Goal: Task Accomplishment & Management: Manage account settings

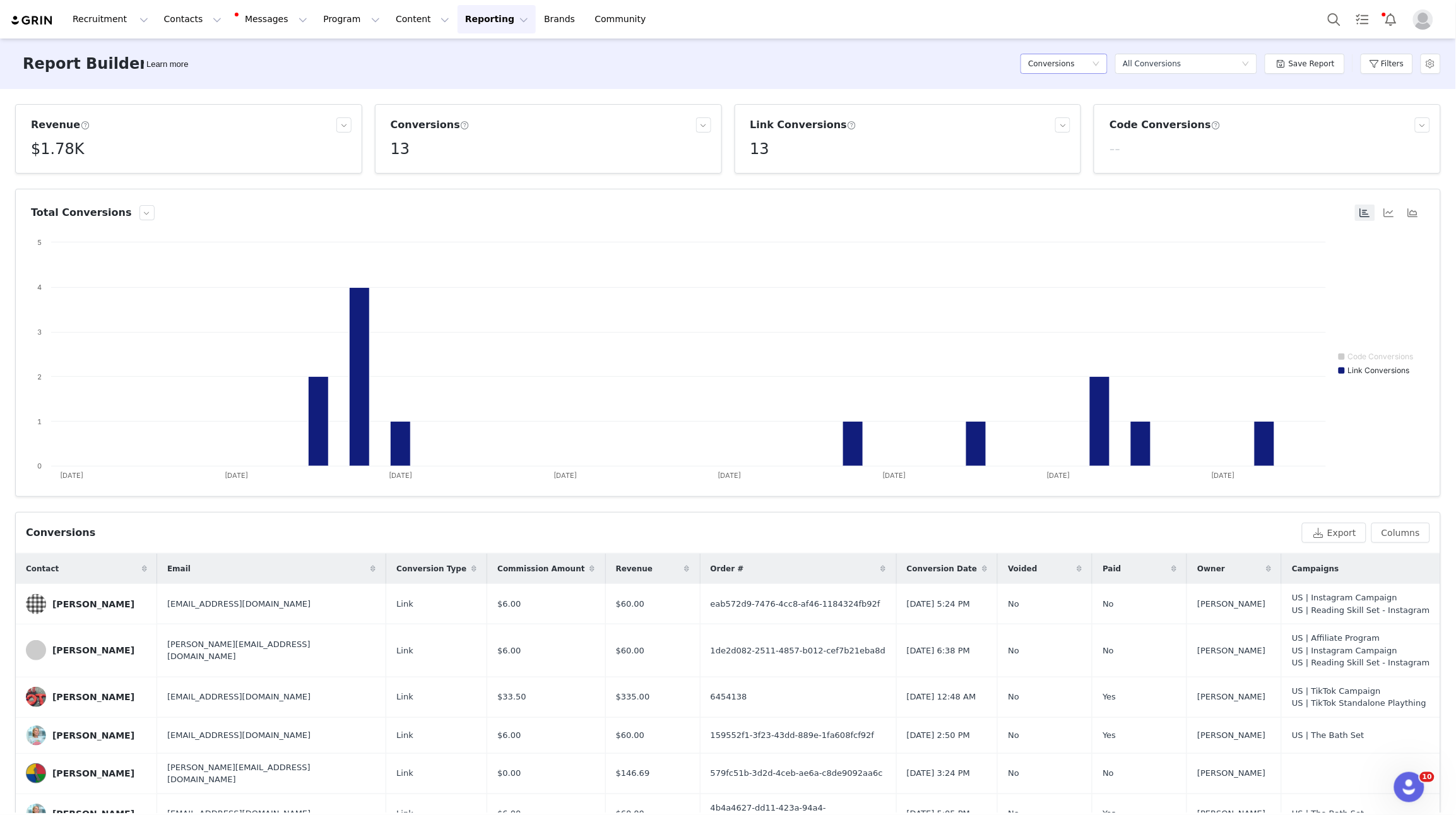
click at [1075, 60] on h5 "Conversions" at bounding box center [1051, 64] width 47 height 19
click at [1078, 151] on h5 "Campaign Orders" at bounding box center [1068, 149] width 72 height 14
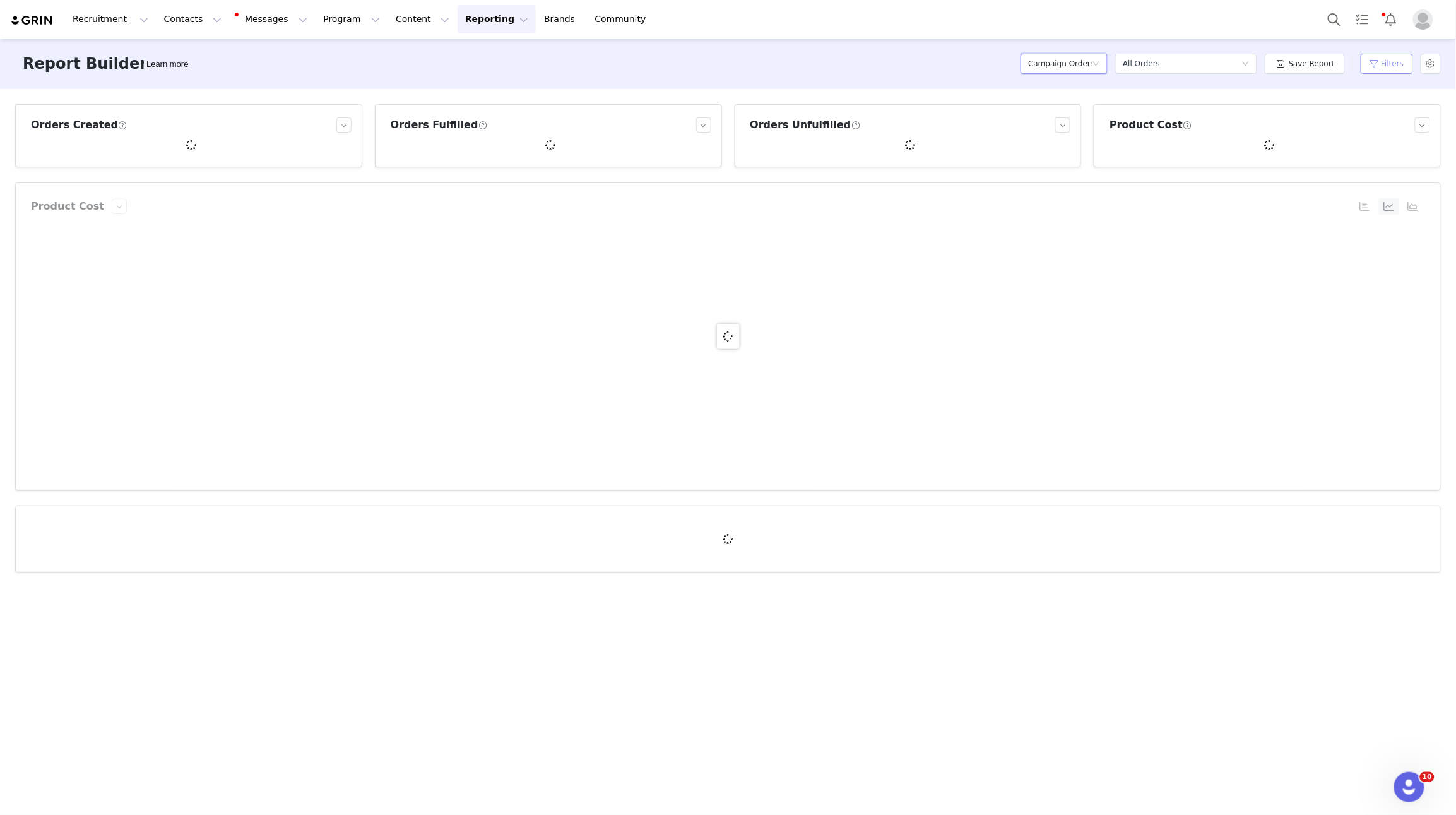
click at [1395, 65] on button "Filters" at bounding box center [1387, 63] width 52 height 20
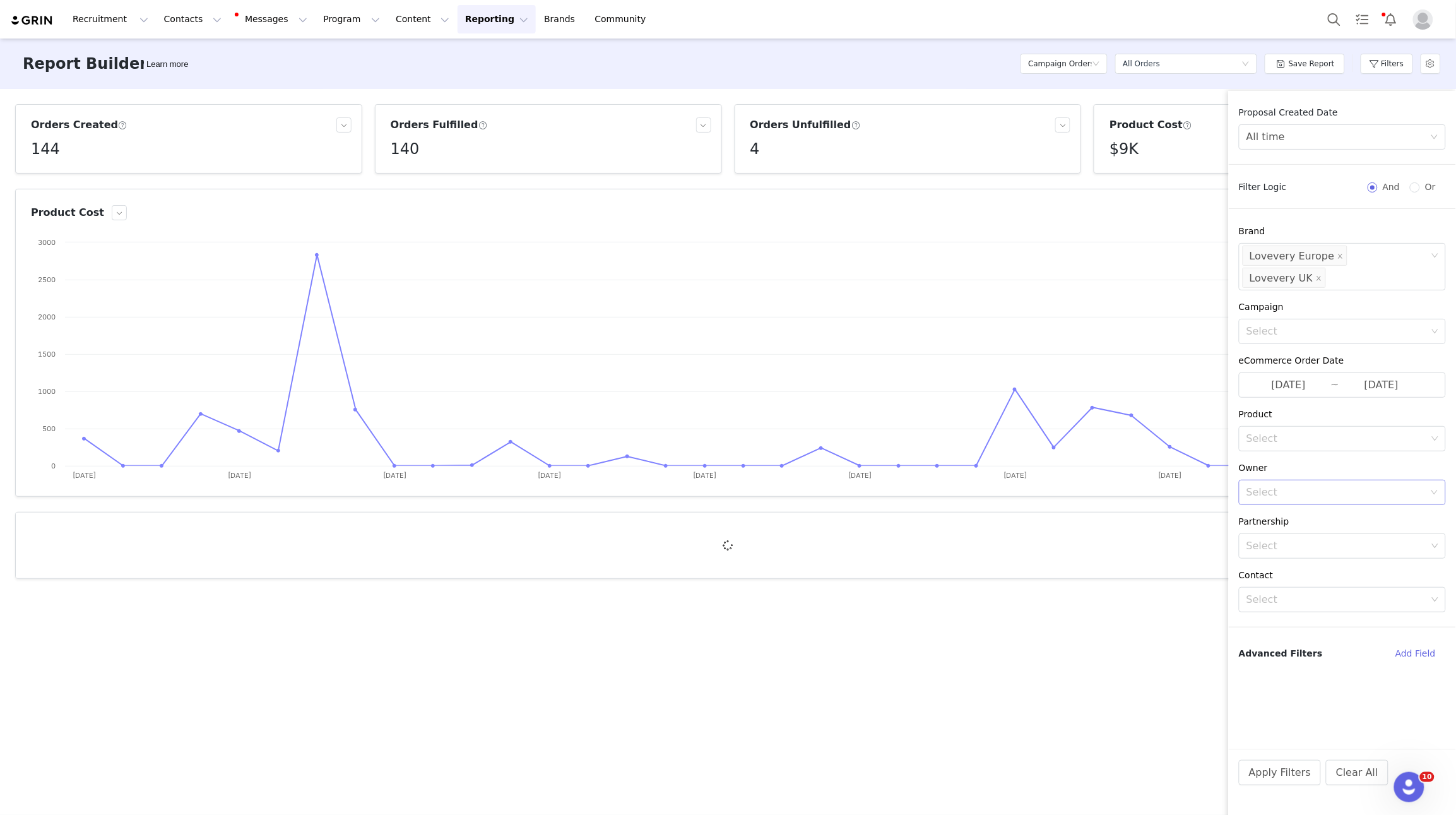
click at [1303, 486] on div "Select" at bounding box center [1336, 492] width 178 height 12
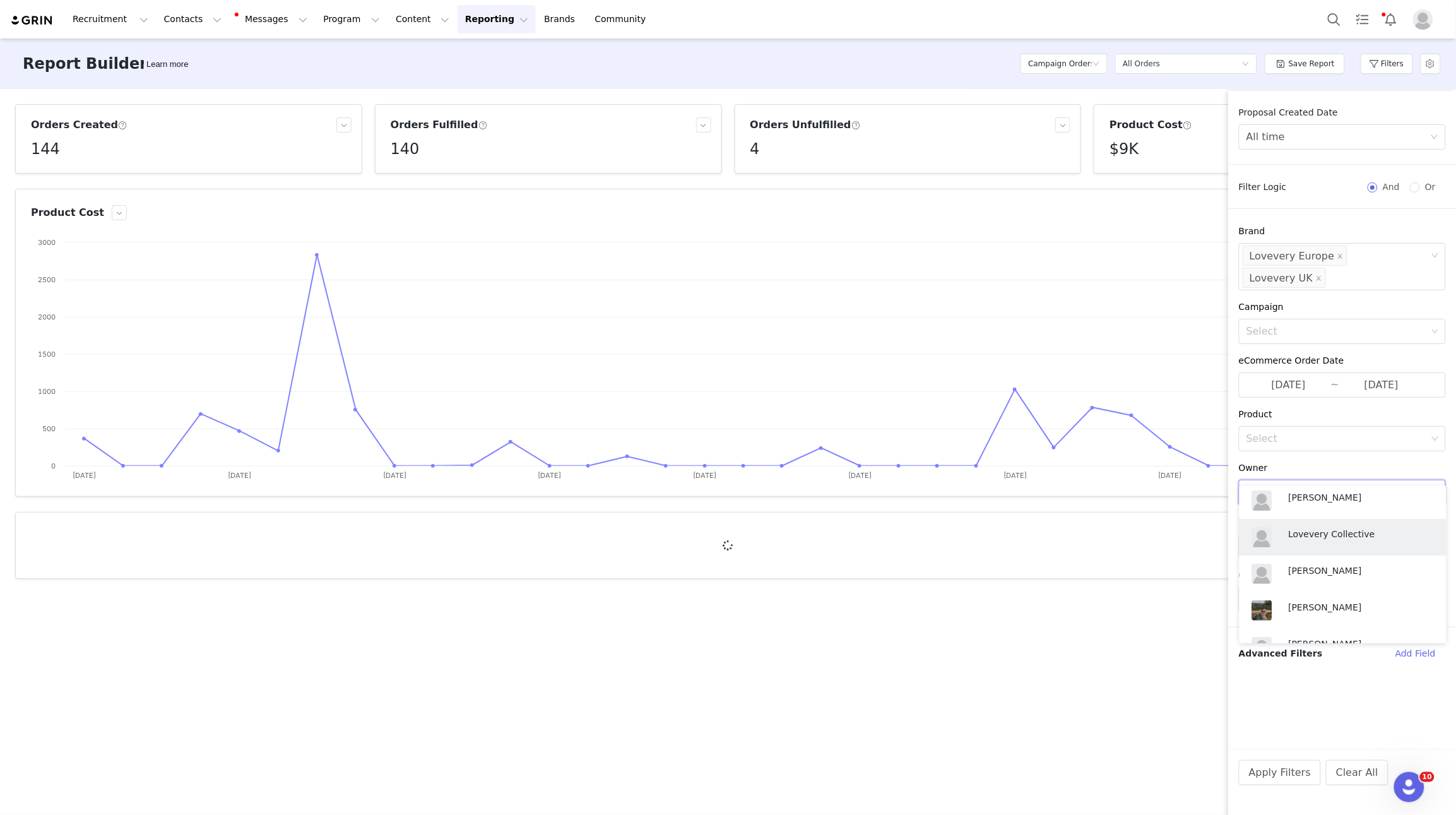
scroll to position [154, 0]
drag, startPoint x: 1312, startPoint y: 599, endPoint x: 1314, endPoint y: 591, distance: 8.2
click at [1312, 600] on p "Chiara Pohl" at bounding box center [1358, 606] width 139 height 14
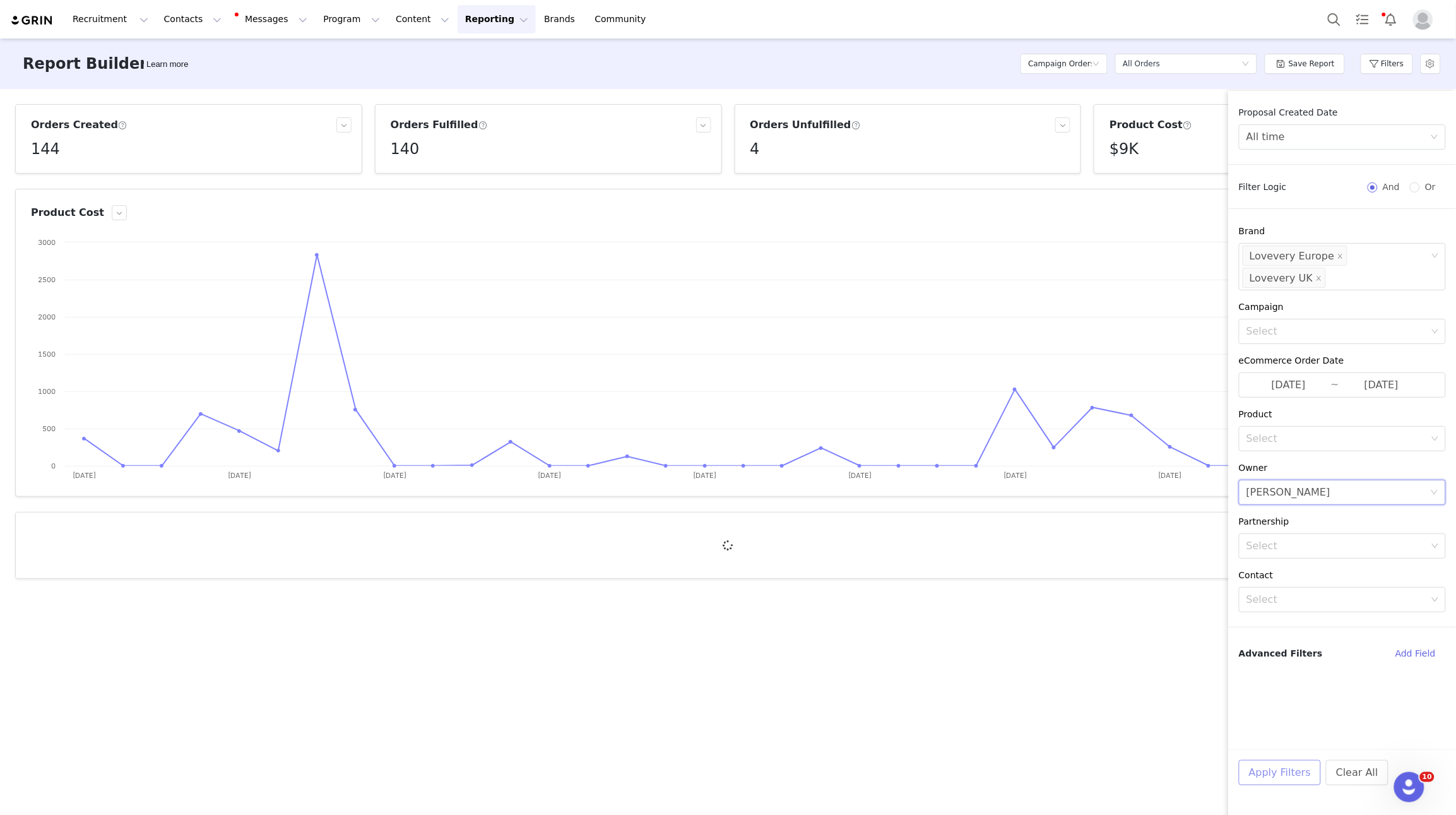
click at [1267, 764] on button "Apply Filters" at bounding box center [1280, 773] width 82 height 25
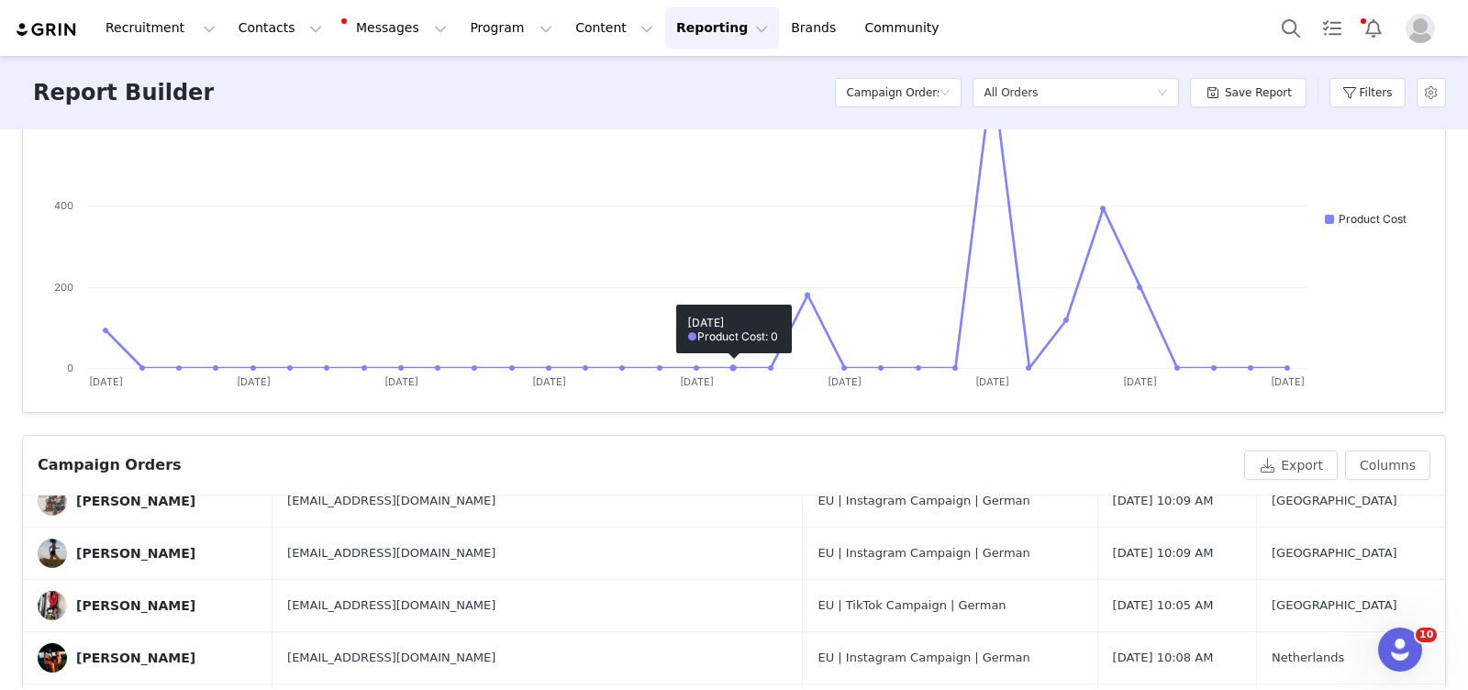
scroll to position [0, 0]
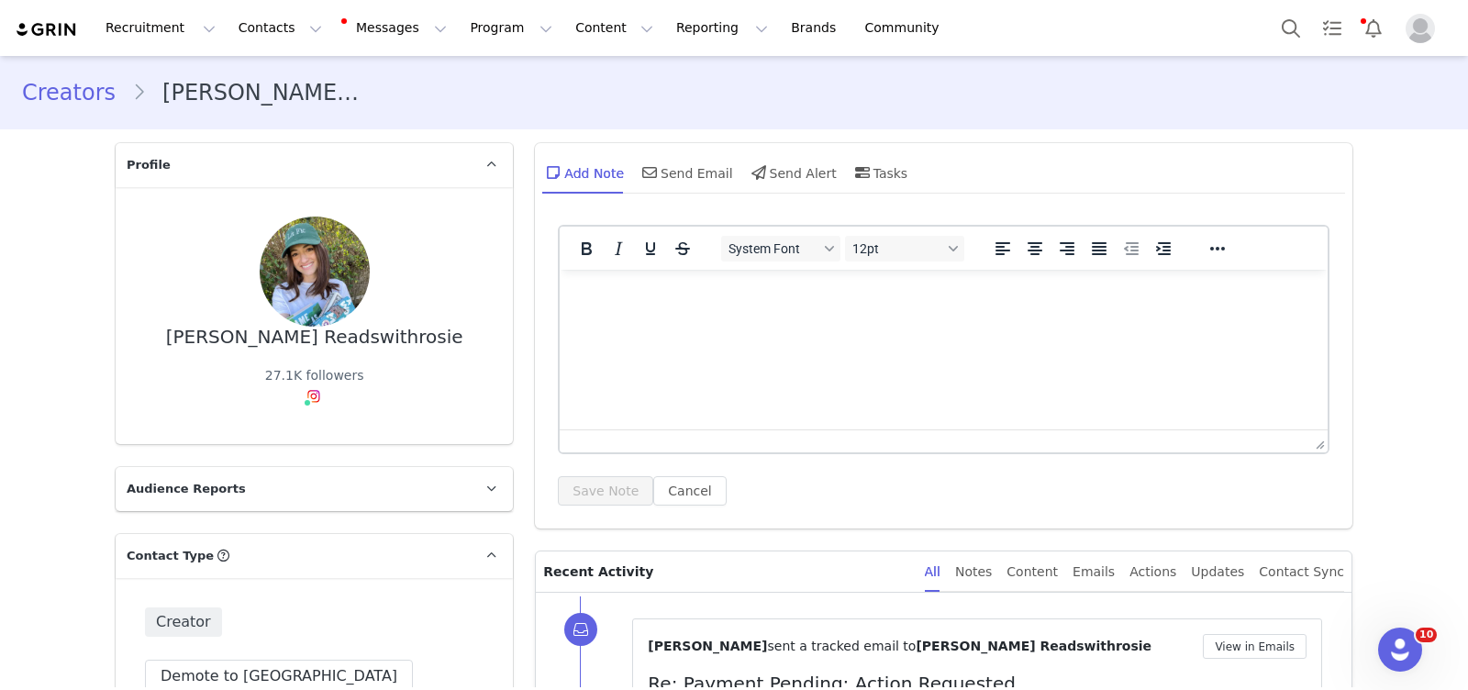
scroll to position [647, 0]
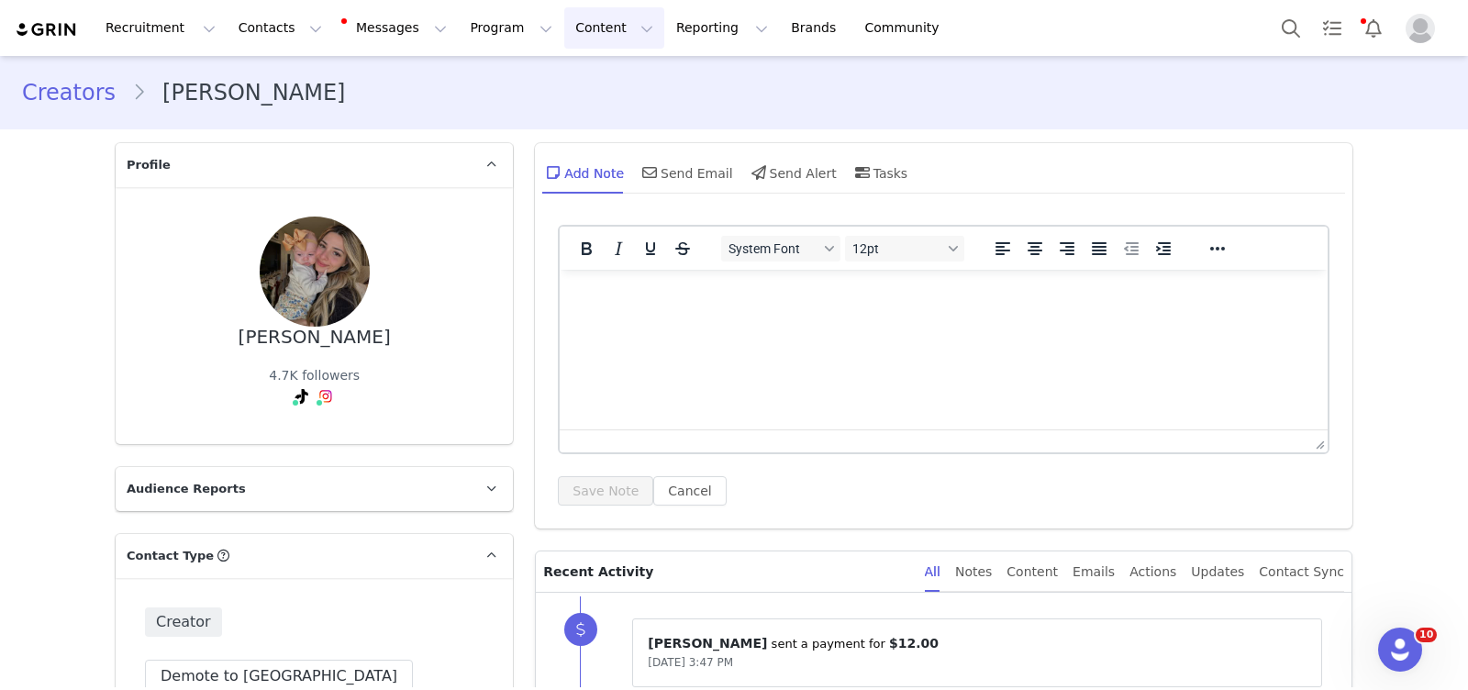
click at [573, 26] on button "Content Content" at bounding box center [614, 27] width 100 height 41
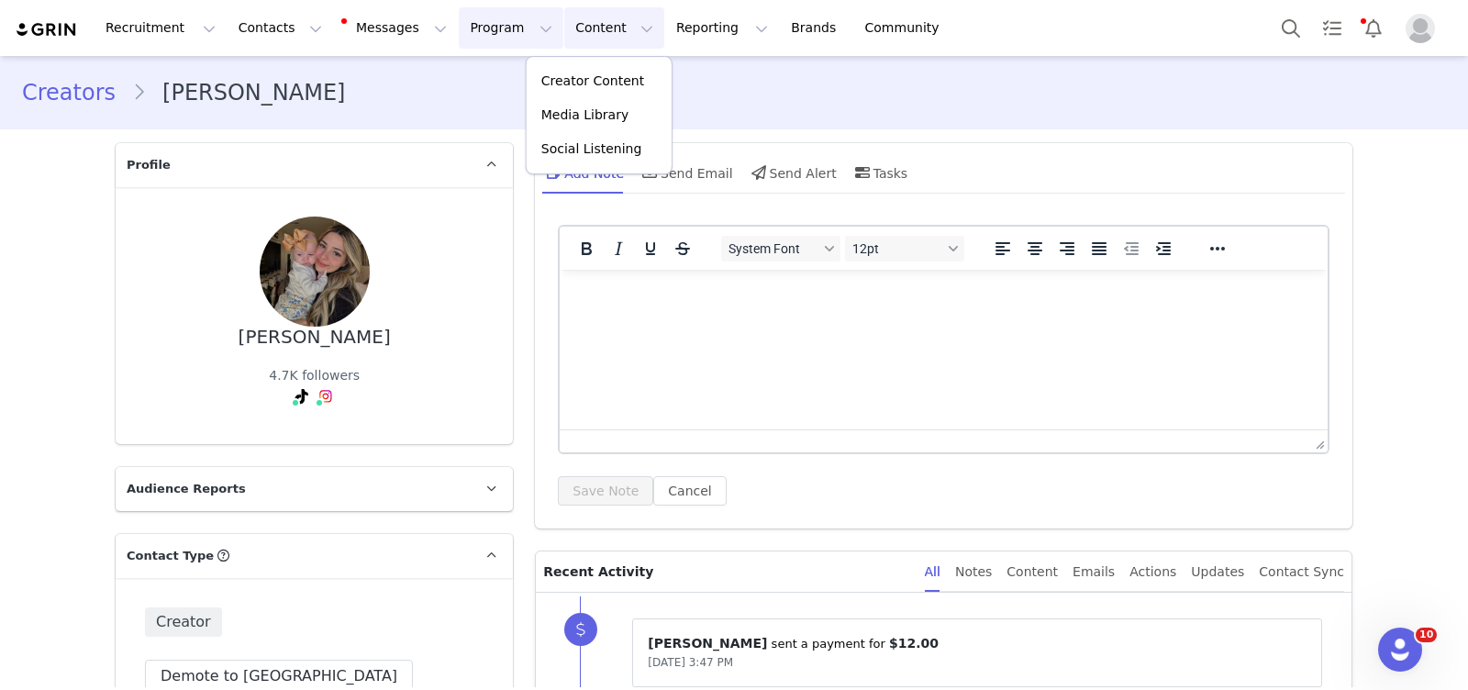
click at [474, 36] on button "Program Program" at bounding box center [511, 27] width 105 height 41
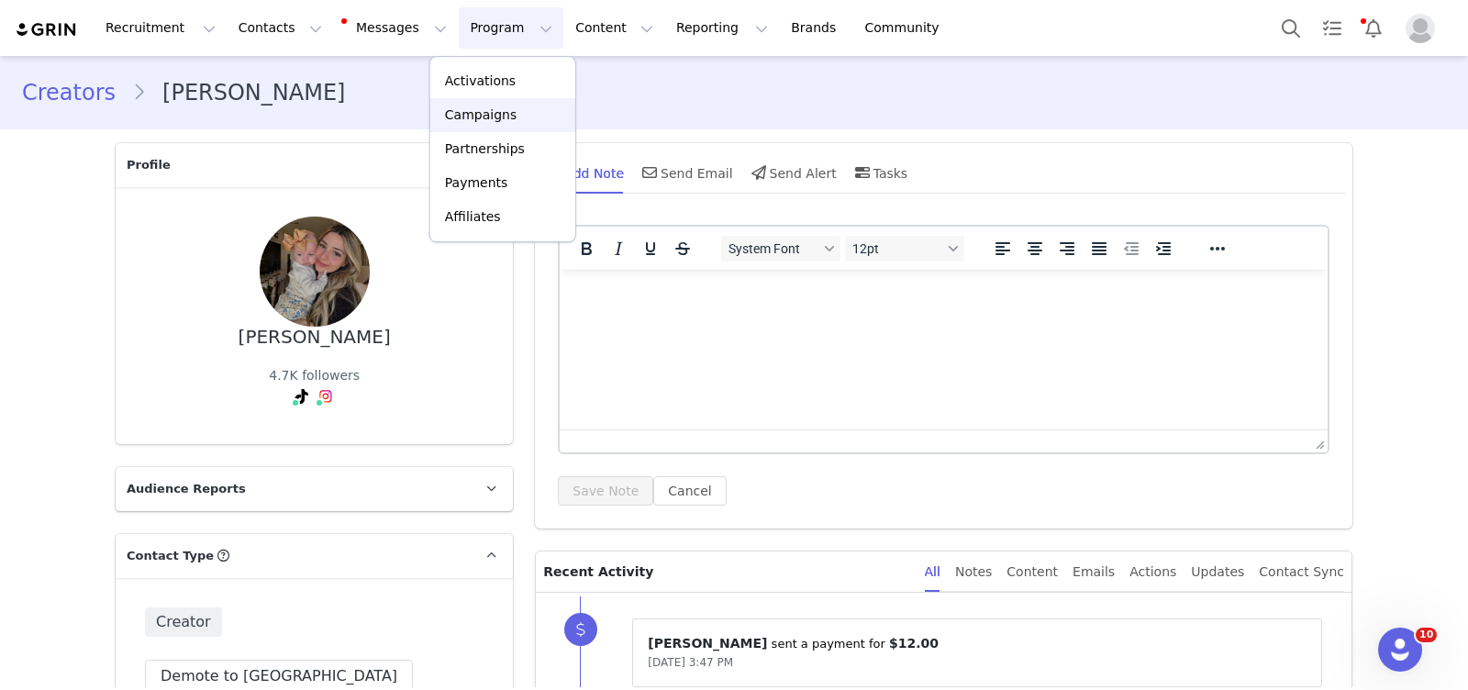
click at [483, 128] on link "Campaigns" at bounding box center [502, 115] width 145 height 34
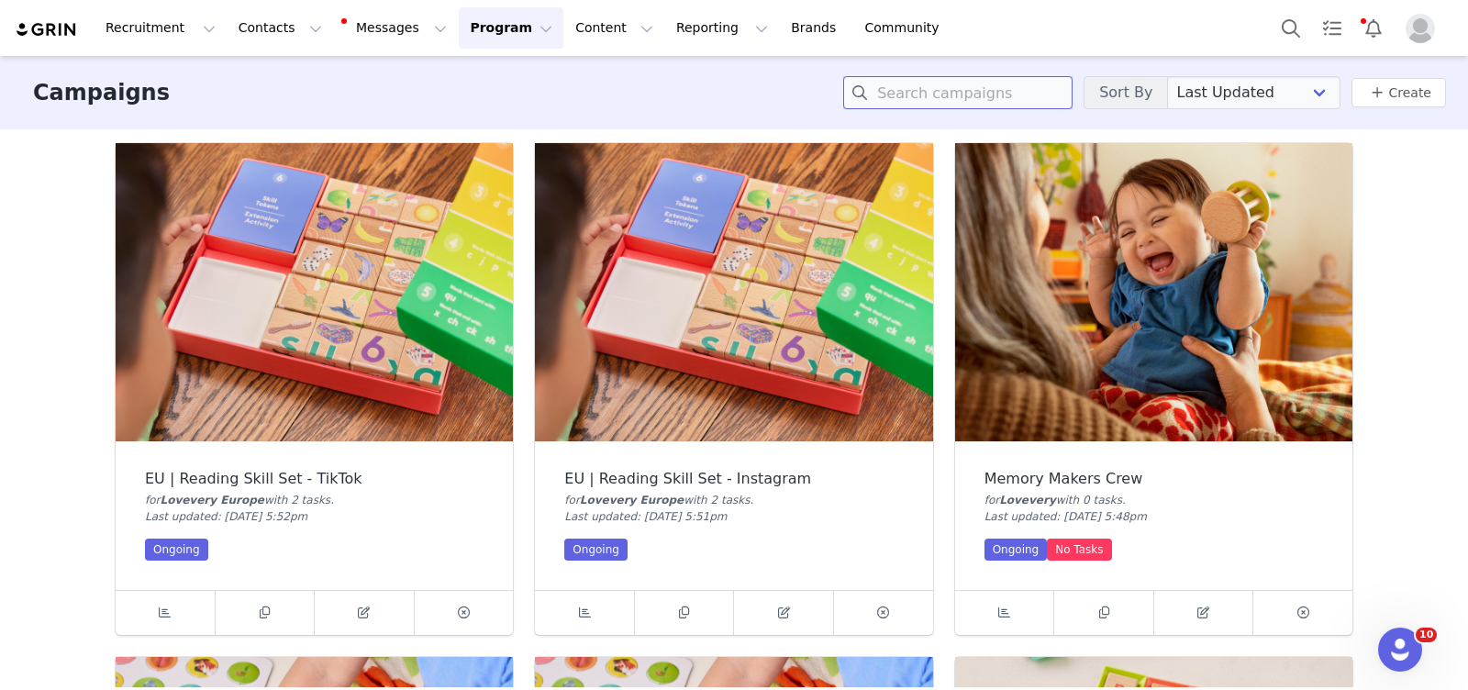
click at [1009, 98] on input at bounding box center [957, 92] width 229 height 33
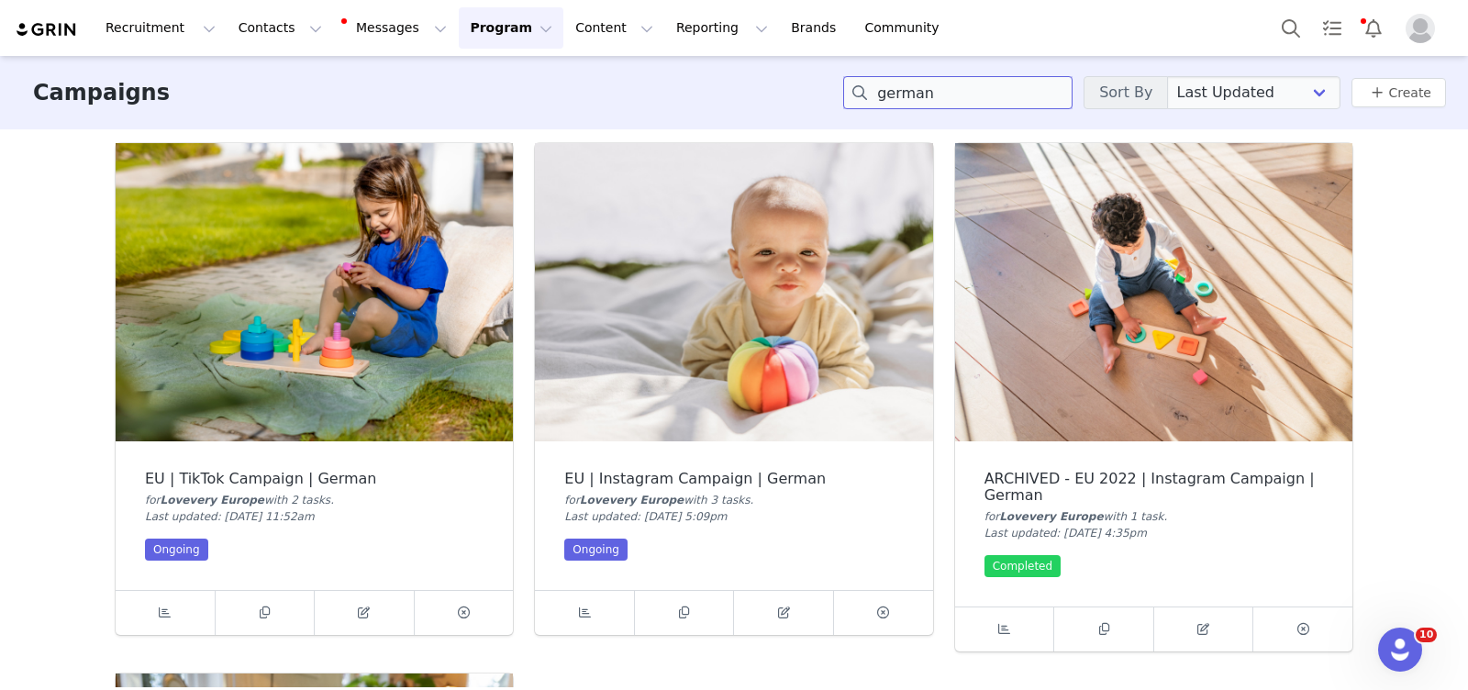
type input "german"
click at [688, 348] on img at bounding box center [733, 292] width 397 height 298
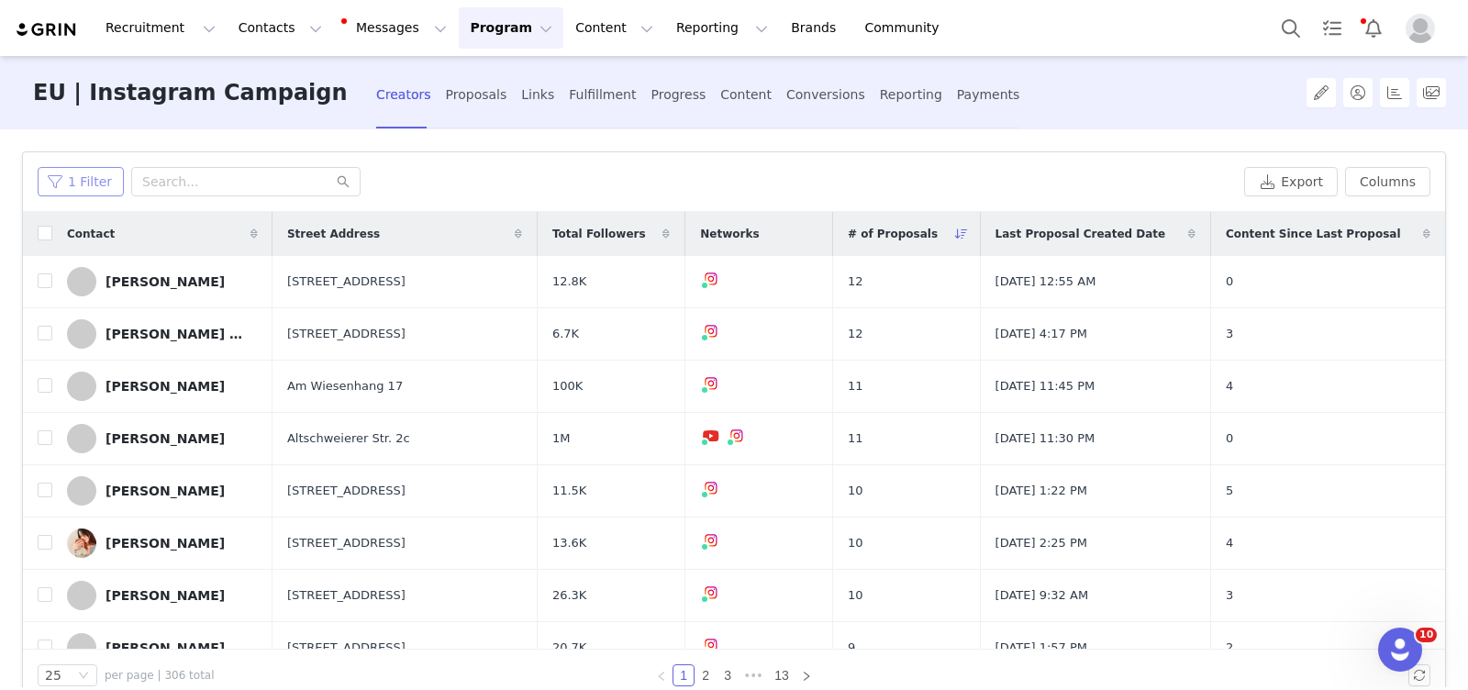
click at [82, 176] on button "1 Filter" at bounding box center [81, 181] width 86 height 29
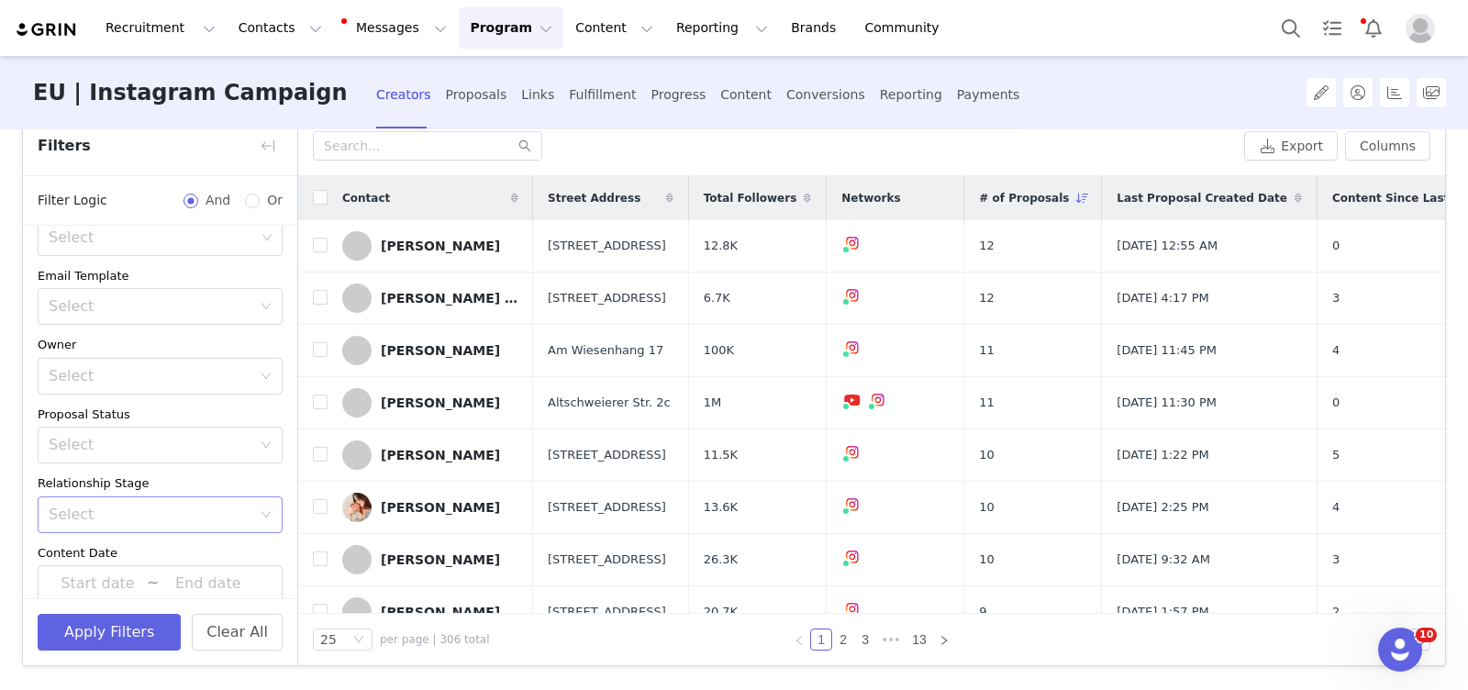
scroll to position [148, 0]
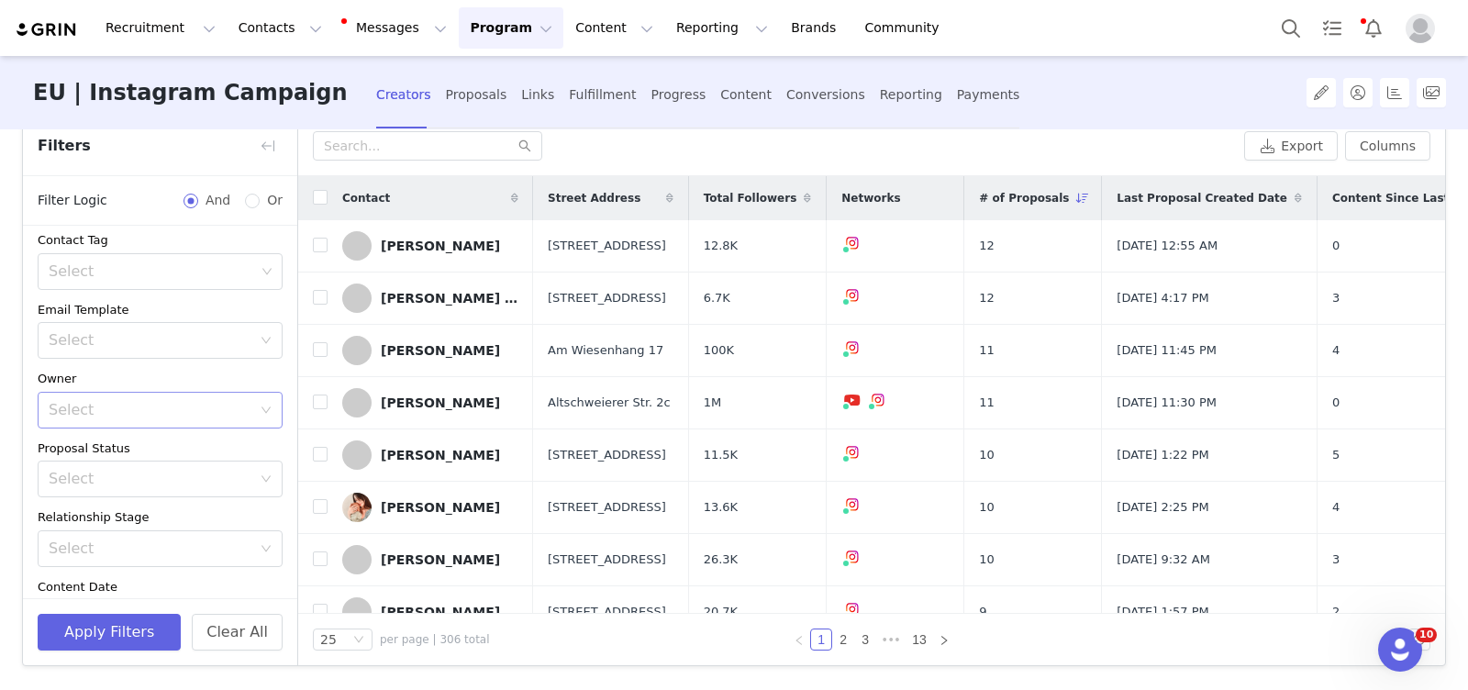
click at [117, 401] on div "Select" at bounding box center [150, 410] width 203 height 18
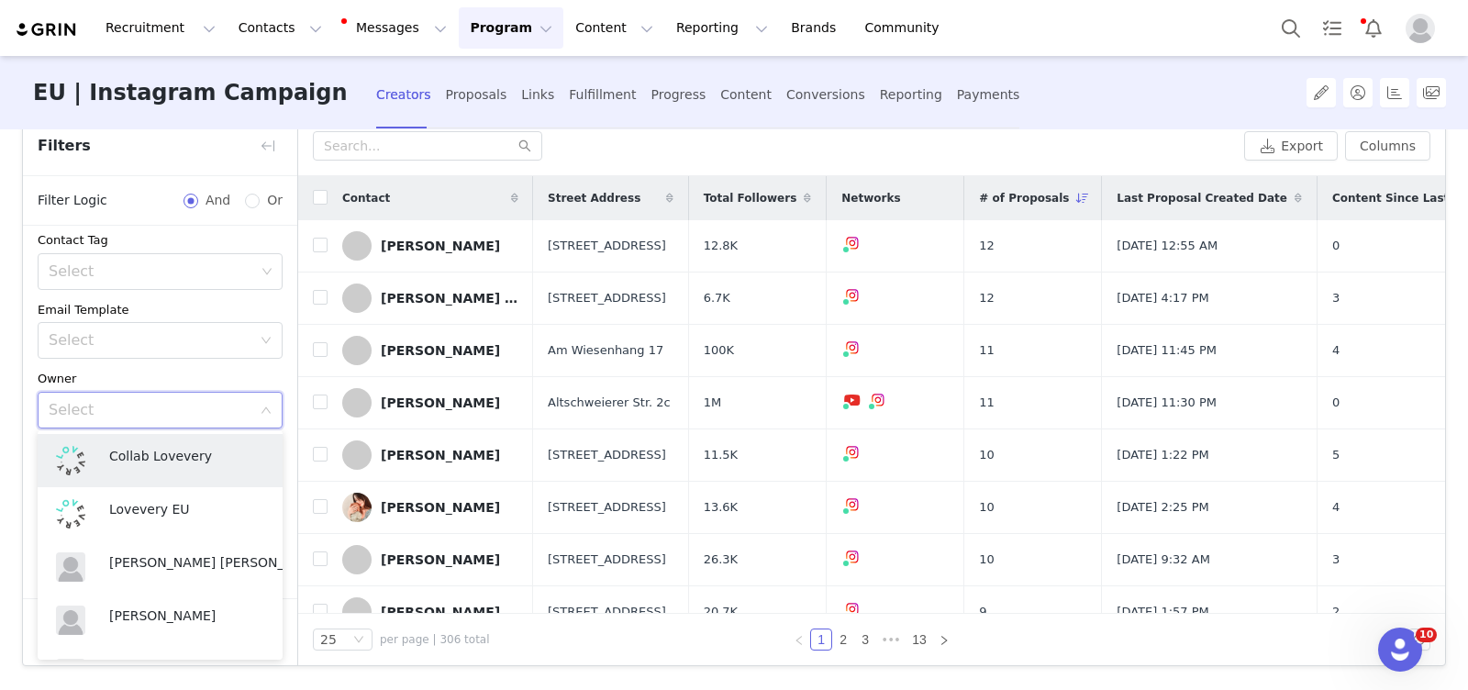
click at [139, 372] on div "Owner" at bounding box center [160, 379] width 245 height 18
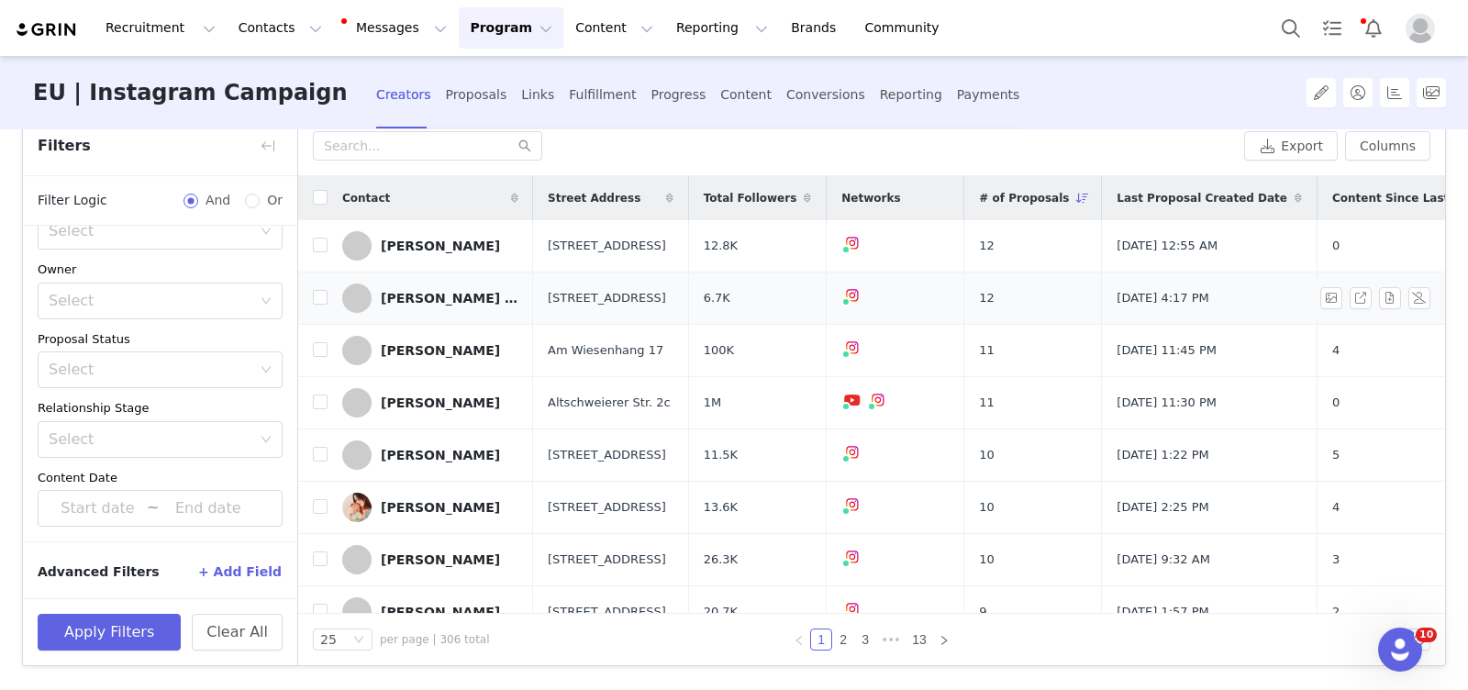
scroll to position [0, 41]
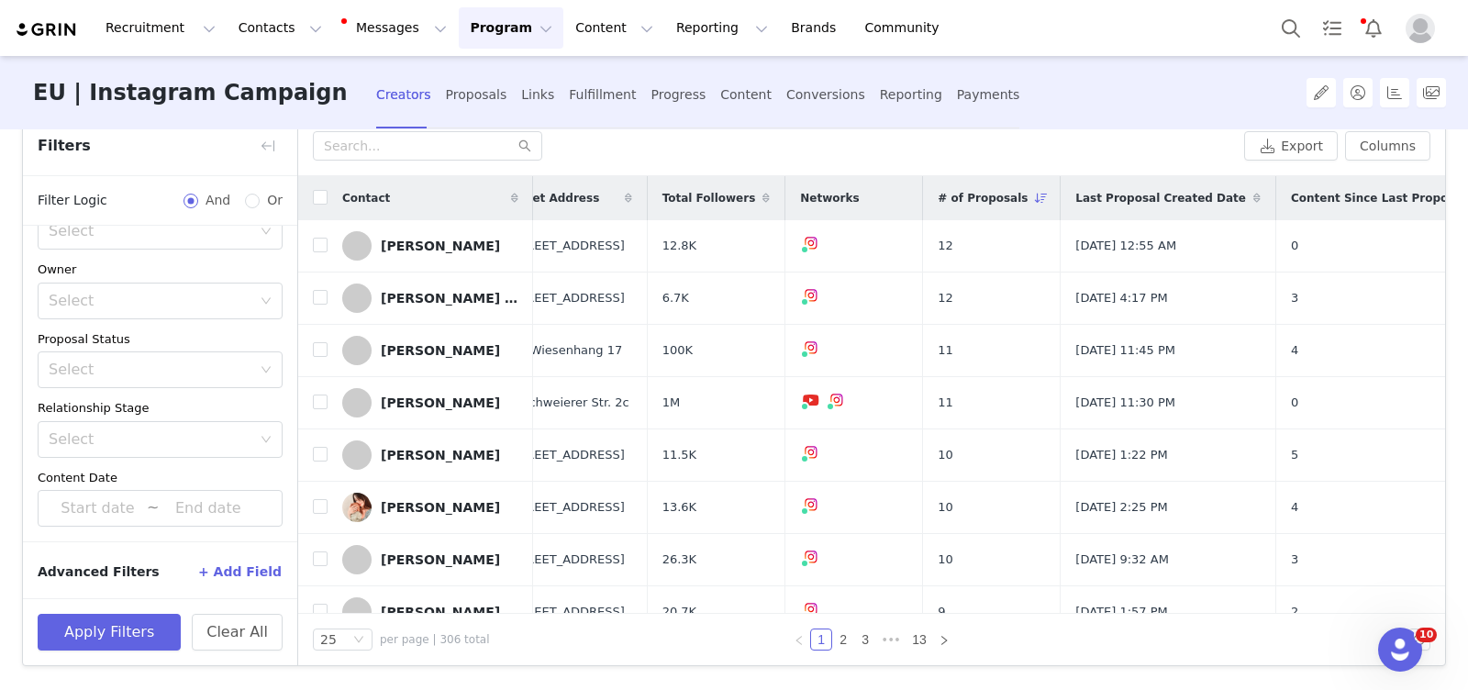
click at [1466, 195] on span at bounding box center [1477, 198] width 22 height 22
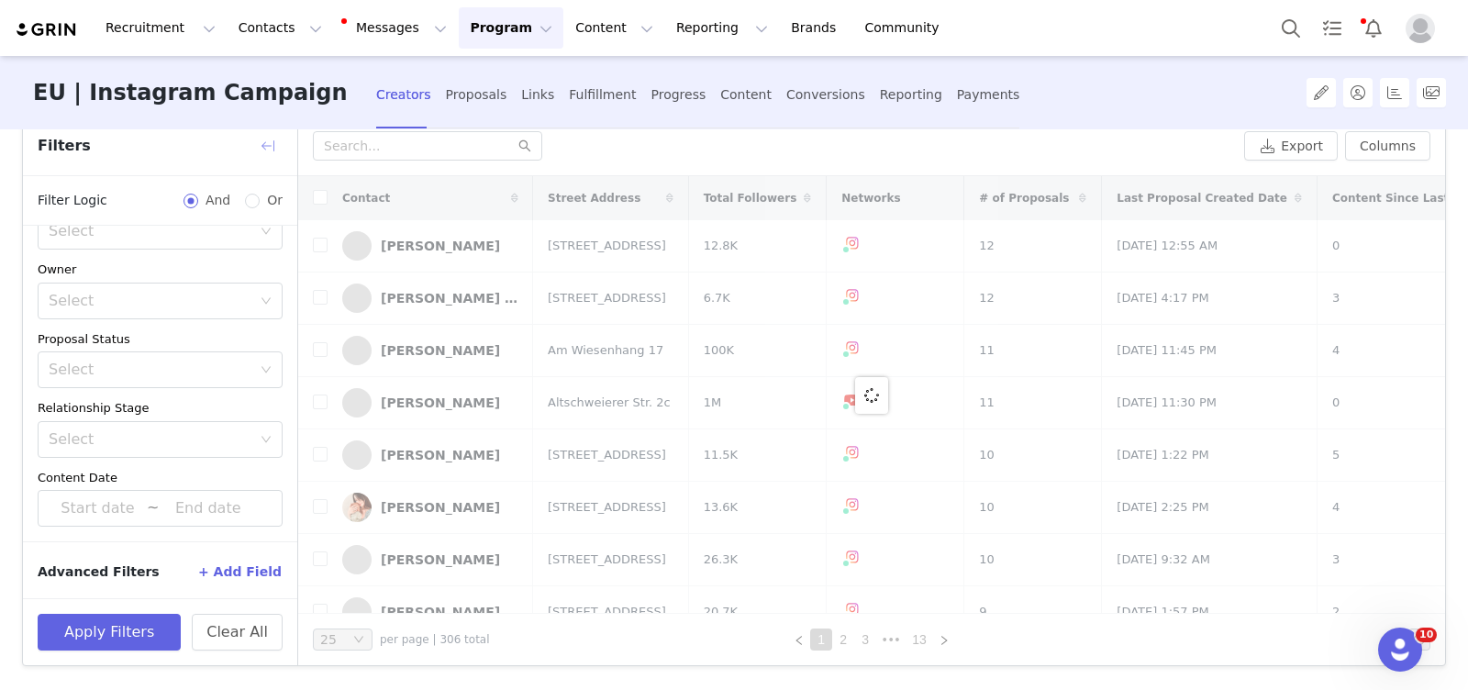
click at [281, 150] on button "button" at bounding box center [267, 145] width 29 height 29
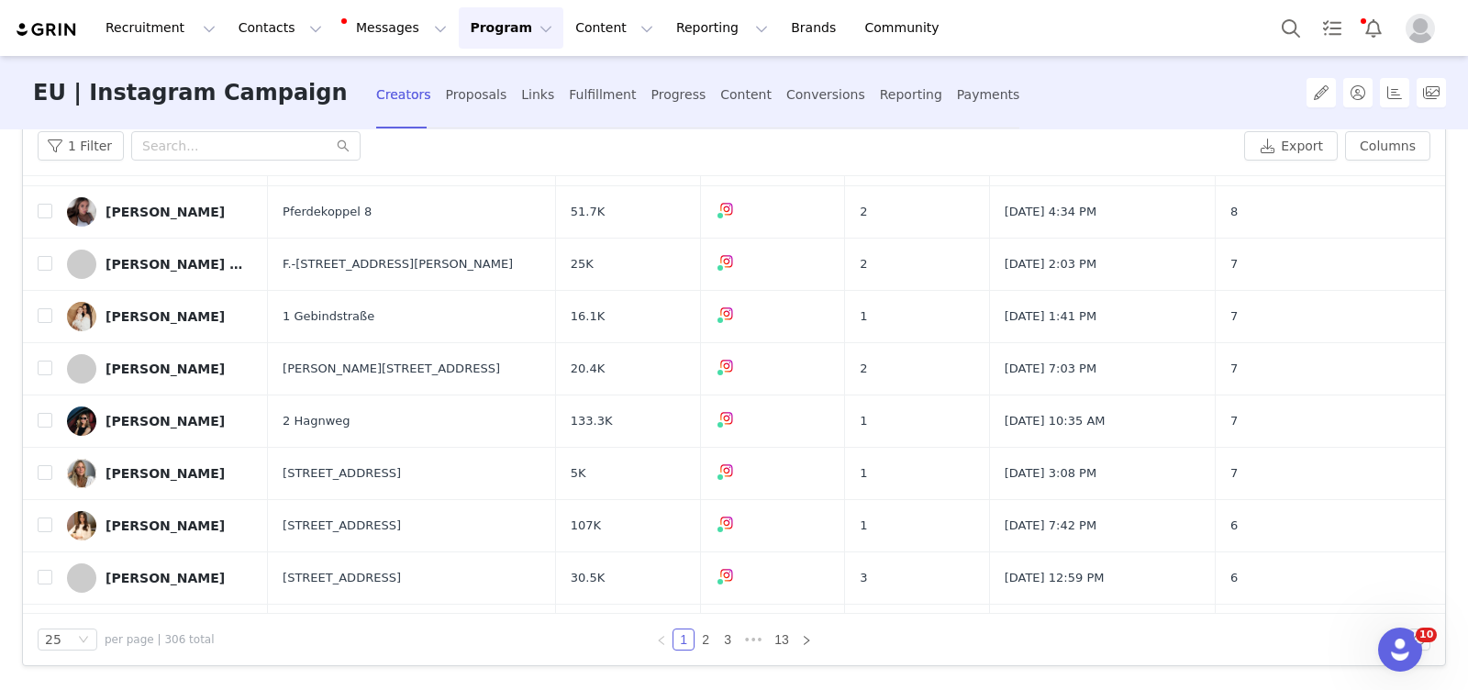
scroll to position [902, 0]
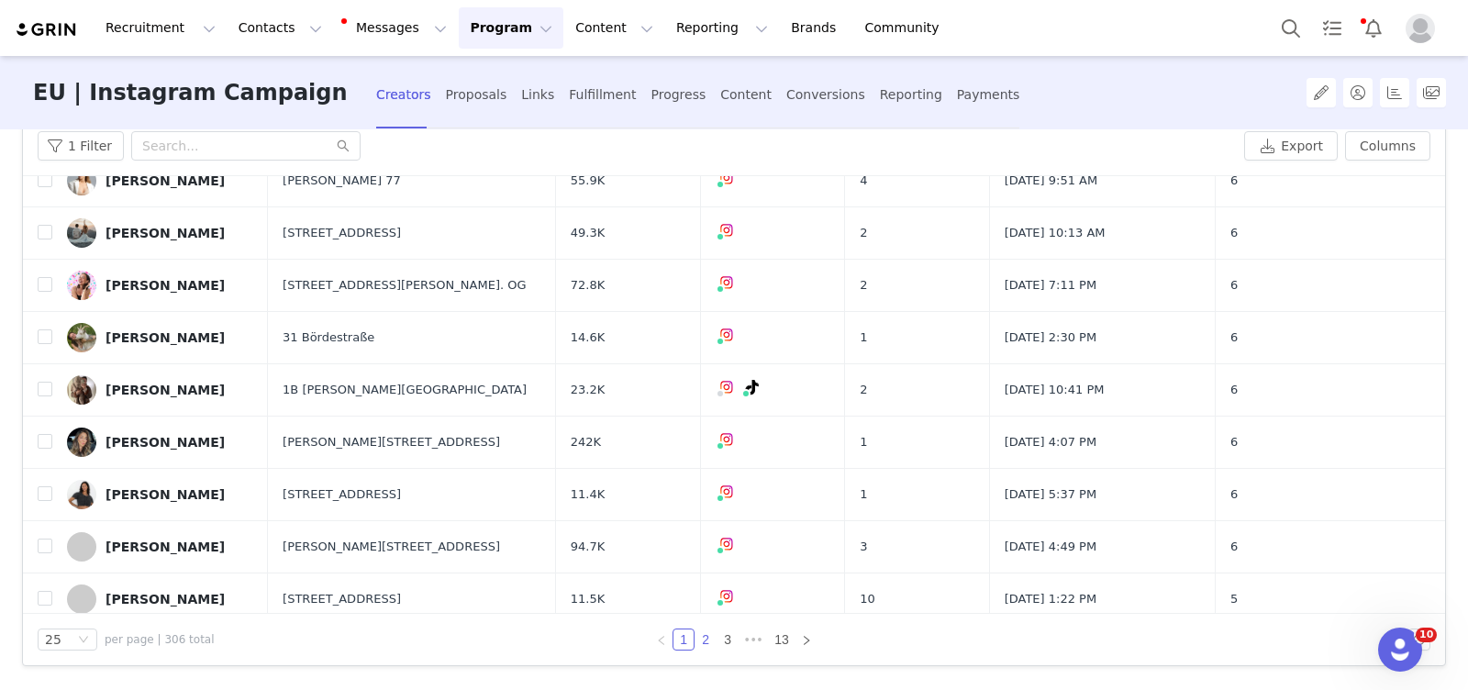
click at [706, 637] on link "2" at bounding box center [705, 639] width 20 height 20
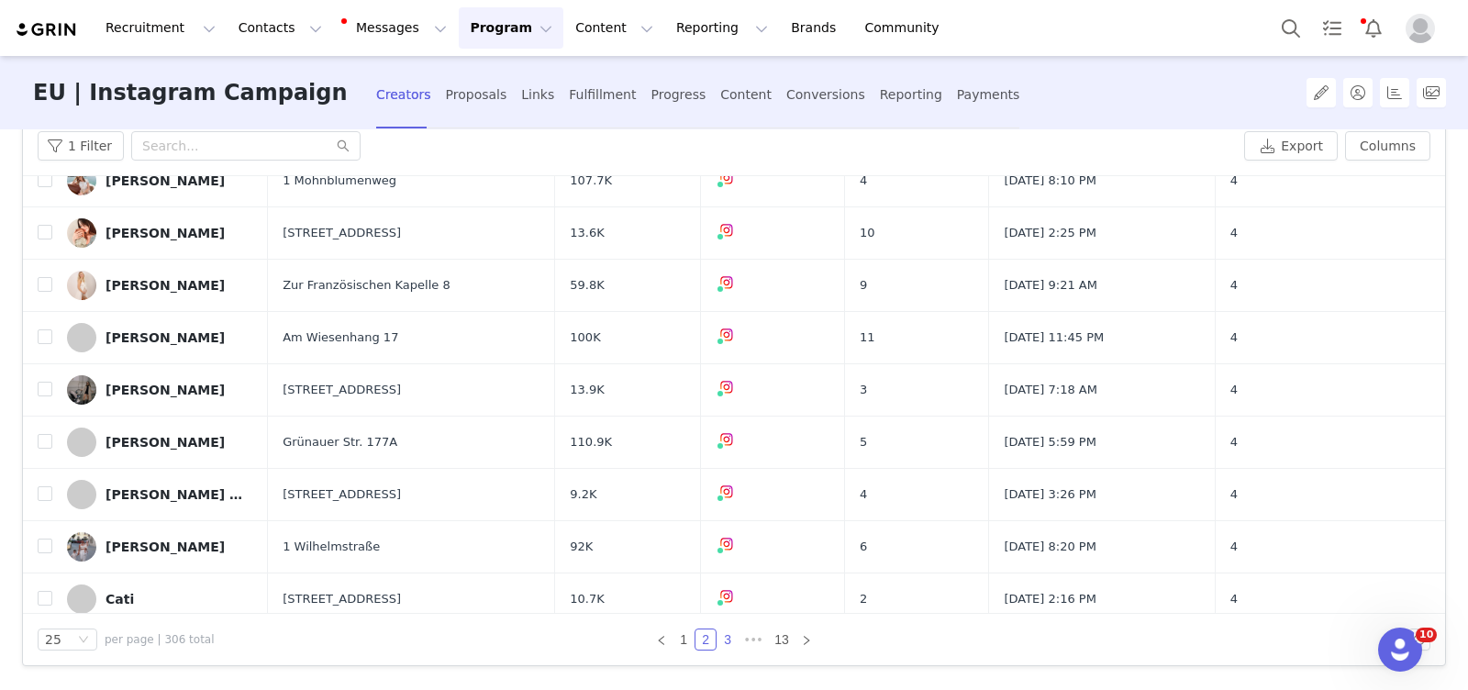
click at [728, 633] on link "3" at bounding box center [727, 639] width 20 height 20
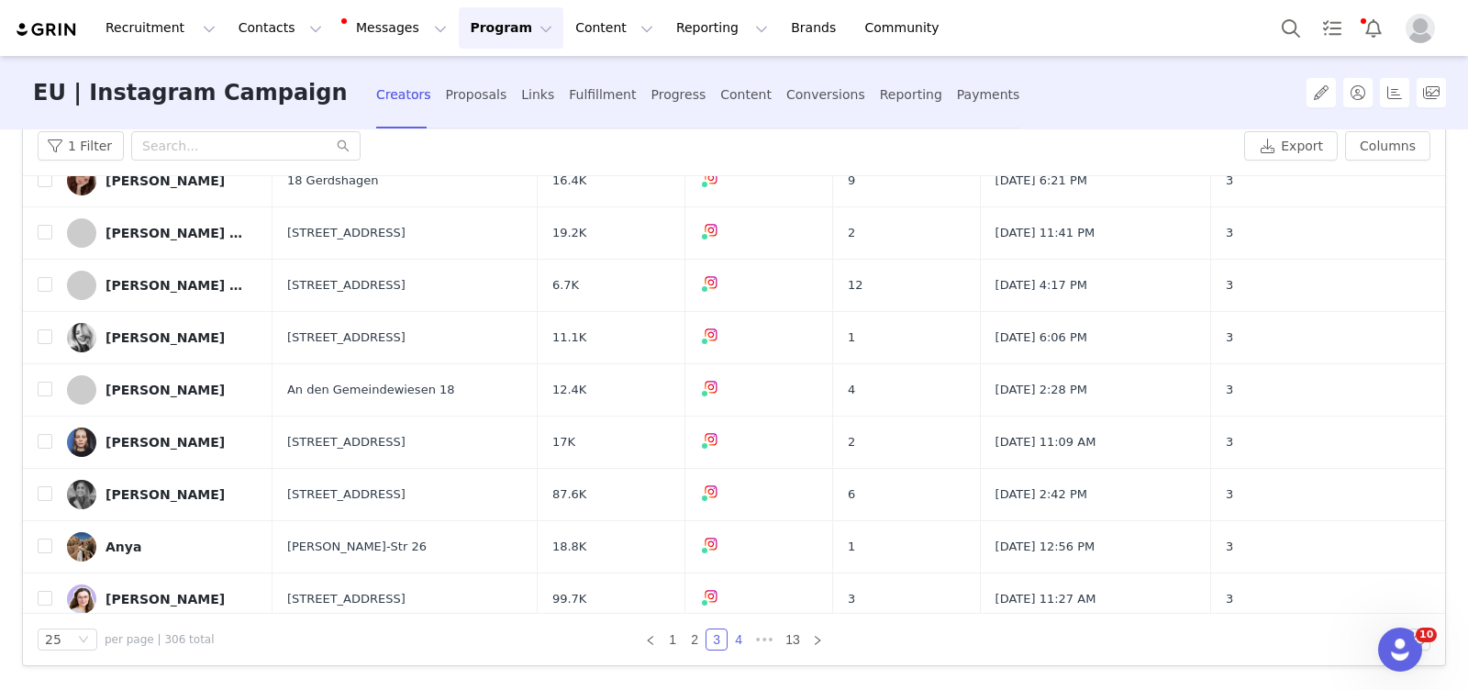
click at [738, 639] on link "4" at bounding box center [738, 639] width 20 height 20
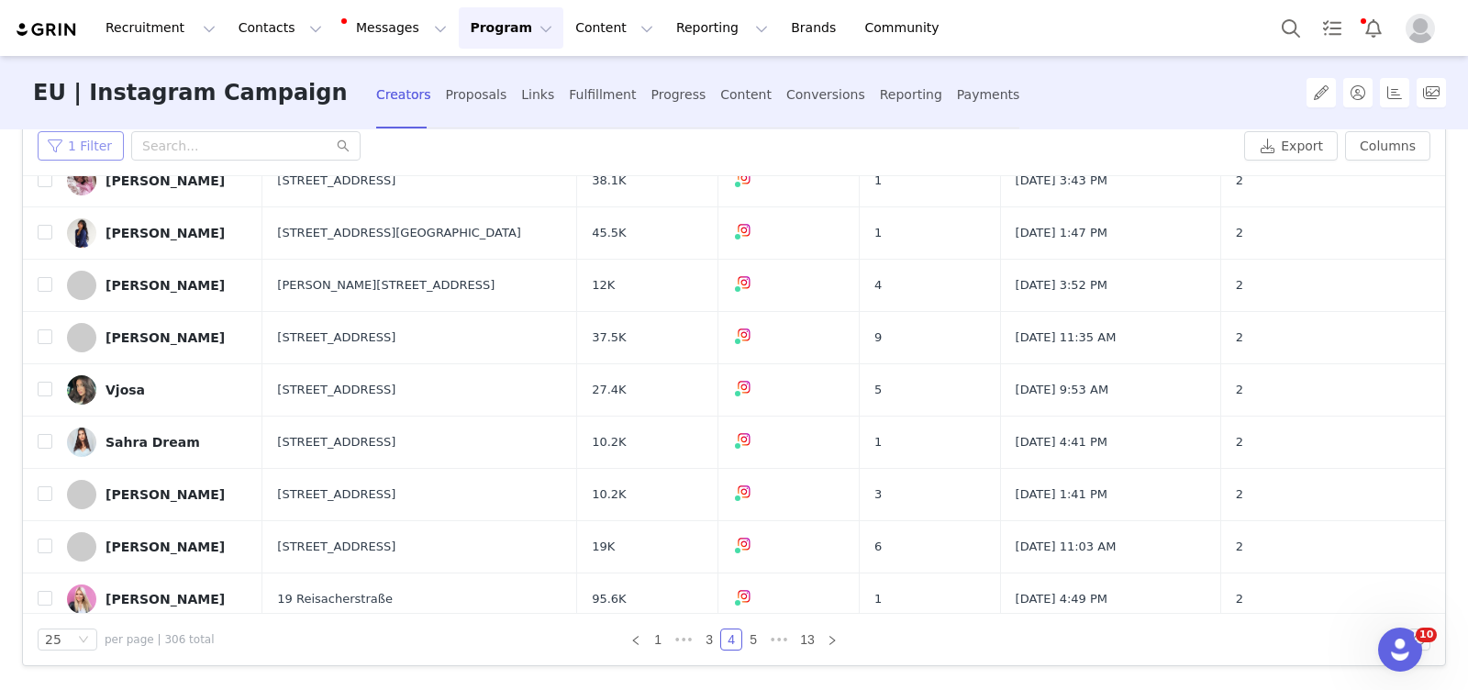
click at [84, 138] on button "1 Filter" at bounding box center [81, 145] width 86 height 29
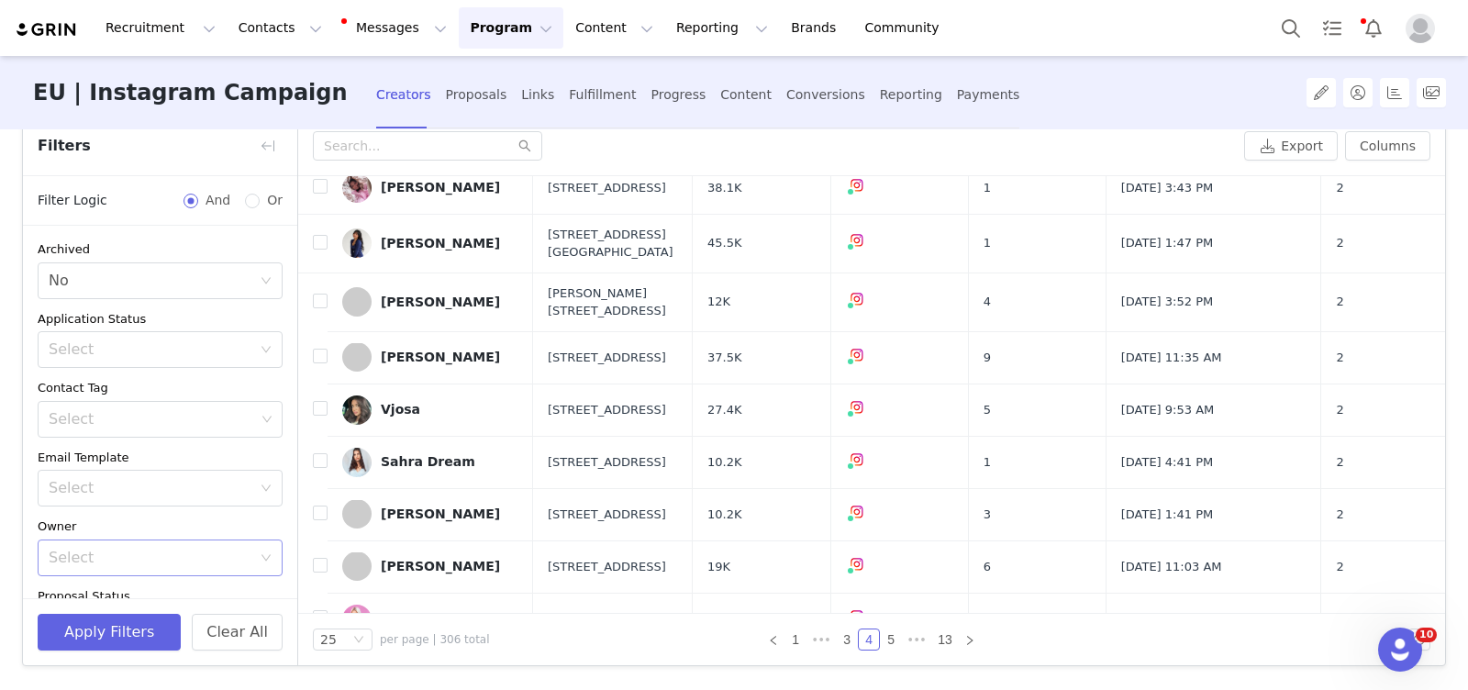
scroll to position [0, 0]
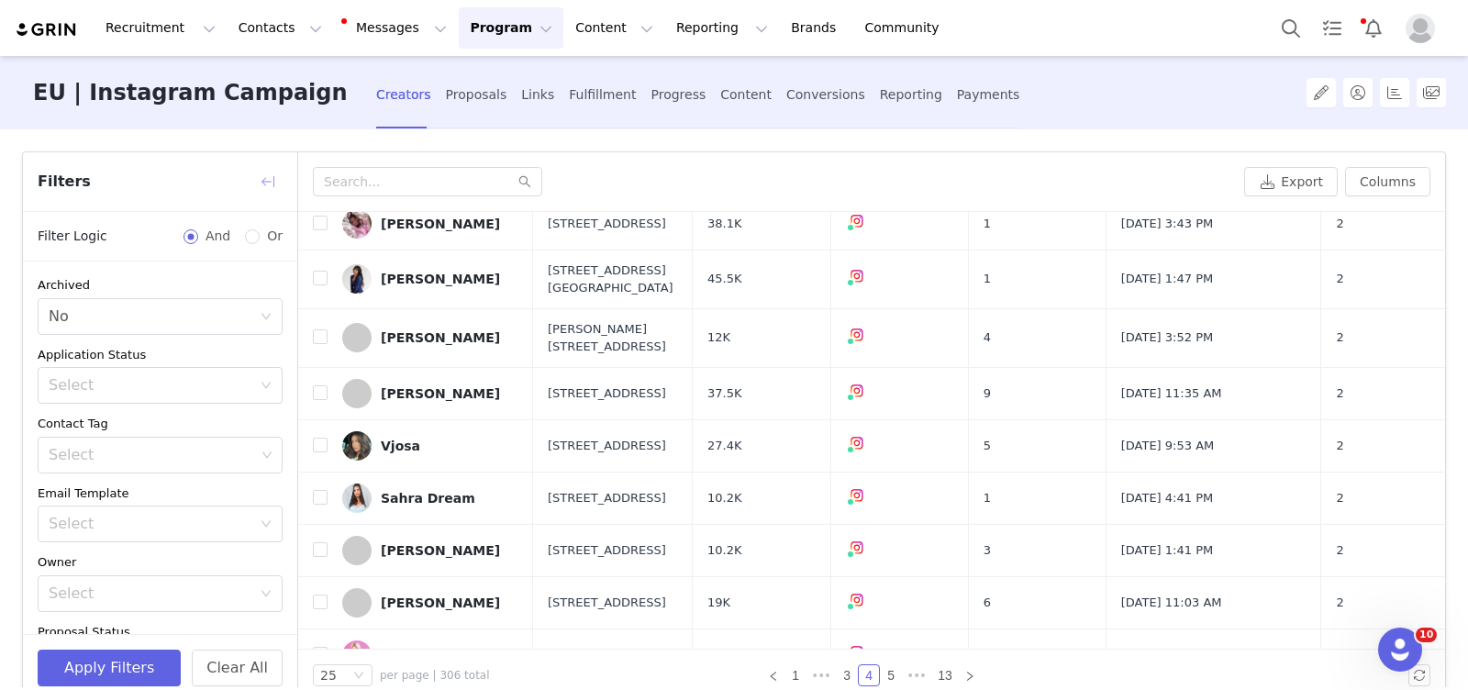
click at [260, 179] on button "button" at bounding box center [267, 181] width 29 height 29
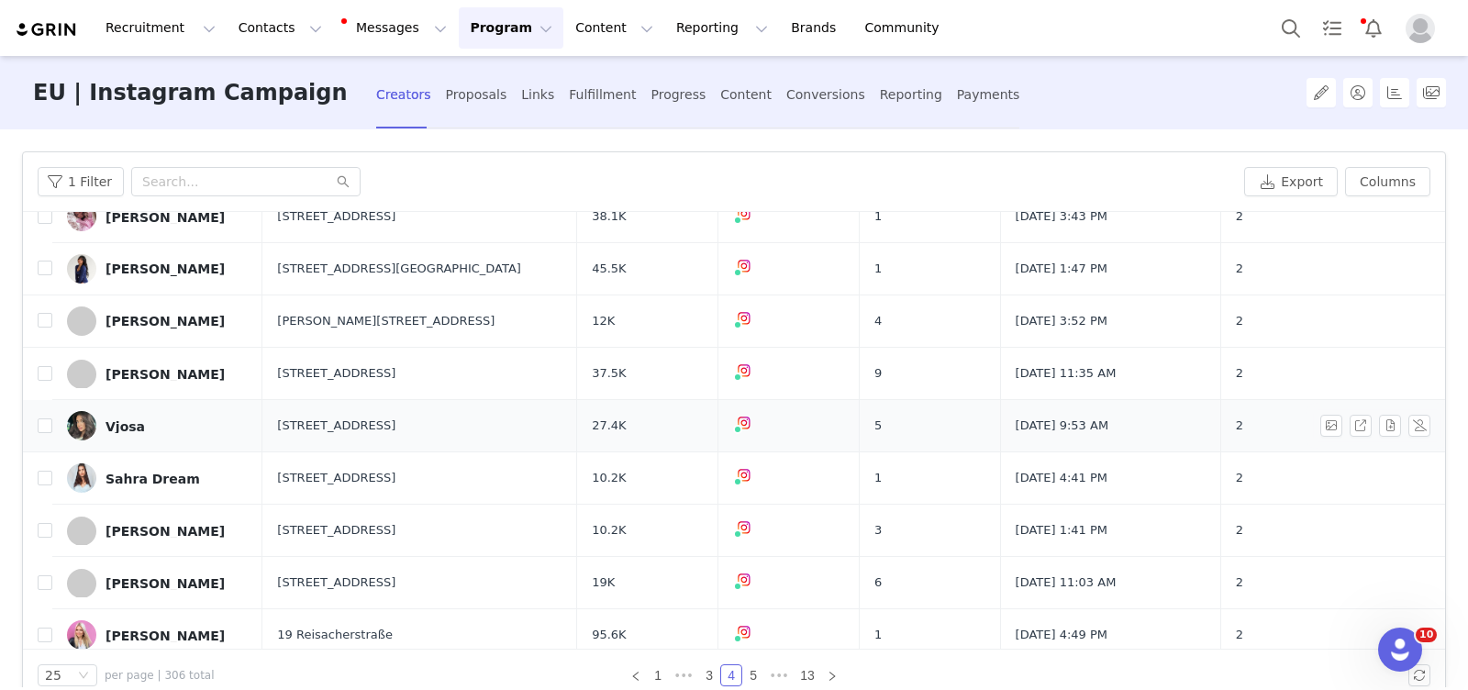
scroll to position [36, 0]
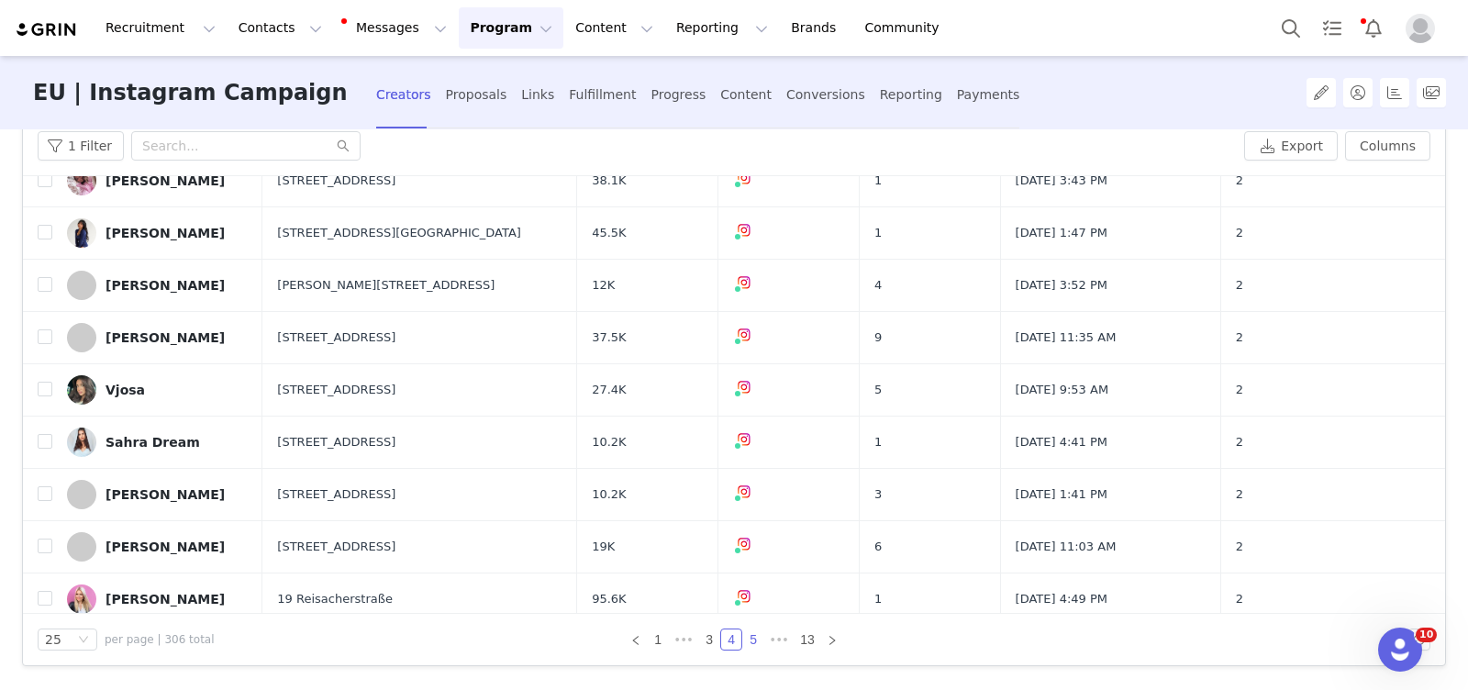
click at [754, 642] on link "5" at bounding box center [753, 639] width 20 height 20
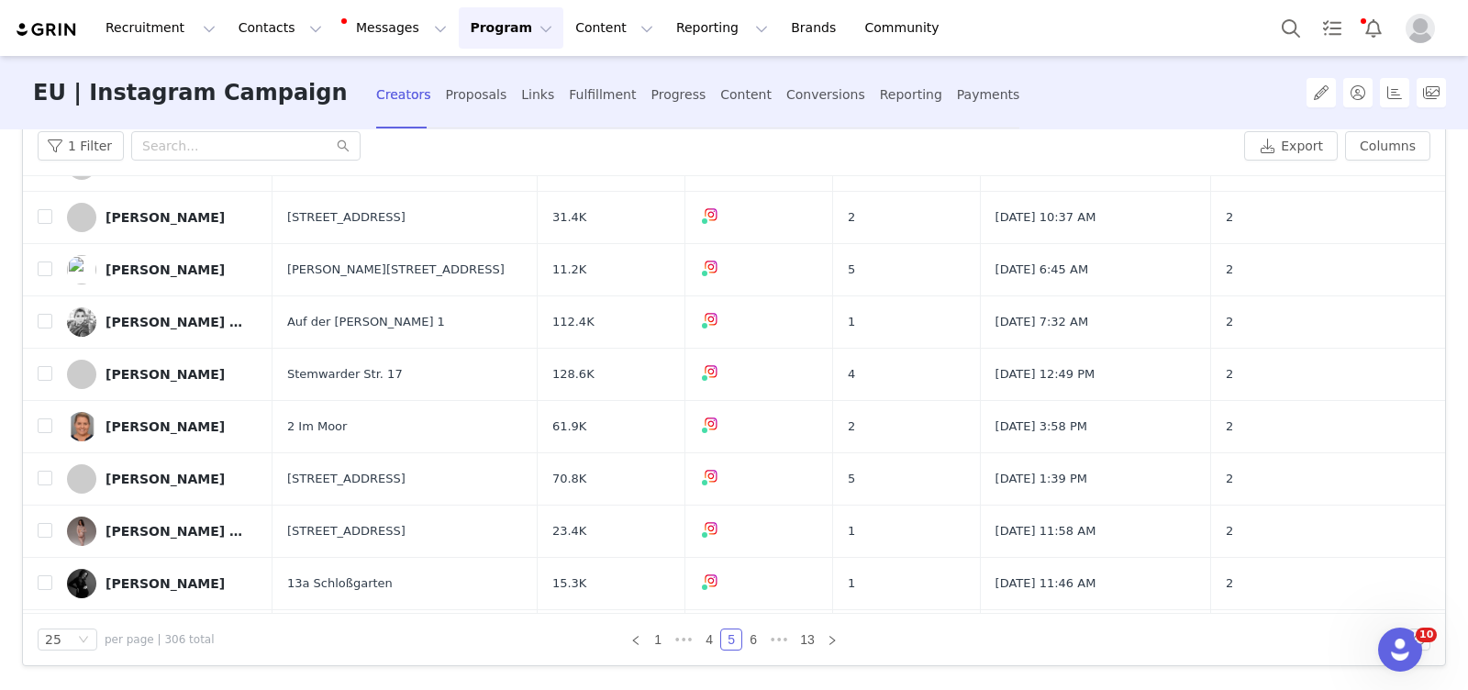
scroll to position [902, 0]
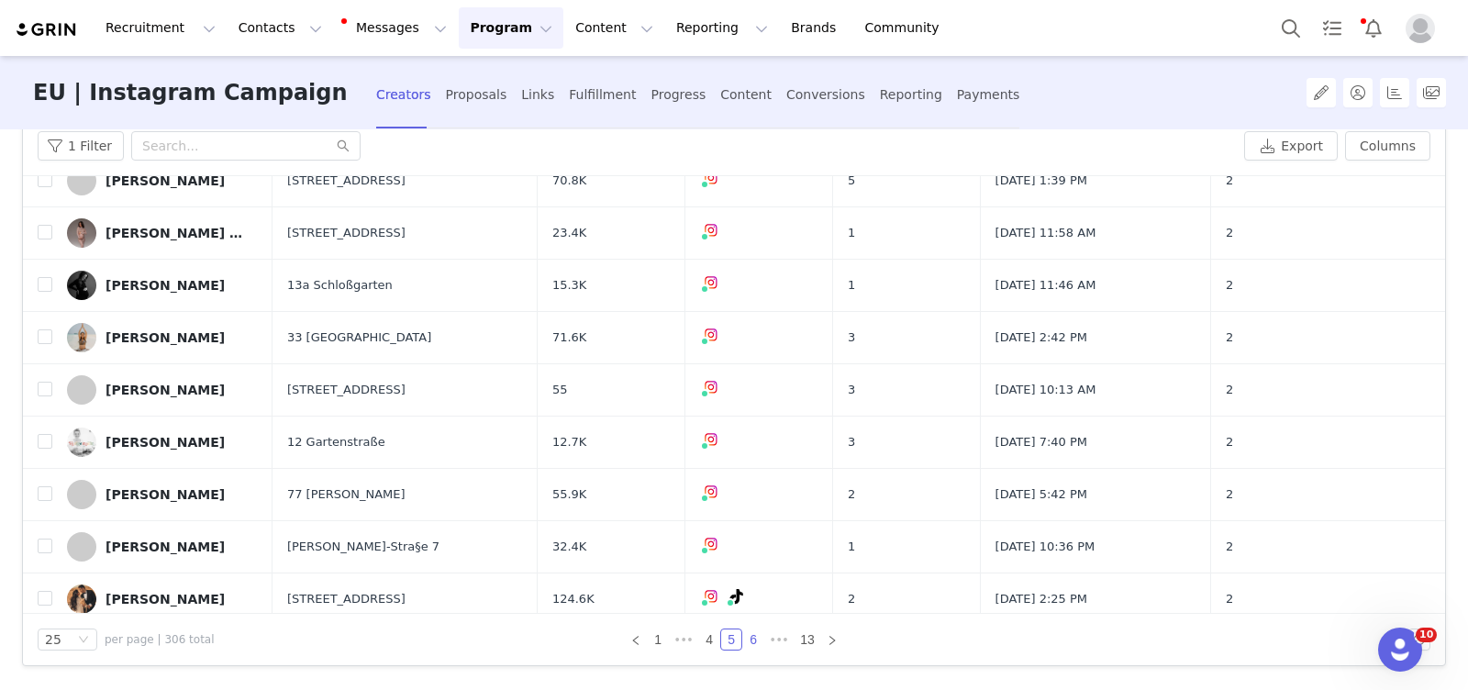
click at [754, 637] on link "6" at bounding box center [753, 639] width 20 height 20
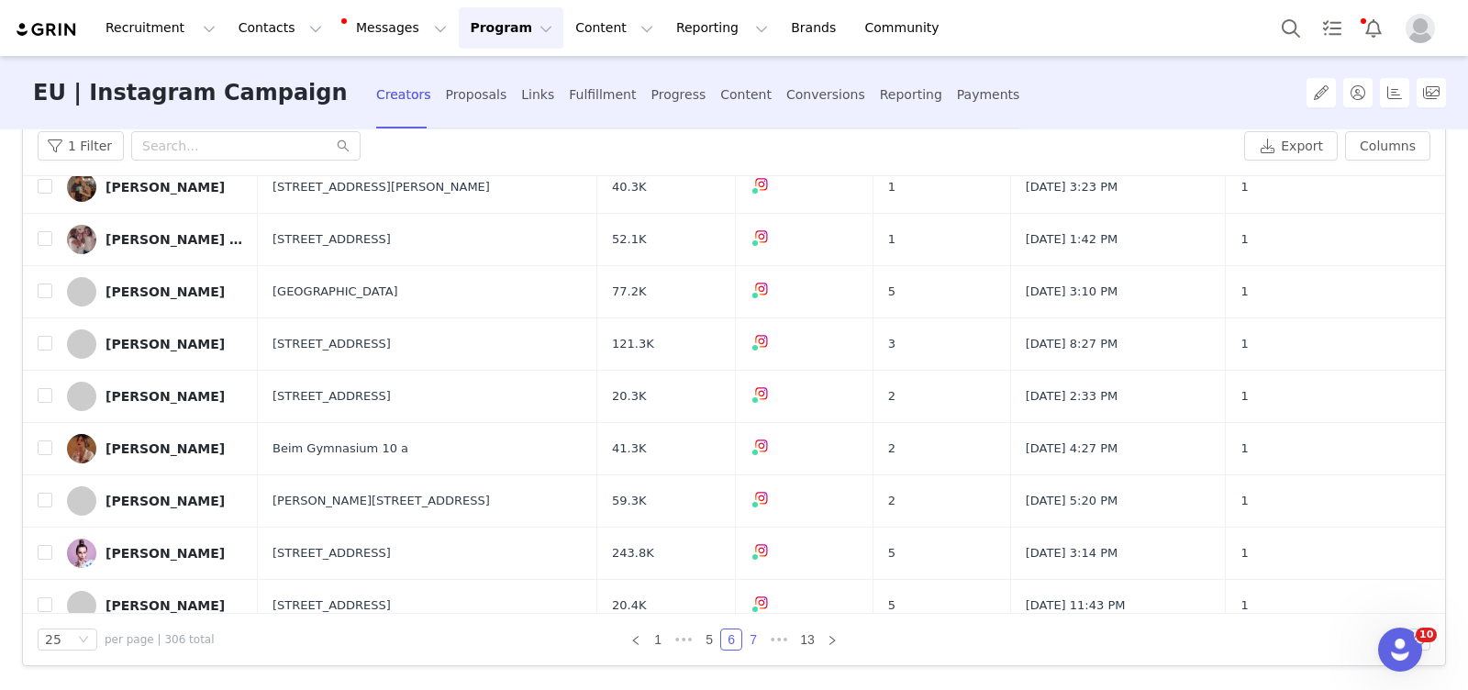
click at [750, 641] on link "7" at bounding box center [753, 639] width 20 height 20
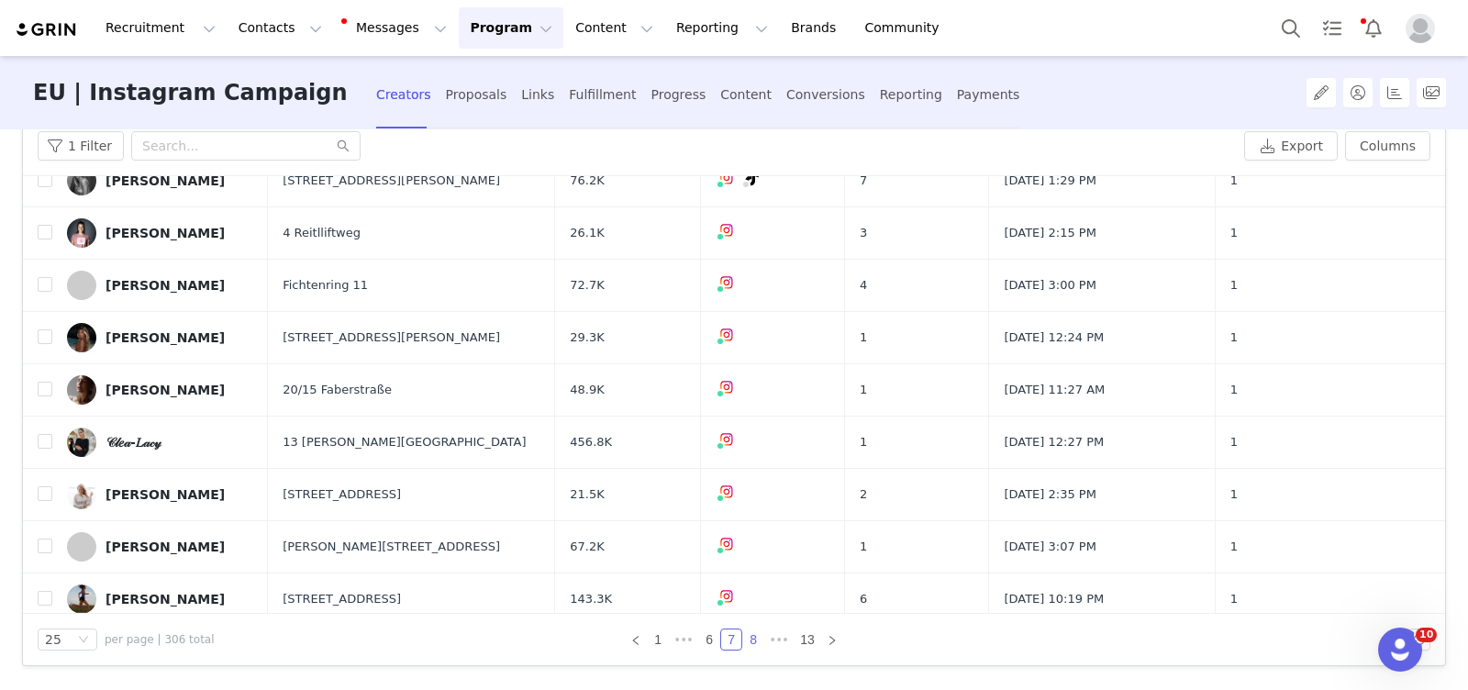
click at [752, 643] on link "8" at bounding box center [753, 639] width 20 height 20
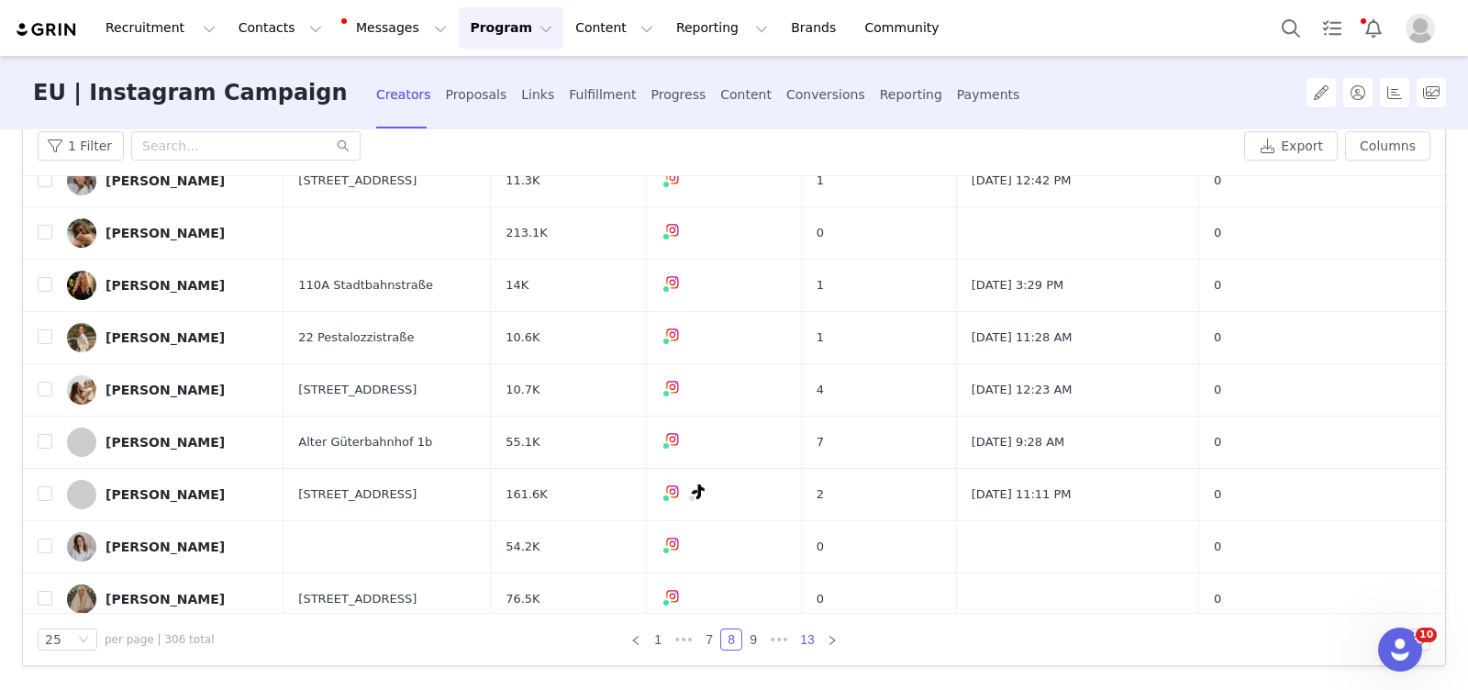
click at [808, 643] on link "13" at bounding box center [807, 639] width 26 height 20
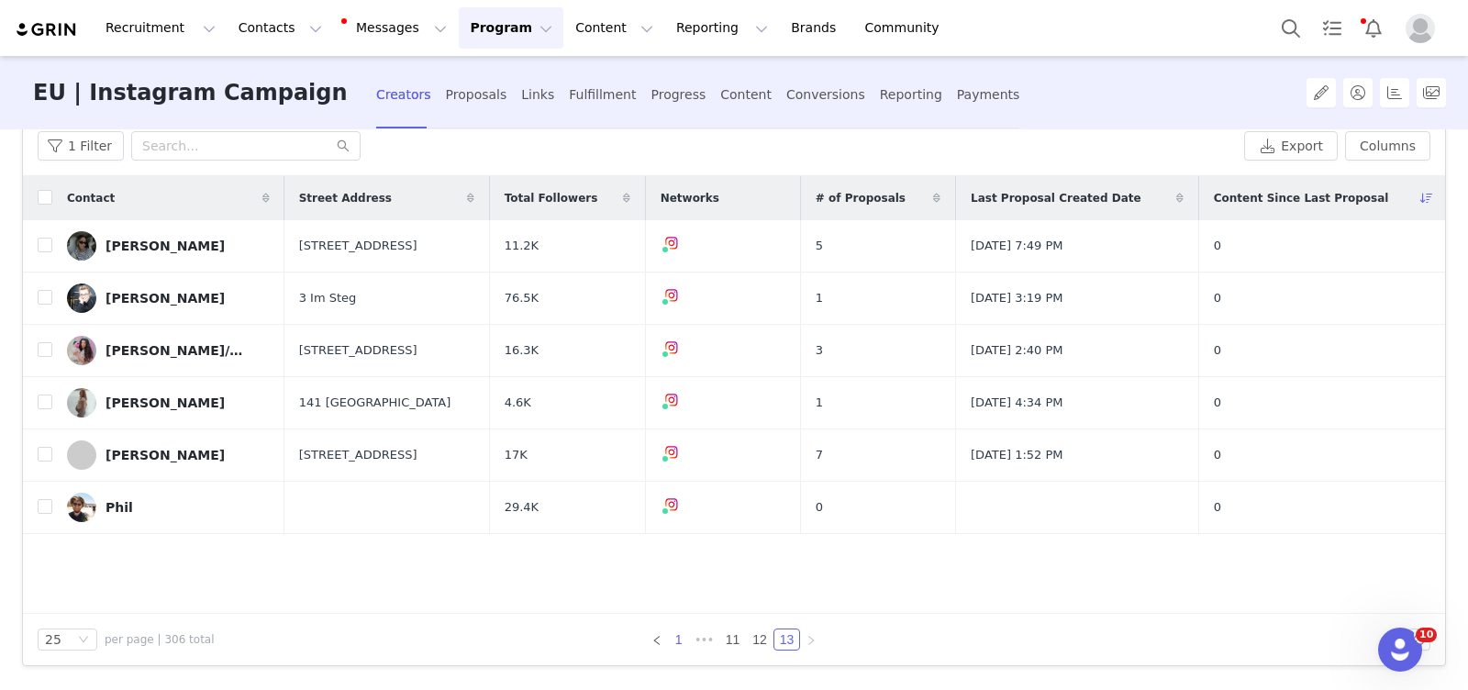
click at [681, 638] on link "1" at bounding box center [679, 639] width 20 height 20
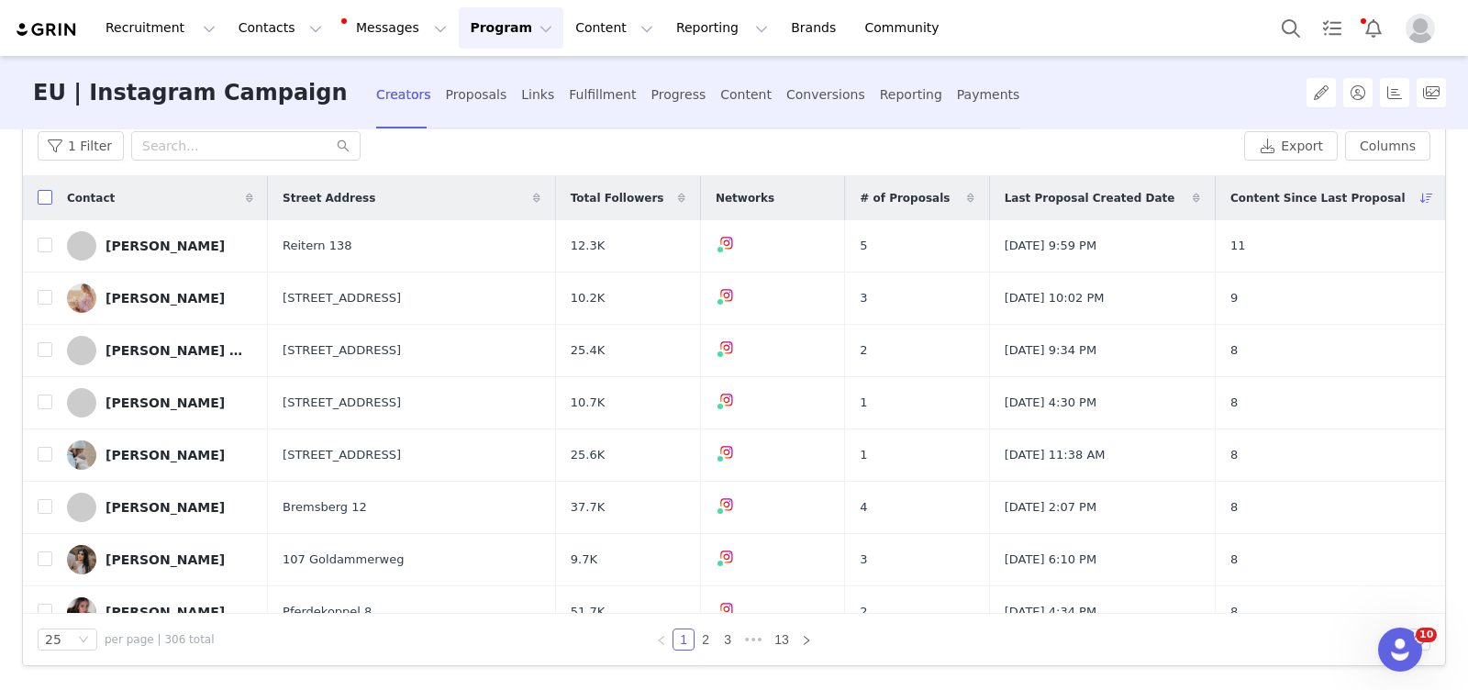
click at [46, 199] on input "checkbox" at bounding box center [45, 197] width 15 height 15
checkbox input "true"
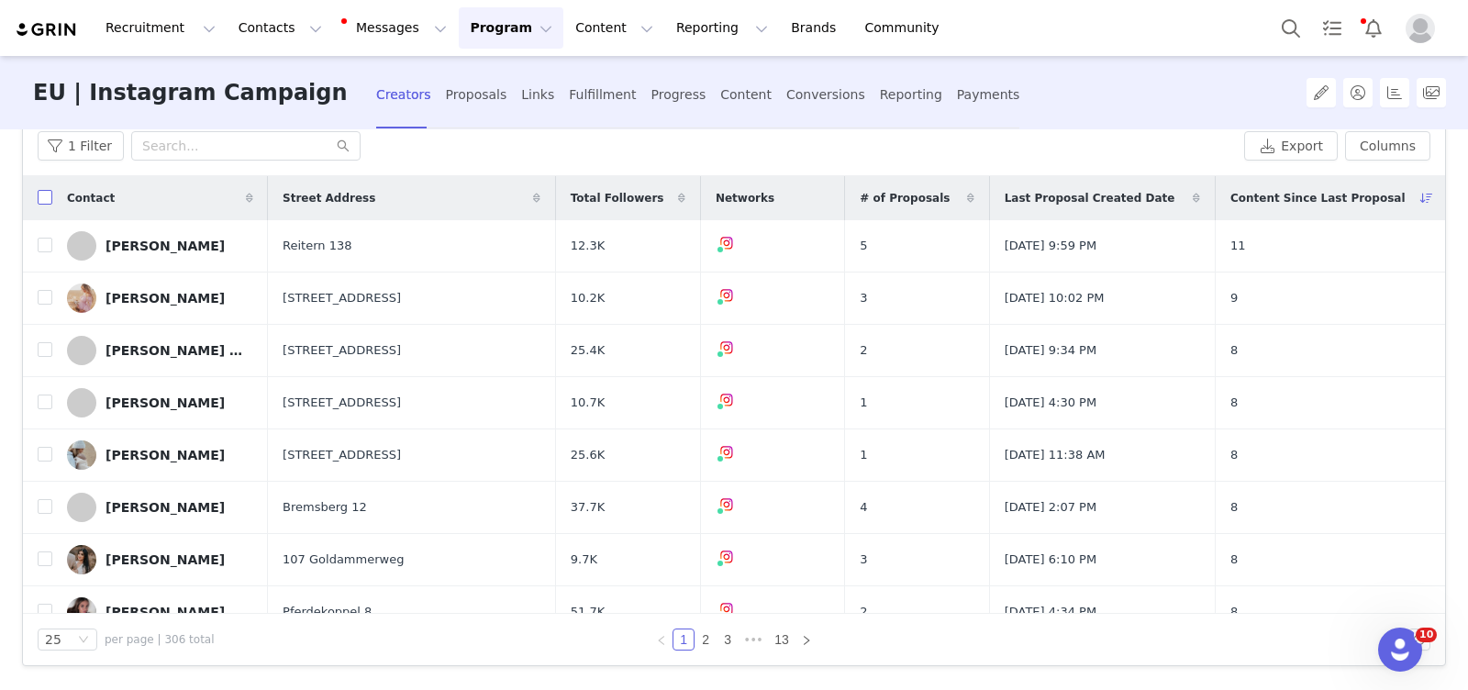
checkbox input "true"
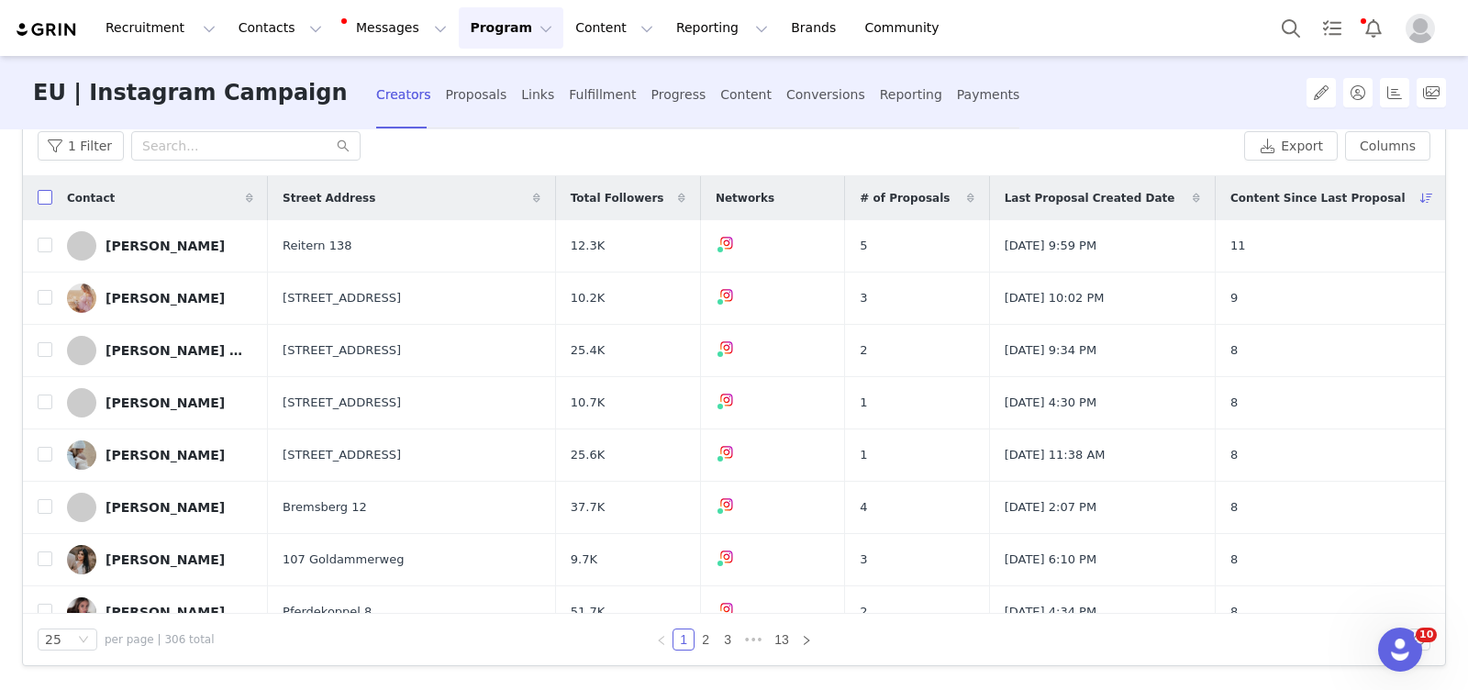
checkbox input "true"
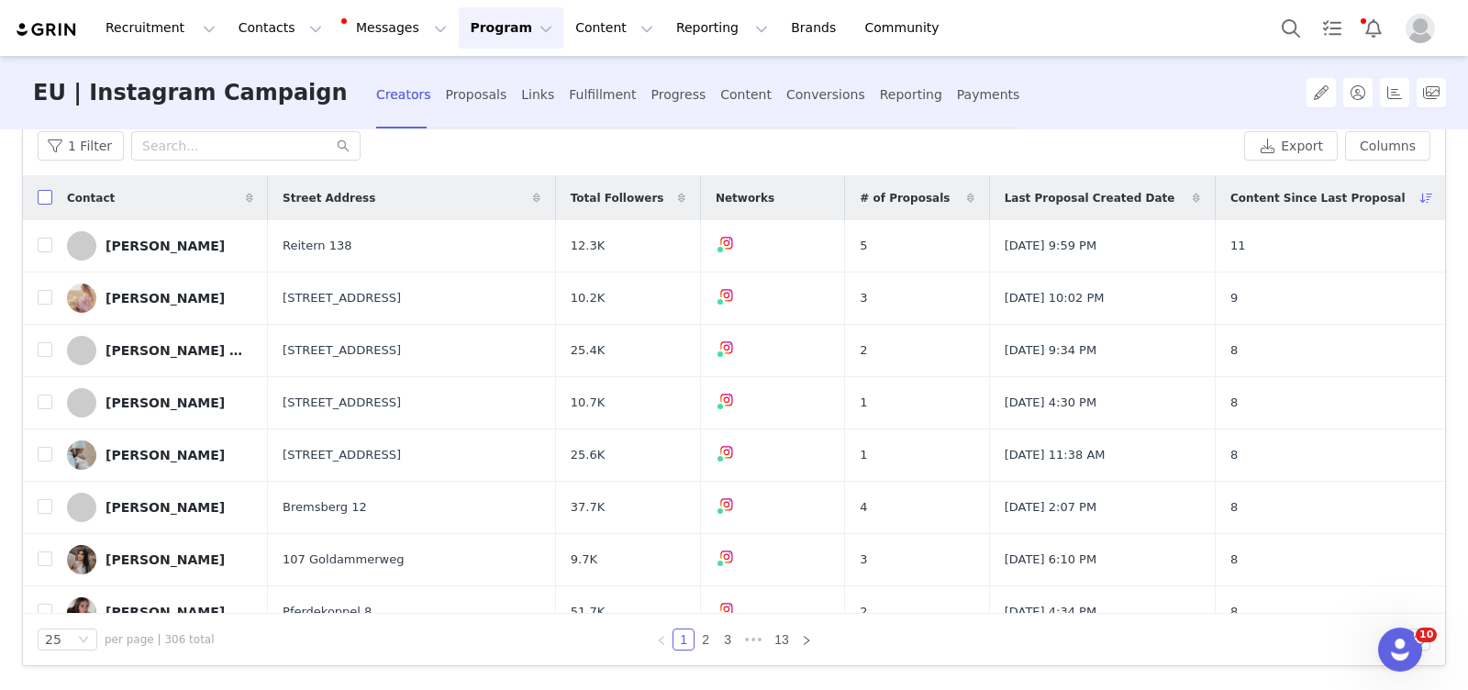
checkbox input "true"
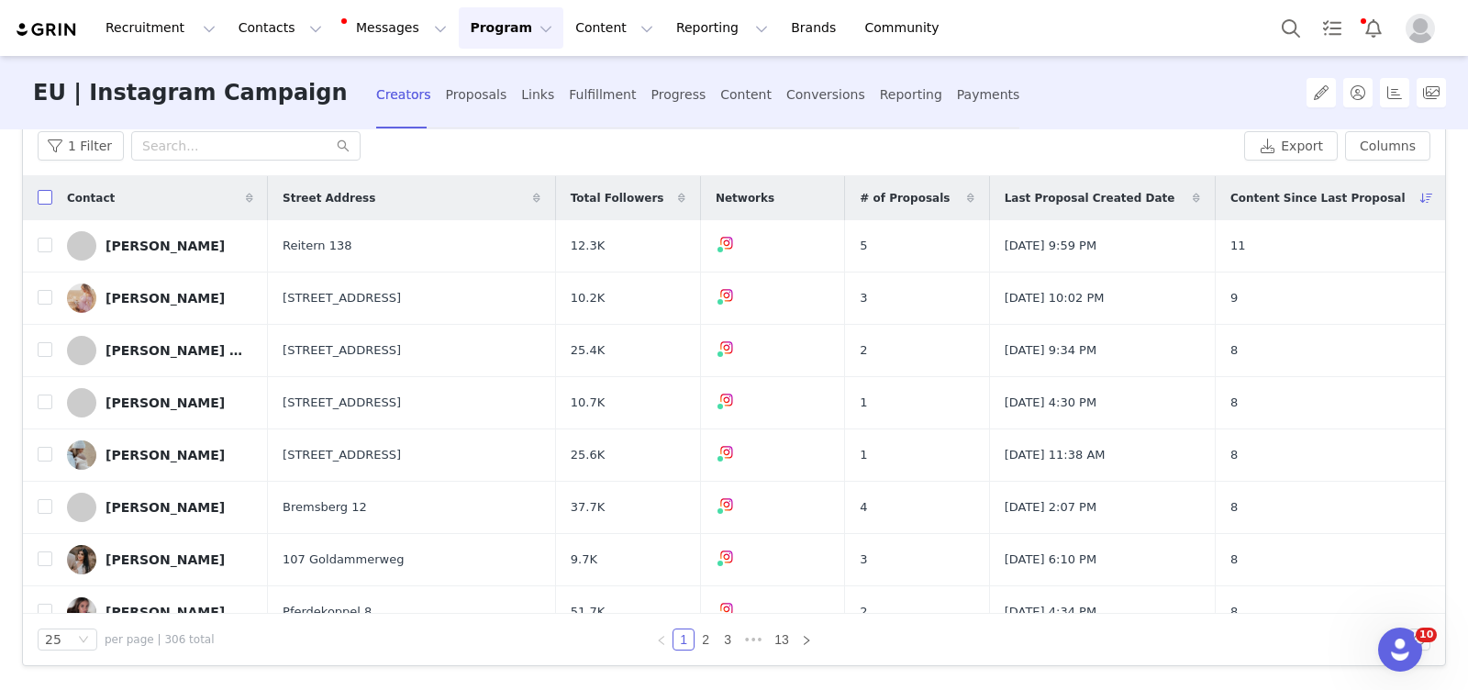
checkbox input "true"
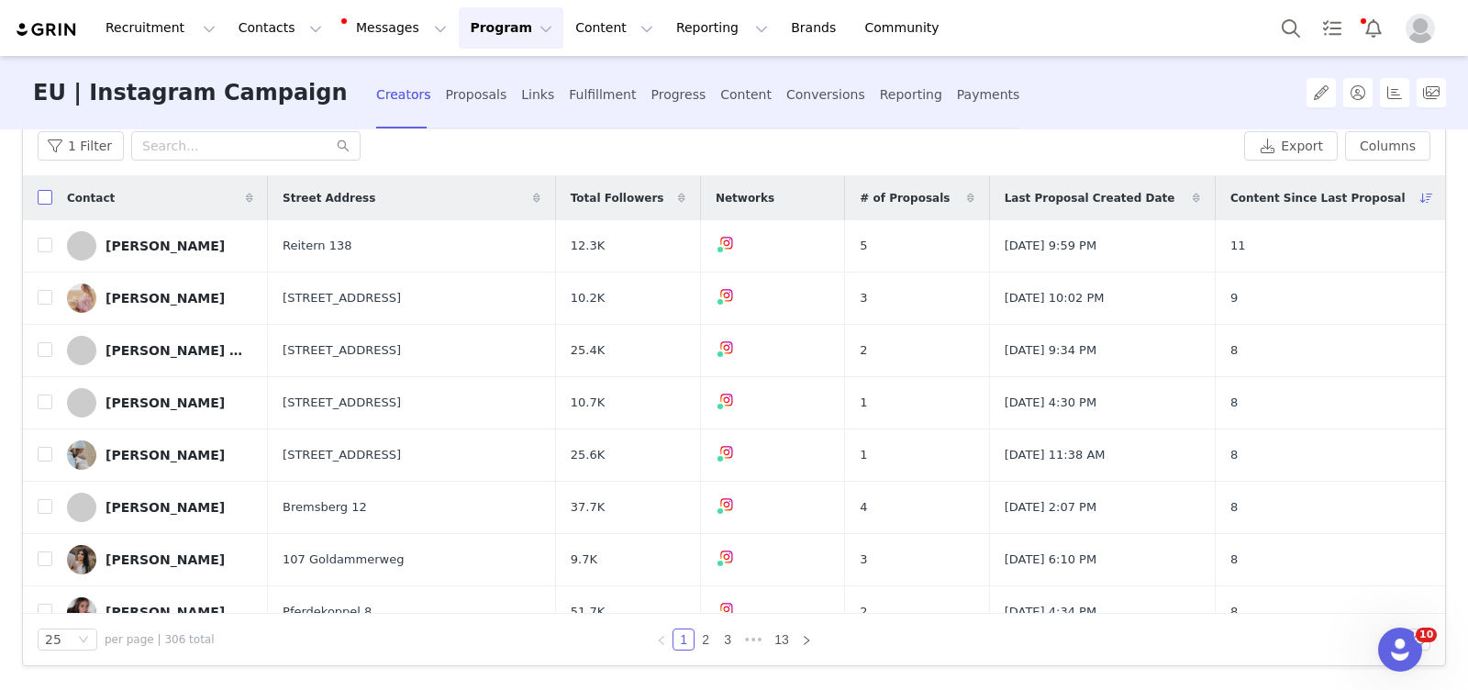
checkbox input "true"
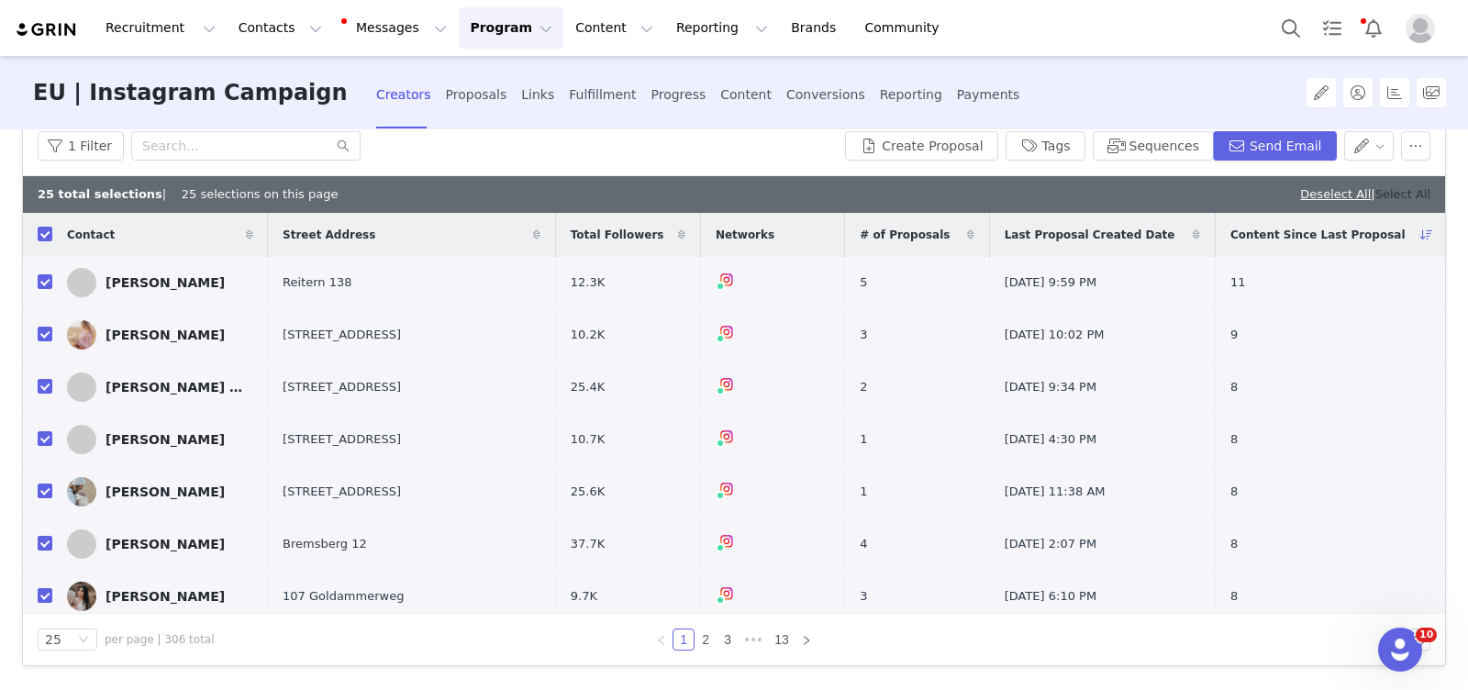
click at [1391, 196] on link "Select All" at bounding box center [1402, 194] width 55 height 14
click at [1396, 189] on link "Deselect All" at bounding box center [1395, 194] width 71 height 14
checkbox input "false"
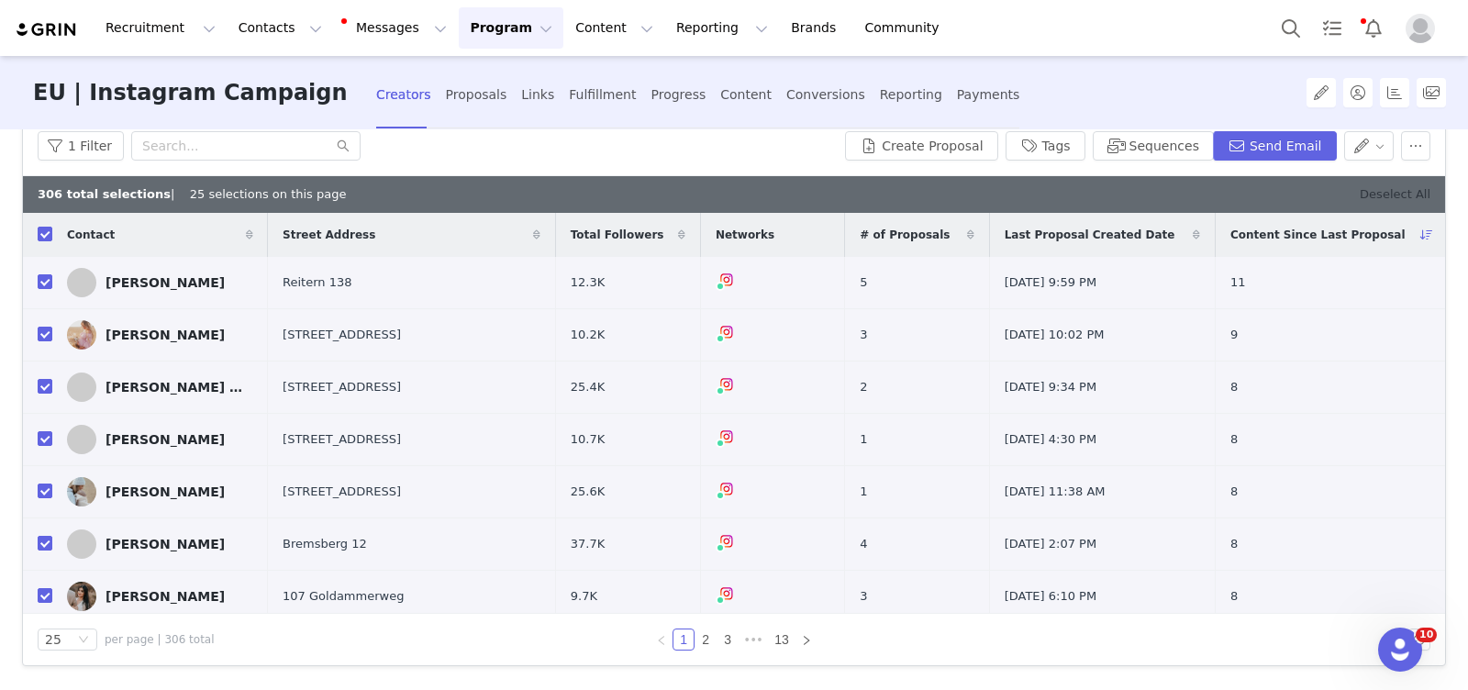
checkbox input "false"
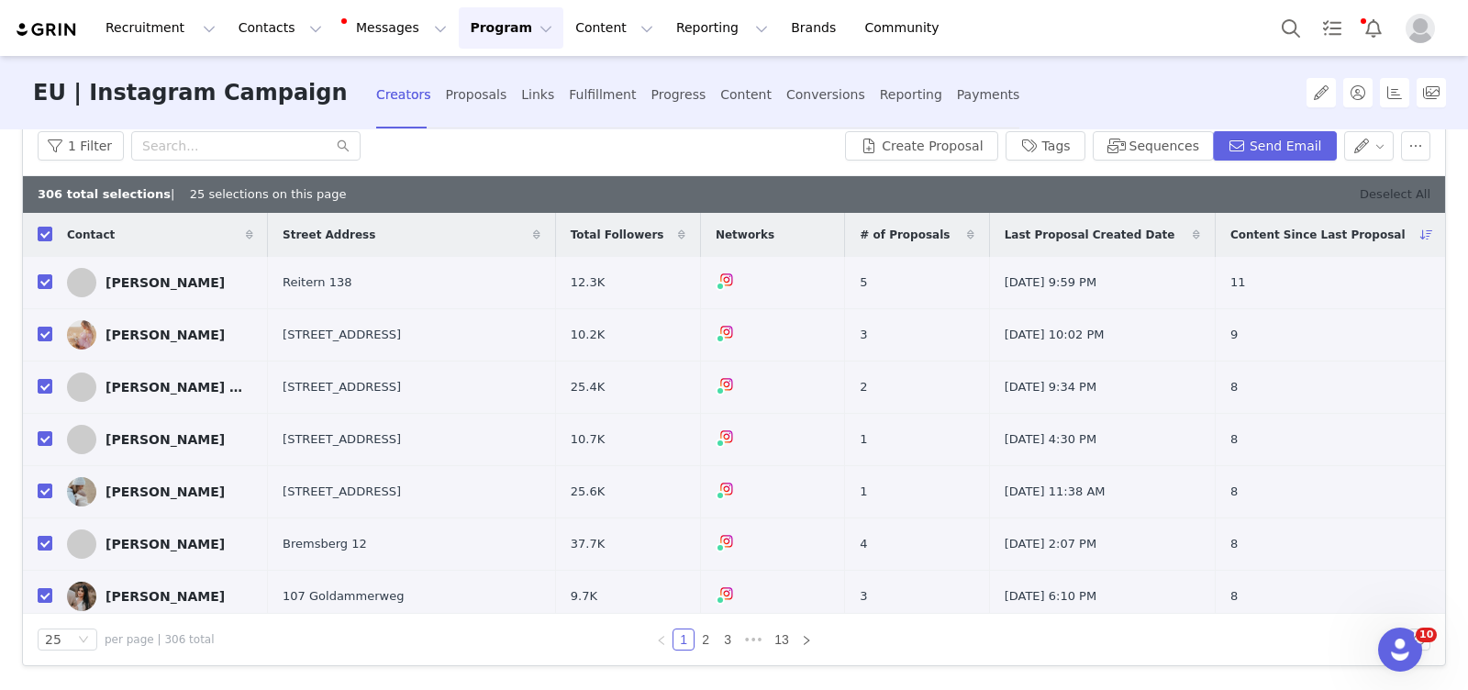
checkbox input "false"
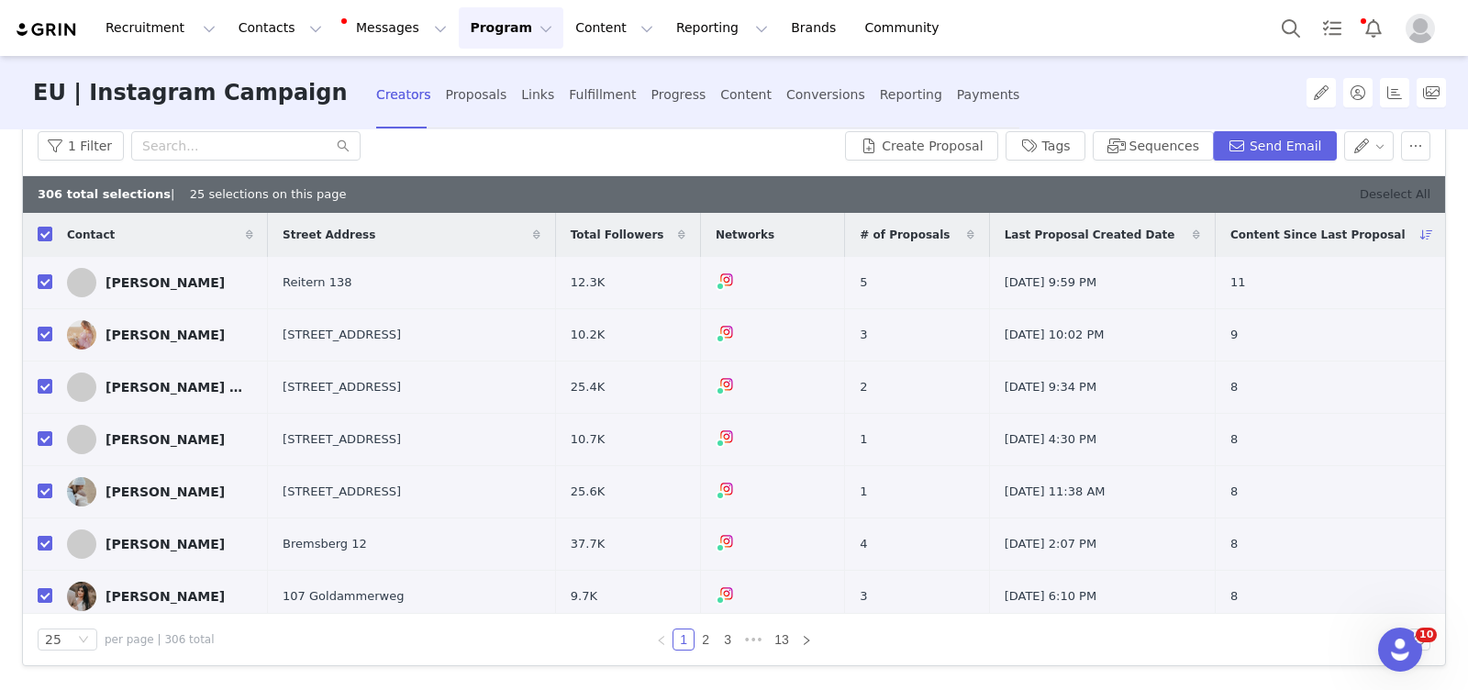
checkbox input "false"
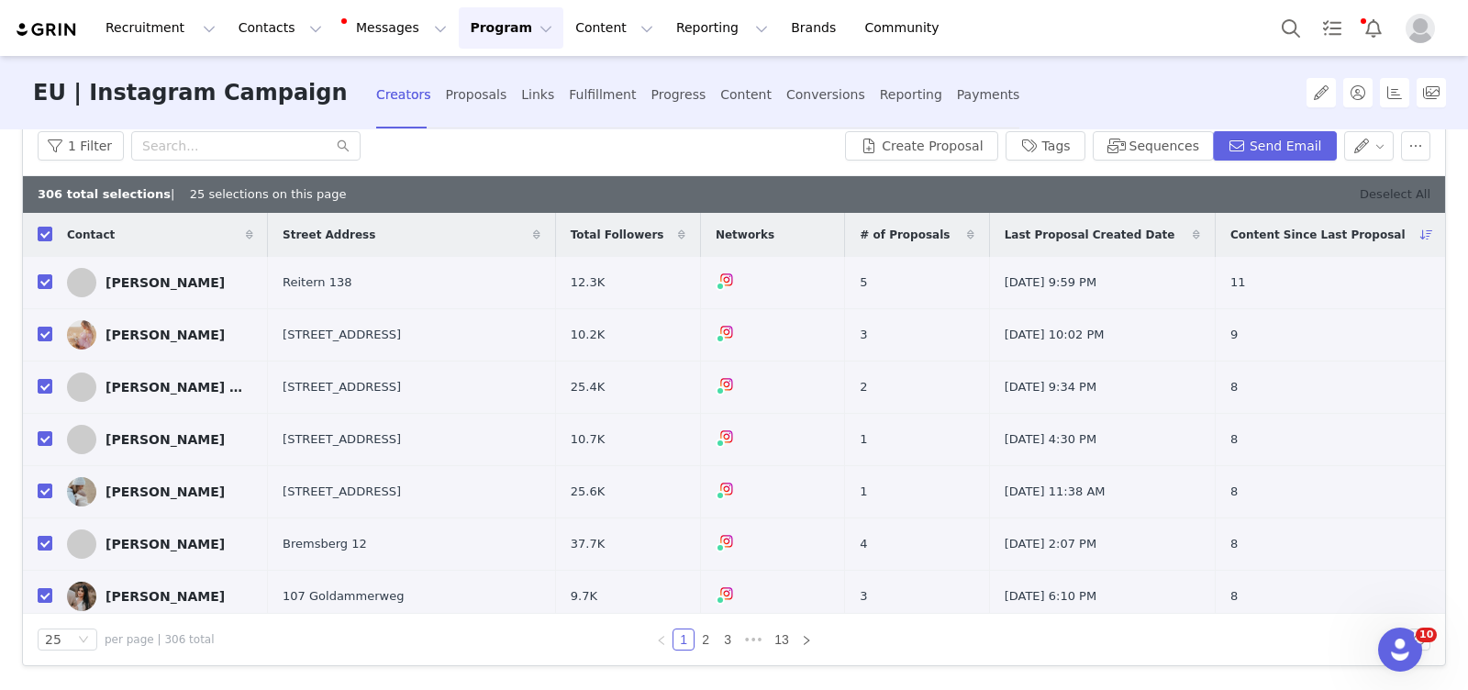
checkbox input "false"
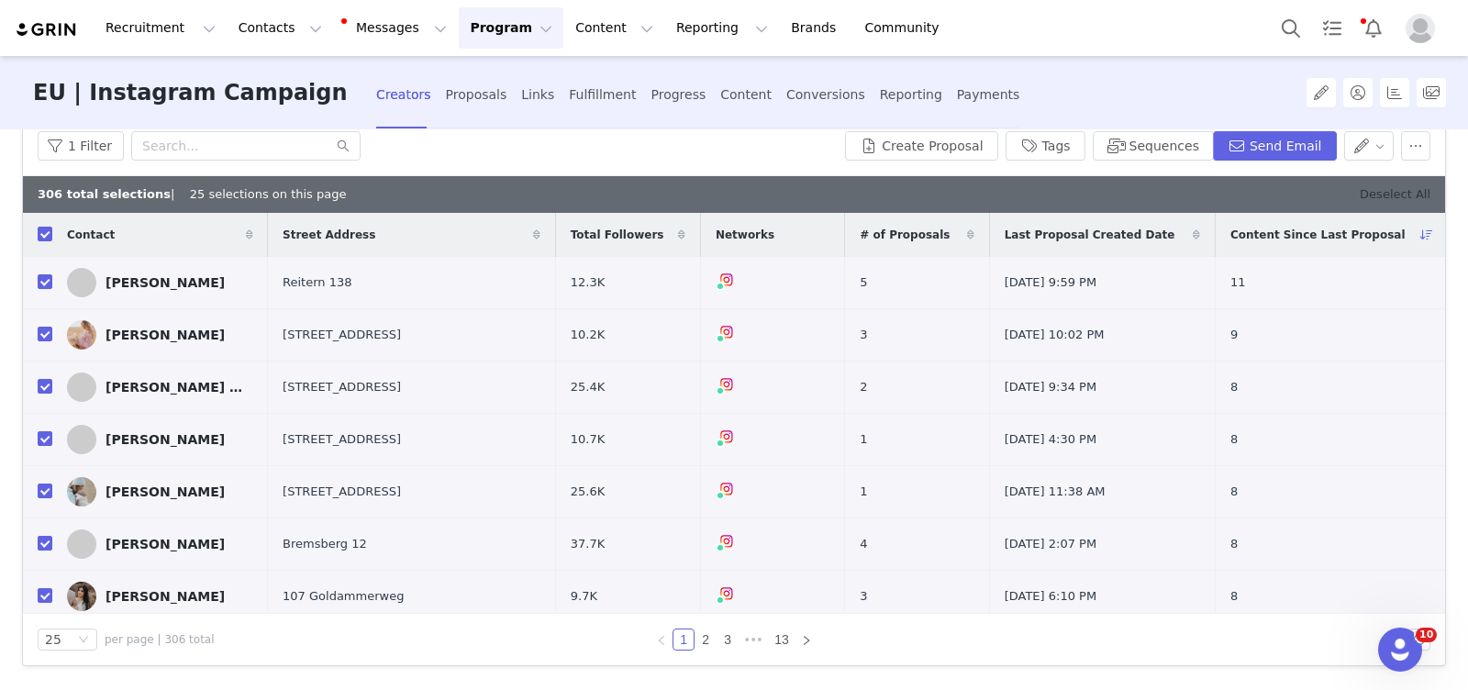
checkbox input "false"
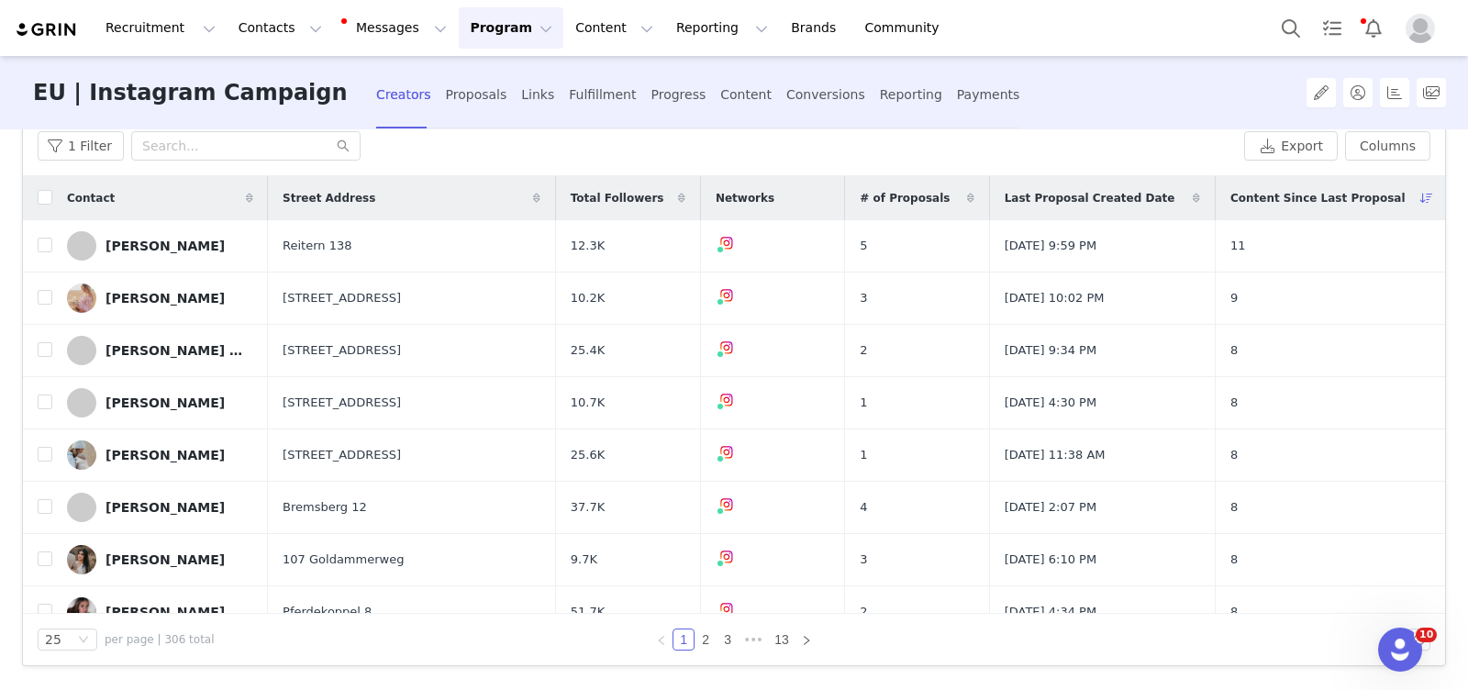
click at [480, 31] on button "Program Program" at bounding box center [511, 27] width 105 height 41
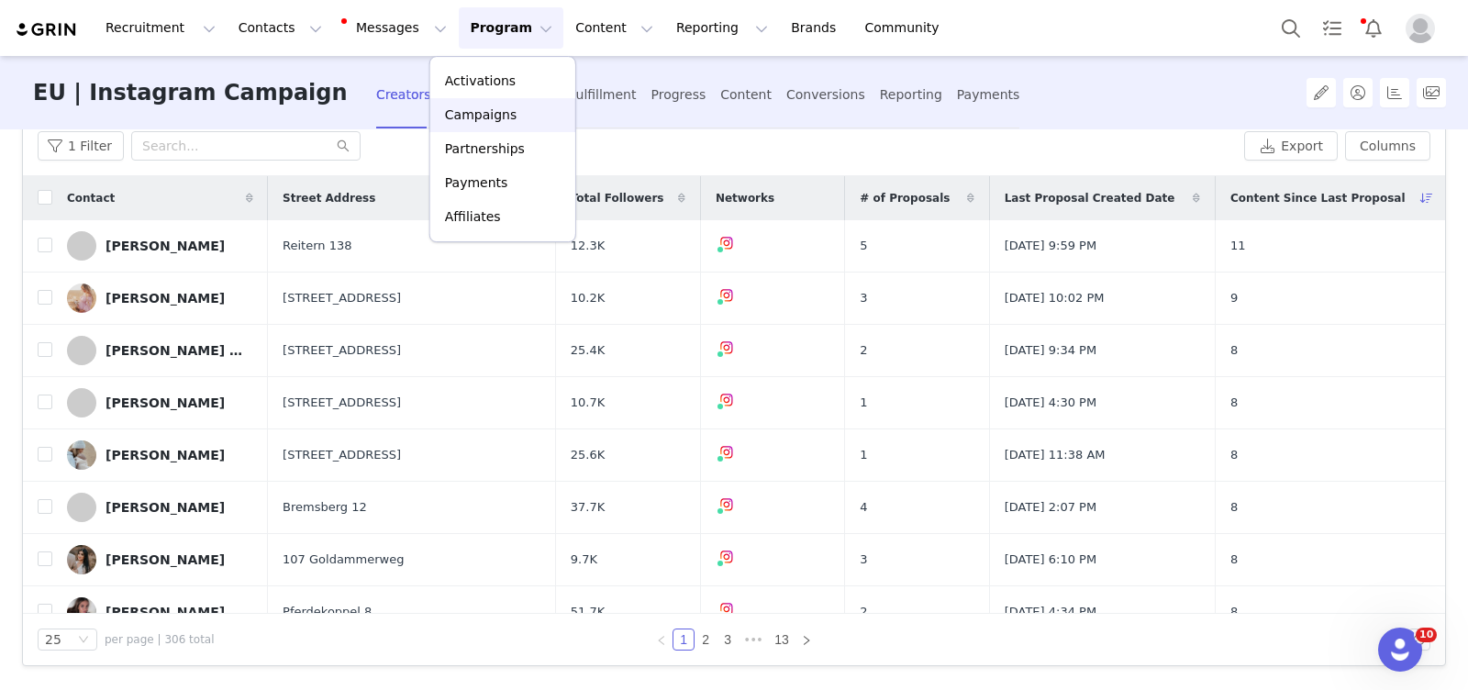
click at [494, 118] on p "Campaigns" at bounding box center [481, 115] width 72 height 19
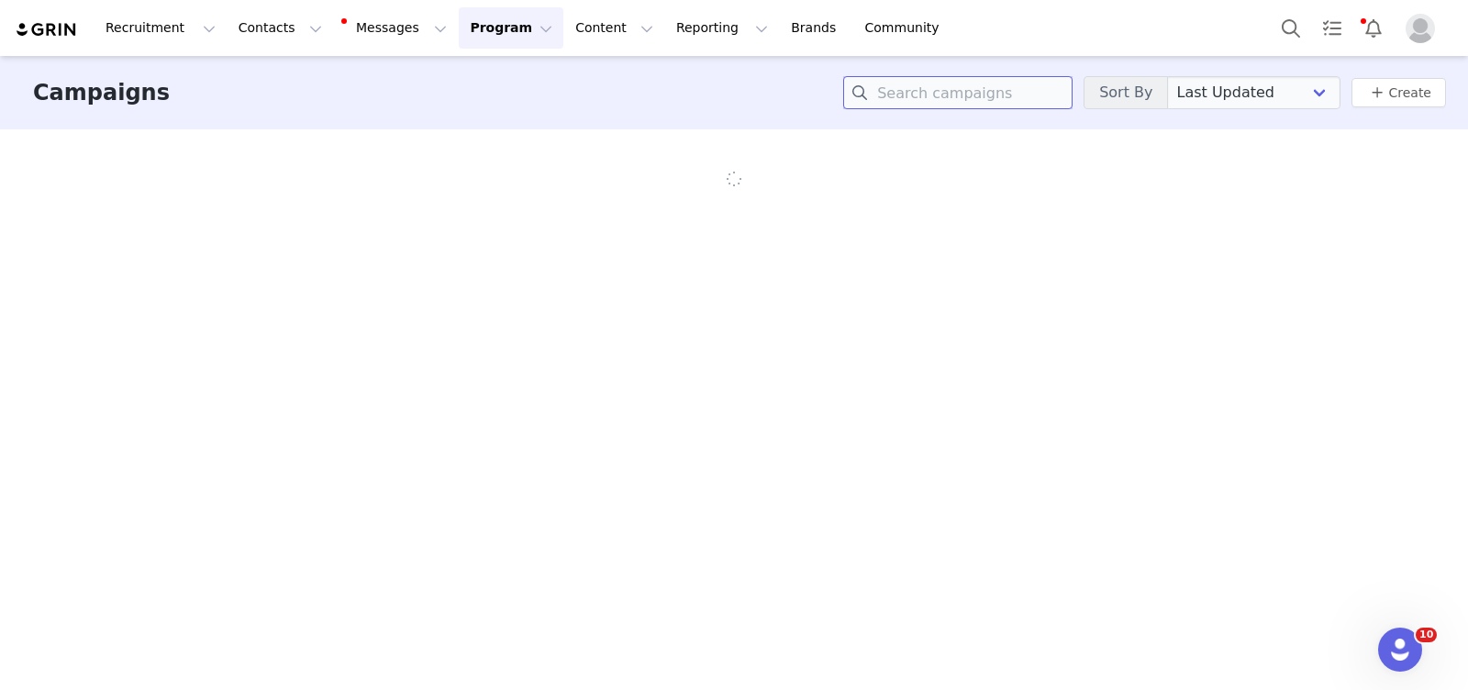
click at [983, 91] on input at bounding box center [957, 92] width 229 height 33
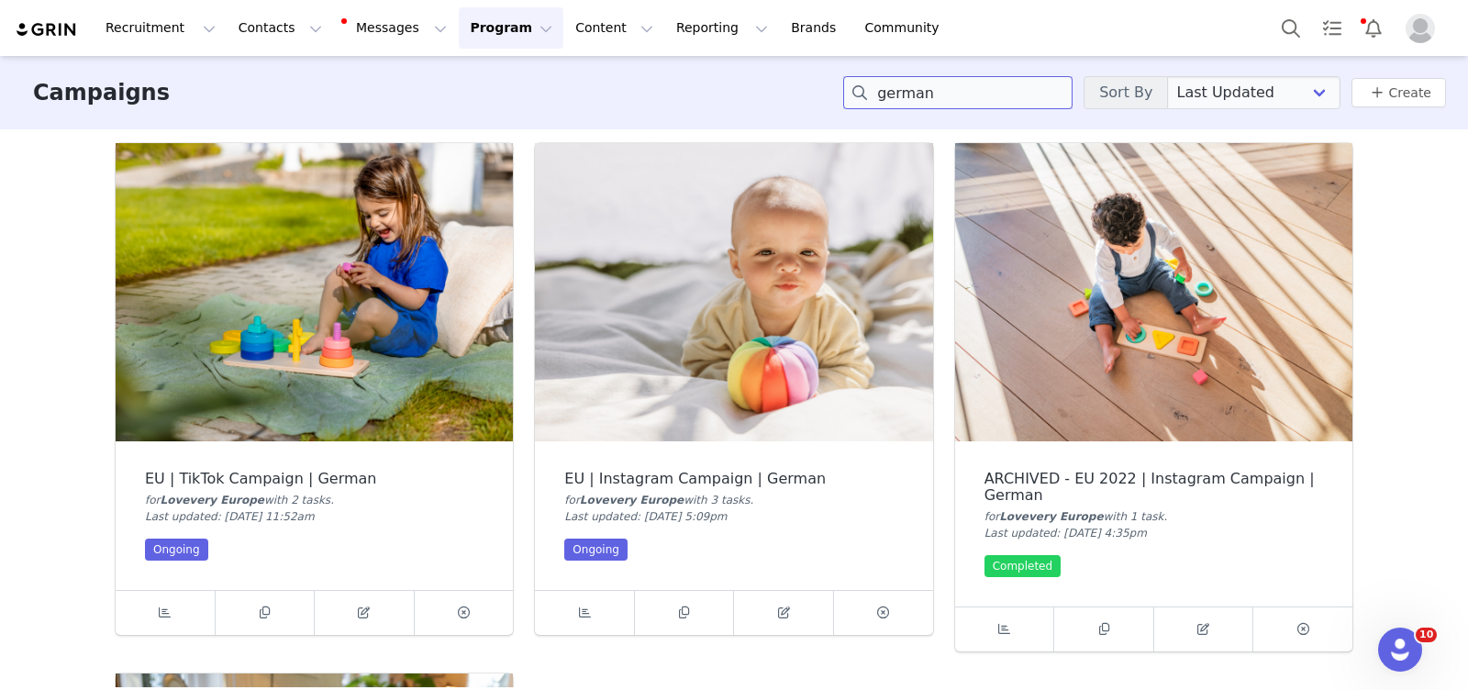
type input "german"
click at [282, 345] on img at bounding box center [314, 292] width 397 height 298
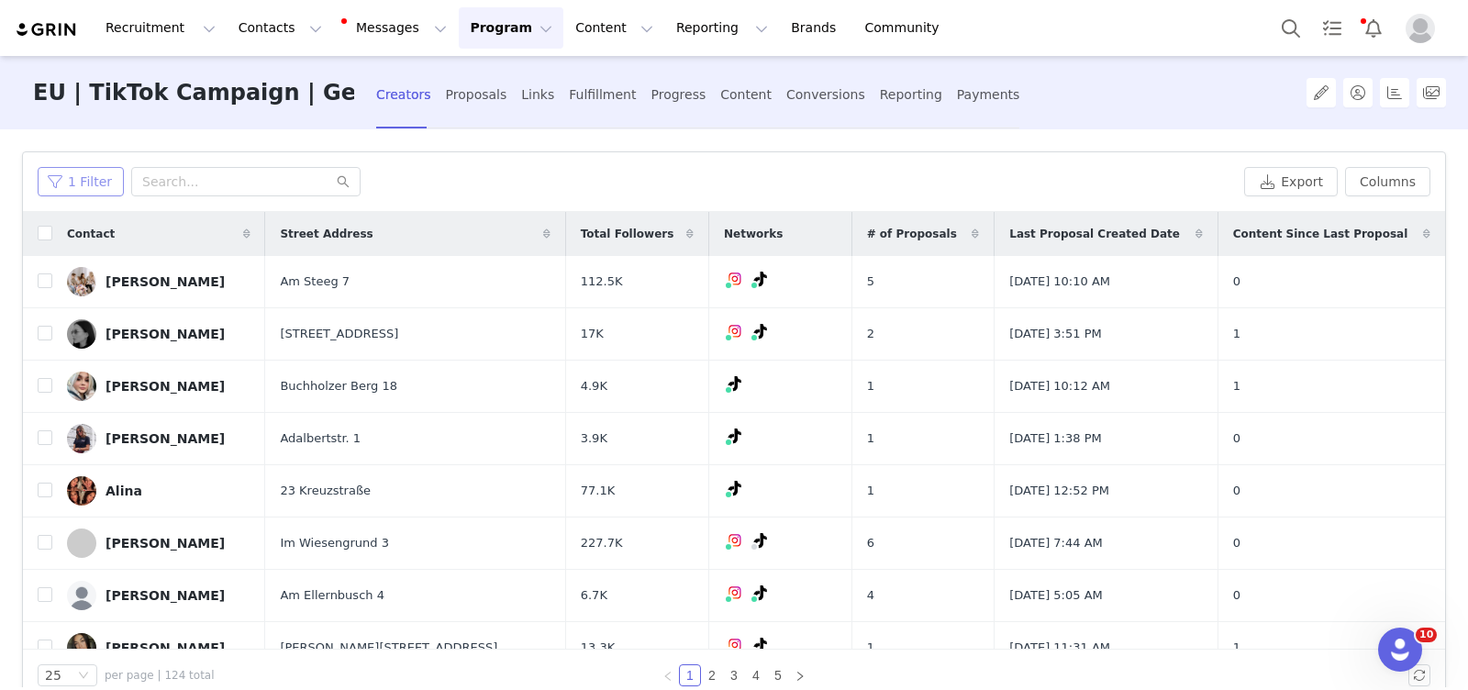
click at [86, 183] on button "1 Filter" at bounding box center [81, 181] width 86 height 29
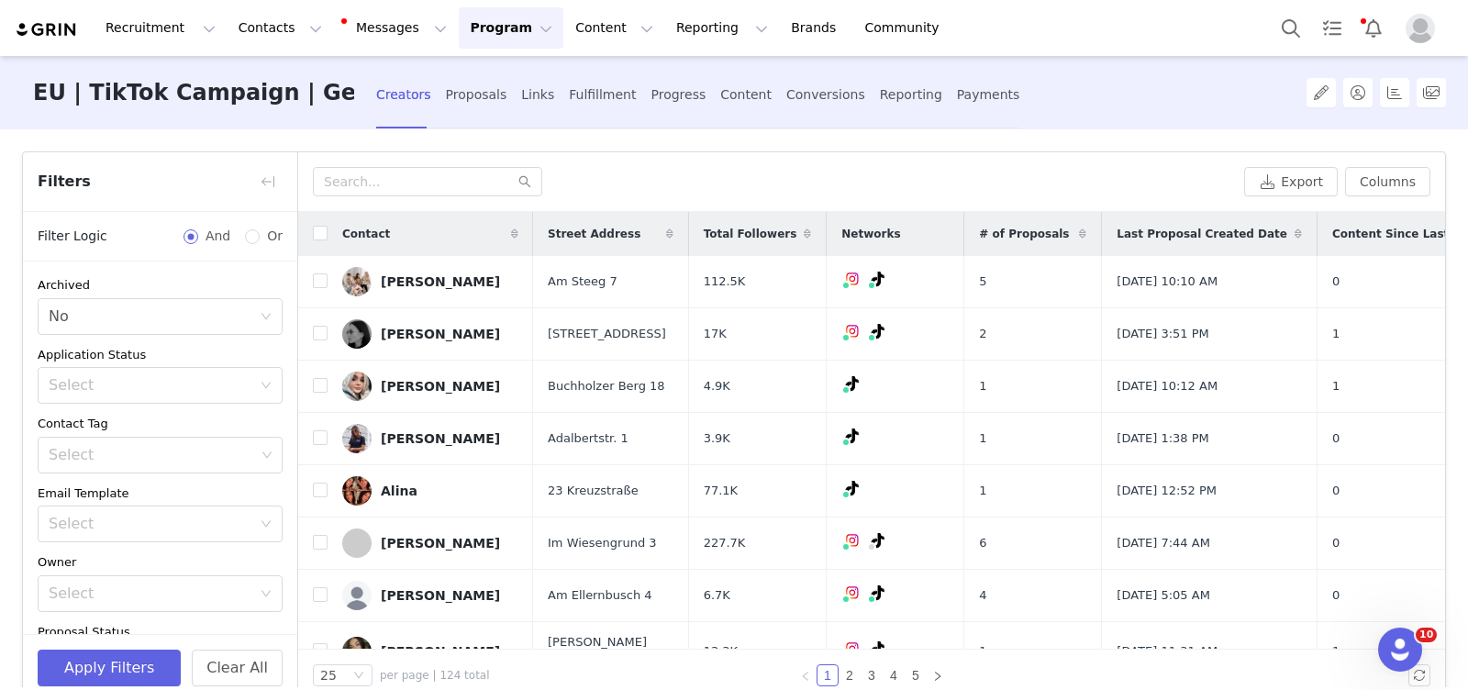
click at [86, 183] on div "Filters" at bounding box center [160, 182] width 274 height 60
click at [261, 176] on button "button" at bounding box center [267, 181] width 29 height 29
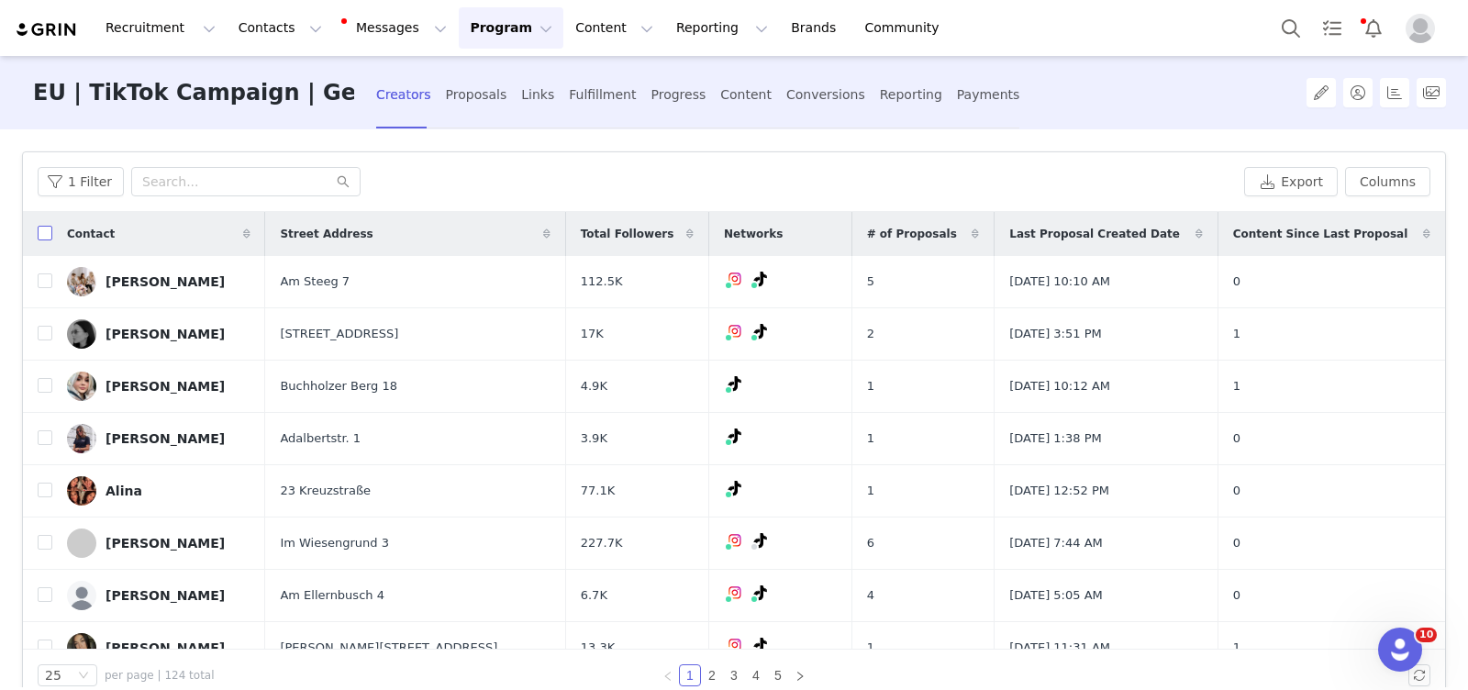
click at [49, 234] on input "checkbox" at bounding box center [45, 233] width 15 height 15
checkbox input "true"
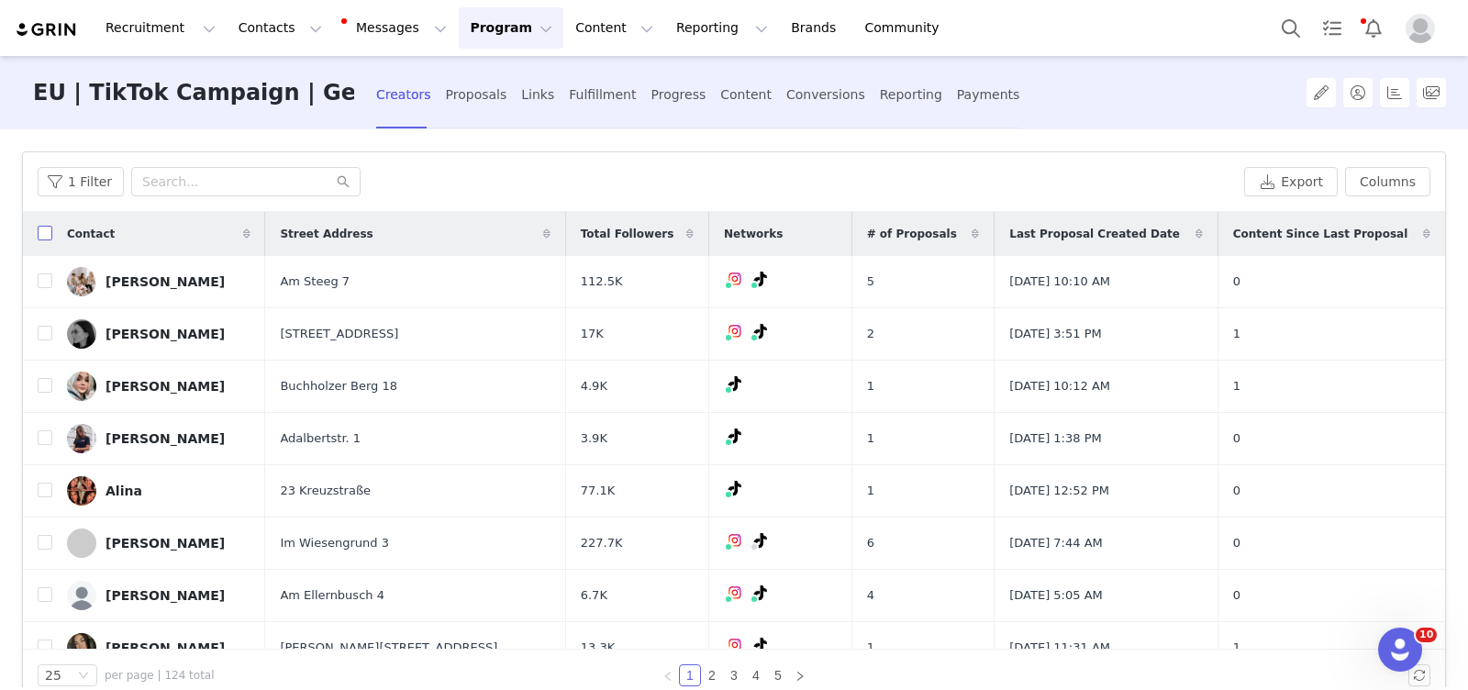
checkbox input "true"
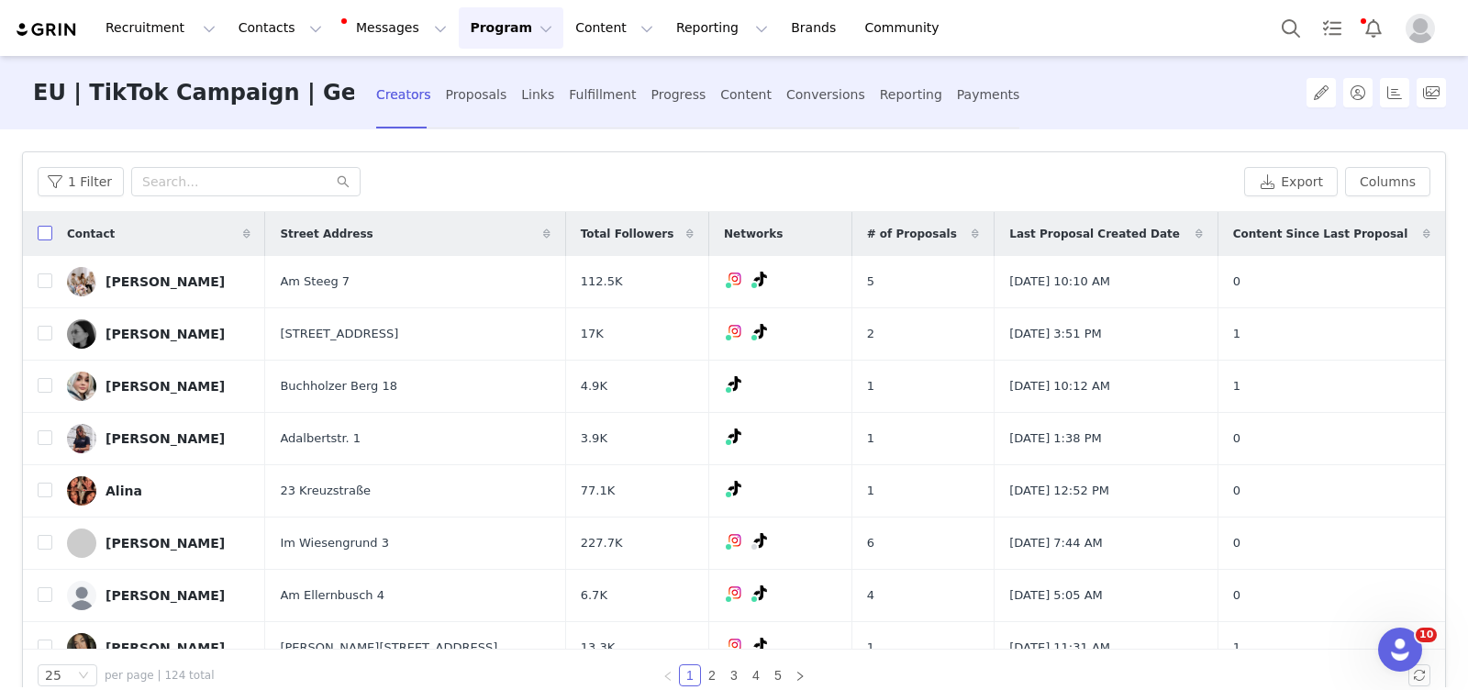
checkbox input "true"
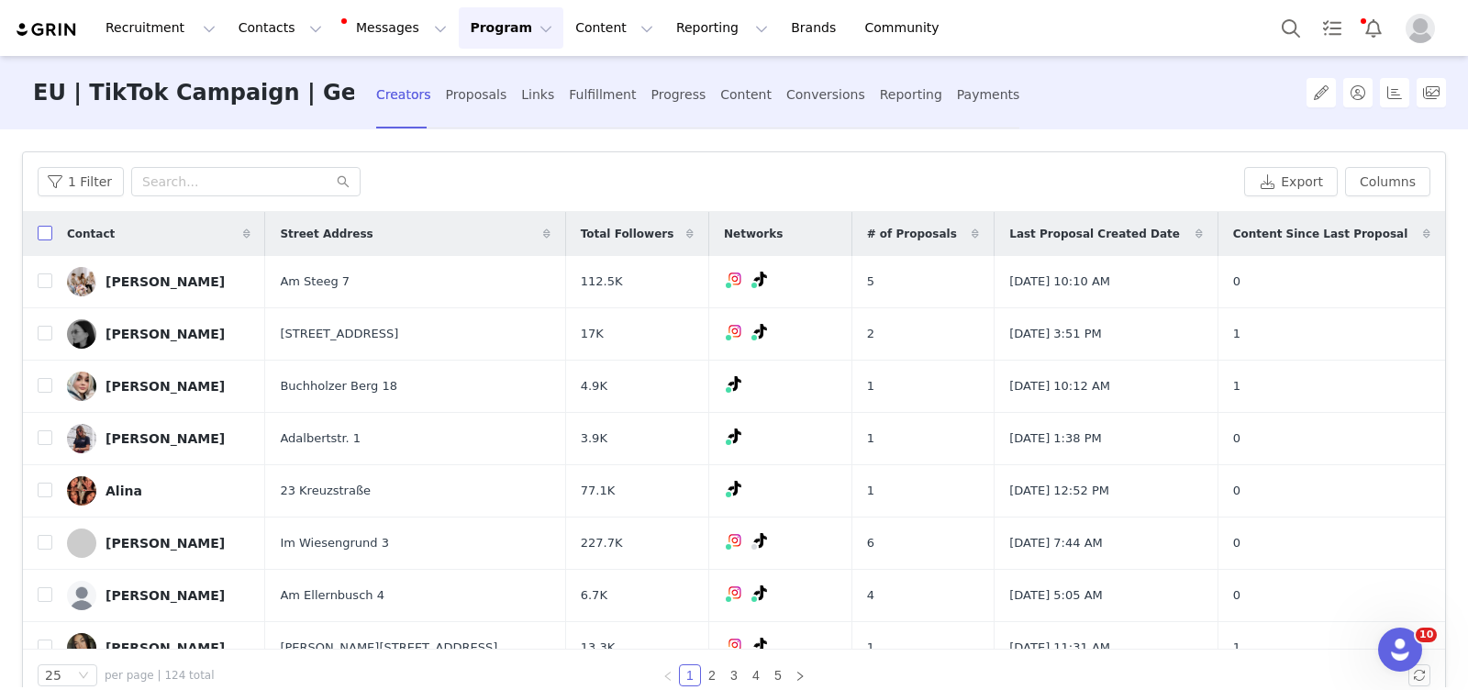
checkbox input "true"
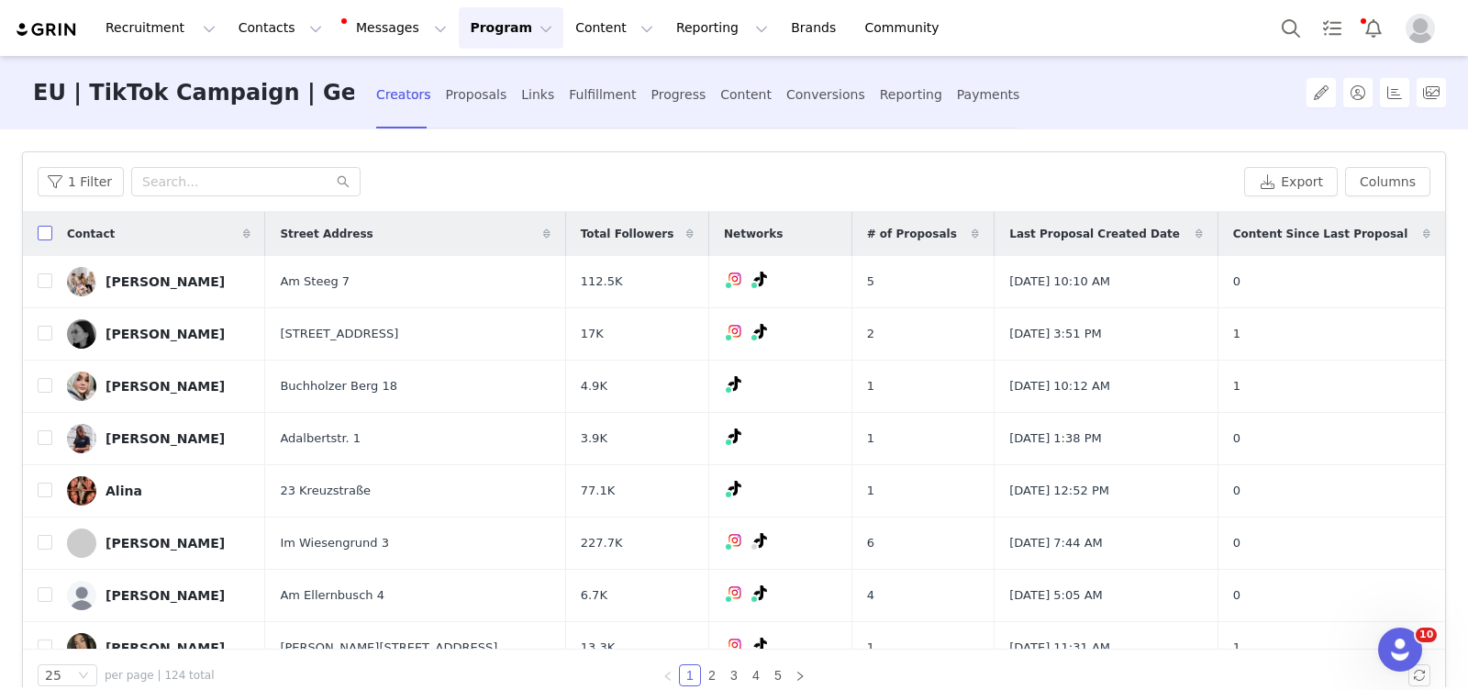
checkbox input "true"
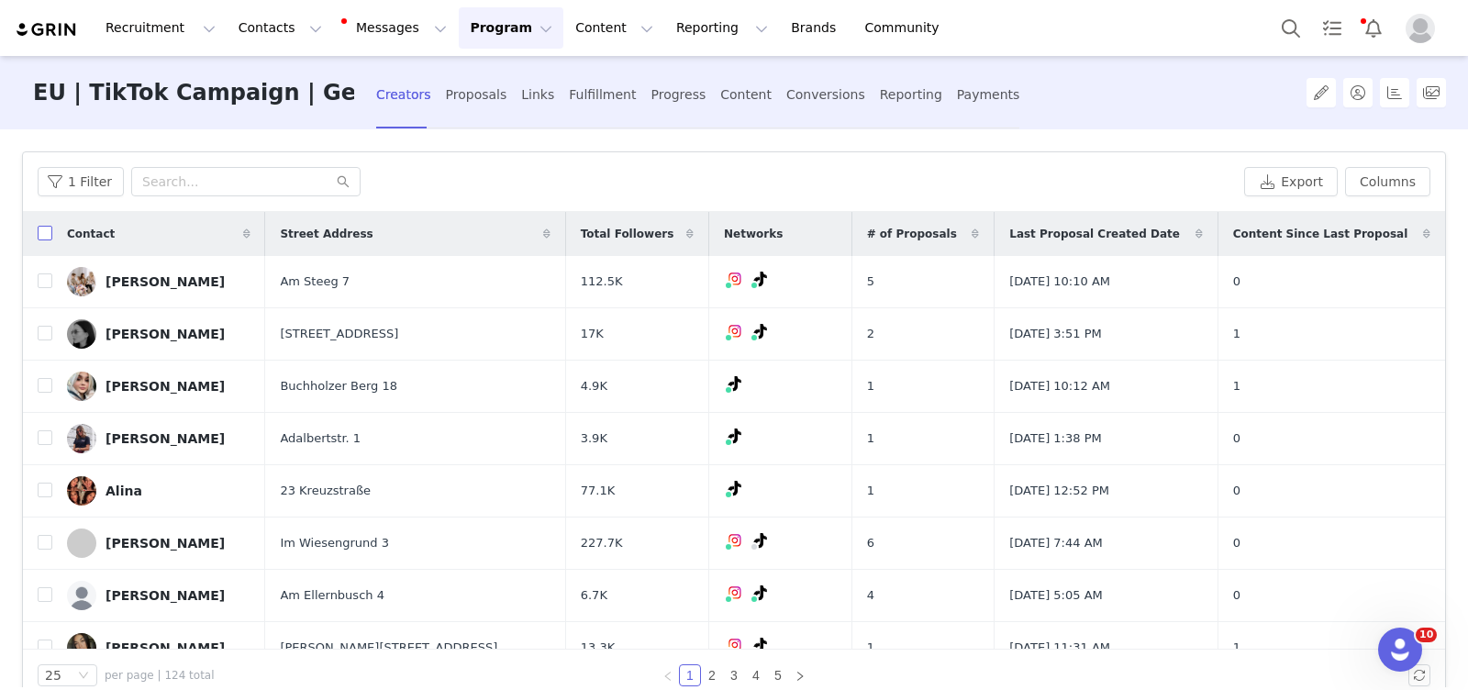
checkbox input "true"
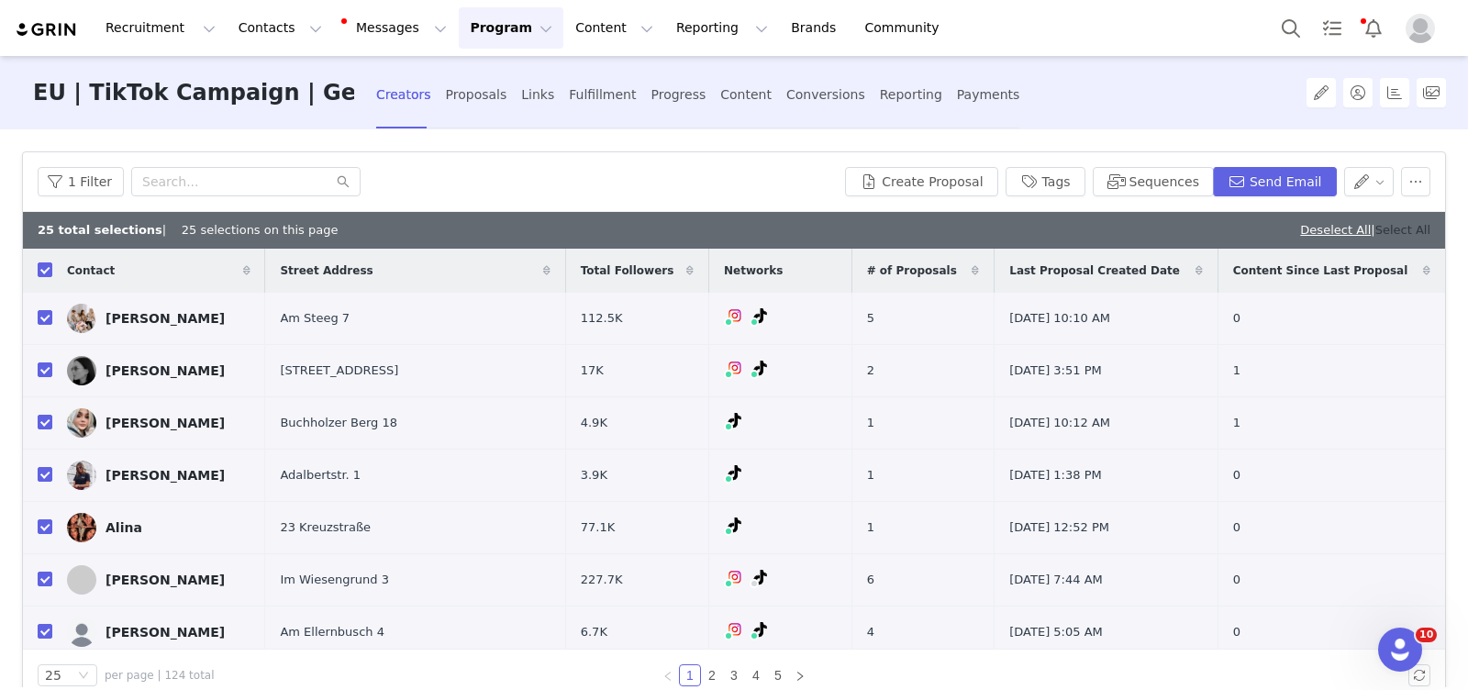
click at [1407, 230] on link "Select All" at bounding box center [1402, 230] width 55 height 14
click at [1288, 192] on button "Send Email" at bounding box center [1275, 181] width 124 height 29
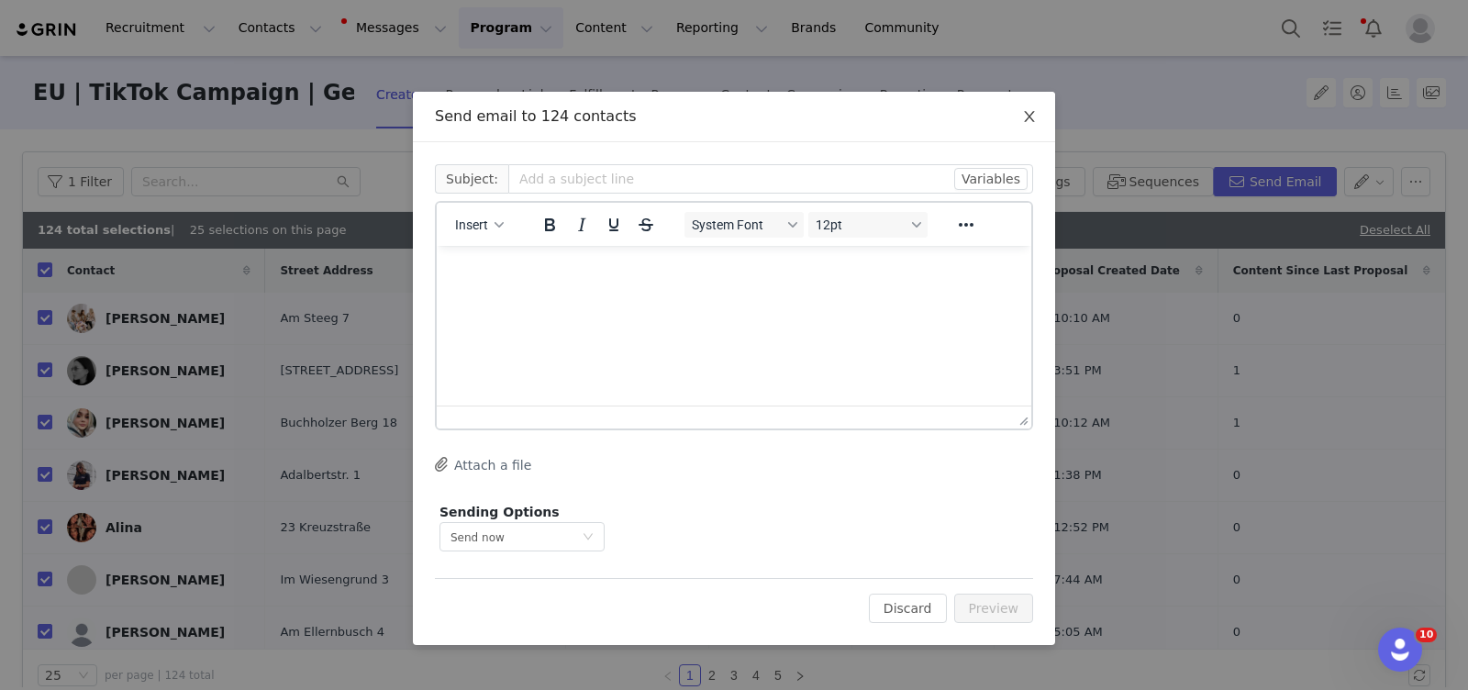
click at [1034, 108] on span "Close" at bounding box center [1029, 117] width 51 height 51
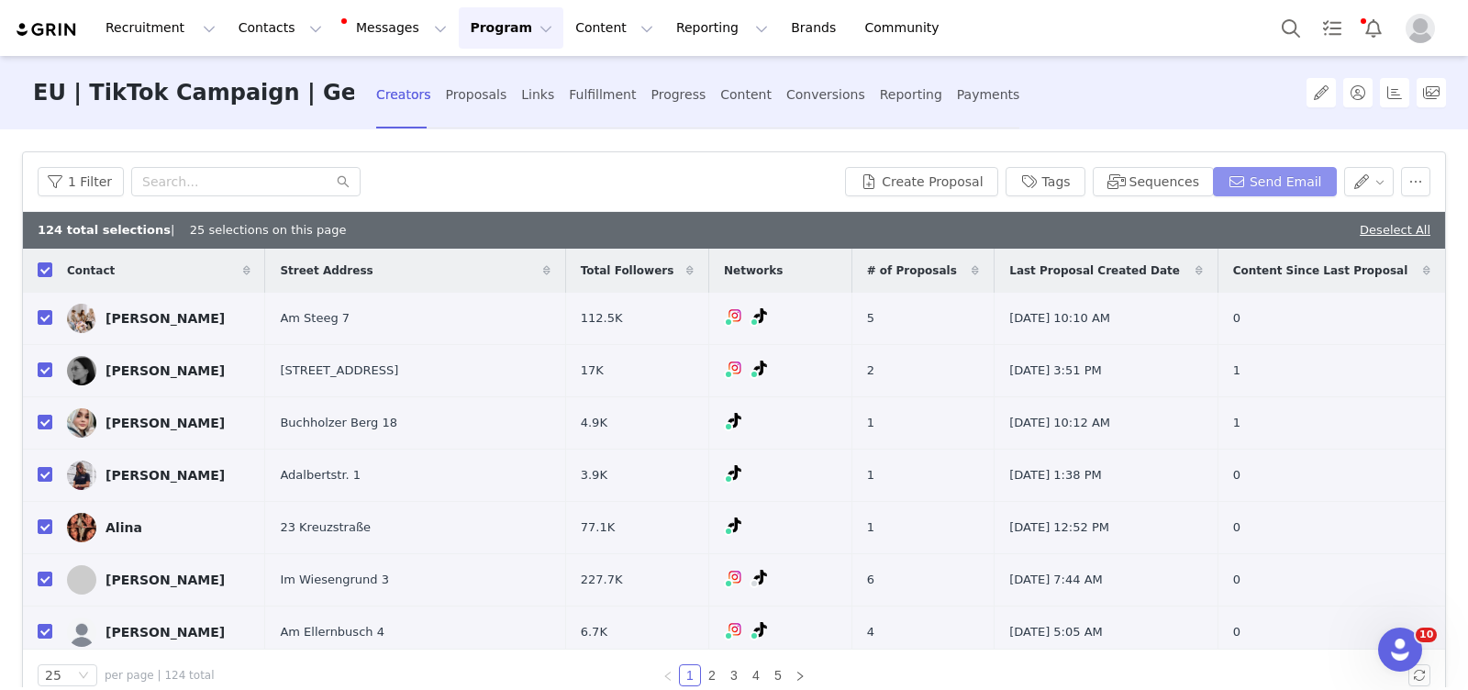
click at [1277, 173] on button "Send Email" at bounding box center [1275, 181] width 124 height 29
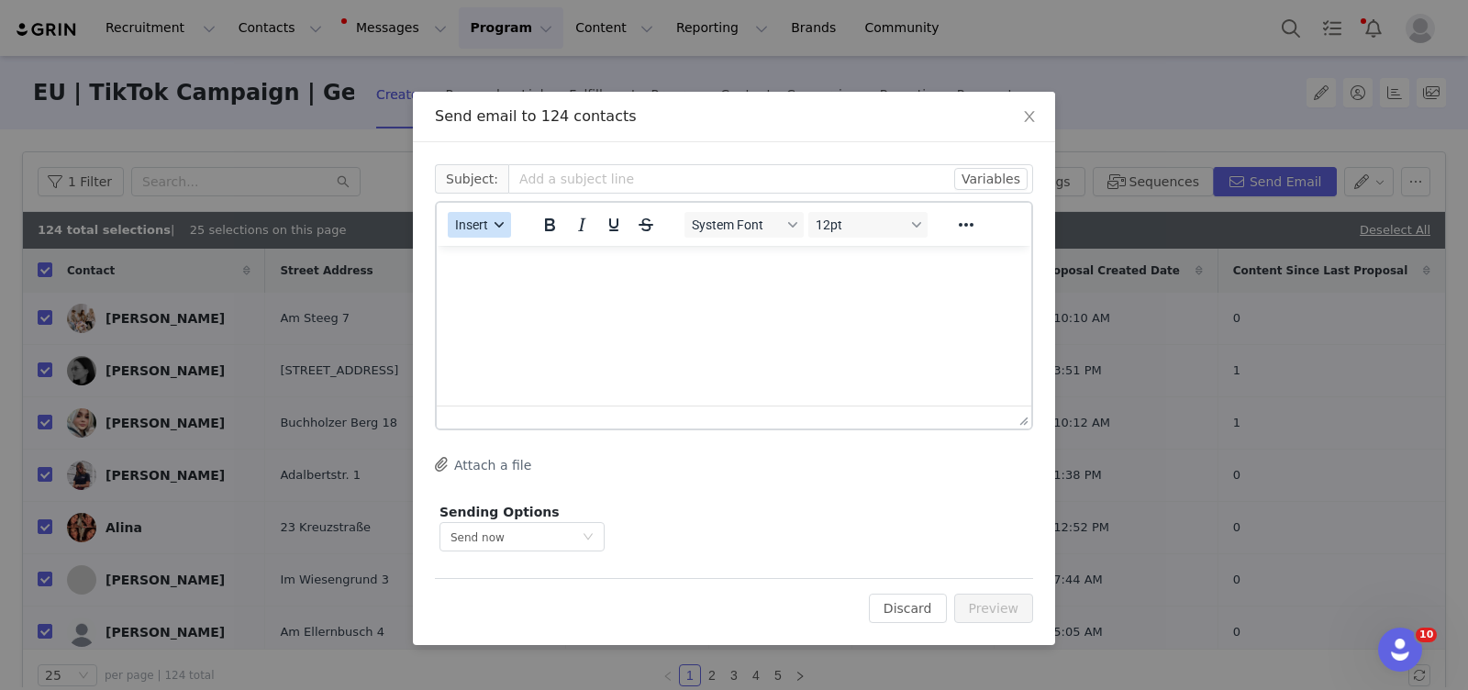
click at [483, 229] on span "Insert" at bounding box center [471, 224] width 33 height 15
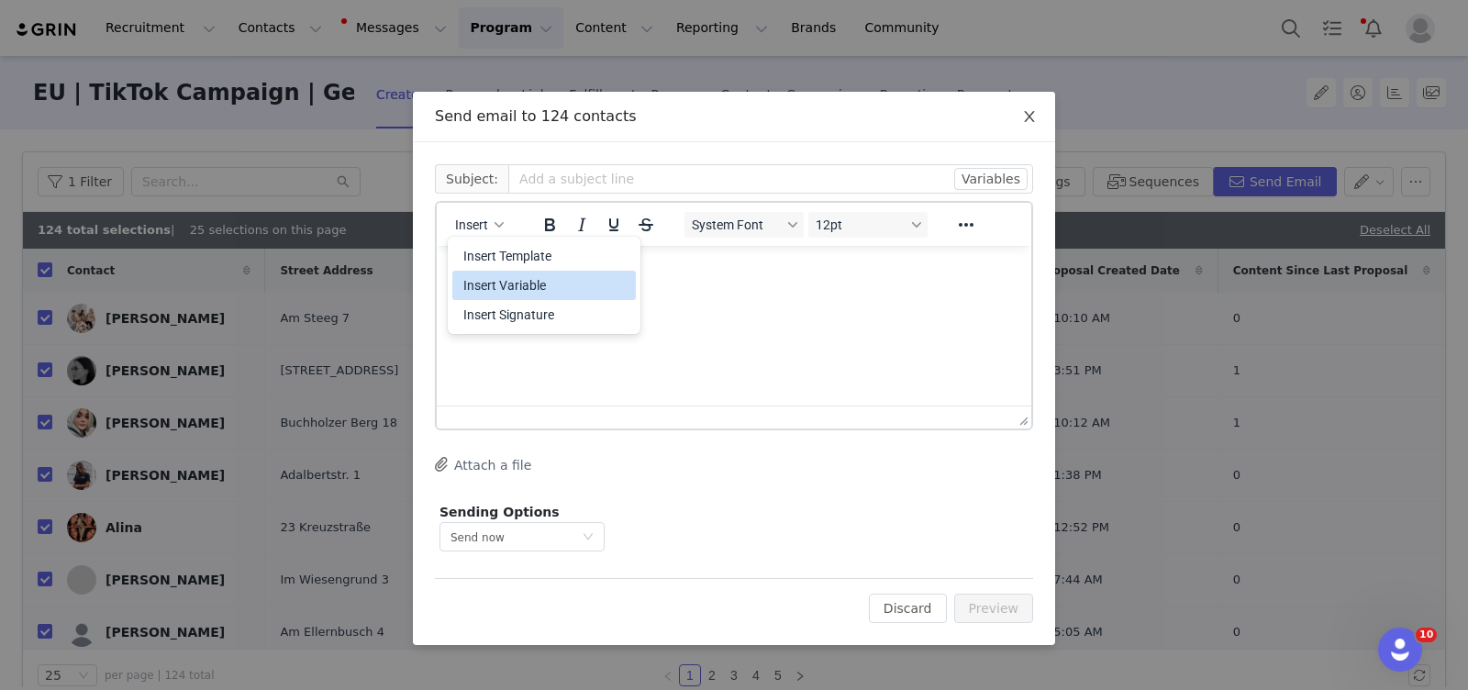
click at [1028, 119] on icon "icon: close" at bounding box center [1029, 116] width 10 height 11
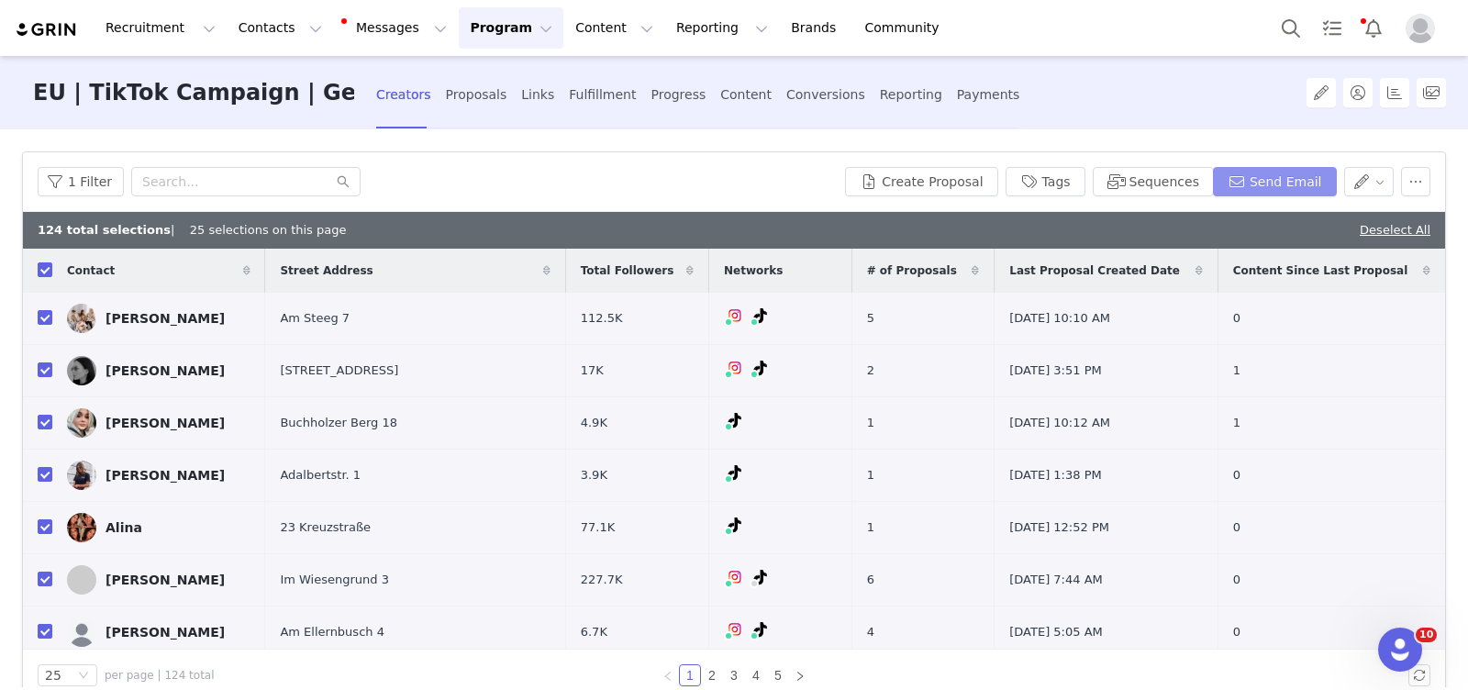
click at [1237, 180] on button "Send Email" at bounding box center [1275, 181] width 124 height 29
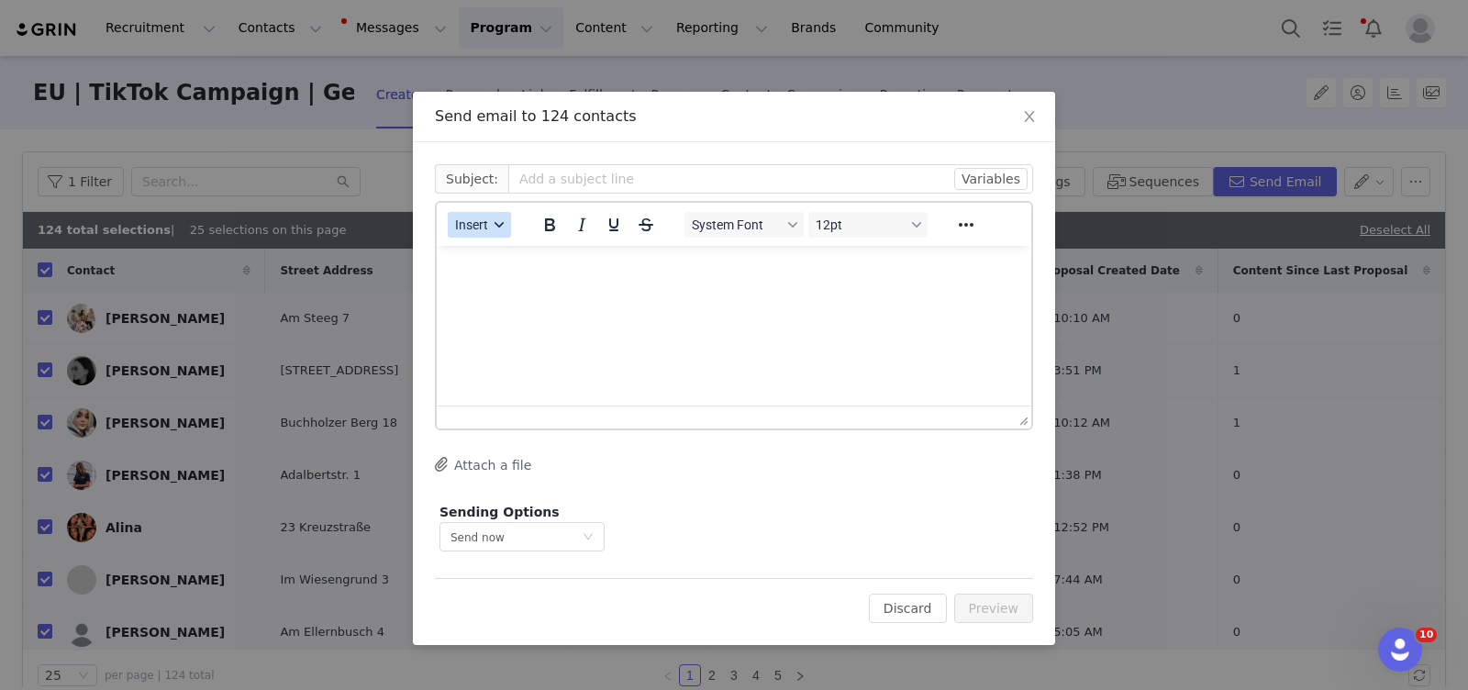
click at [492, 221] on div "button" at bounding box center [499, 224] width 15 height 9
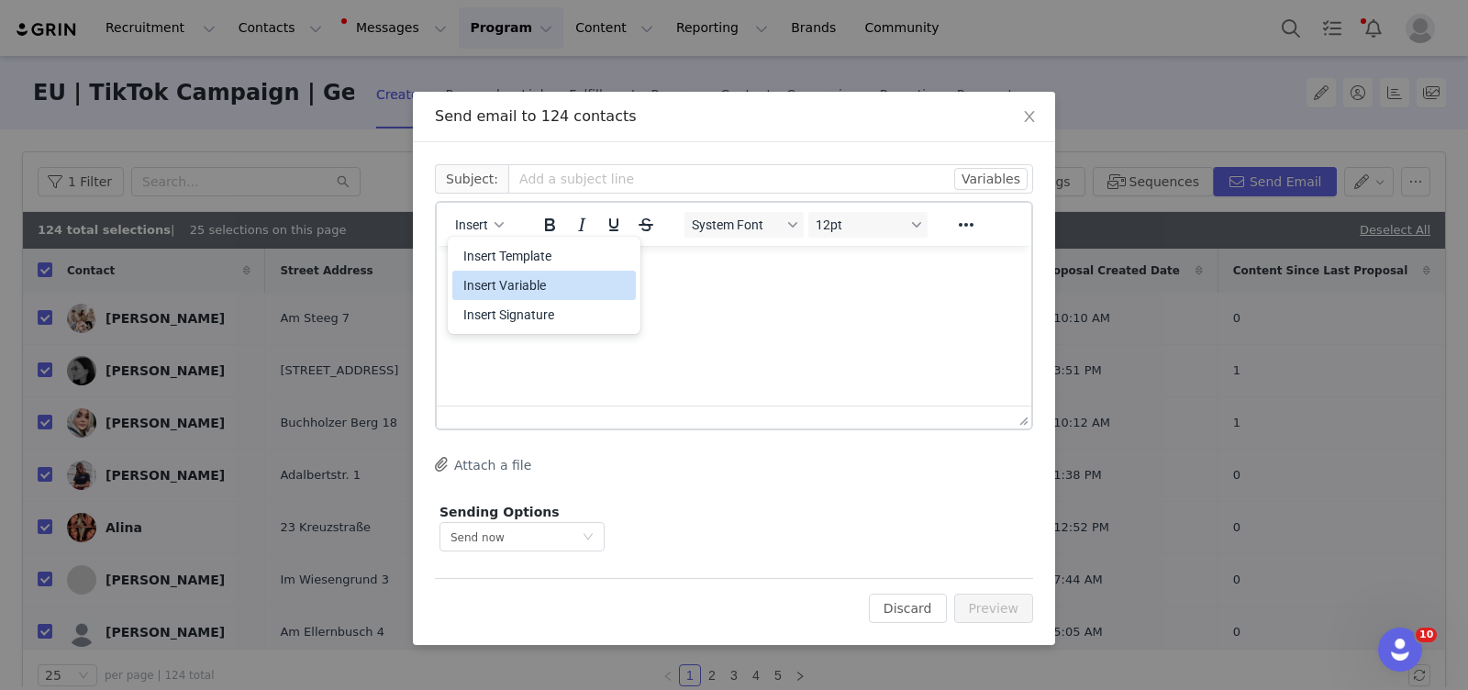
click at [502, 283] on div "Insert Variable" at bounding box center [545, 285] width 165 height 22
select select
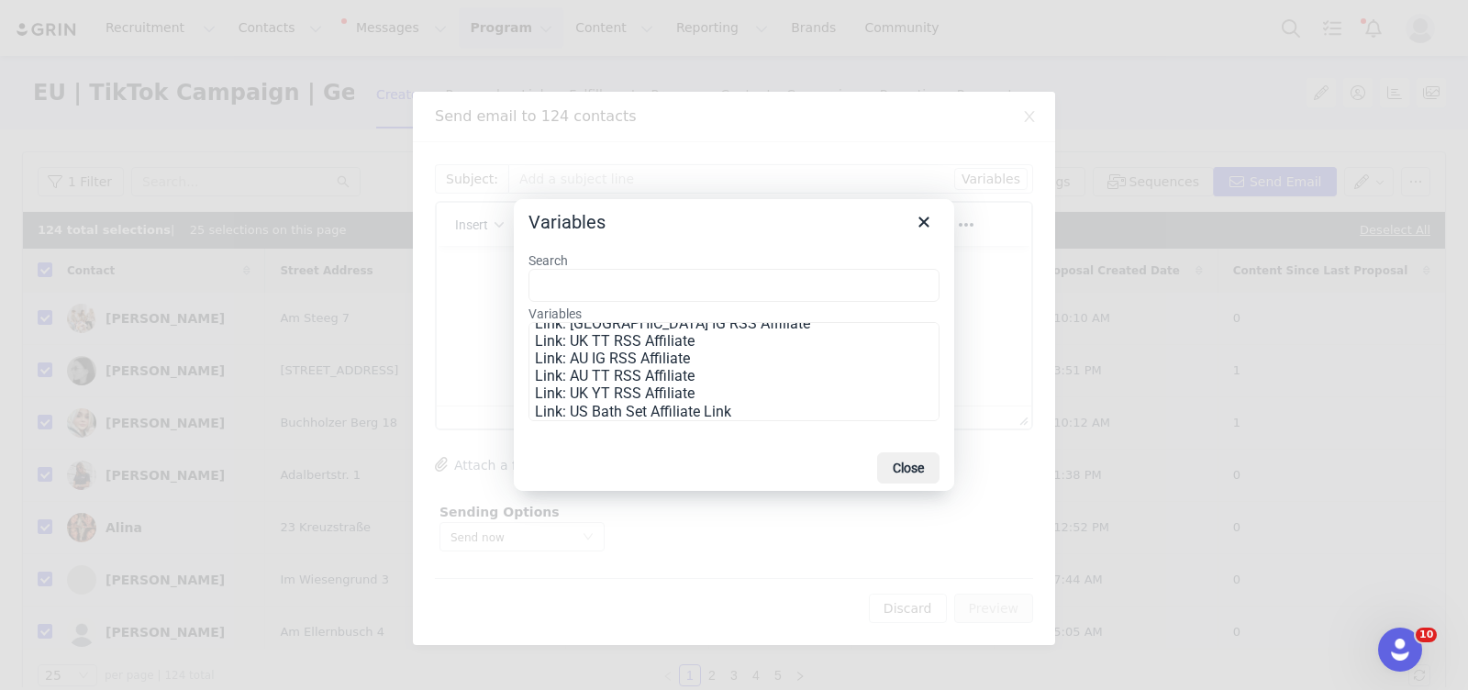
scroll to position [986, 0]
click at [923, 223] on icon "Close" at bounding box center [923, 222] width 10 height 10
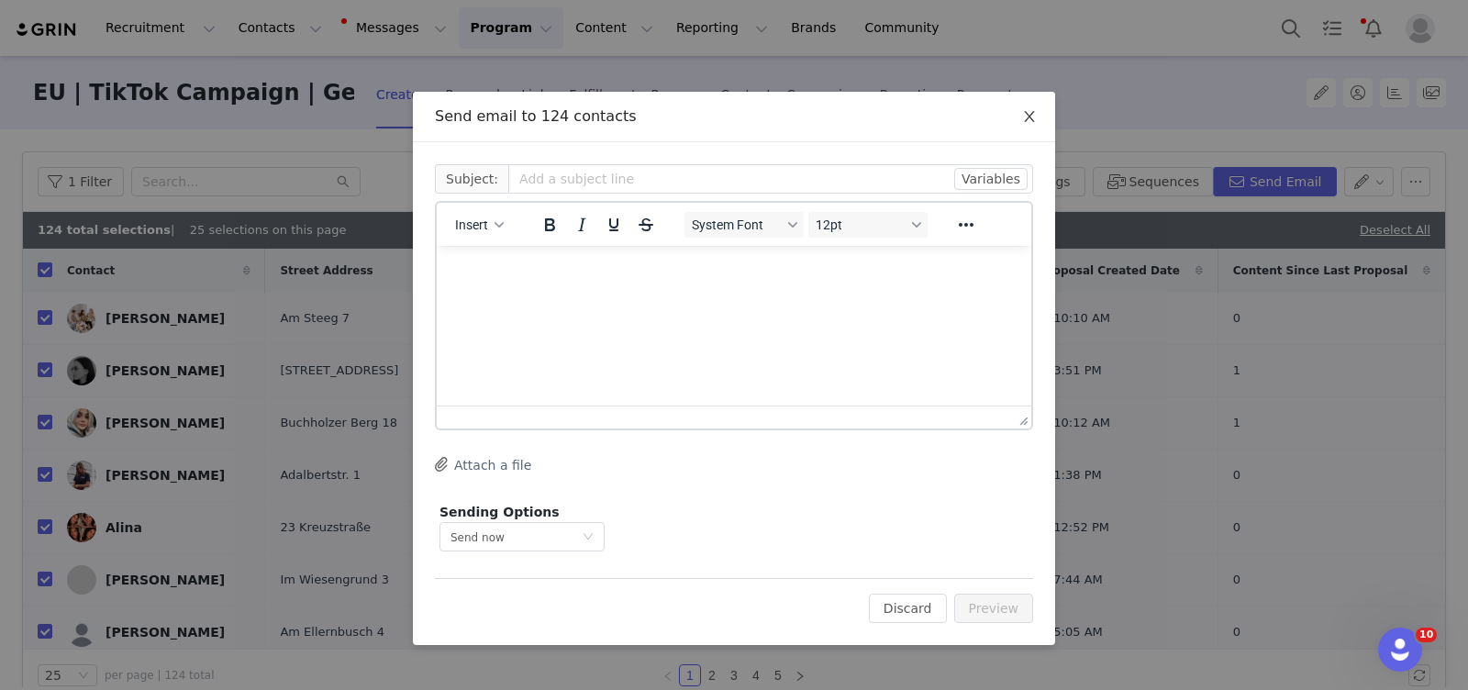
click at [1028, 115] on icon "icon: close" at bounding box center [1029, 116] width 10 height 11
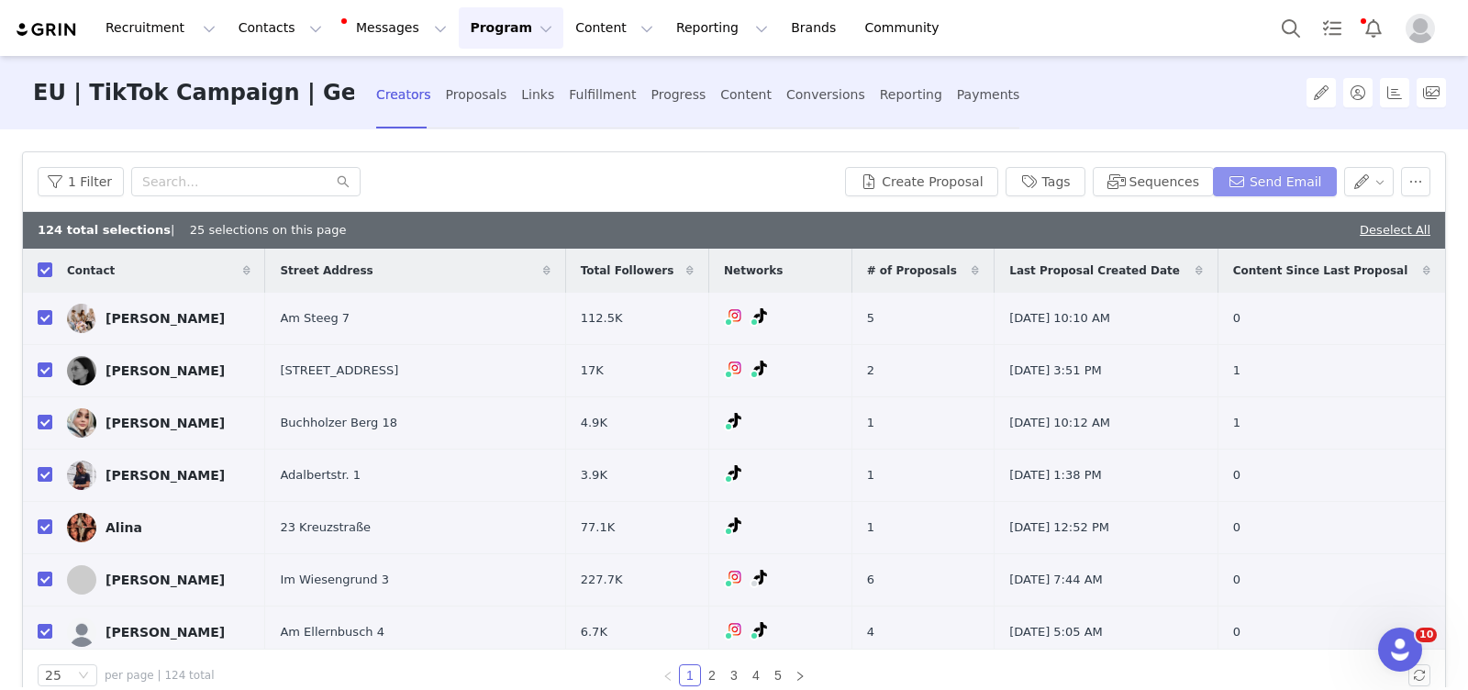
scroll to position [0, 0]
click at [1261, 189] on button "Send Email" at bounding box center [1275, 181] width 124 height 29
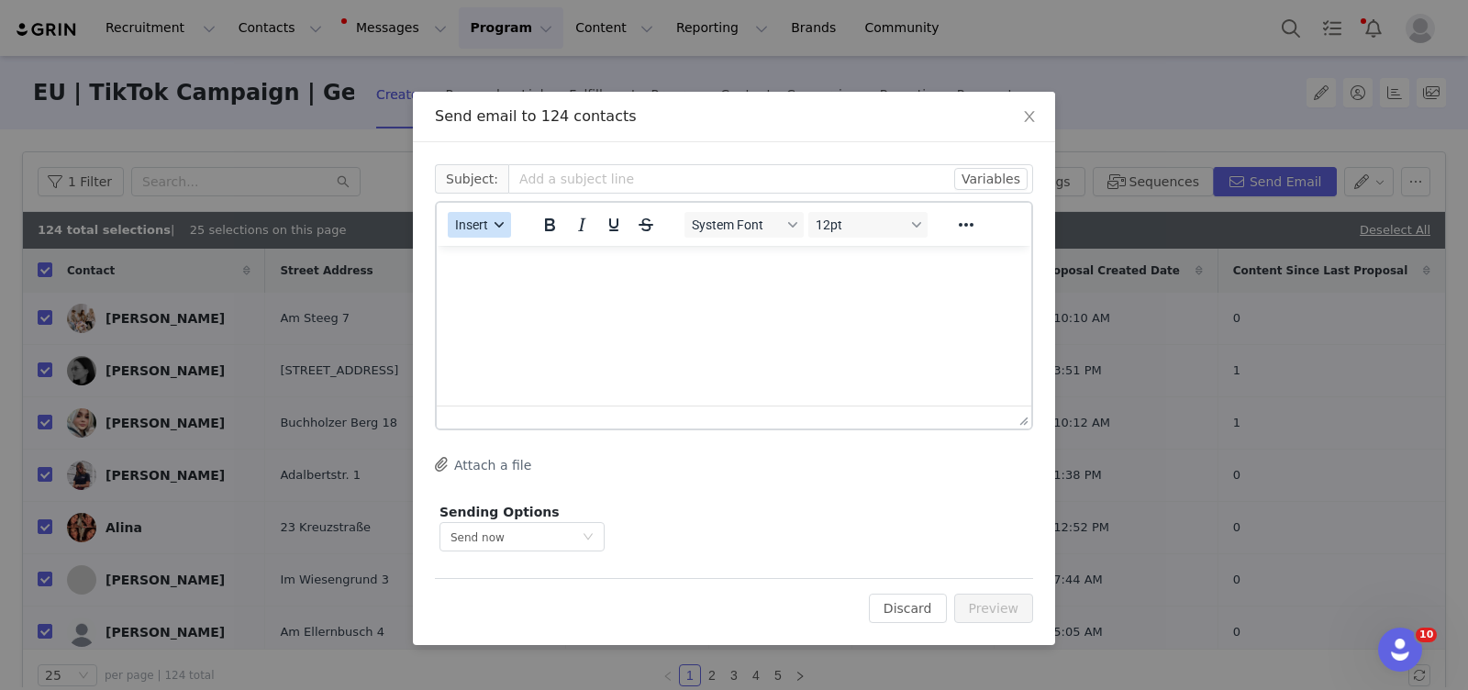
click at [492, 224] on div "button" at bounding box center [499, 224] width 15 height 9
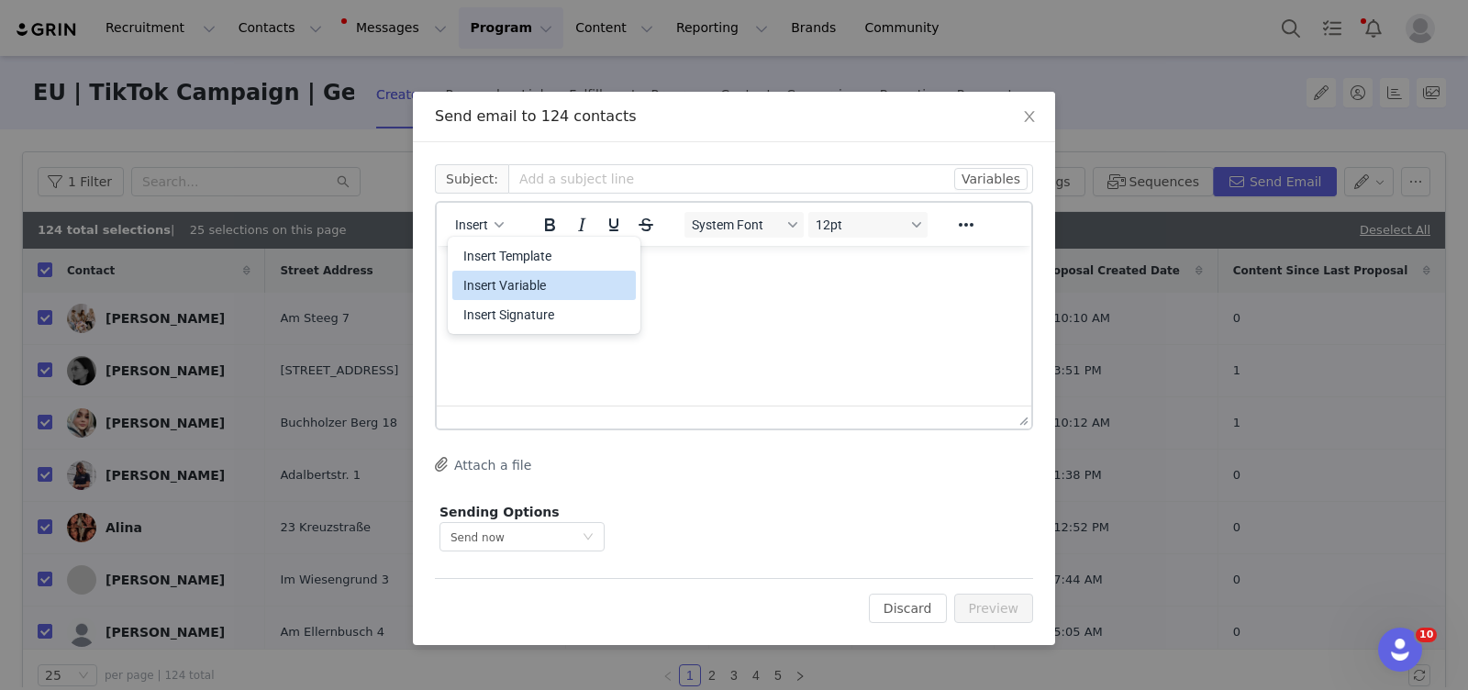
click at [501, 290] on div "Insert Variable" at bounding box center [545, 285] width 165 height 22
select select
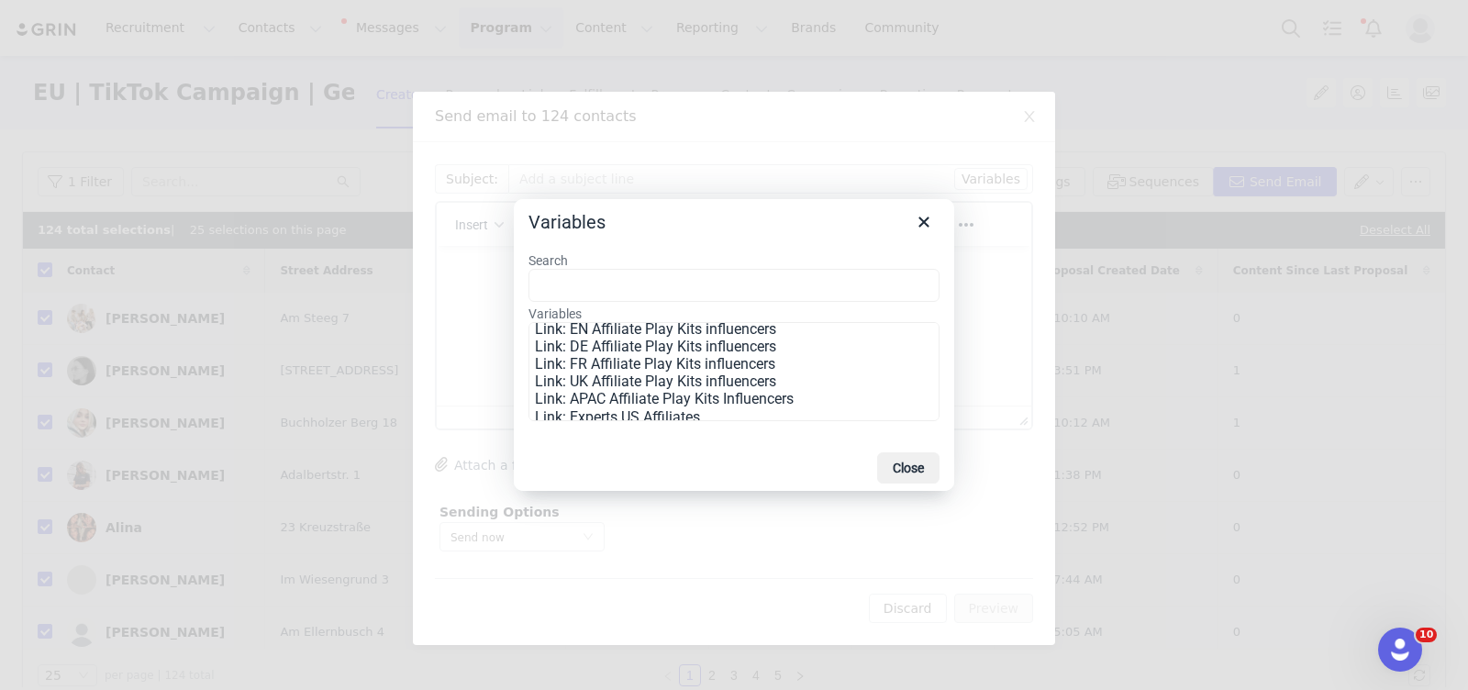
scroll to position [594, 0]
click at [923, 219] on icon "Close" at bounding box center [924, 222] width 22 height 22
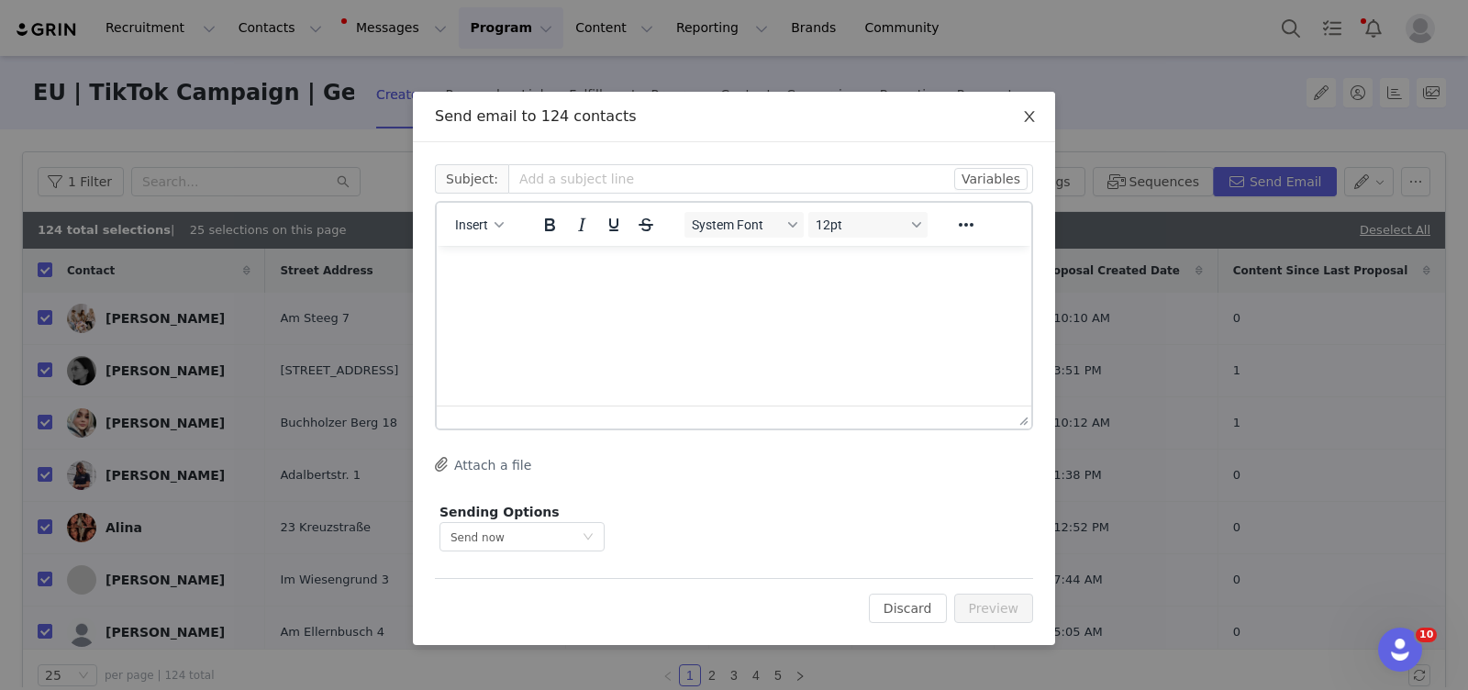
click at [1025, 122] on icon "icon: close" at bounding box center [1029, 116] width 10 height 11
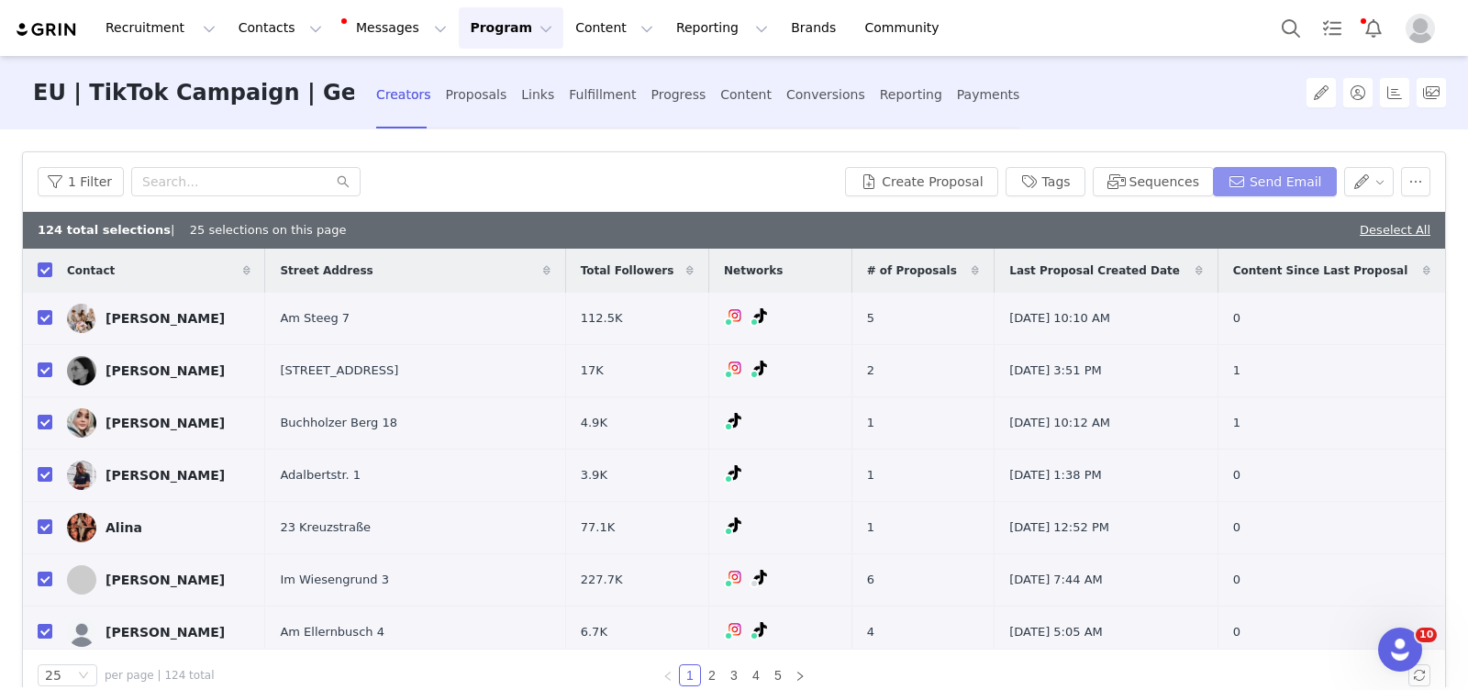
scroll to position [0, 0]
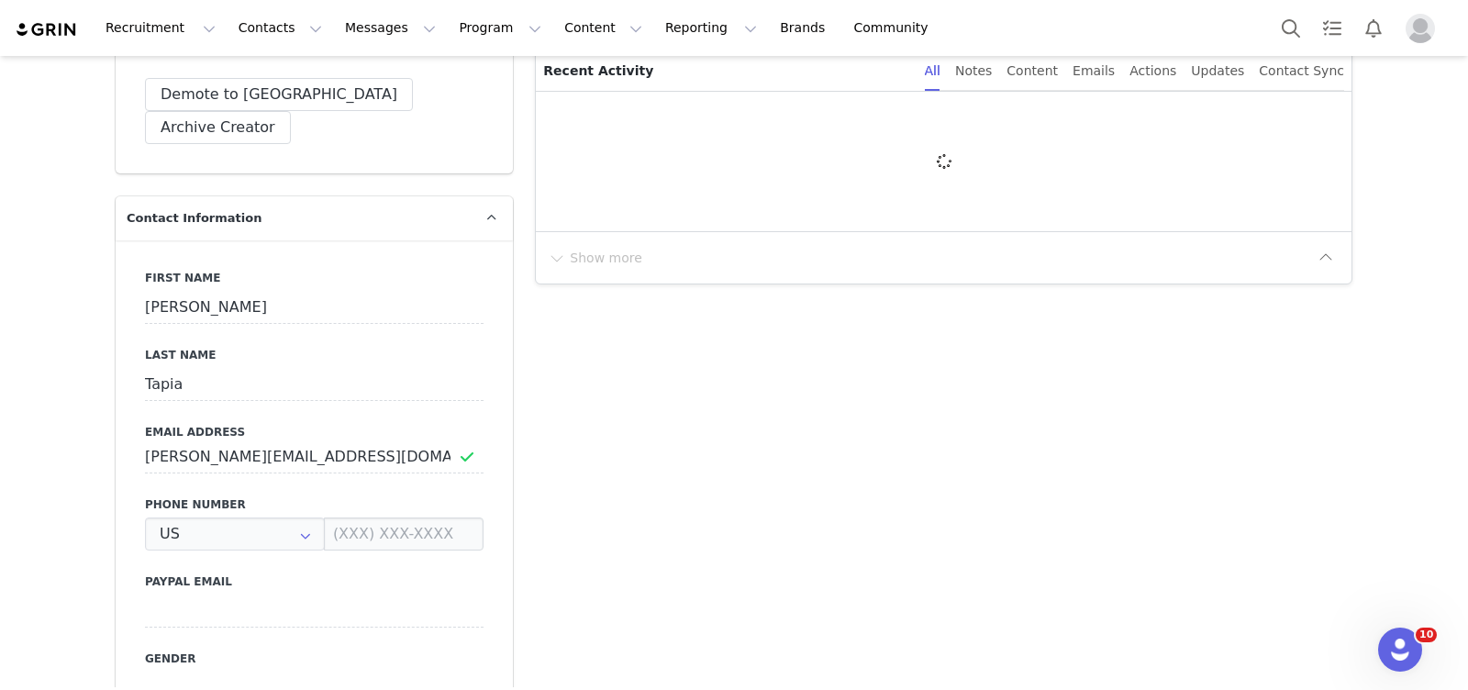
scroll to position [487, 0]
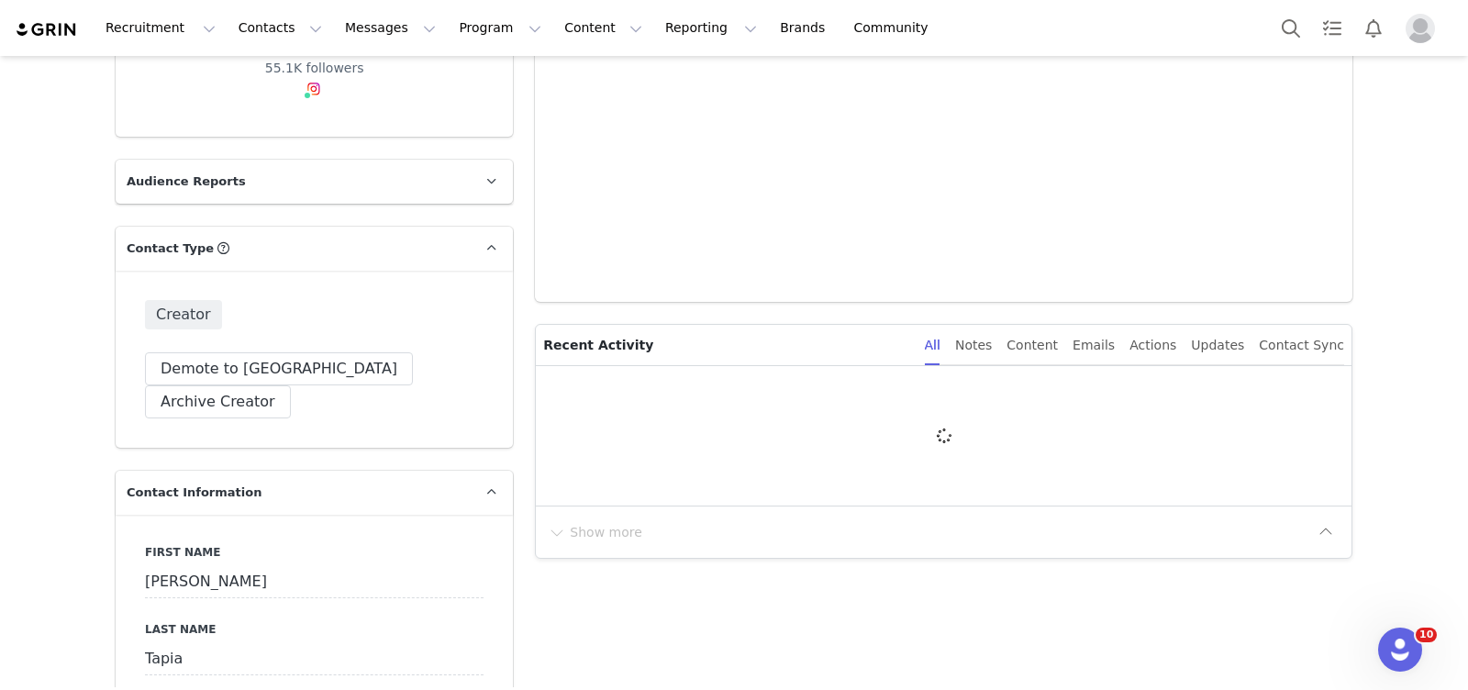
type input "+1 ([GEOGRAPHIC_DATA])"
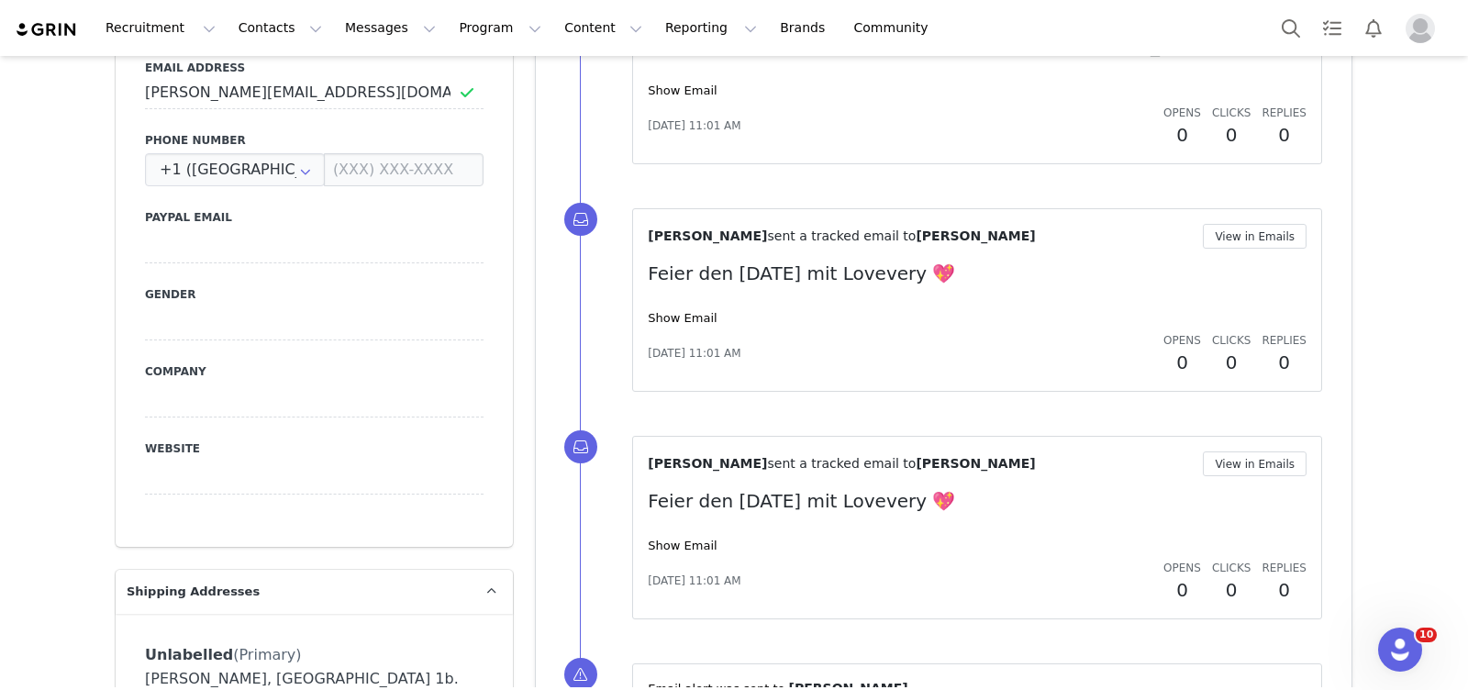
scroll to position [0, 0]
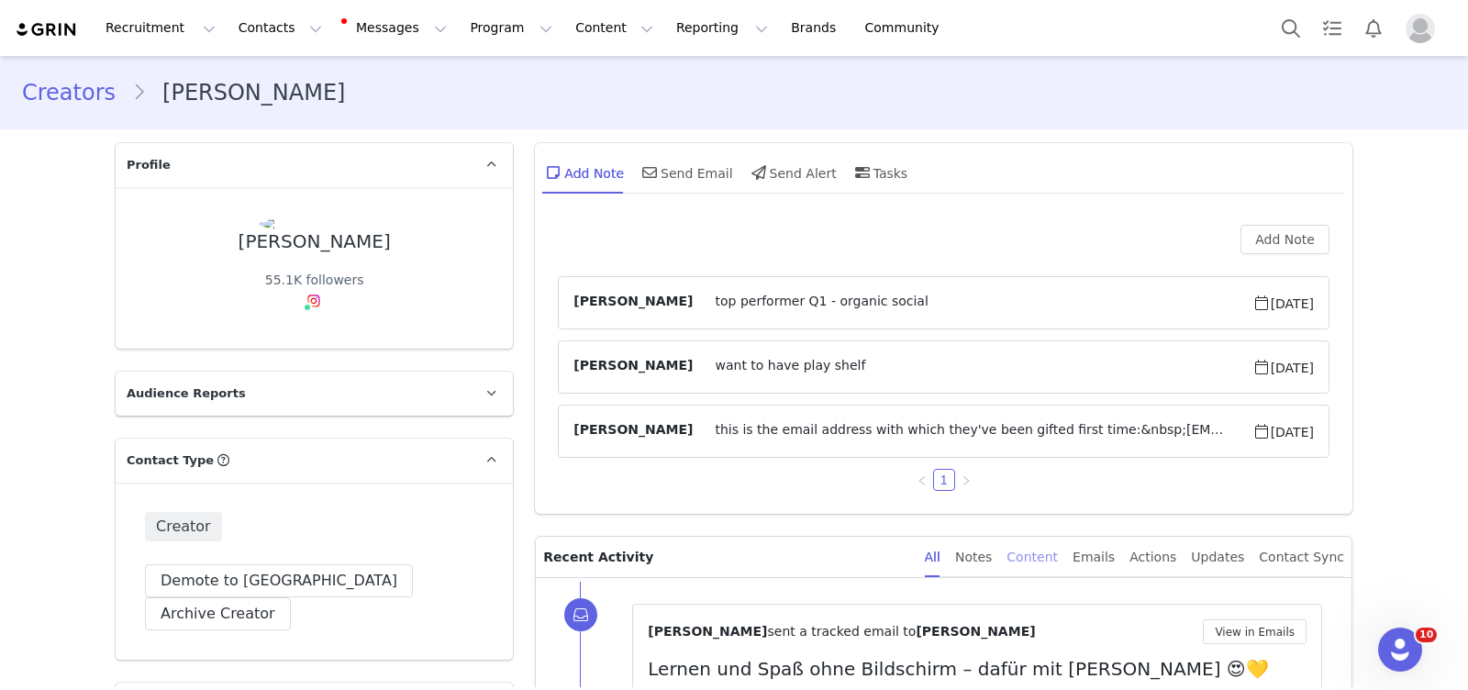
click at [1037, 544] on div "Content" at bounding box center [1031, 557] width 51 height 41
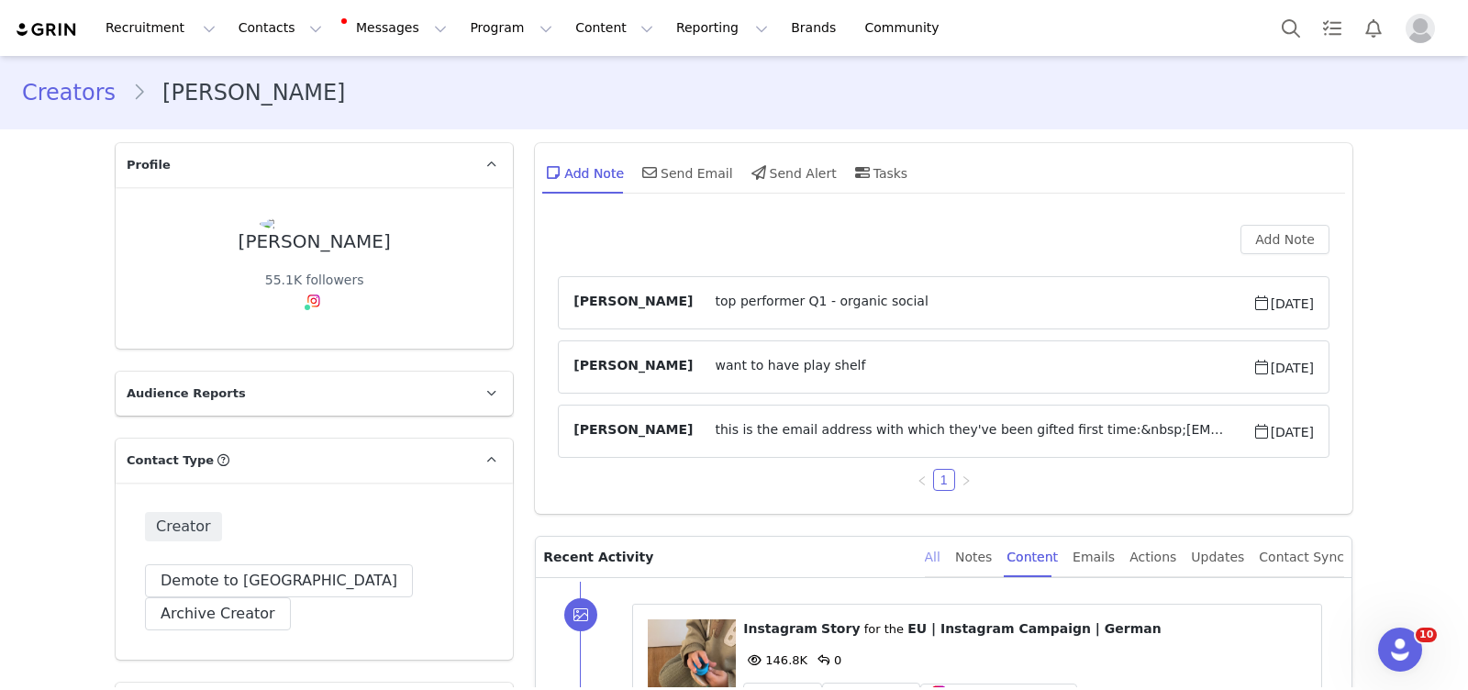
click at [940, 556] on div "All" at bounding box center [933, 557] width 16 height 41
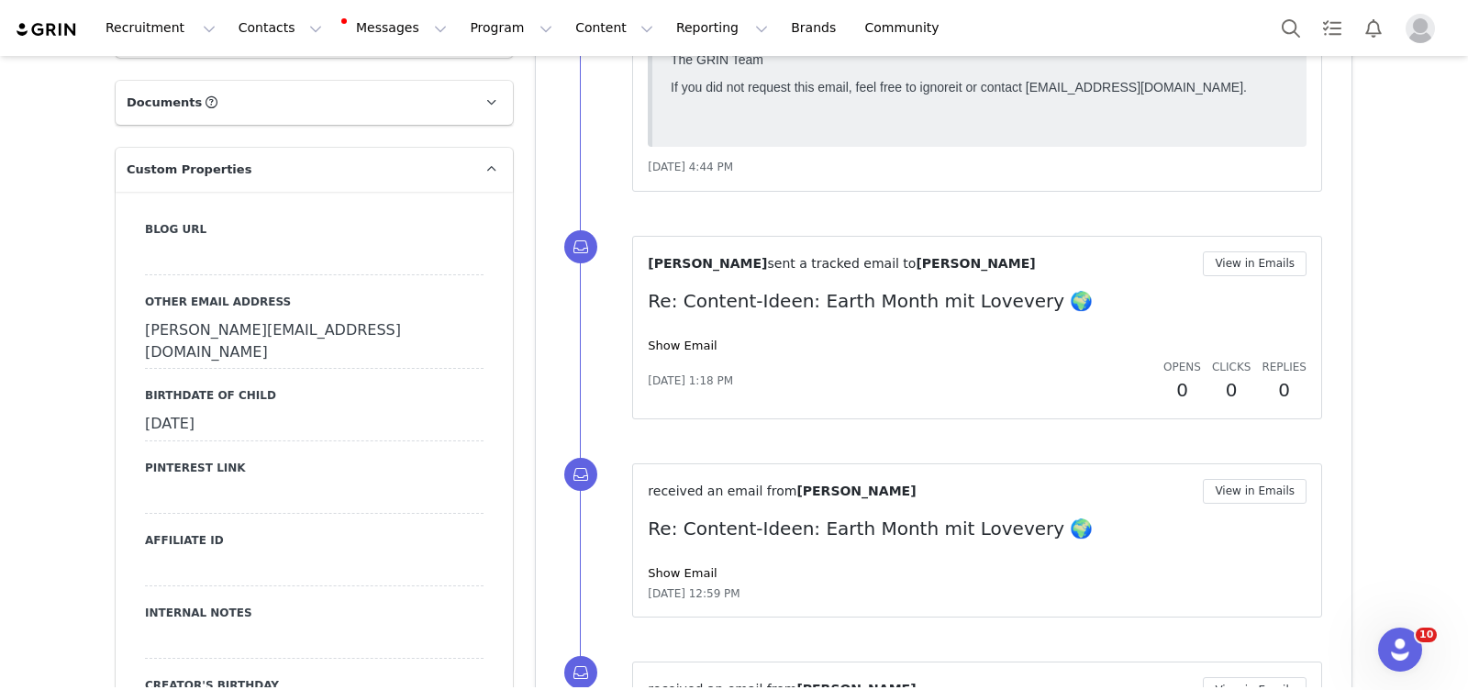
scroll to position [1605, 0]
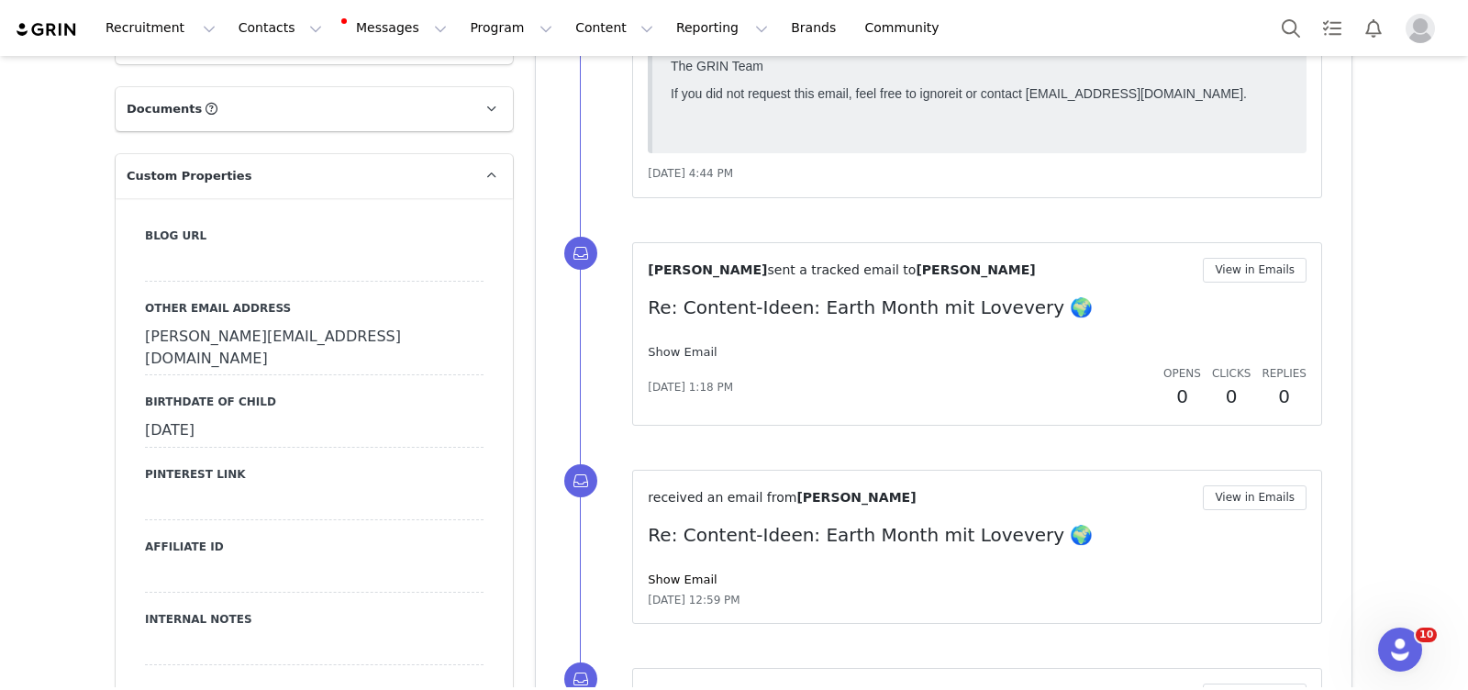
click at [672, 345] on link "Show Email" at bounding box center [682, 352] width 69 height 14
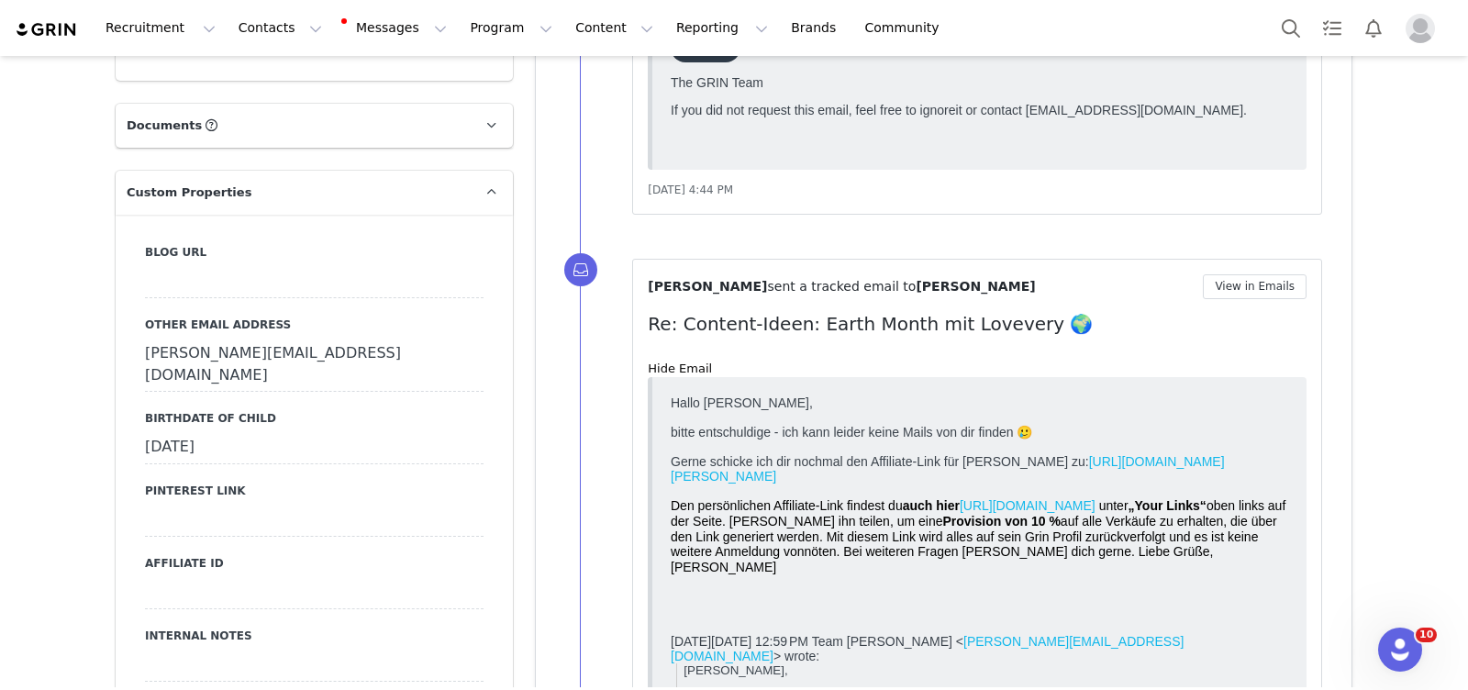
scroll to position [1580, 0]
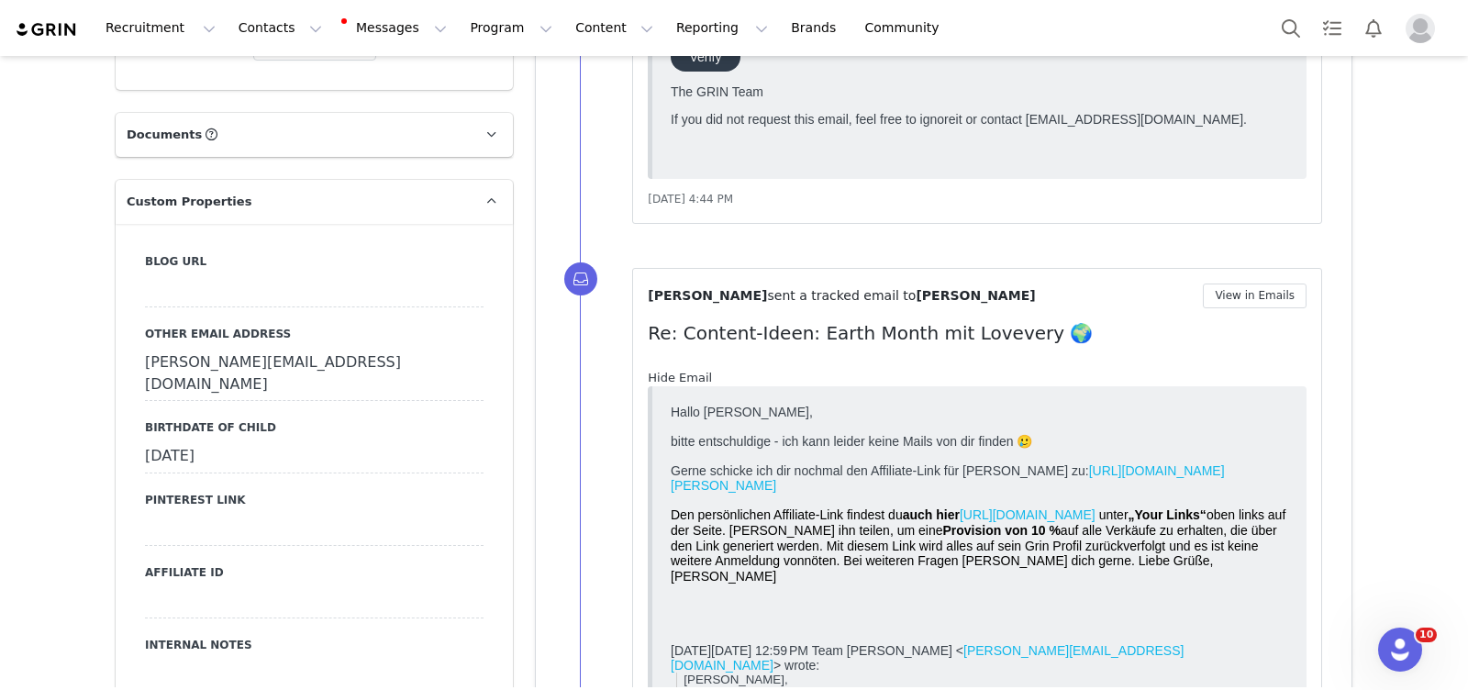
click at [668, 371] on link "Hide Email" at bounding box center [680, 378] width 64 height 14
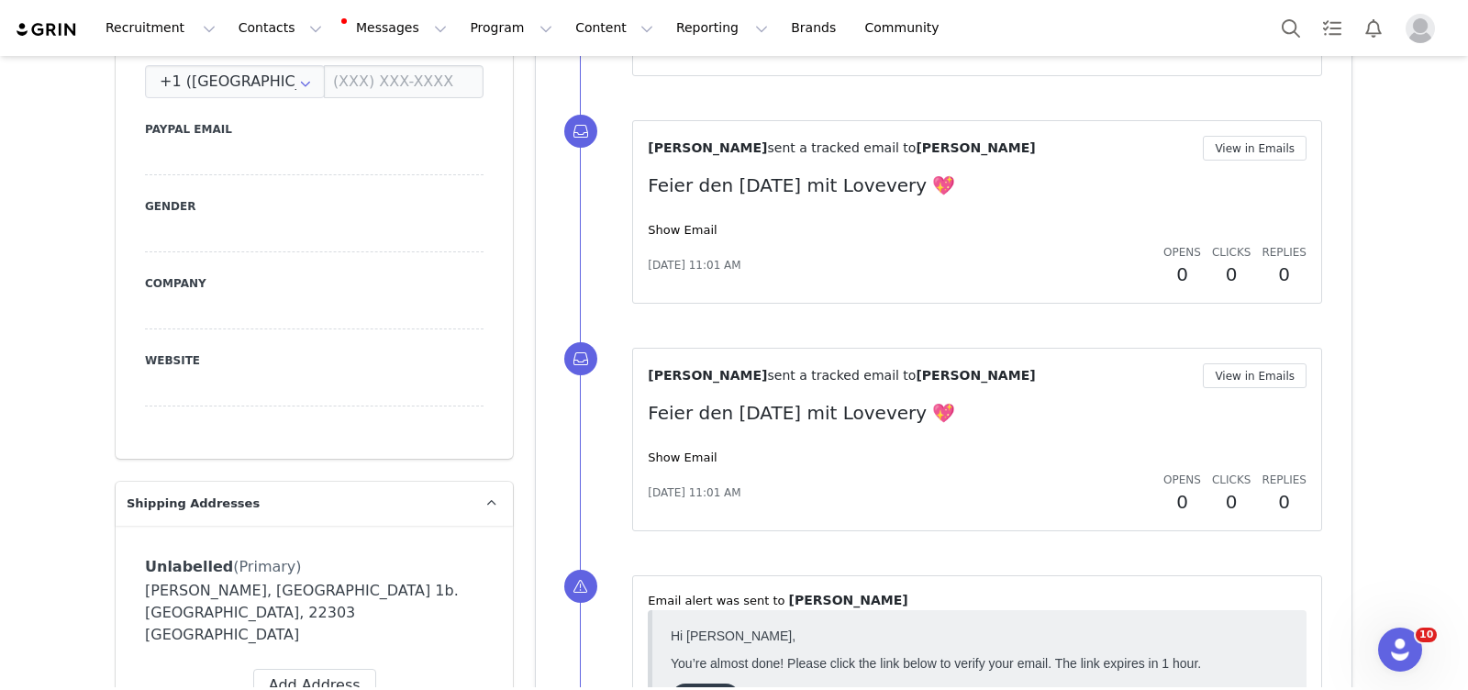
scroll to position [0, 0]
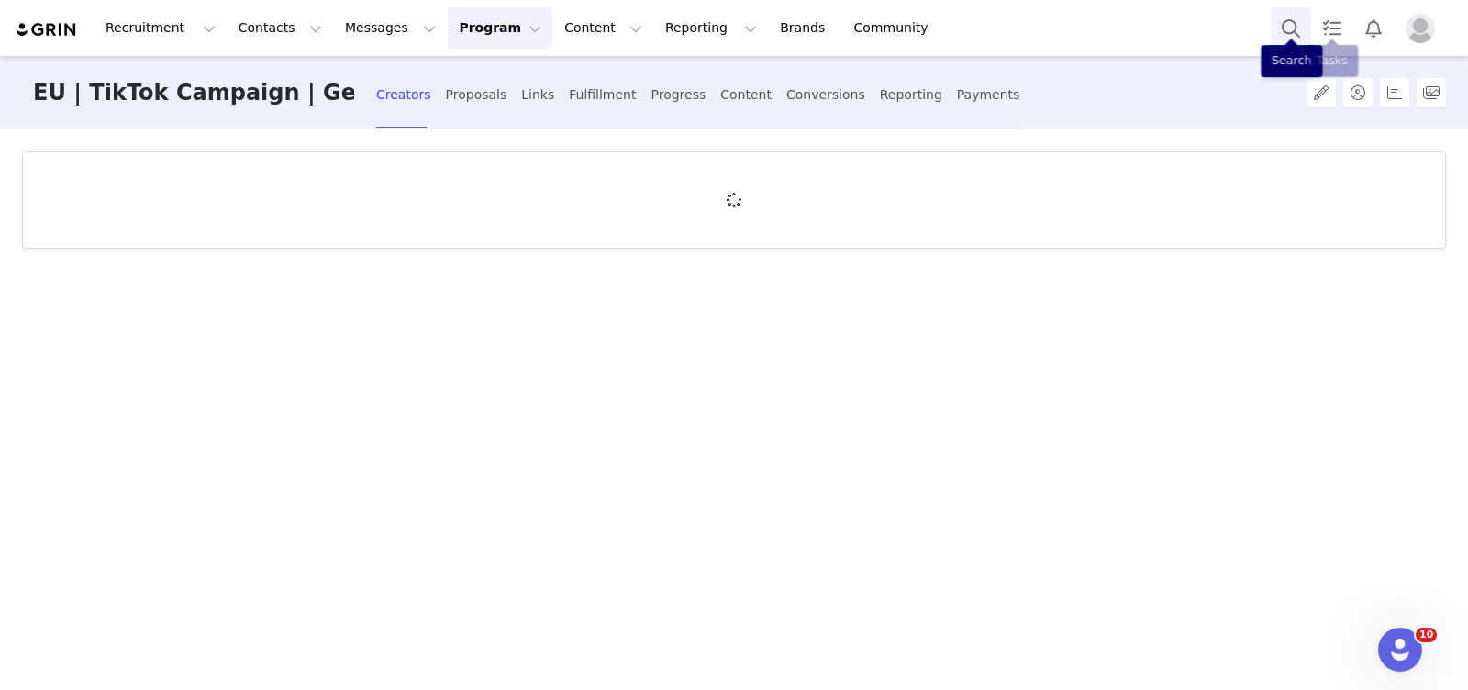
click at [1292, 29] on button "Search" at bounding box center [1291, 27] width 40 height 41
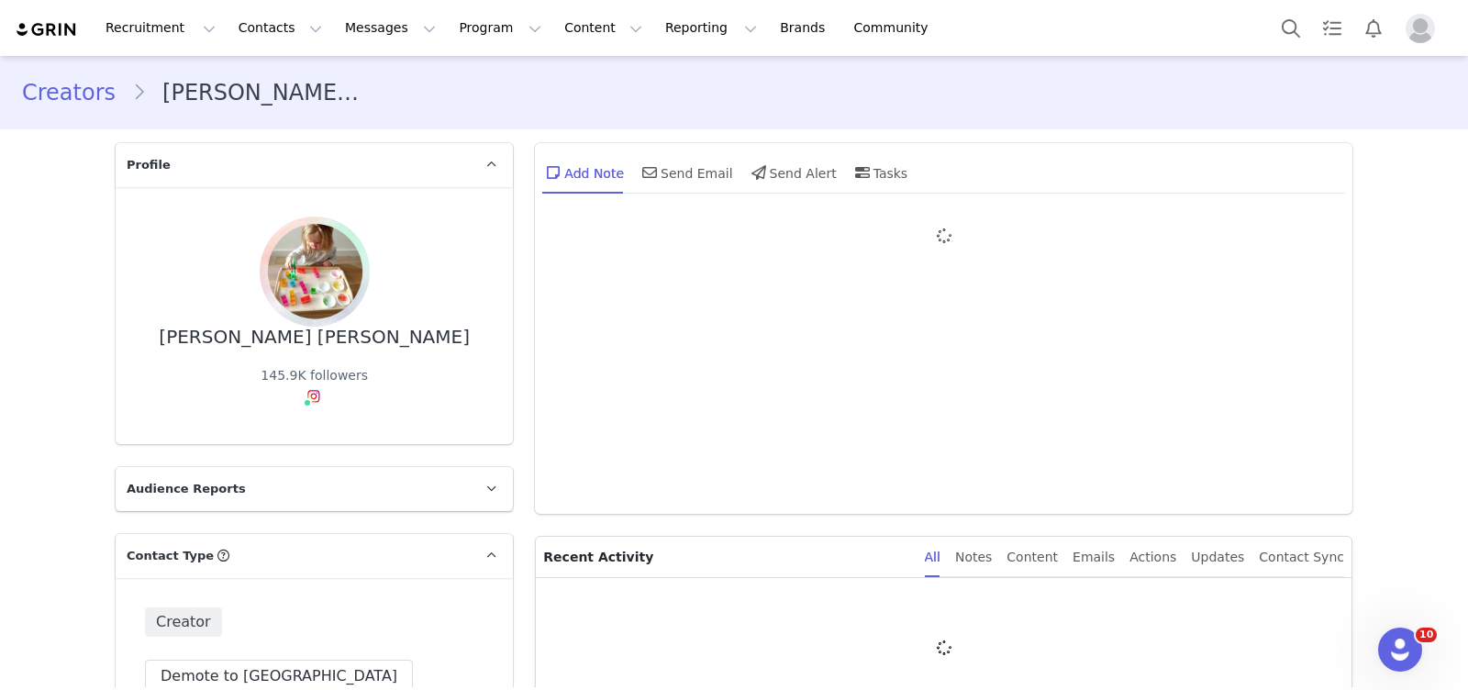
type input "+1 ([GEOGRAPHIC_DATA])"
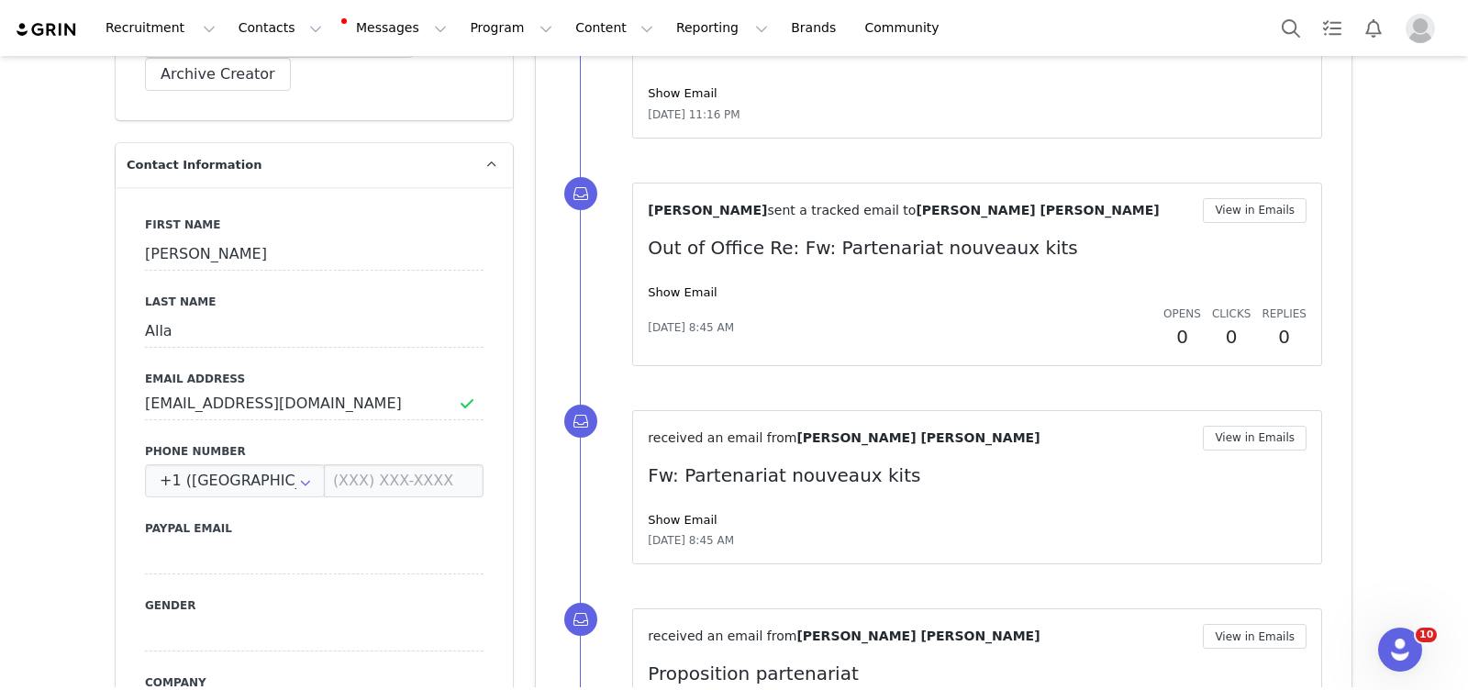
scroll to position [555, 0]
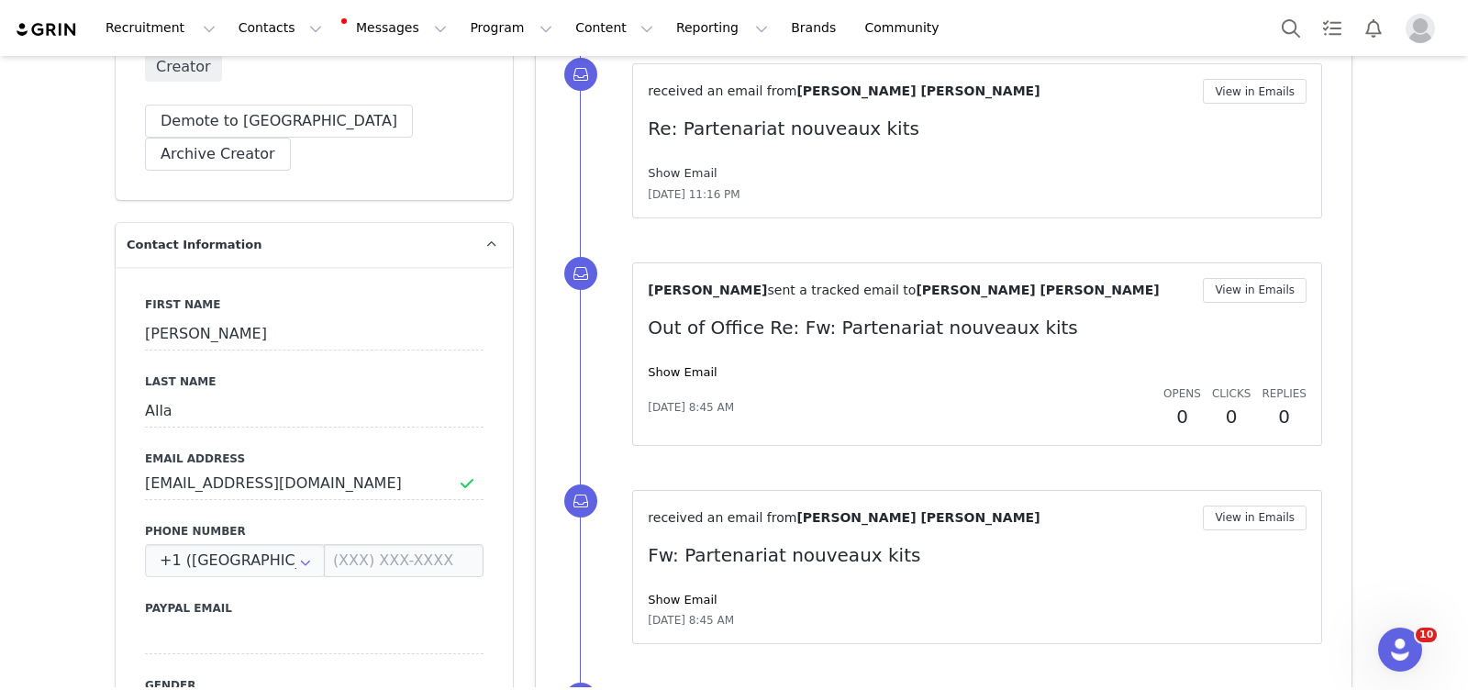
click at [680, 168] on link "Show Email" at bounding box center [682, 173] width 69 height 14
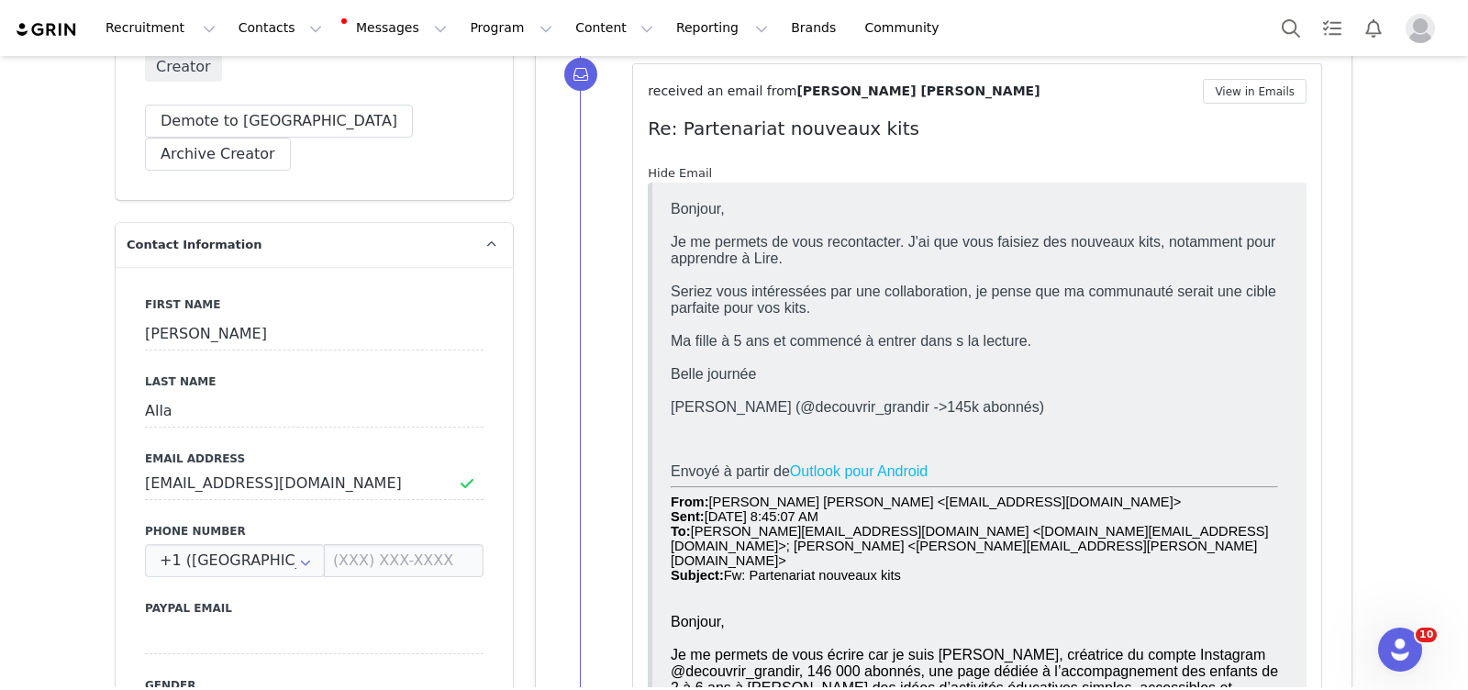
scroll to position [0, 0]
click at [680, 168] on link "Hide Email" at bounding box center [680, 173] width 64 height 14
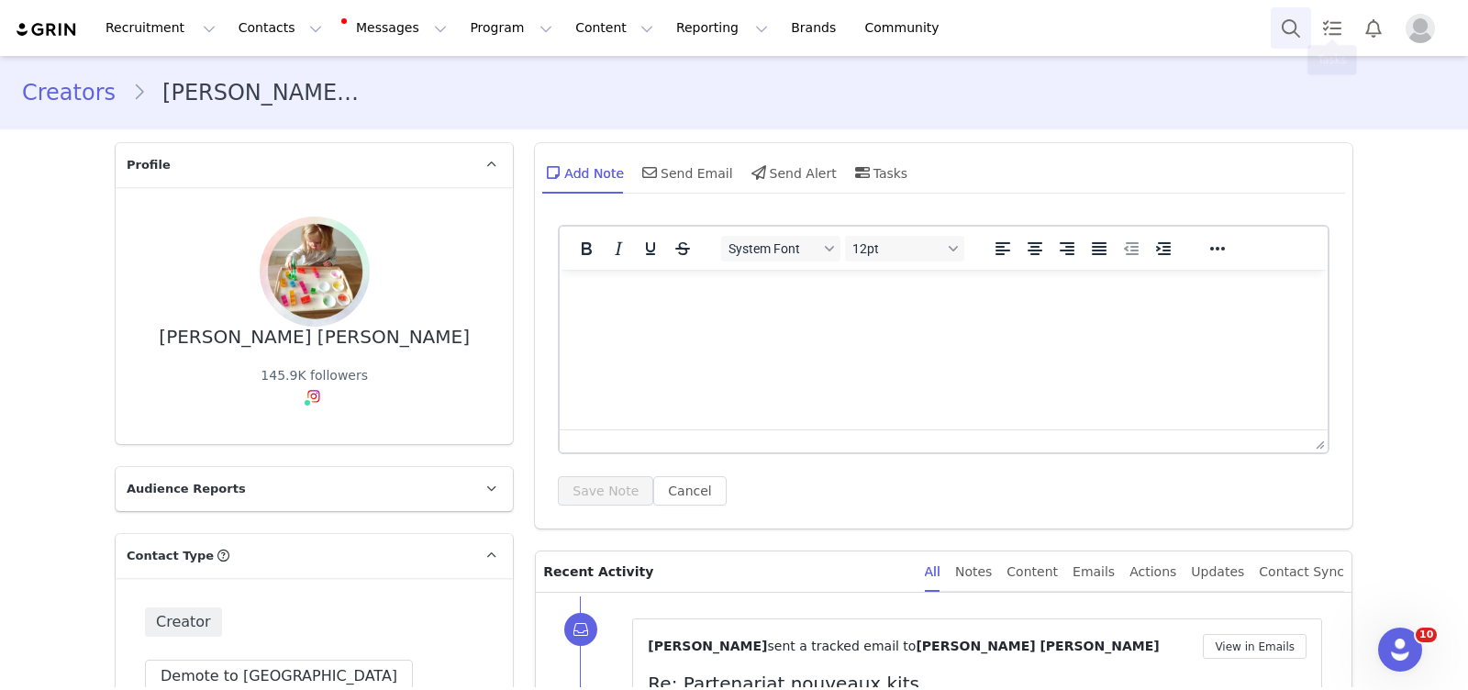
click at [1286, 37] on button "Search" at bounding box center [1291, 27] width 40 height 41
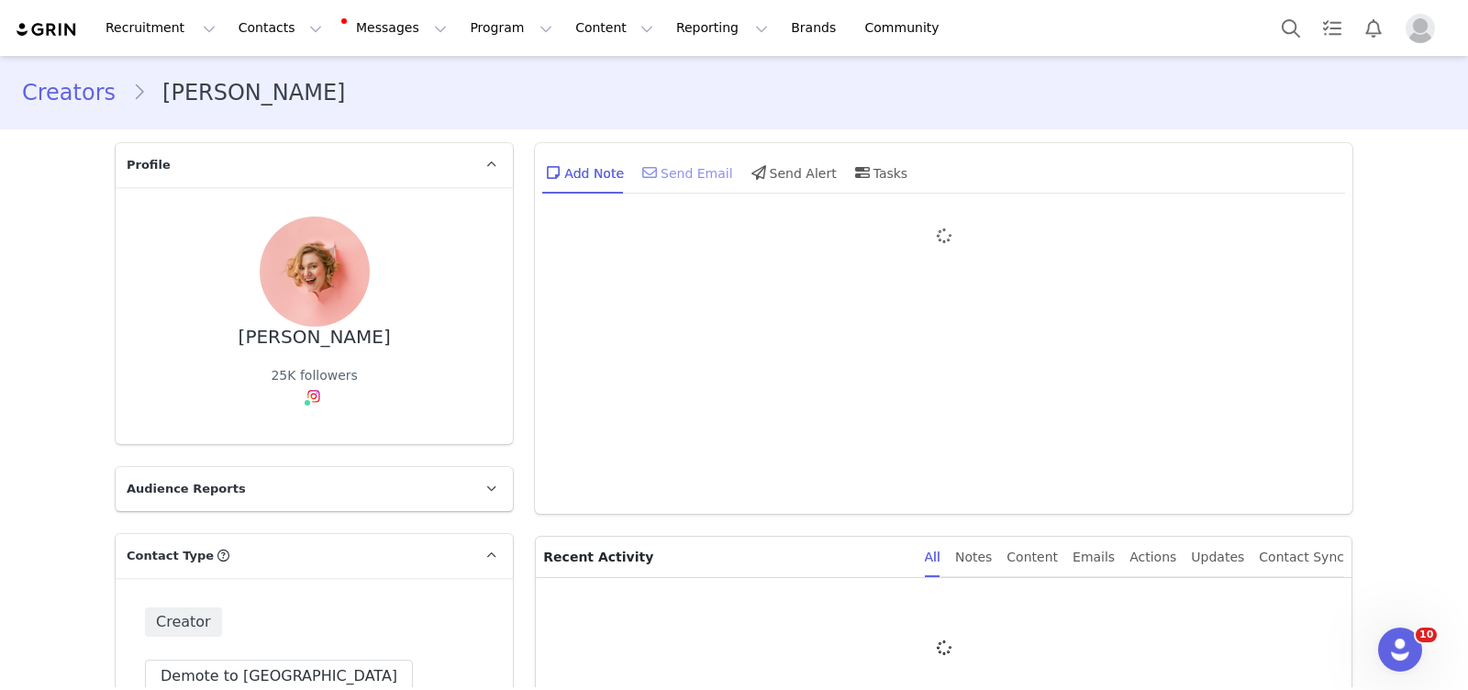
type input "+1 ([GEOGRAPHIC_DATA])"
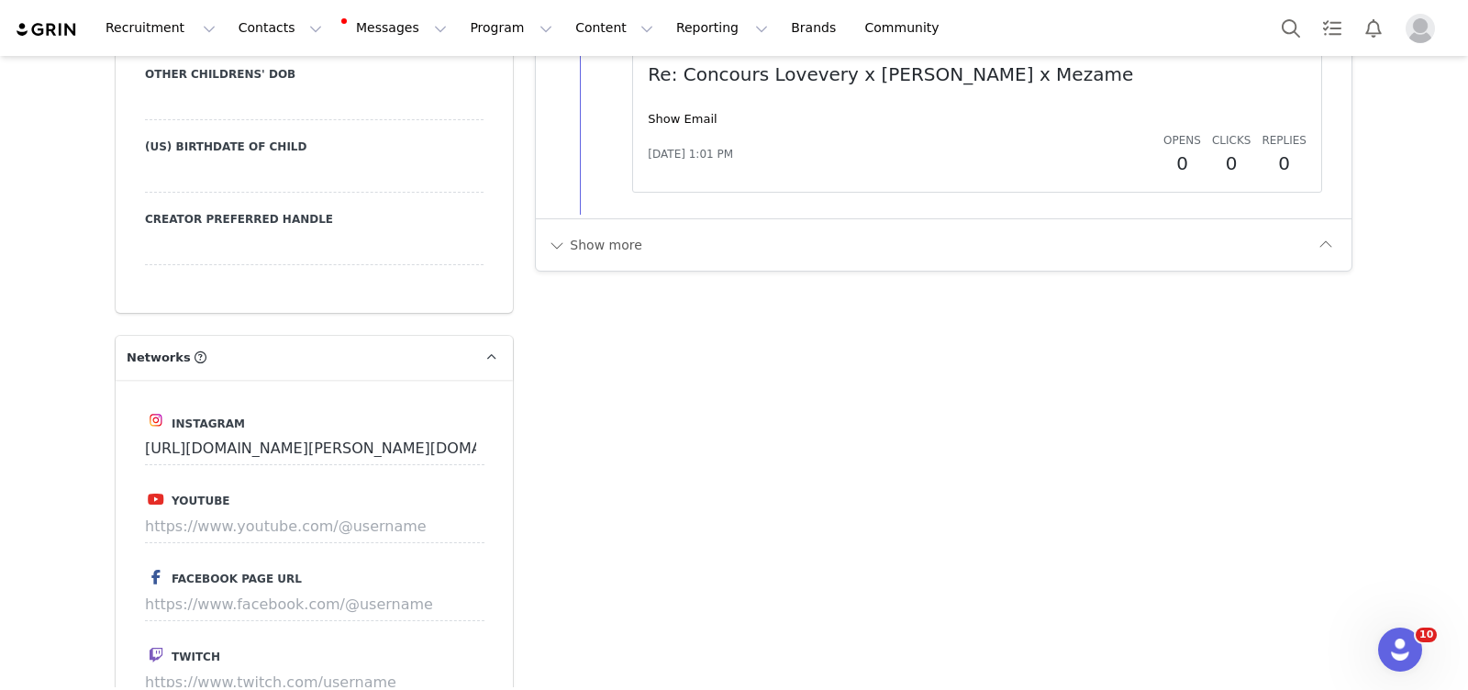
scroll to position [2560, 0]
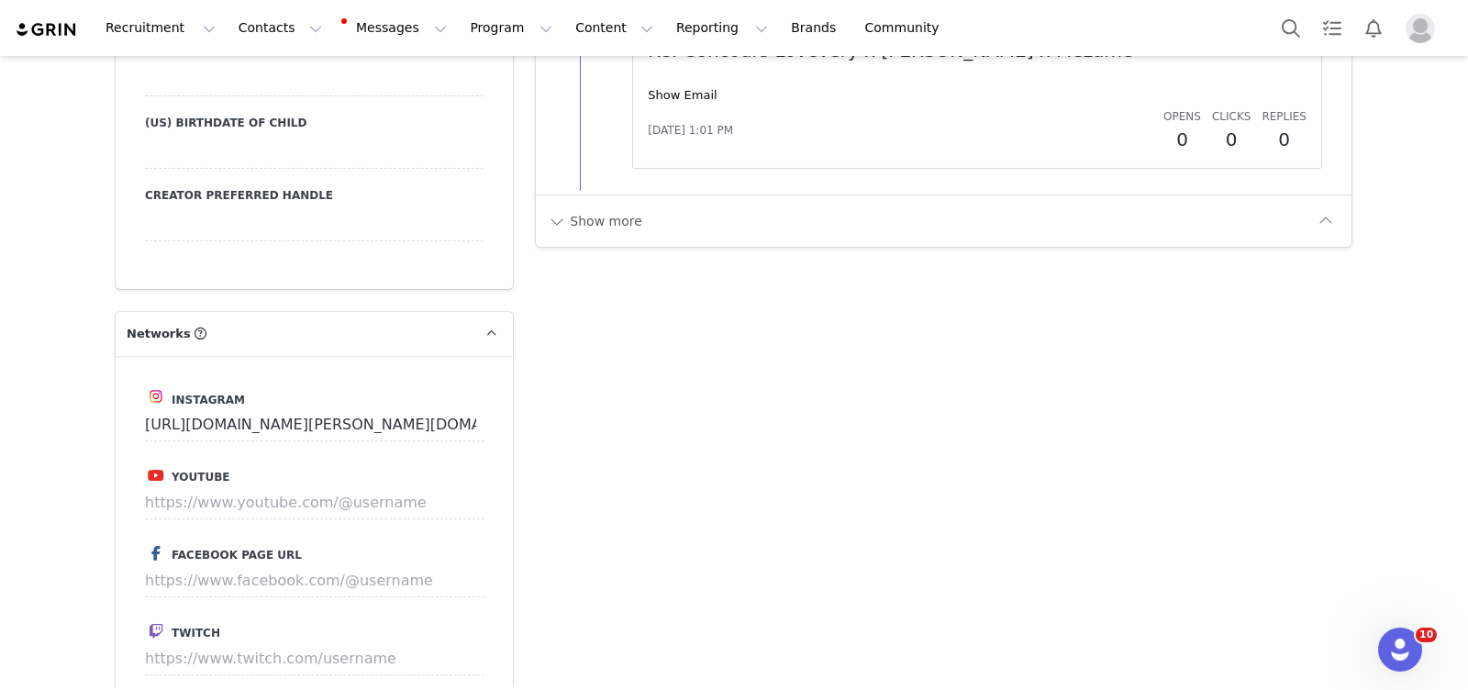
click at [605, 228] on div "Show more" at bounding box center [944, 220] width 816 height 52
click at [615, 206] on button "Show more" at bounding box center [595, 220] width 96 height 29
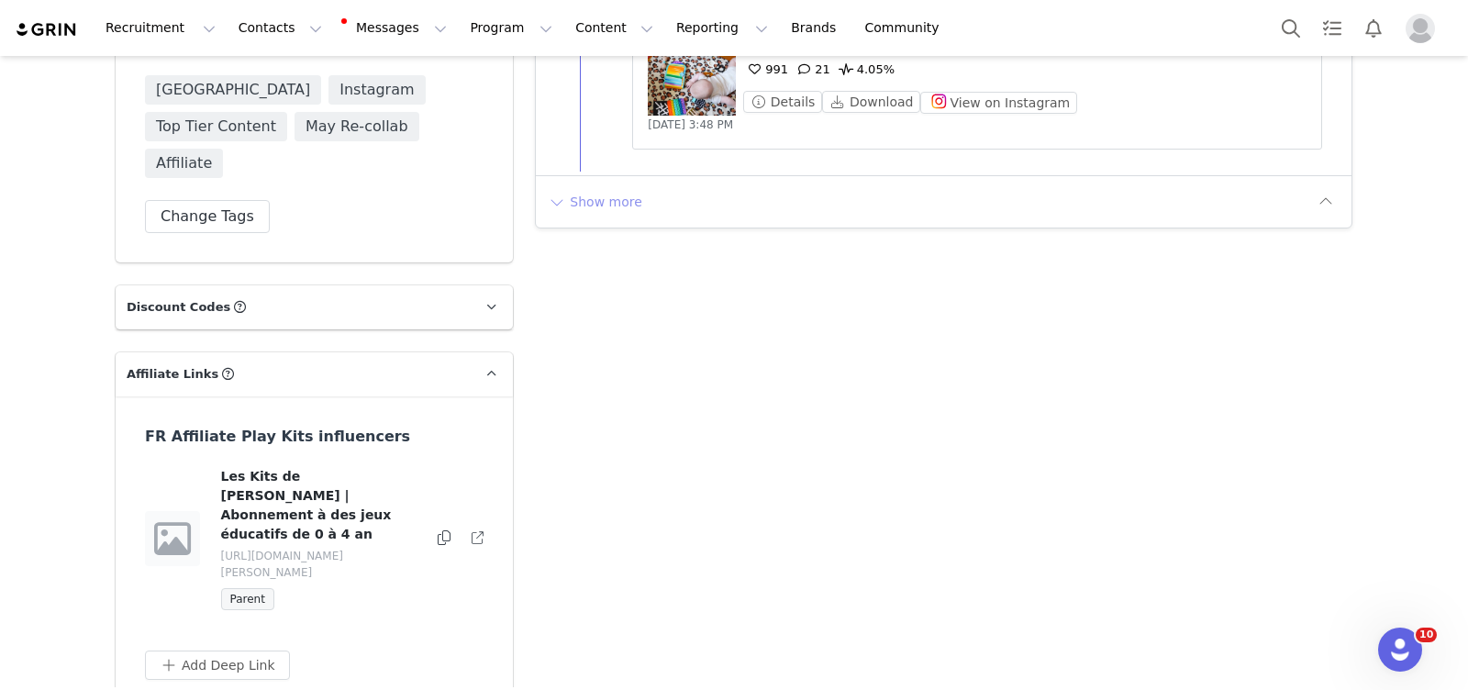
scroll to position [4689, 0]
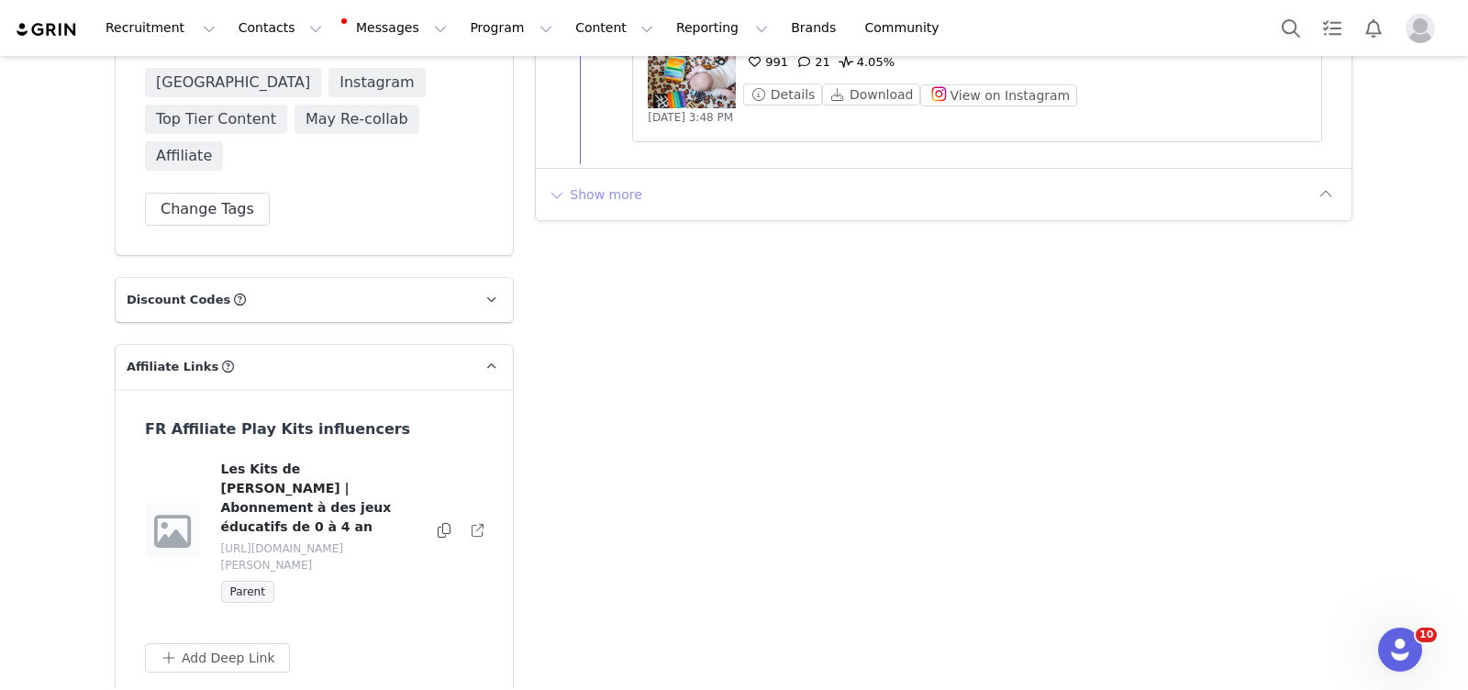
click at [605, 180] on button "Show more" at bounding box center [595, 194] width 96 height 29
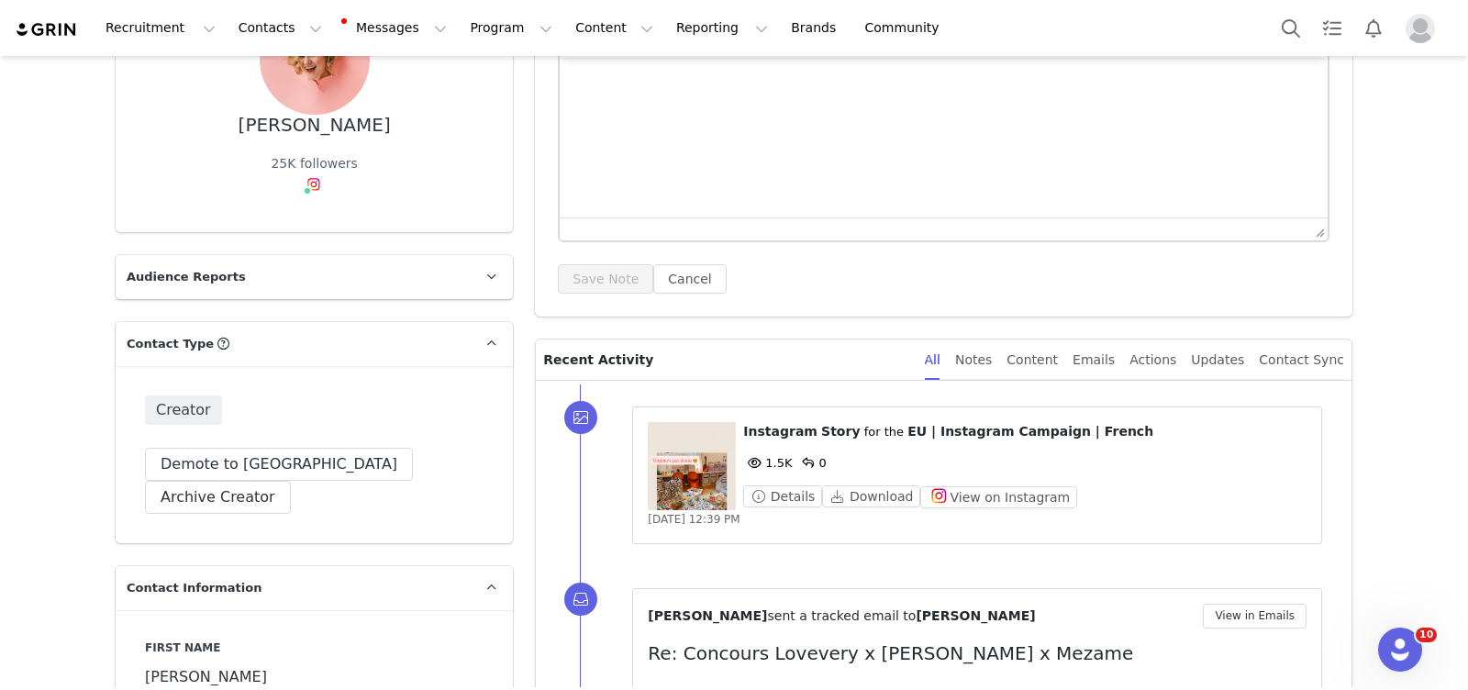
scroll to position [312, 0]
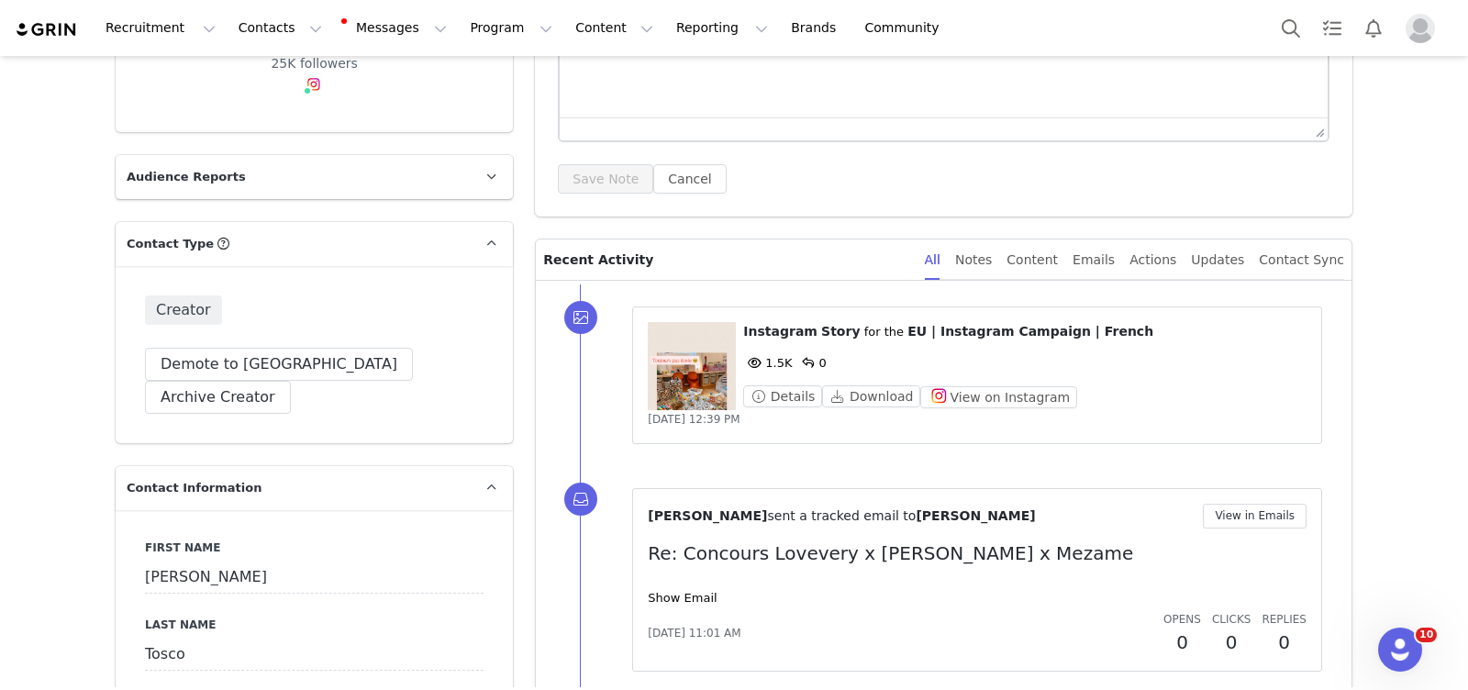
drag, startPoint x: 338, startPoint y: 611, endPoint x: 143, endPoint y: 602, distance: 194.7
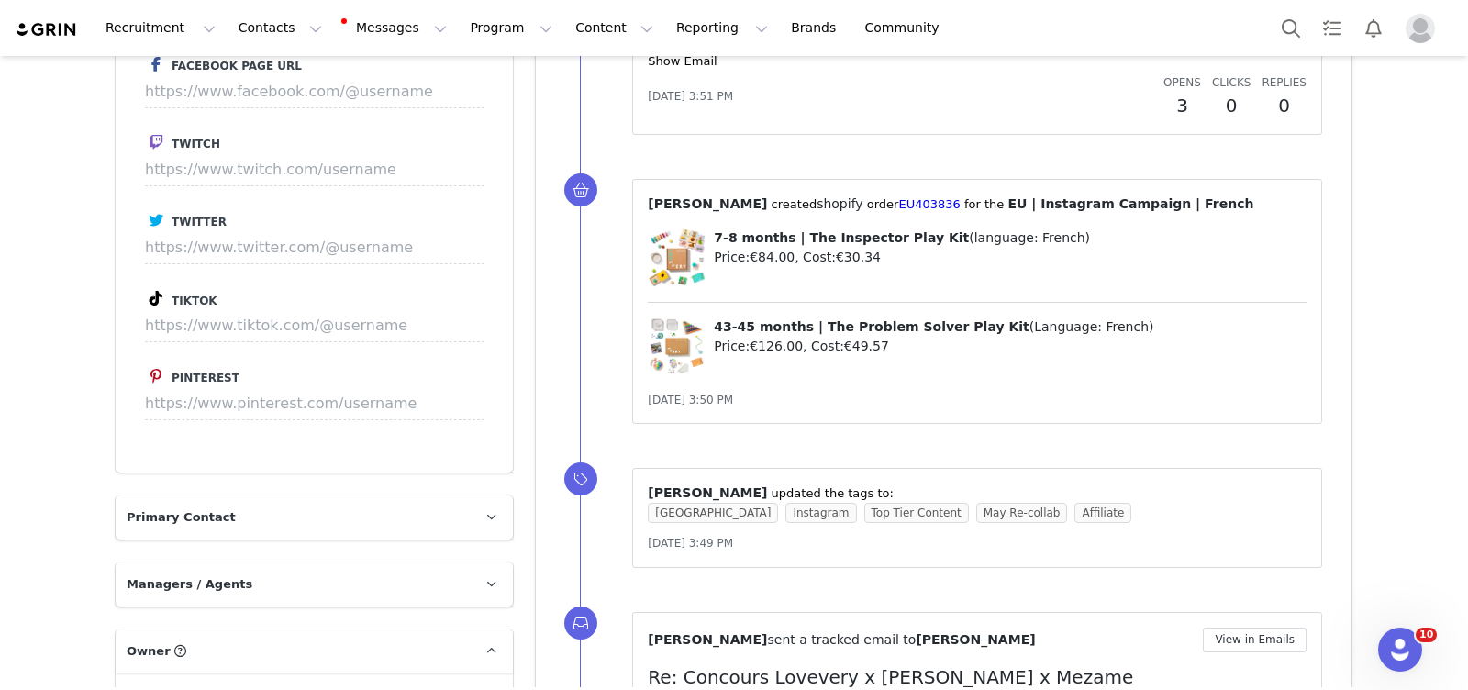
scroll to position [3060, 0]
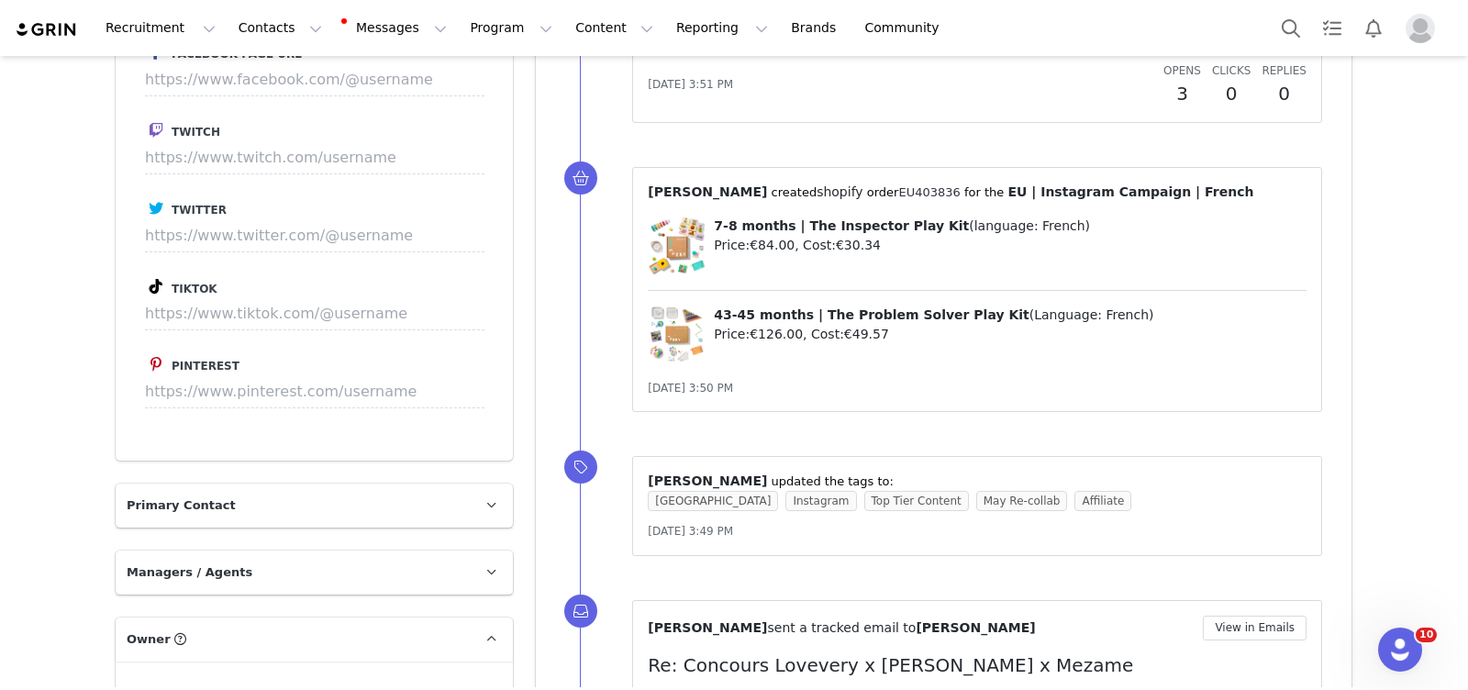
click at [933, 185] on link "EU403836" at bounding box center [928, 192] width 61 height 14
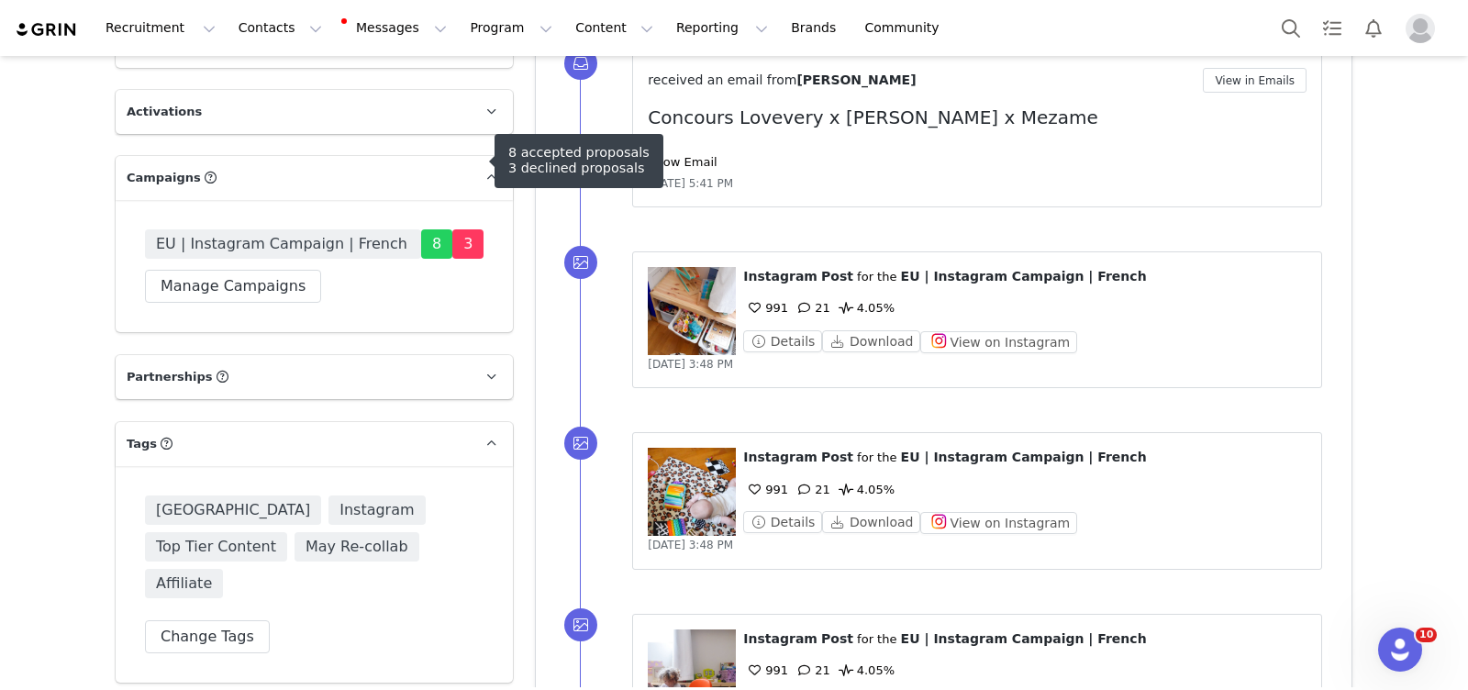
scroll to position [4372, 0]
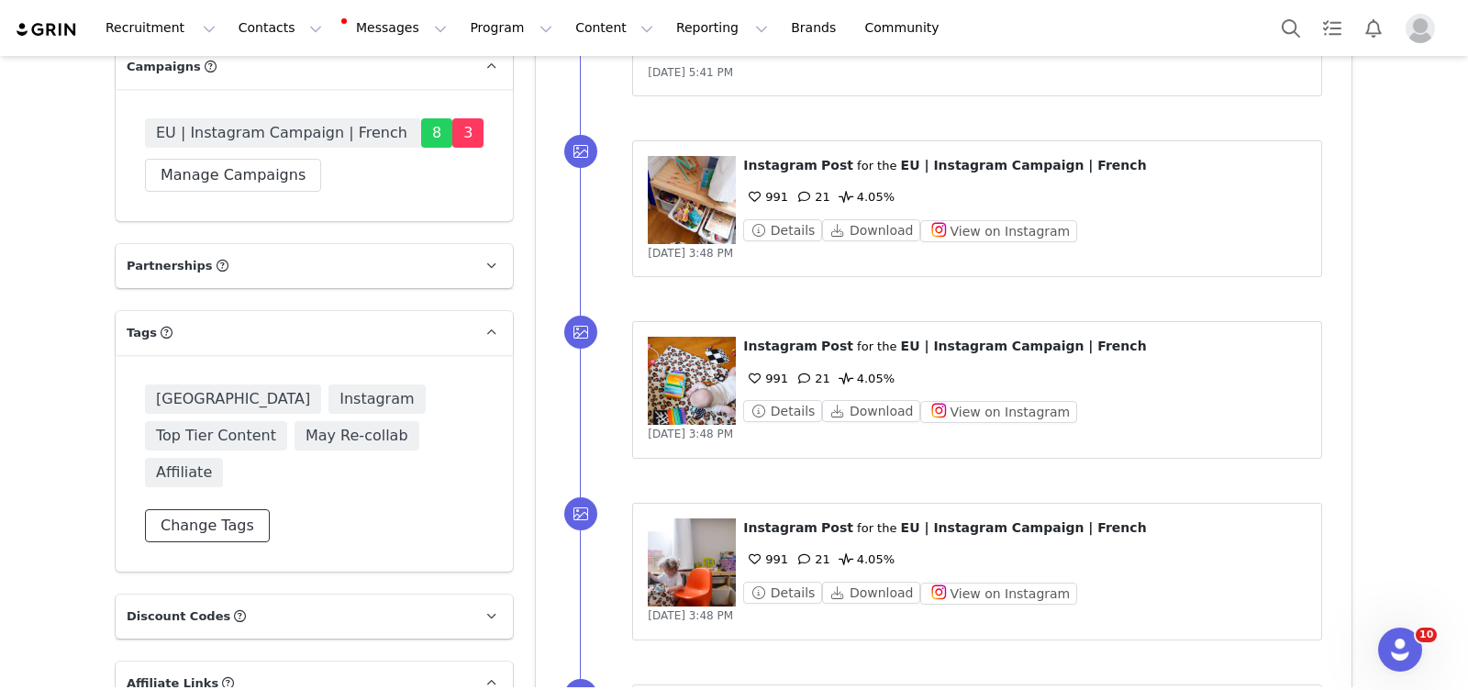
click at [217, 509] on button "Change Tags" at bounding box center [207, 525] width 125 height 33
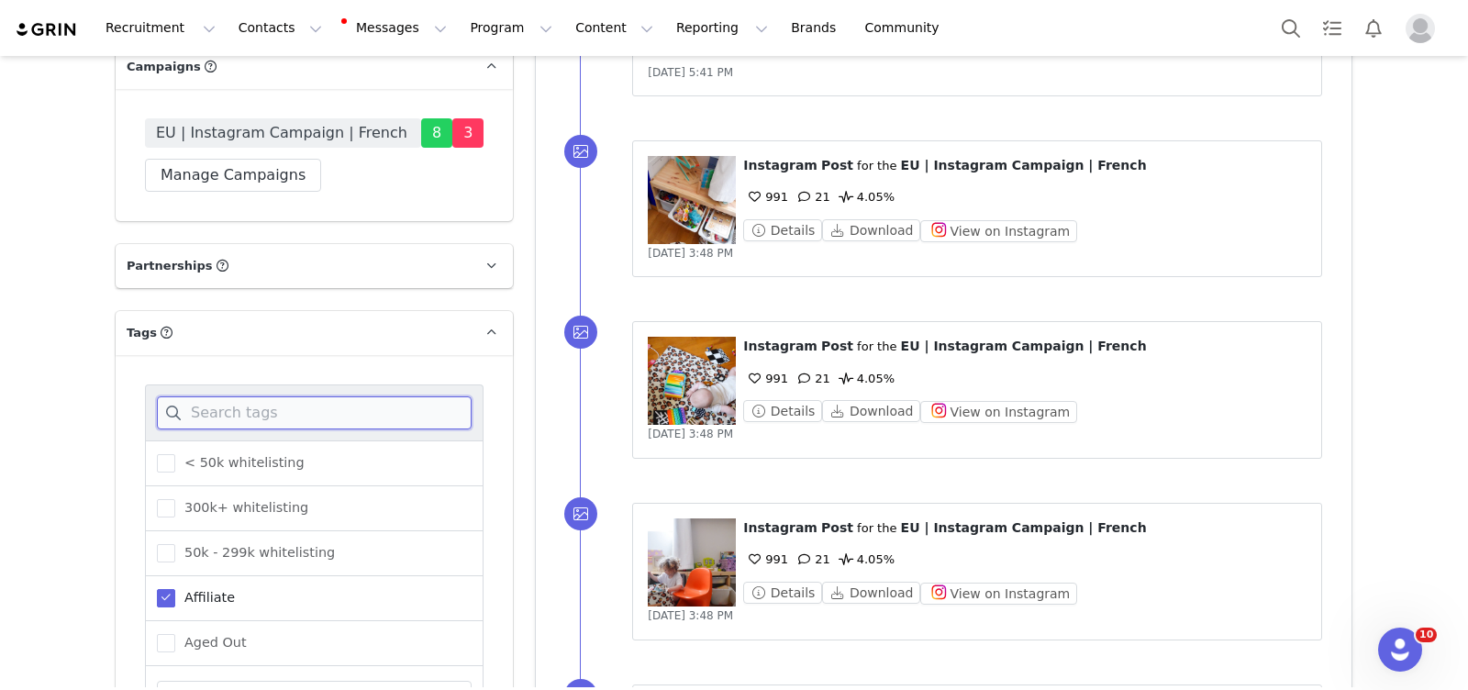
click at [236, 396] on input at bounding box center [314, 412] width 315 height 33
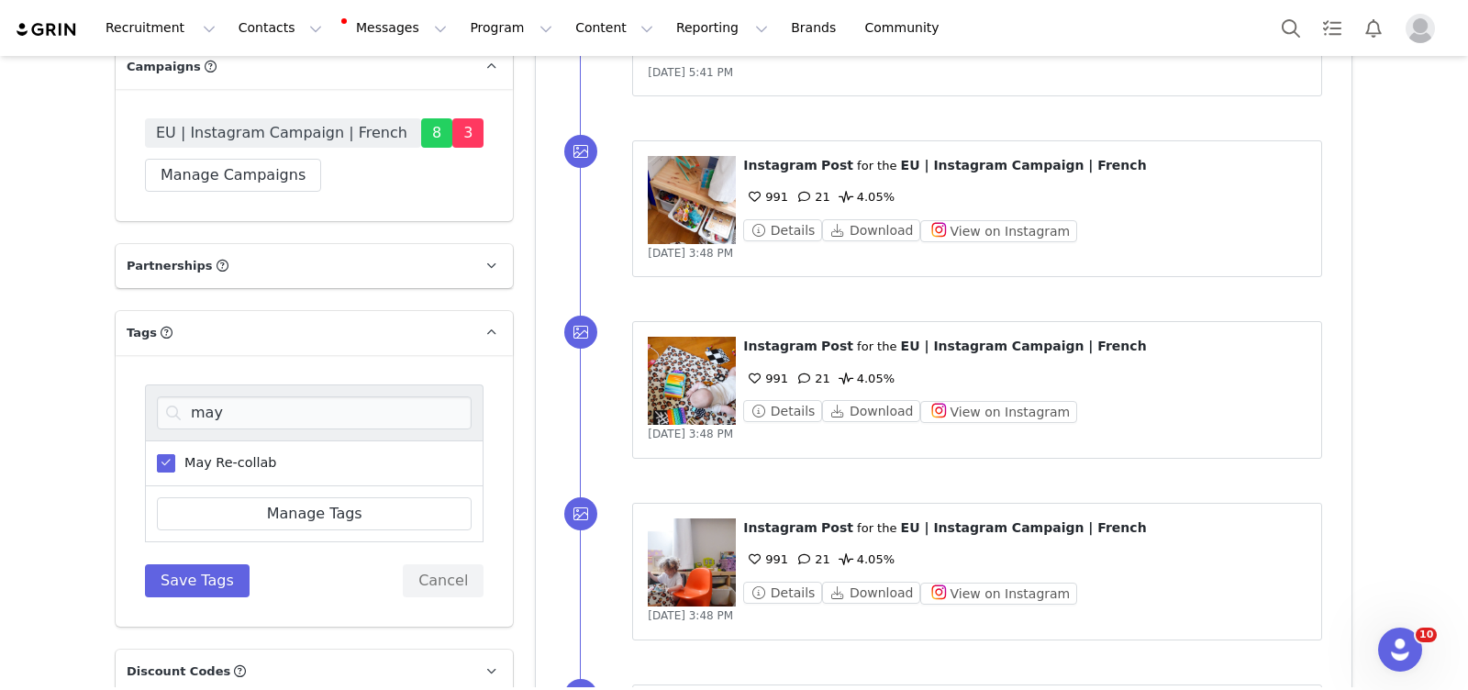
click at [248, 454] on span "May Re-collab" at bounding box center [225, 462] width 101 height 17
click at [175, 454] on input "May Re-collab" at bounding box center [175, 454] width 0 height 0
drag, startPoint x: 234, startPoint y: 242, endPoint x: 172, endPoint y: 242, distance: 62.4
click at [182, 396] on input "may" at bounding box center [314, 412] width 315 height 33
type input "sept"
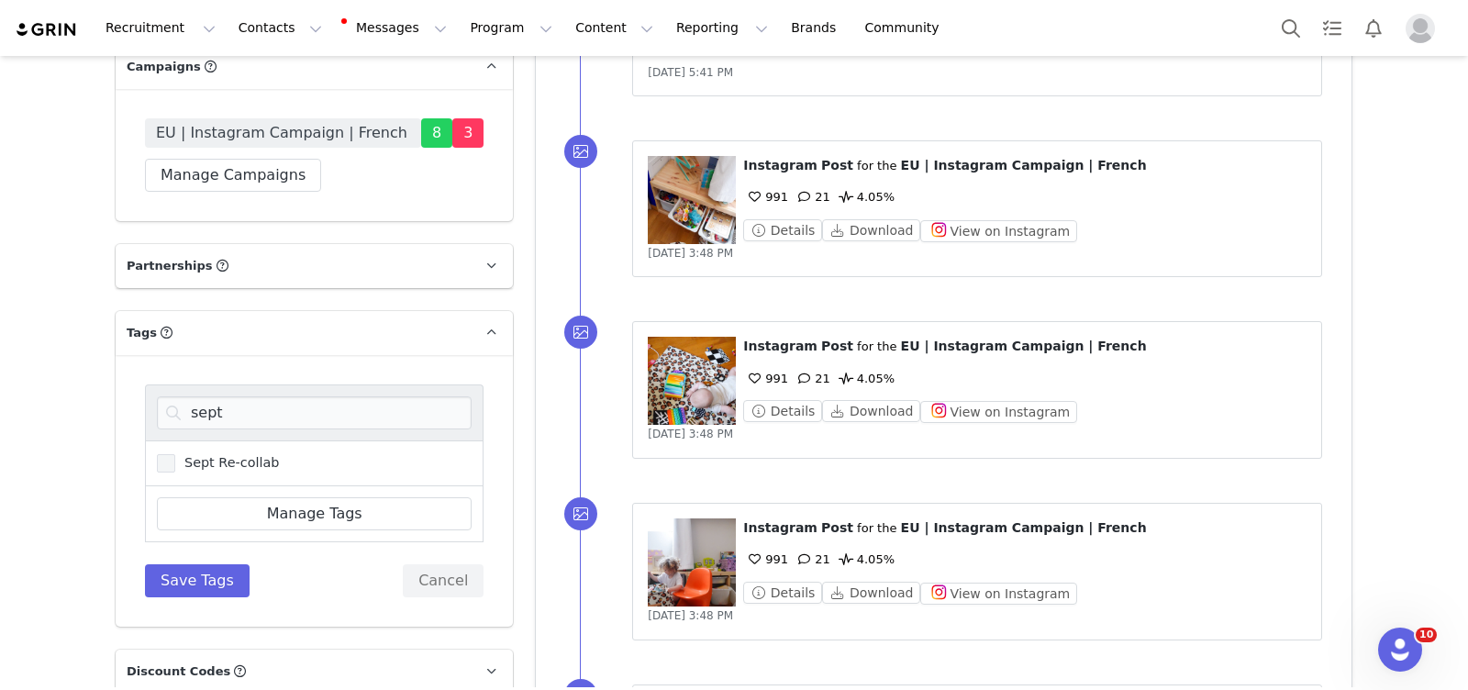
click at [209, 454] on span "Sept Re-collab" at bounding box center [227, 462] width 104 height 17
click at [175, 454] on input "Sept Re-collab" at bounding box center [175, 454] width 0 height 0
click at [211, 564] on button "Save Tags" at bounding box center [197, 580] width 105 height 33
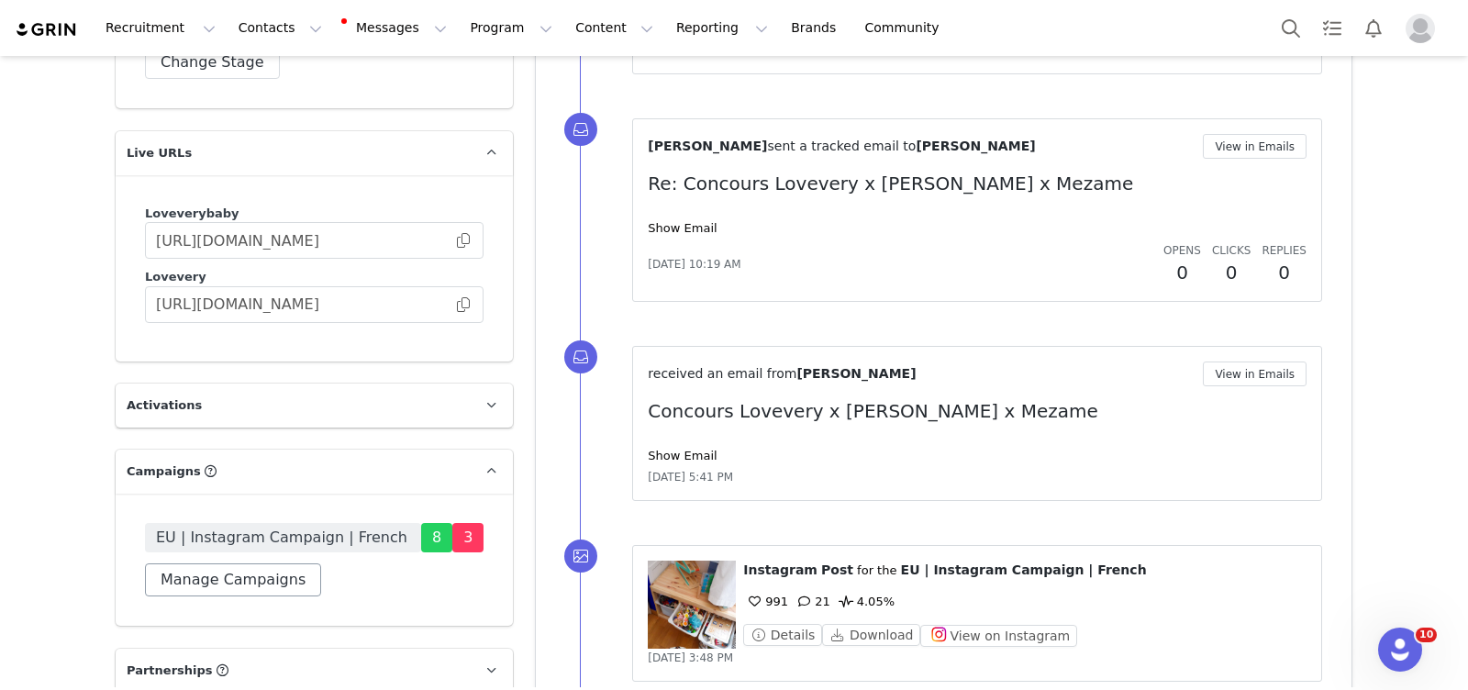
scroll to position [4024, 0]
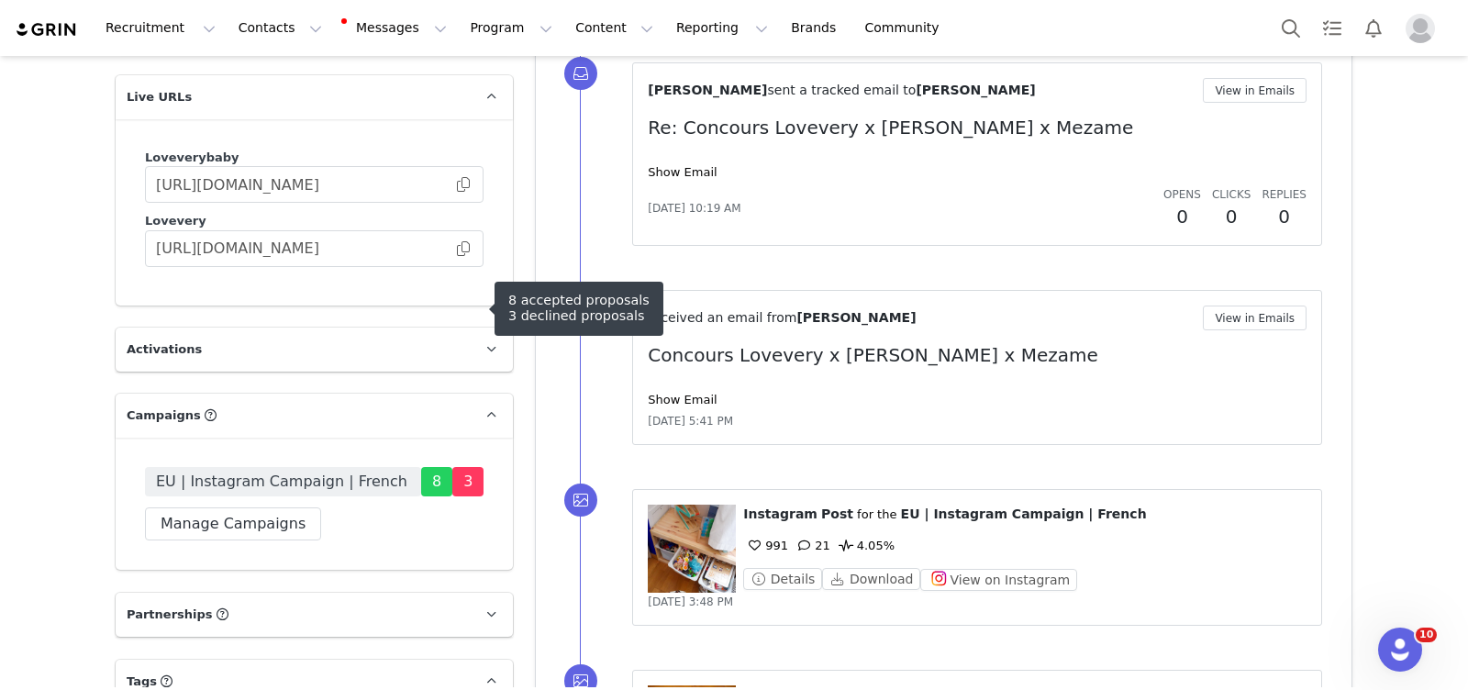
click at [288, 471] on span "EU | Instagram Campaign | French" at bounding box center [281, 482] width 251 height 22
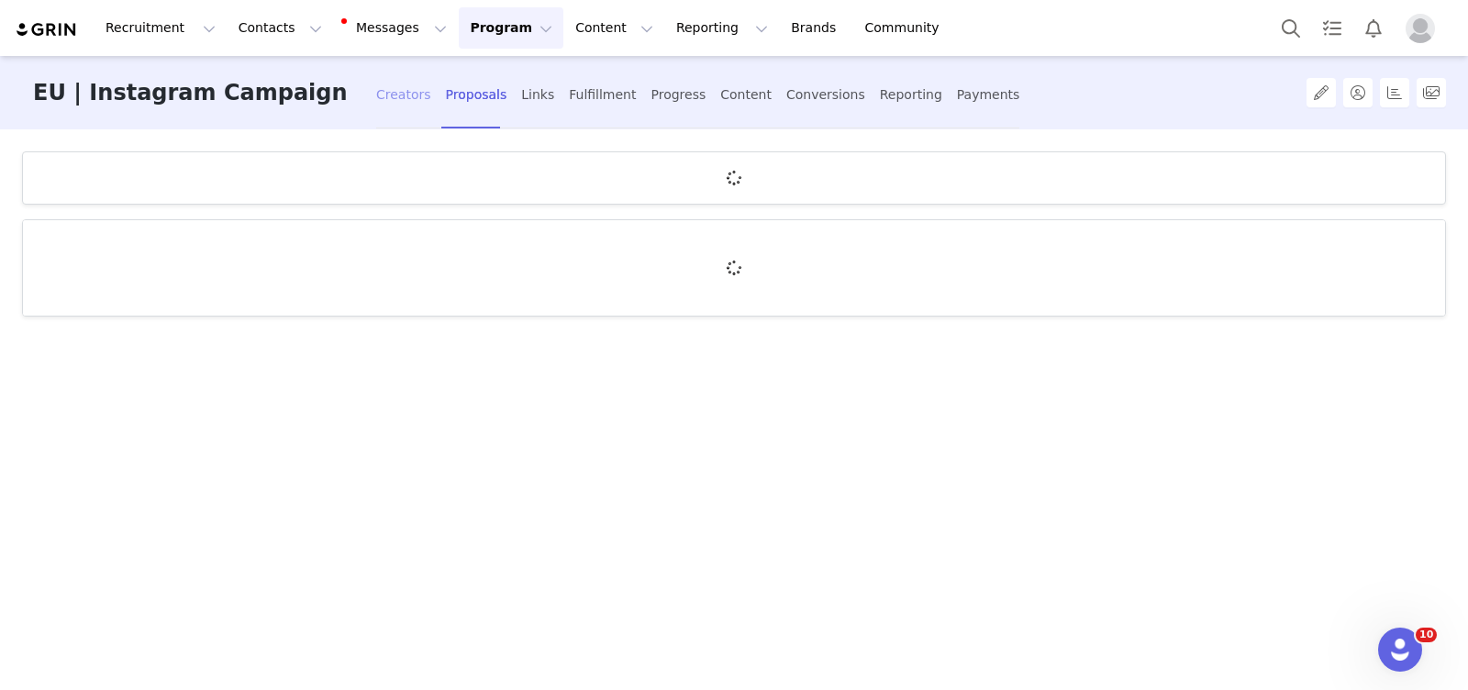
click at [398, 88] on div "Creators" at bounding box center [403, 95] width 55 height 49
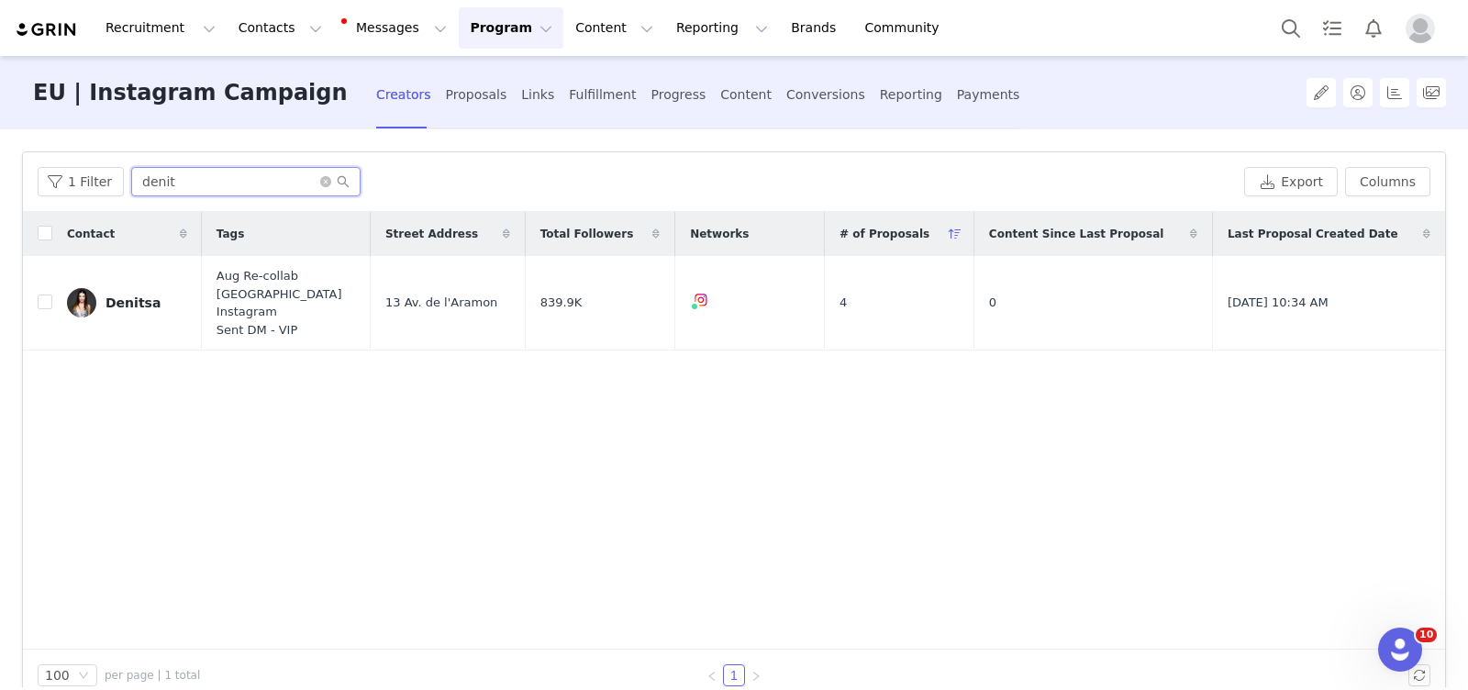
click at [228, 182] on input "denit" at bounding box center [245, 181] width 229 height 29
type input "d"
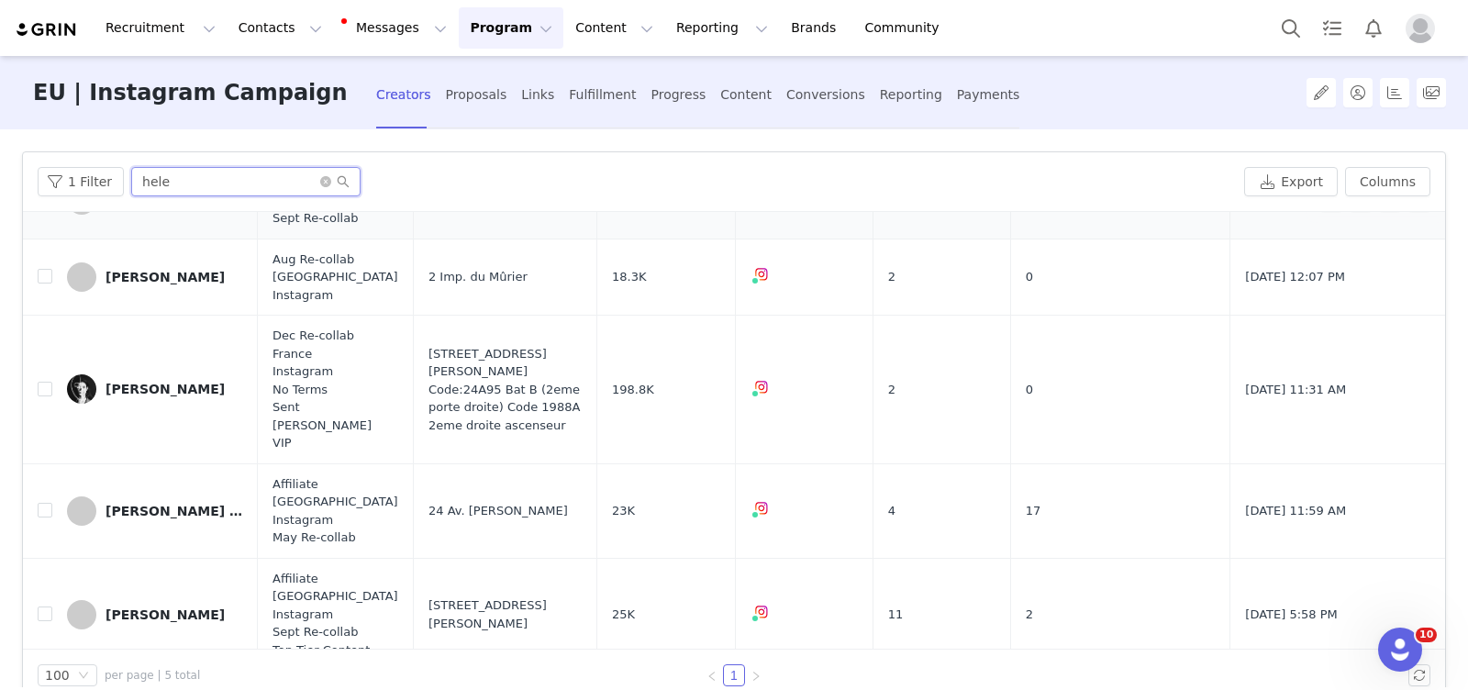
scroll to position [36, 0]
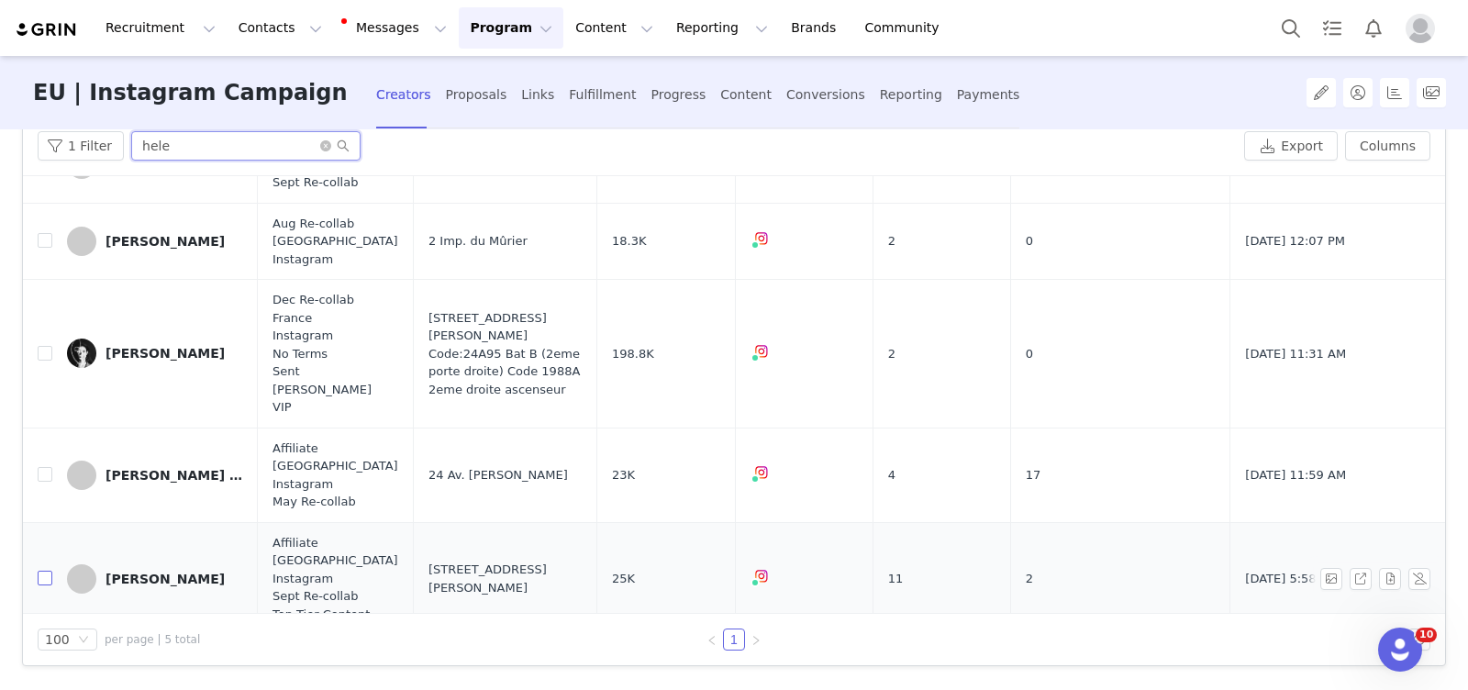
type input "hele"
click at [47, 571] on input "checkbox" at bounding box center [45, 578] width 15 height 15
checkbox input "true"
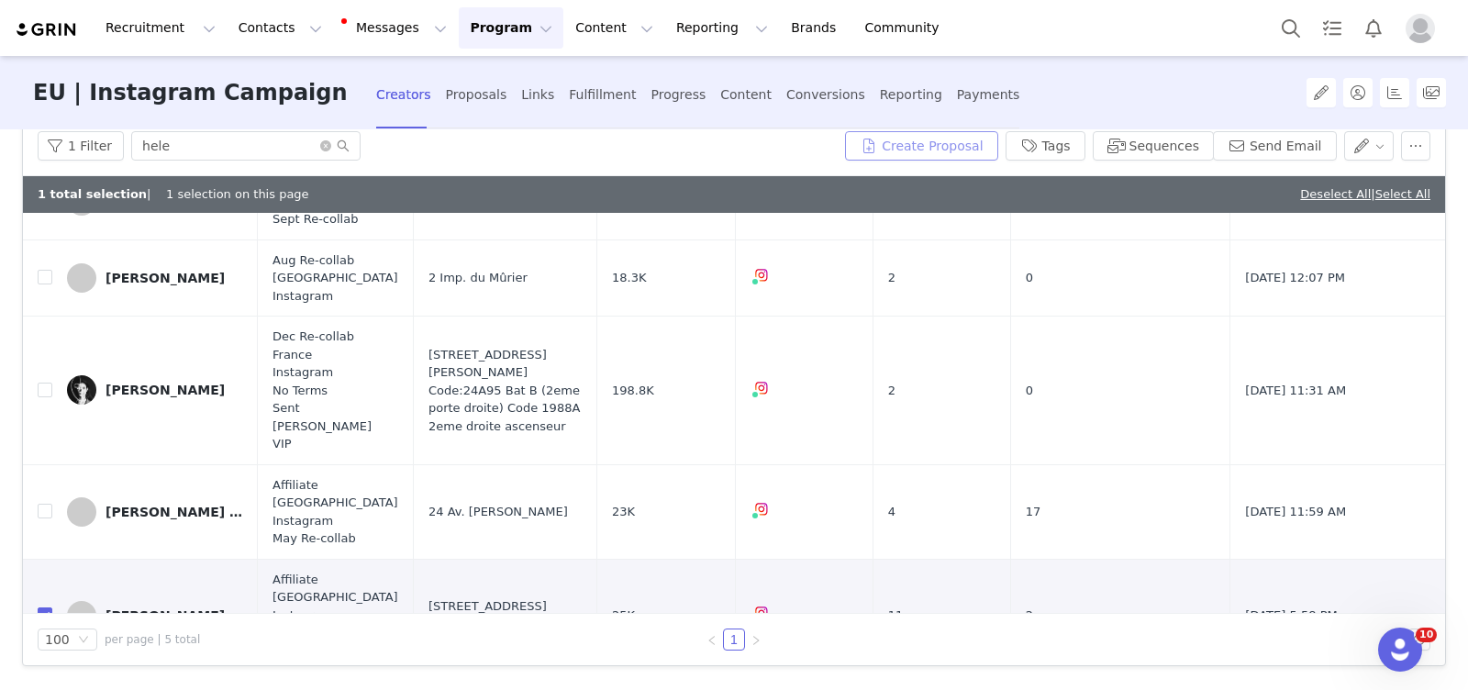
click at [936, 138] on button "Create Proposal" at bounding box center [921, 145] width 152 height 29
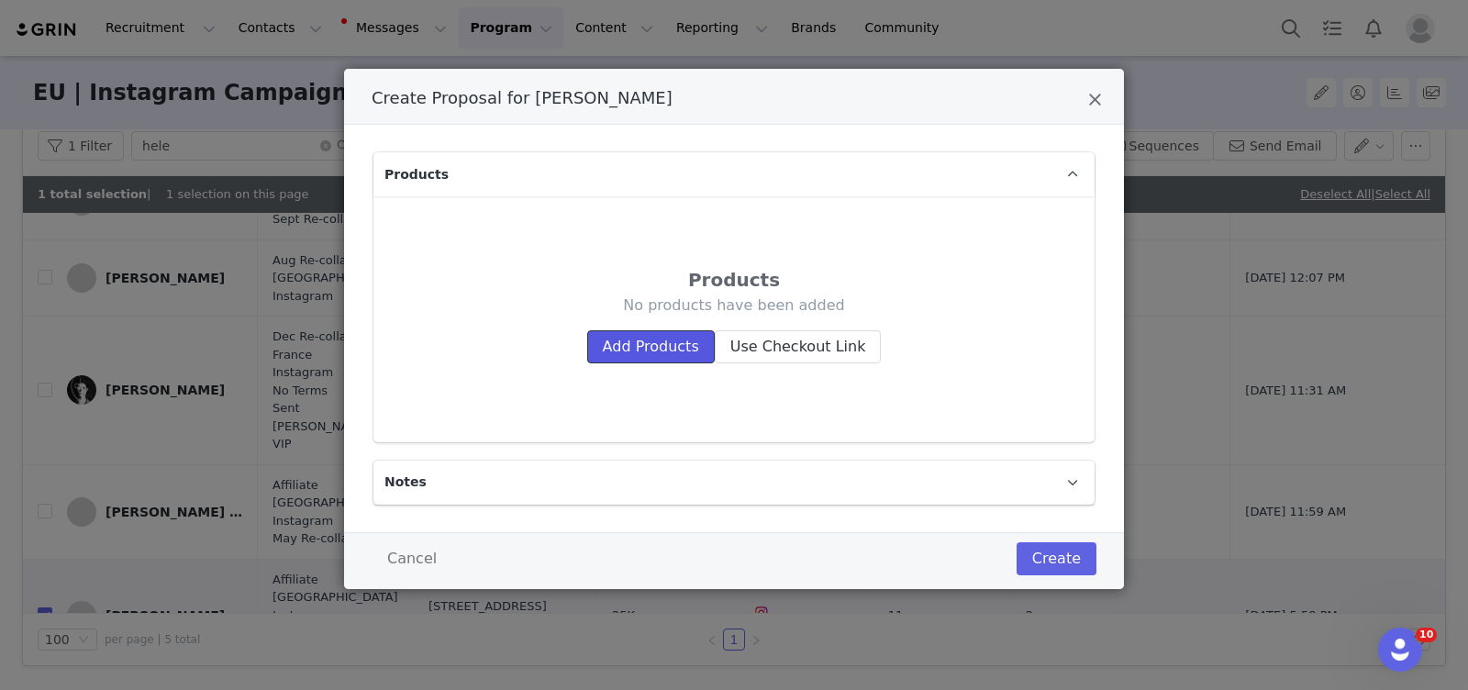
click at [631, 352] on button "Add Products" at bounding box center [651, 346] width 128 height 33
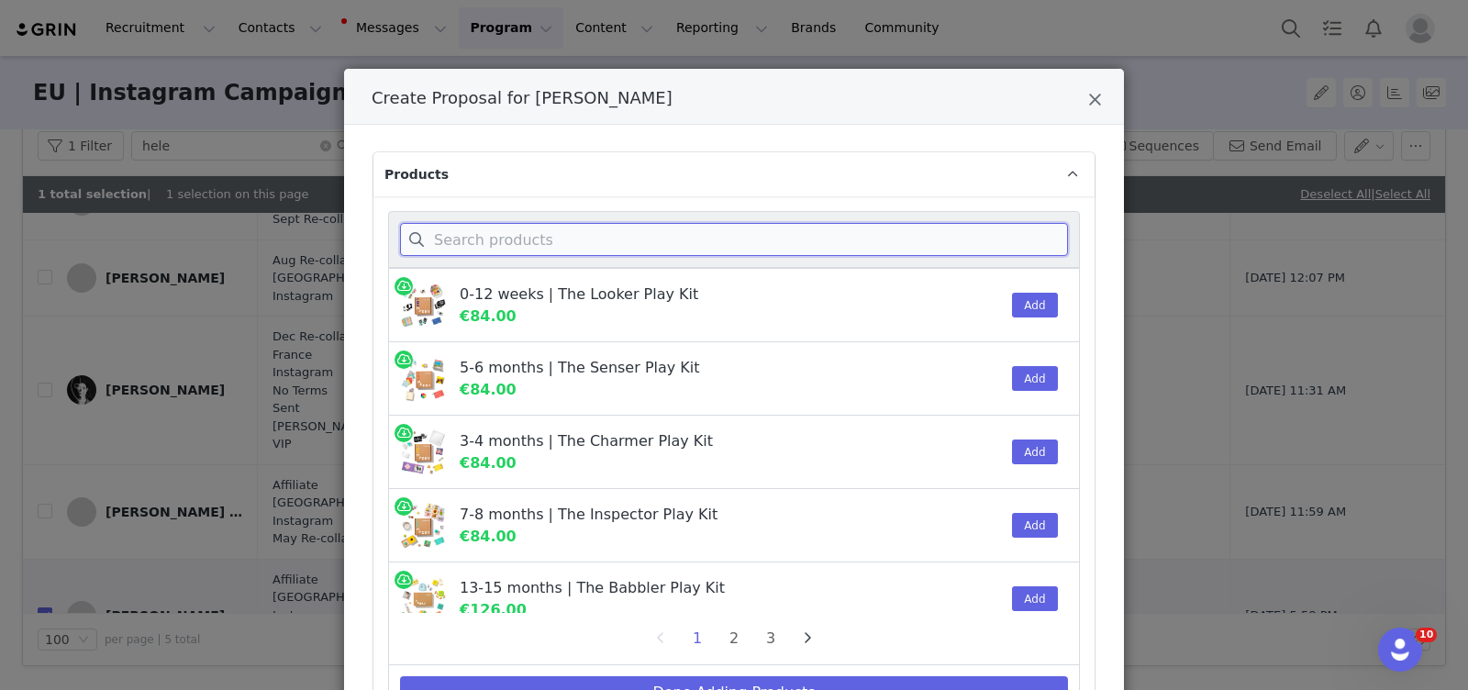
click at [599, 239] on input "Create Proposal for Hélène Tosco" at bounding box center [734, 239] width 668 height 33
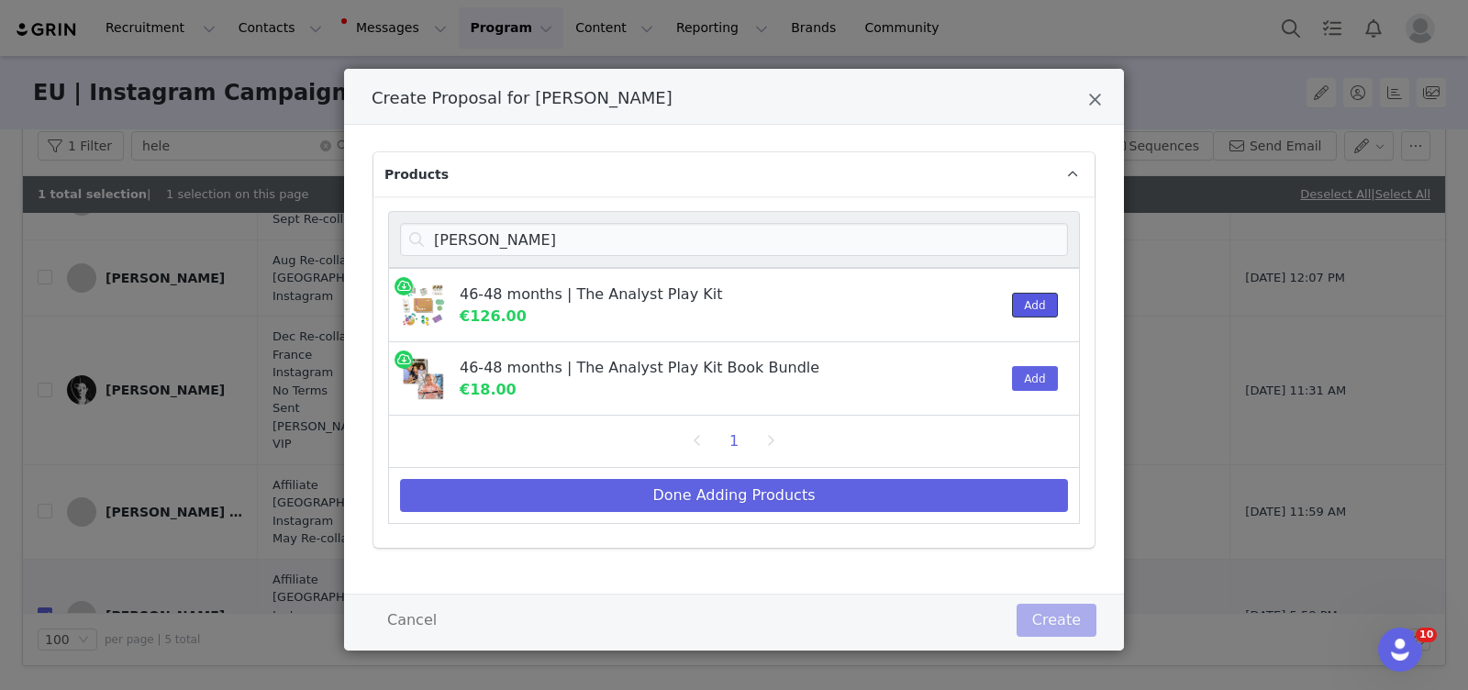
click at [1034, 300] on button "Add" at bounding box center [1034, 305] width 45 height 25
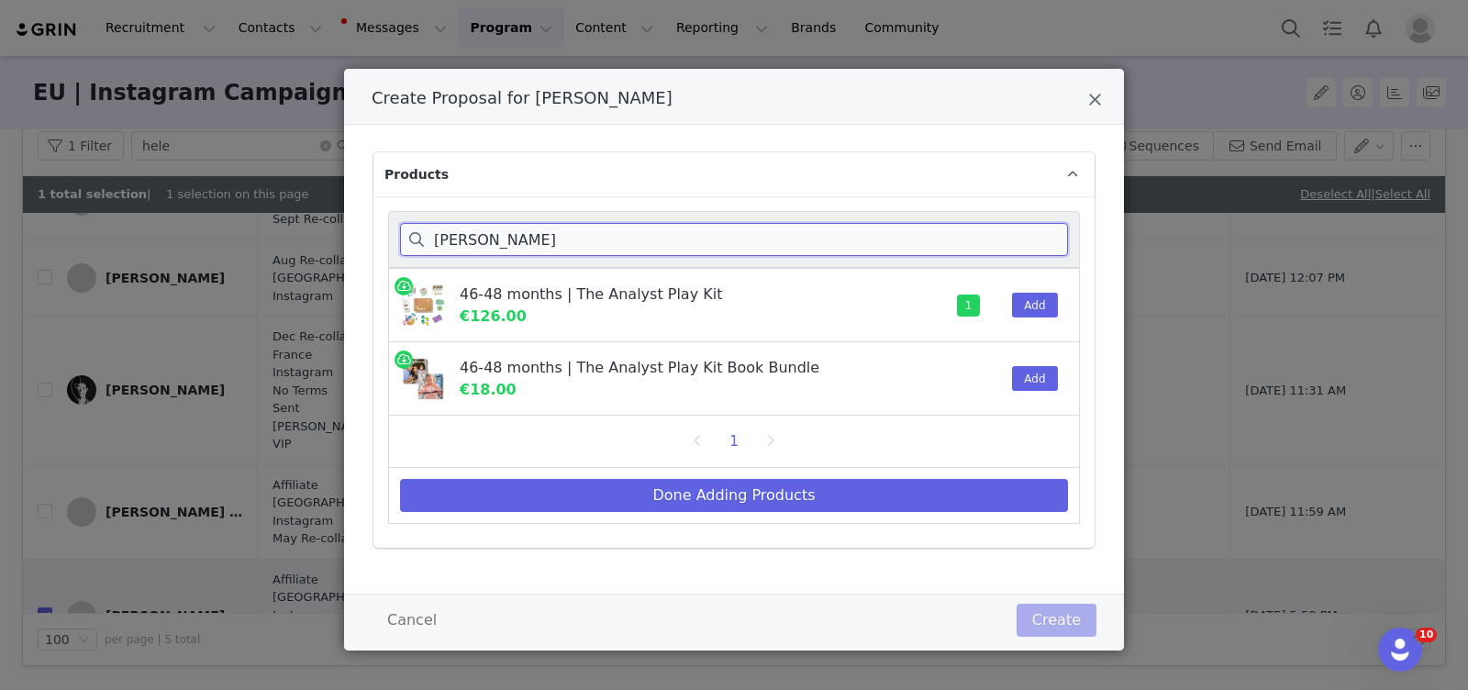
drag, startPoint x: 477, startPoint y: 239, endPoint x: 431, endPoint y: 239, distance: 45.9
click at [431, 239] on input "ana" at bounding box center [734, 239] width 668 height 33
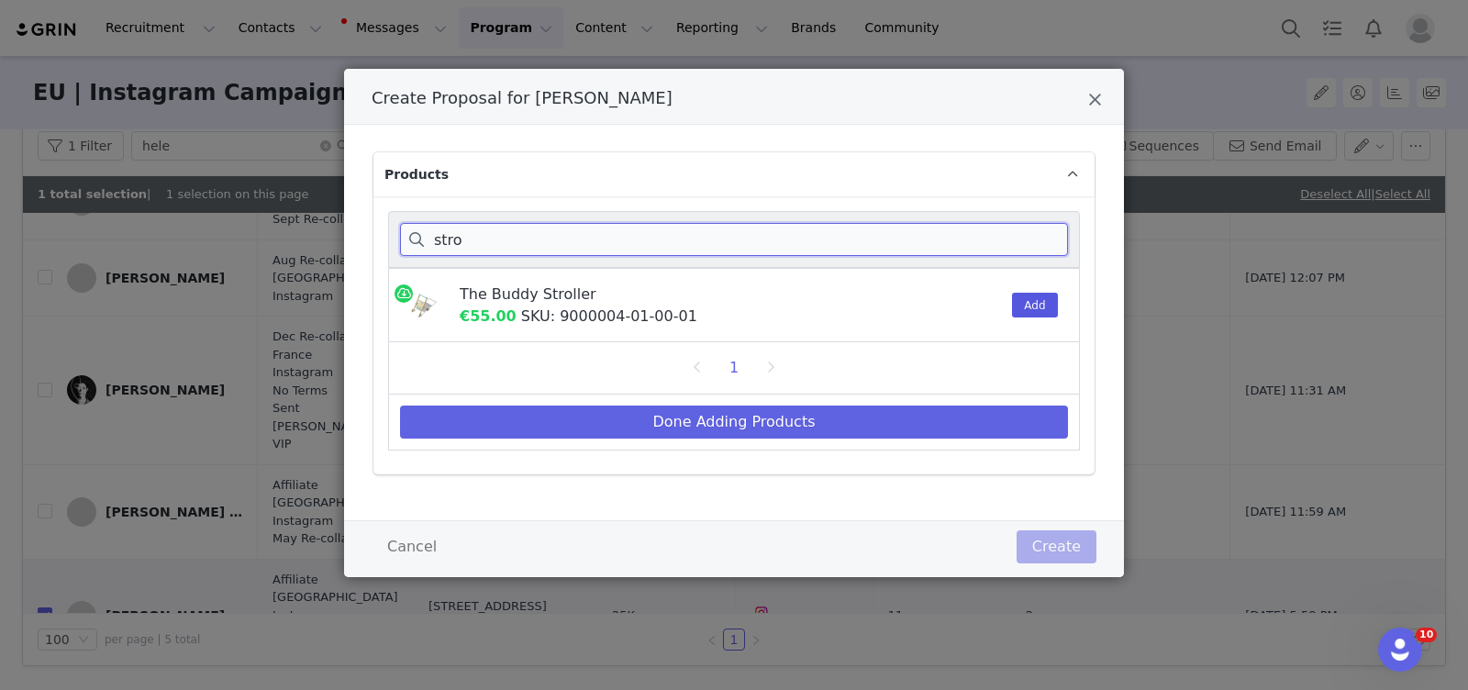
type input "stro"
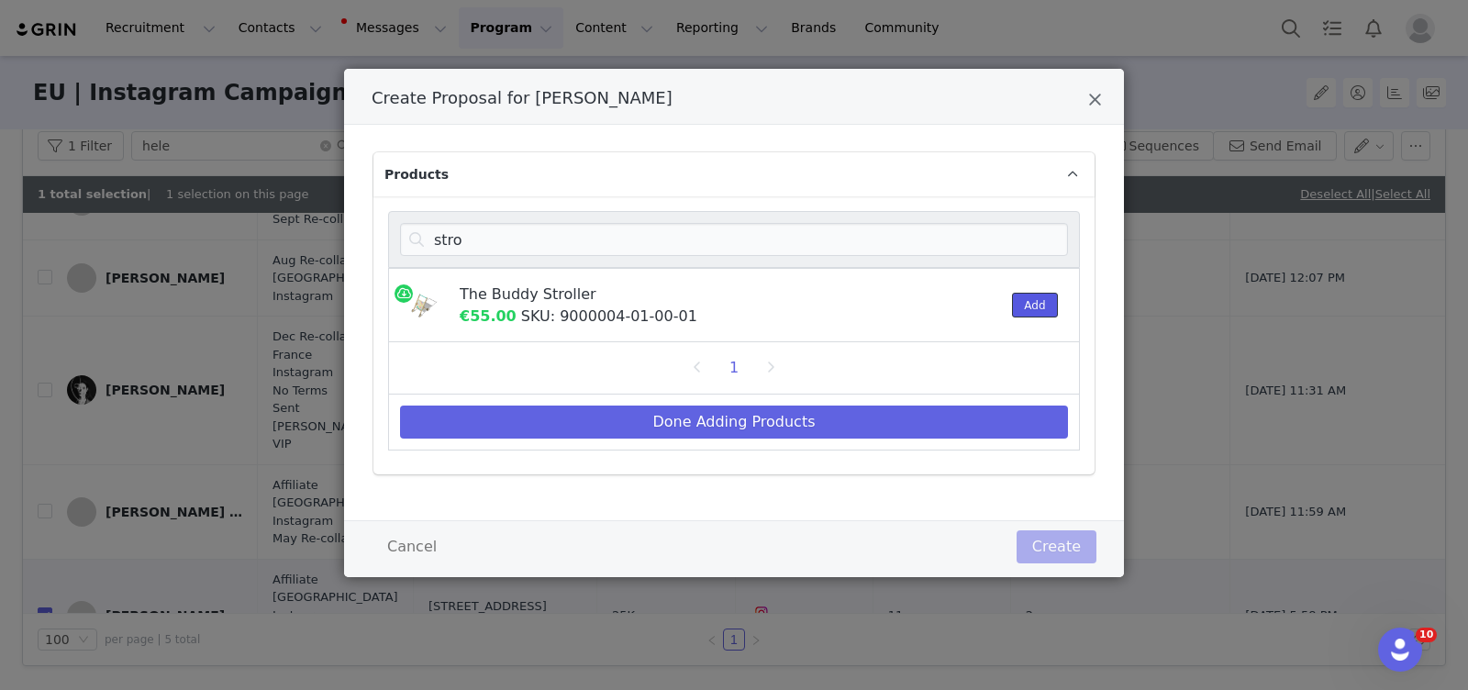
click at [1031, 299] on button "Add" at bounding box center [1034, 305] width 45 height 25
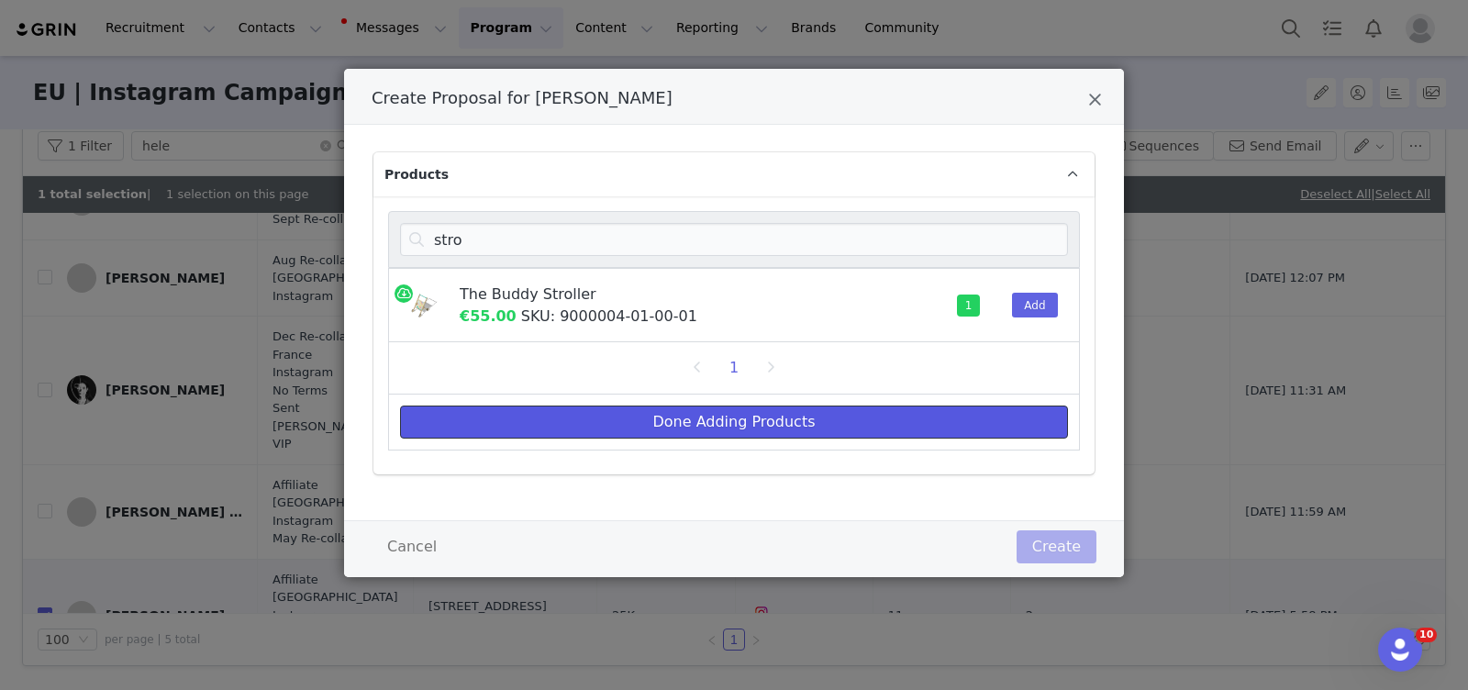
click at [733, 426] on button "Done Adding Products" at bounding box center [734, 421] width 668 height 33
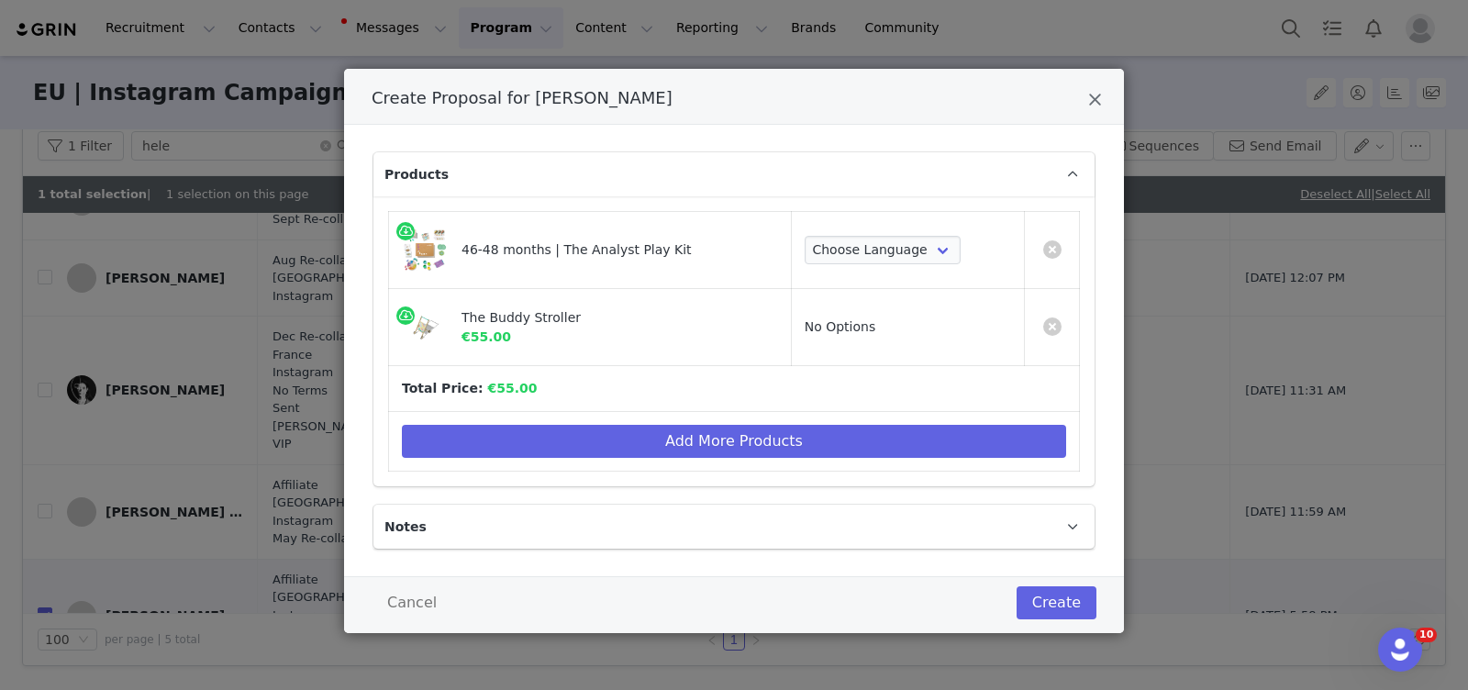
click at [890, 233] on td "Choose Language British English Dutch German Spanish French" at bounding box center [907, 250] width 233 height 77
click at [889, 242] on select "Choose Language British English Dutch German Spanish French" at bounding box center [883, 250] width 157 height 29
select select "13229255"
click at [805, 236] on select "Choose Language British English Dutch German Spanish French" at bounding box center [883, 250] width 157 height 29
click at [1057, 597] on button "Create" at bounding box center [1056, 602] width 80 height 33
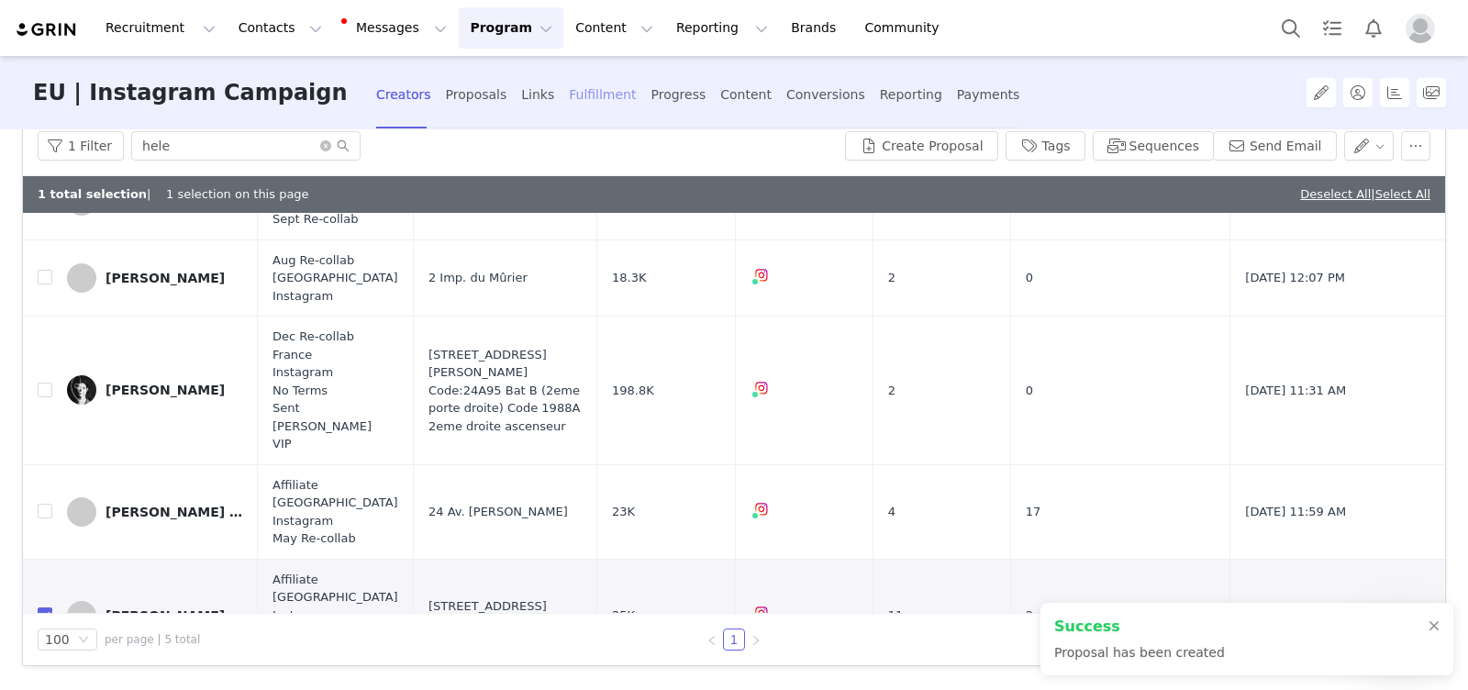
click at [605, 104] on div "Fulfillment" at bounding box center [602, 95] width 67 height 49
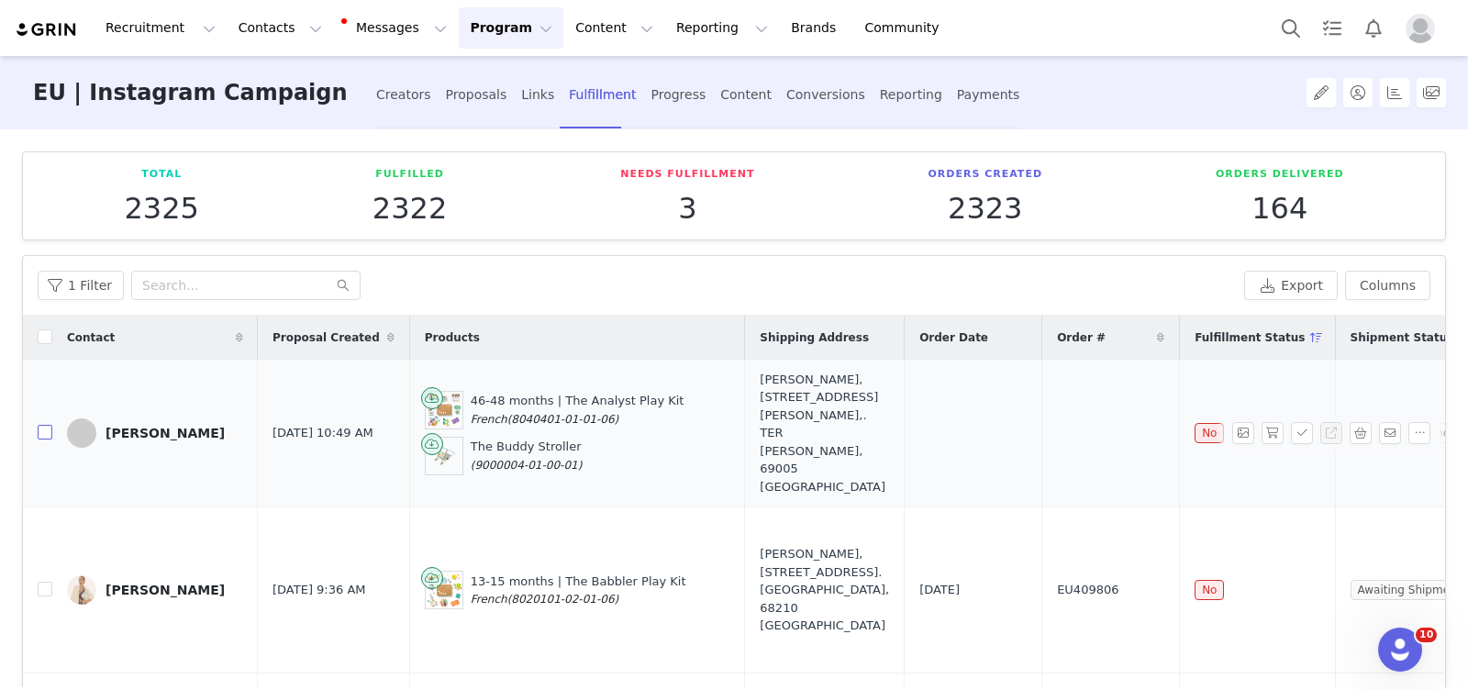
click at [42, 425] on input "checkbox" at bounding box center [45, 432] width 15 height 15
checkbox input "true"
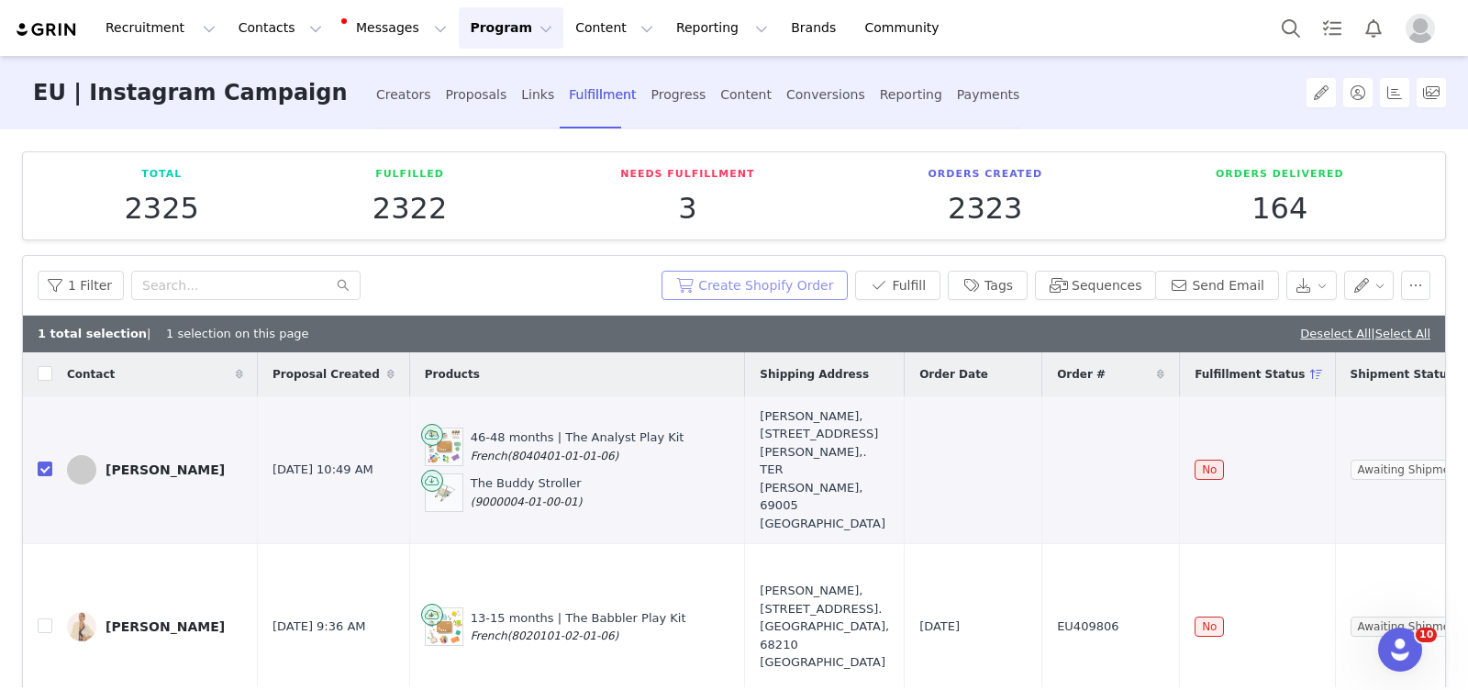
click at [765, 284] on button "Create Shopify Order" at bounding box center [754, 285] width 186 height 29
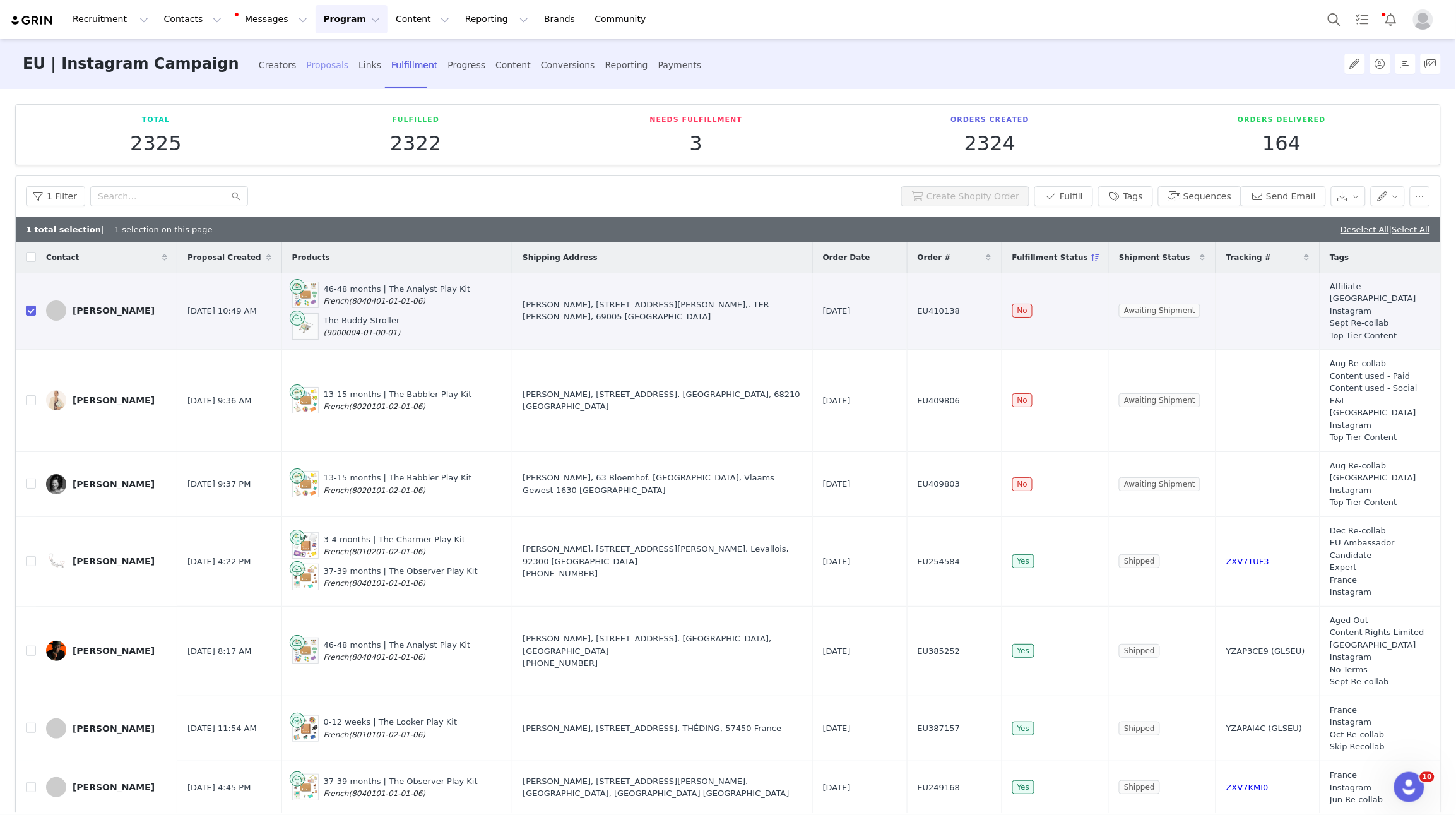
click at [329, 58] on div "Proposals" at bounding box center [328, 65] width 42 height 34
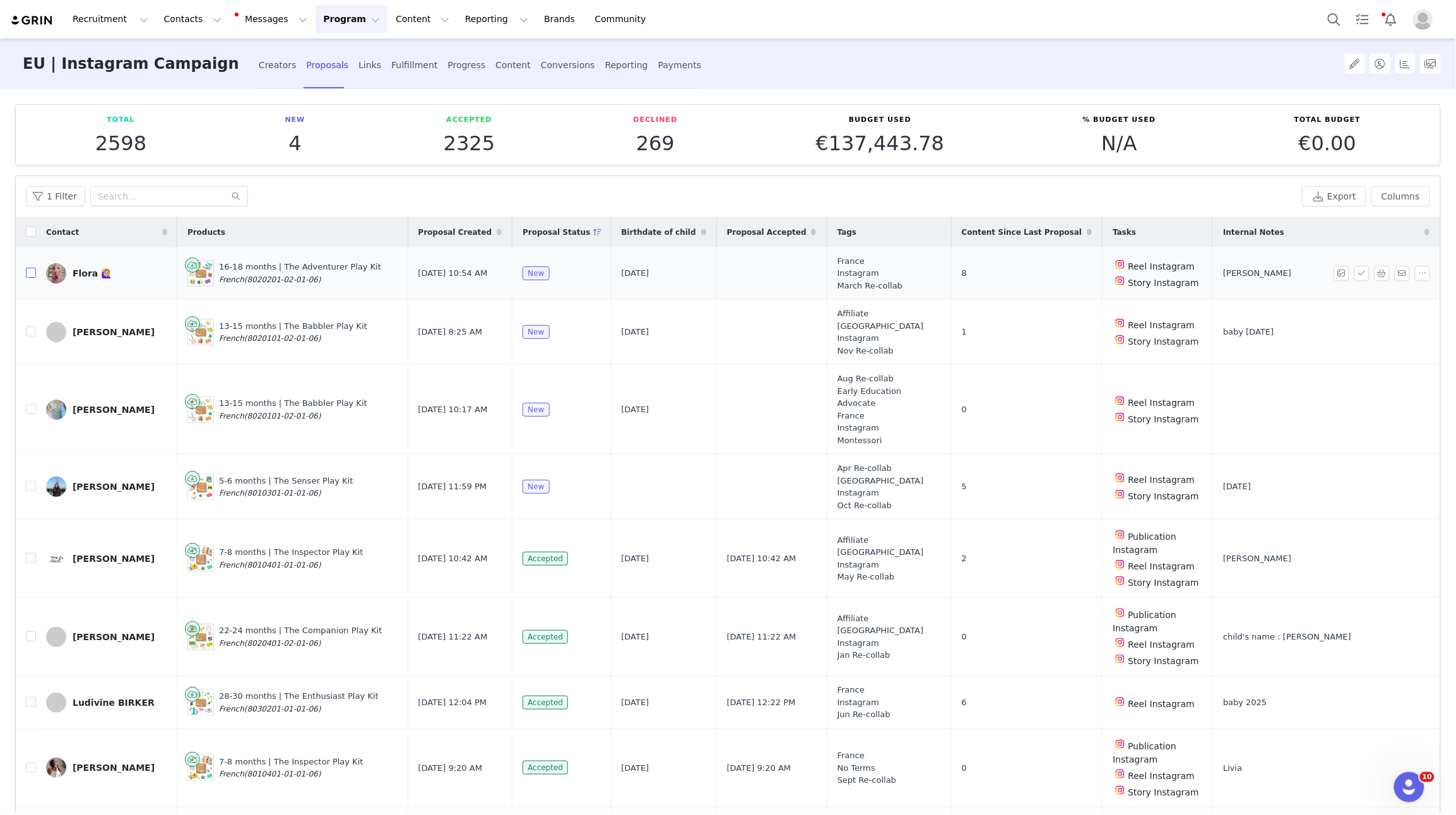
click at [32, 271] on input "checkbox" at bounding box center [31, 273] width 10 height 10
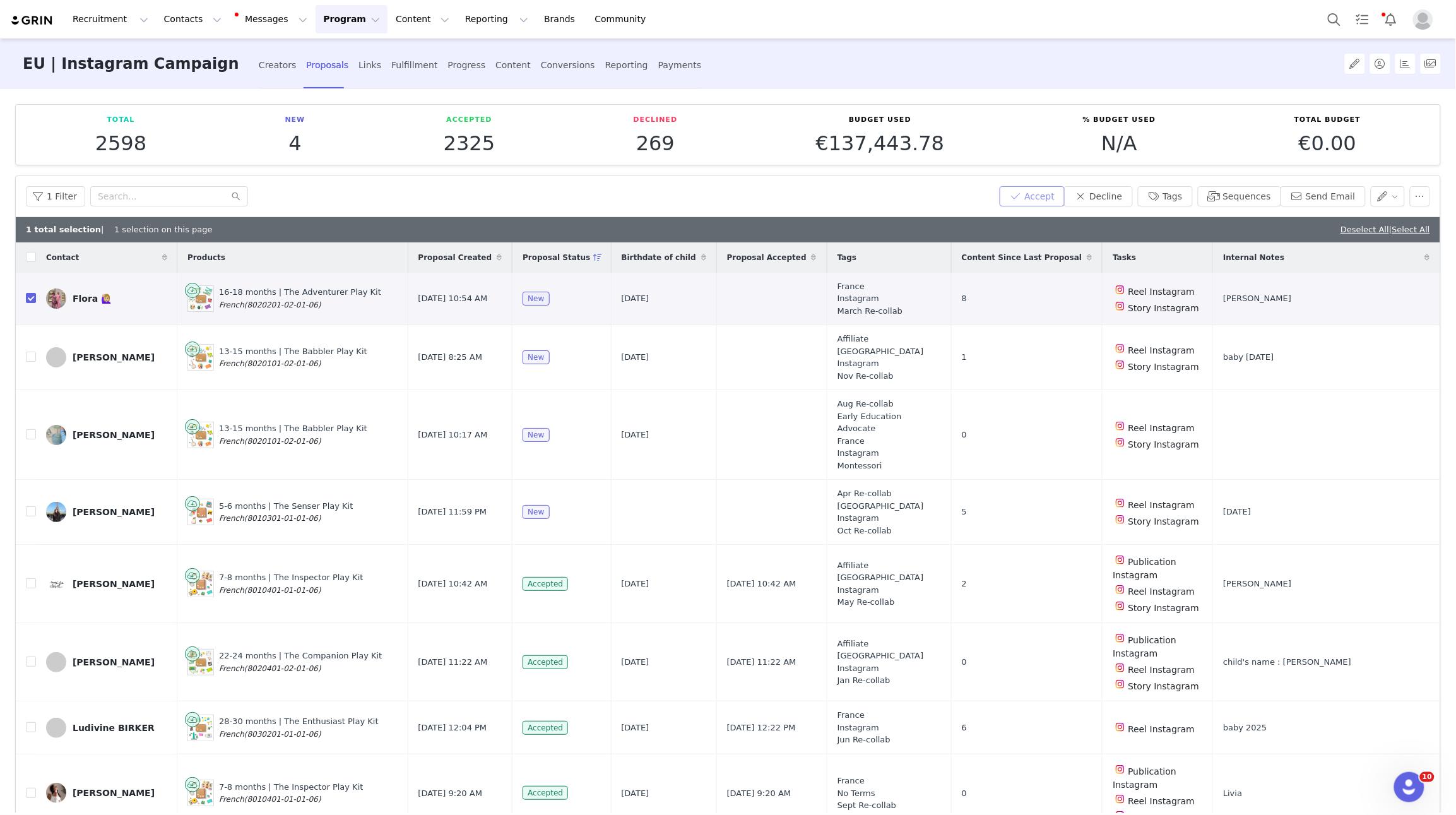
click at [1009, 198] on button "Accept" at bounding box center [1032, 196] width 65 height 20
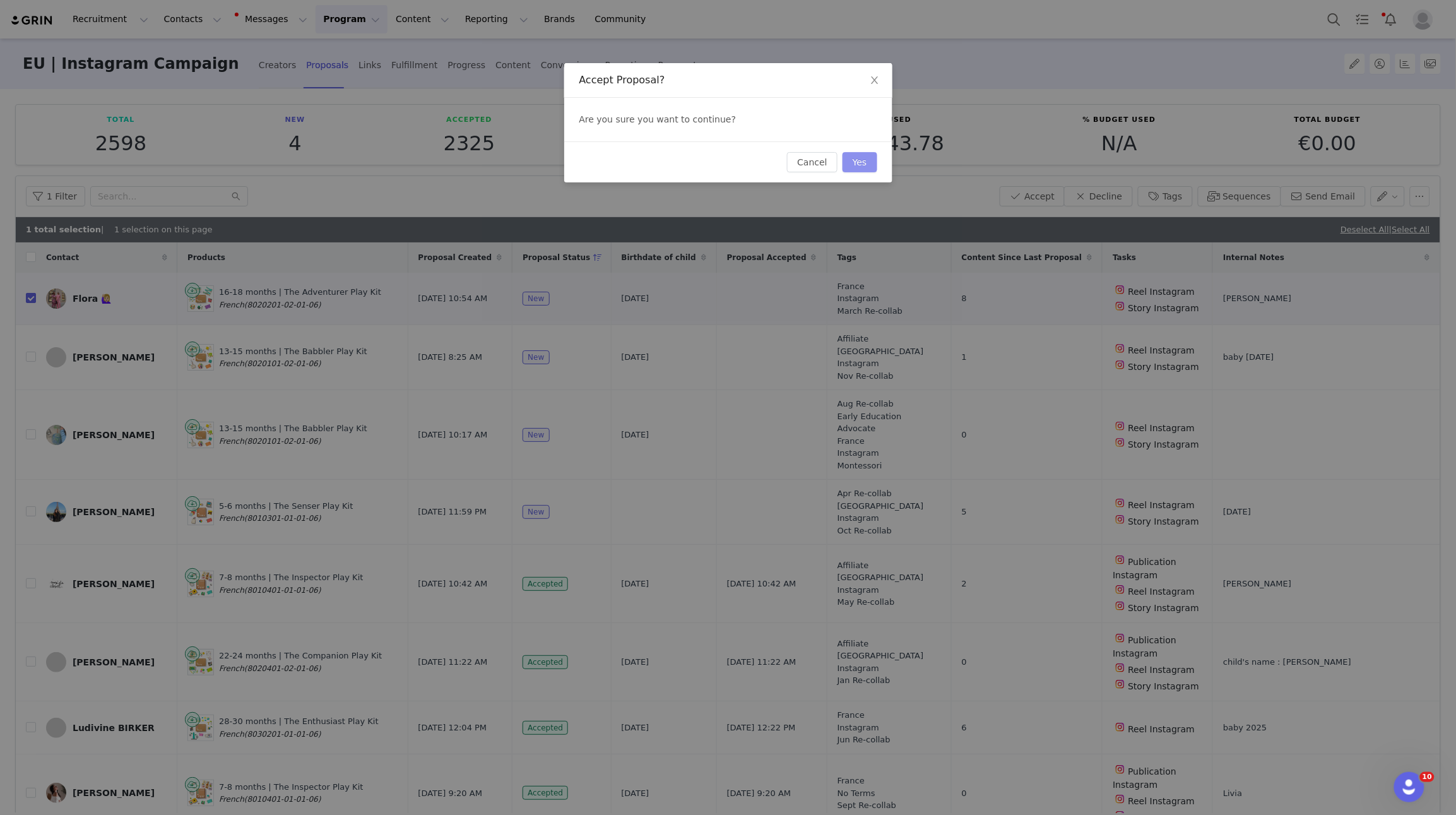
click at [873, 164] on button "Yes" at bounding box center [860, 162] width 34 height 20
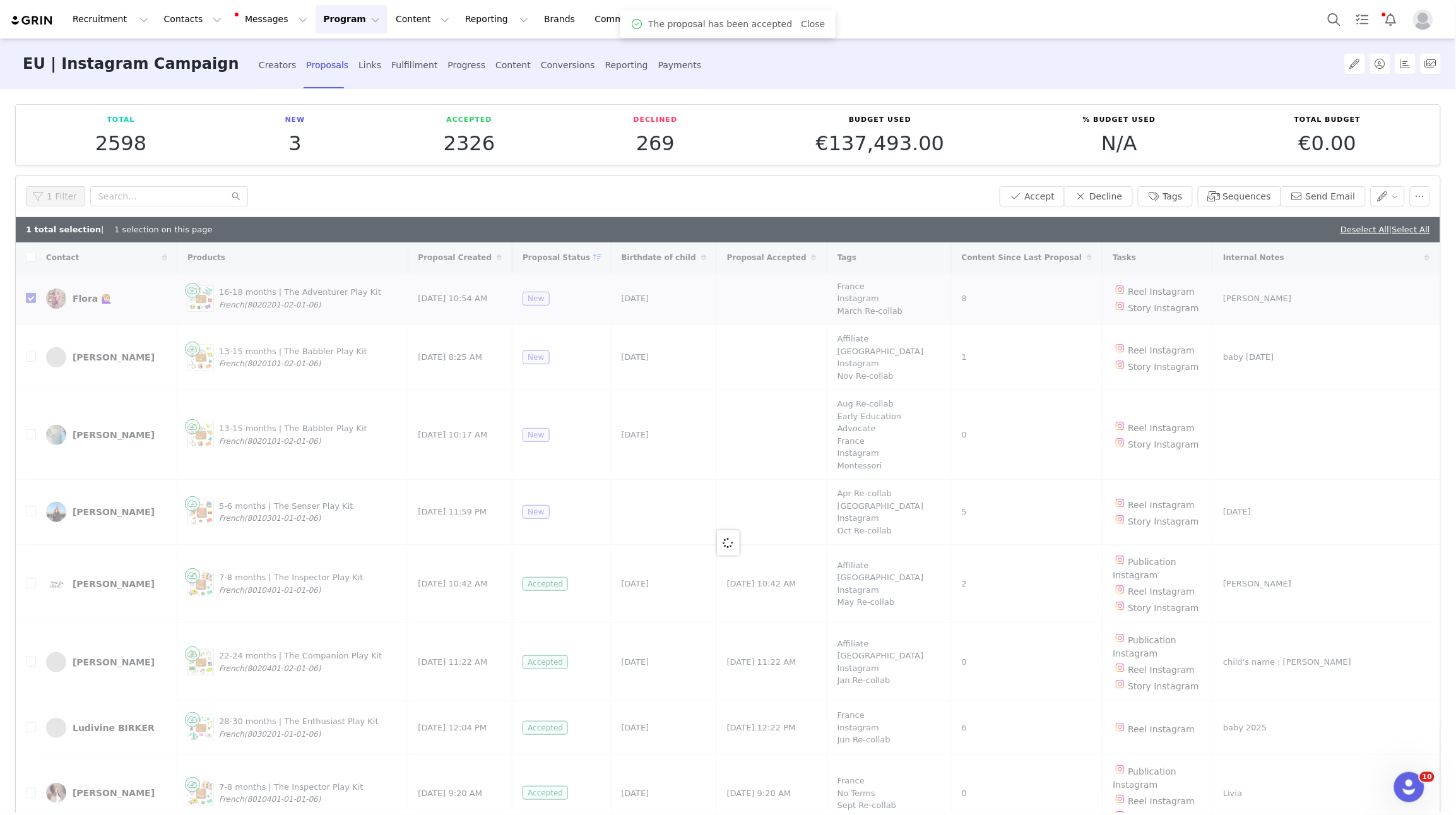
checkbox input "false"
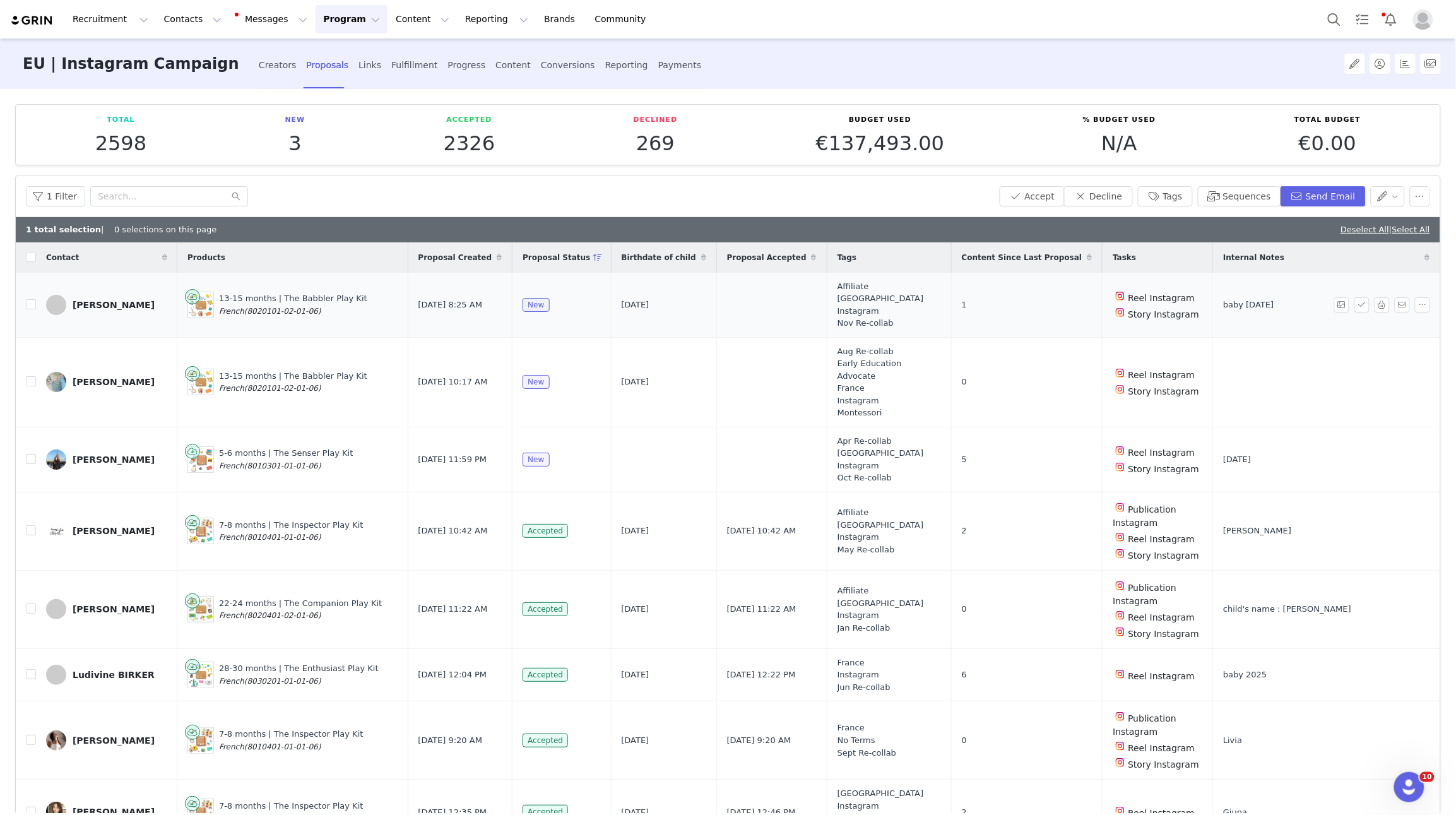
drag, startPoint x: 1358, startPoint y: 228, endPoint x: 1123, endPoint y: 257, distance: 236.8
click at [1009, 228] on link "Deselect All" at bounding box center [1365, 230] width 49 height 10
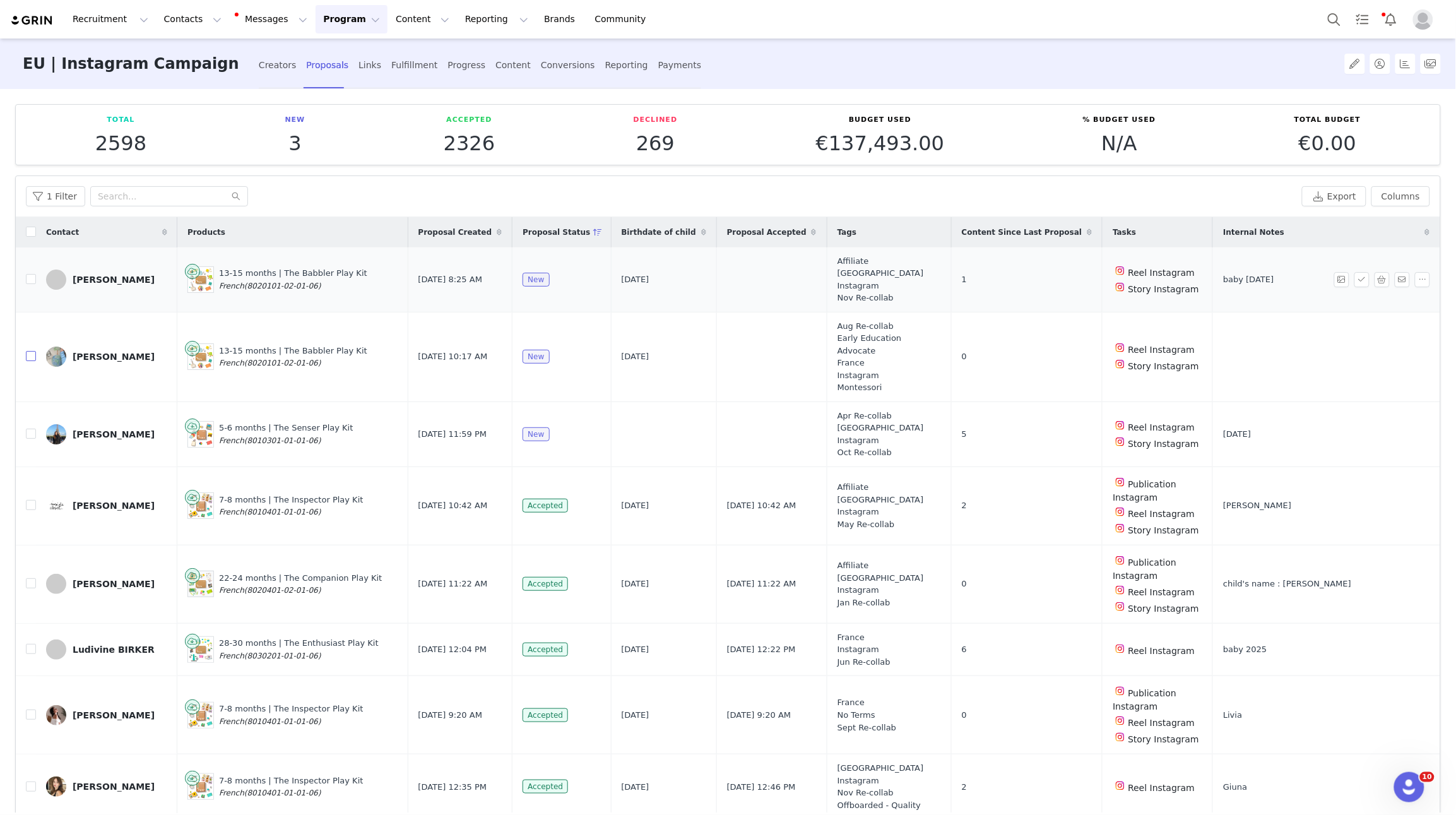
drag, startPoint x: 28, startPoint y: 349, endPoint x: 267, endPoint y: 310, distance: 242.2
click at [28, 351] on input "checkbox" at bounding box center [31, 356] width 10 height 10
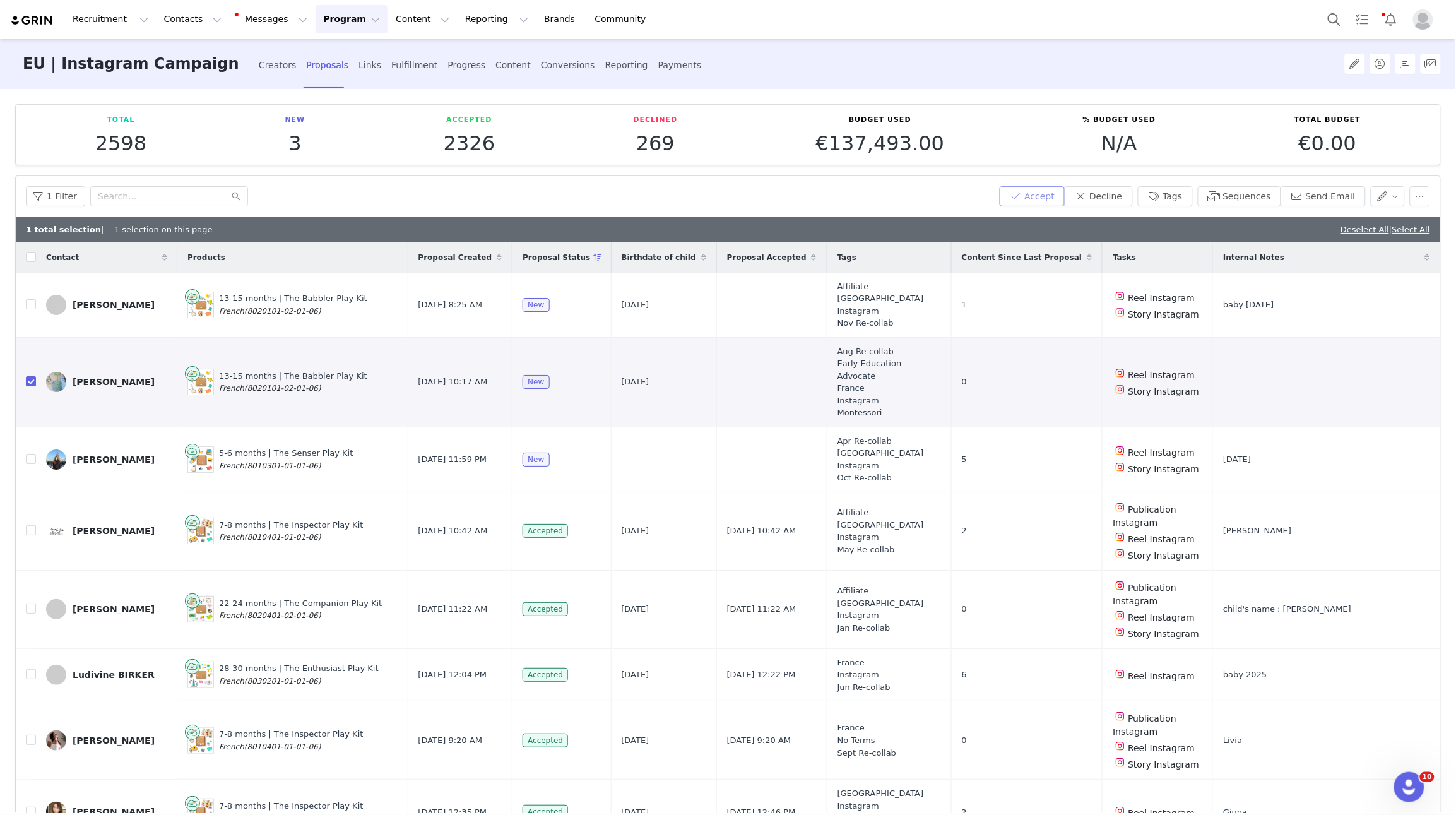
click at [1009, 195] on button "Accept" at bounding box center [1032, 196] width 65 height 20
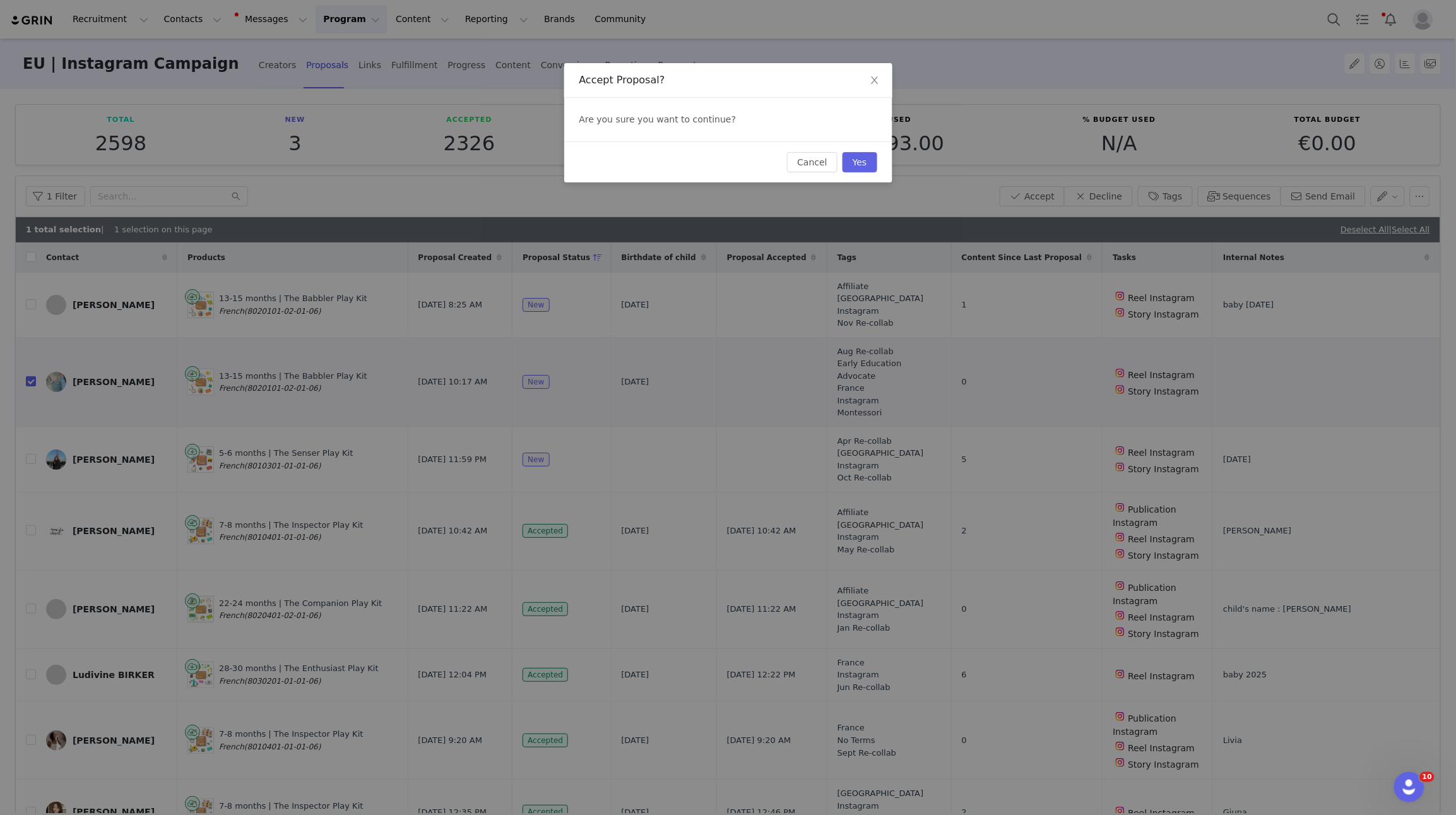
click at [878, 167] on div "Cancel Yes" at bounding box center [728, 162] width 328 height 41
click at [870, 167] on button "Yes" at bounding box center [860, 162] width 34 height 20
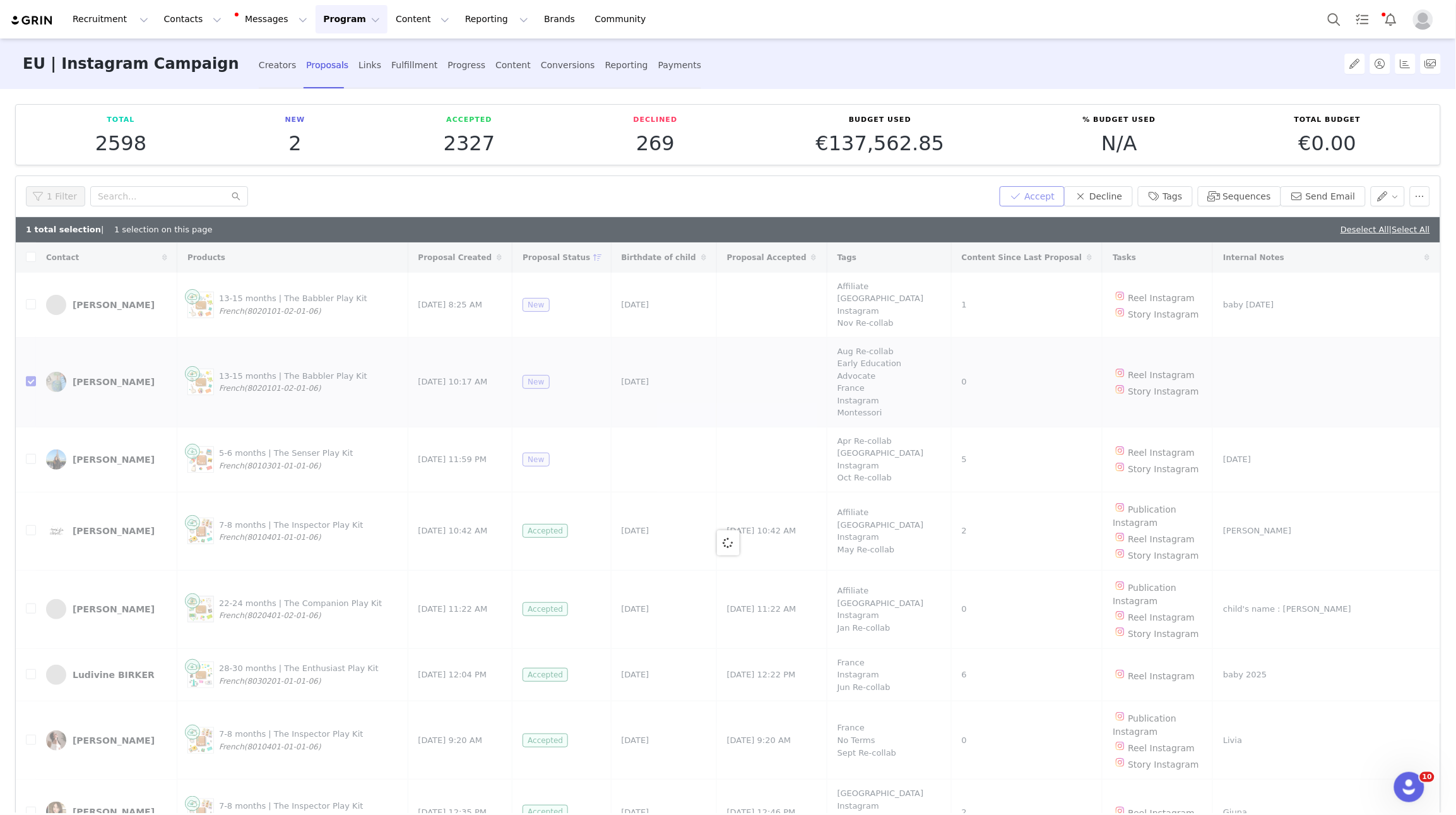
checkbox input "false"
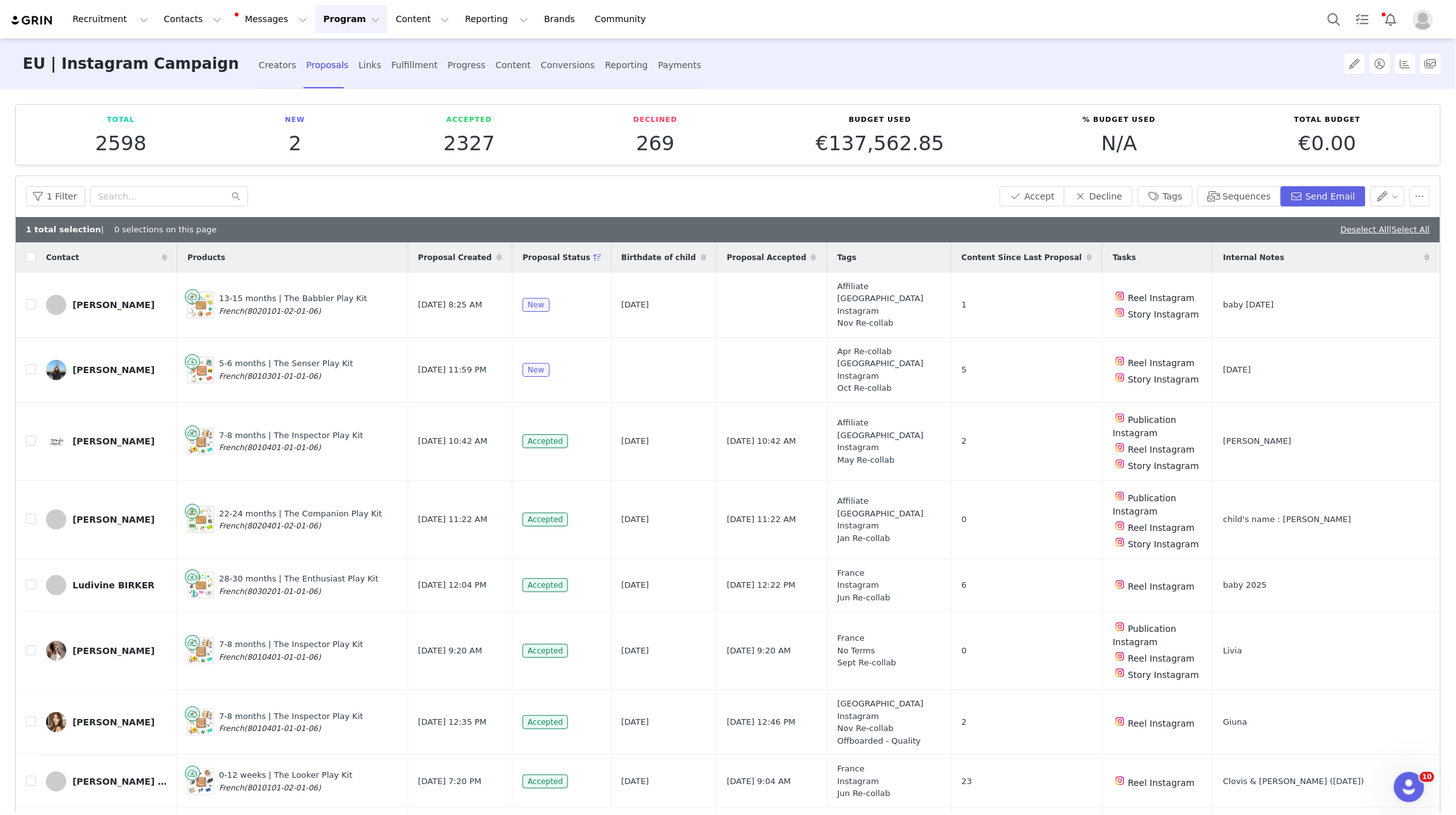
drag, startPoint x: 1339, startPoint y: 232, endPoint x: 1086, endPoint y: 228, distance: 253.0
click at [1009, 232] on link "Deselect All" at bounding box center [1365, 230] width 49 height 10
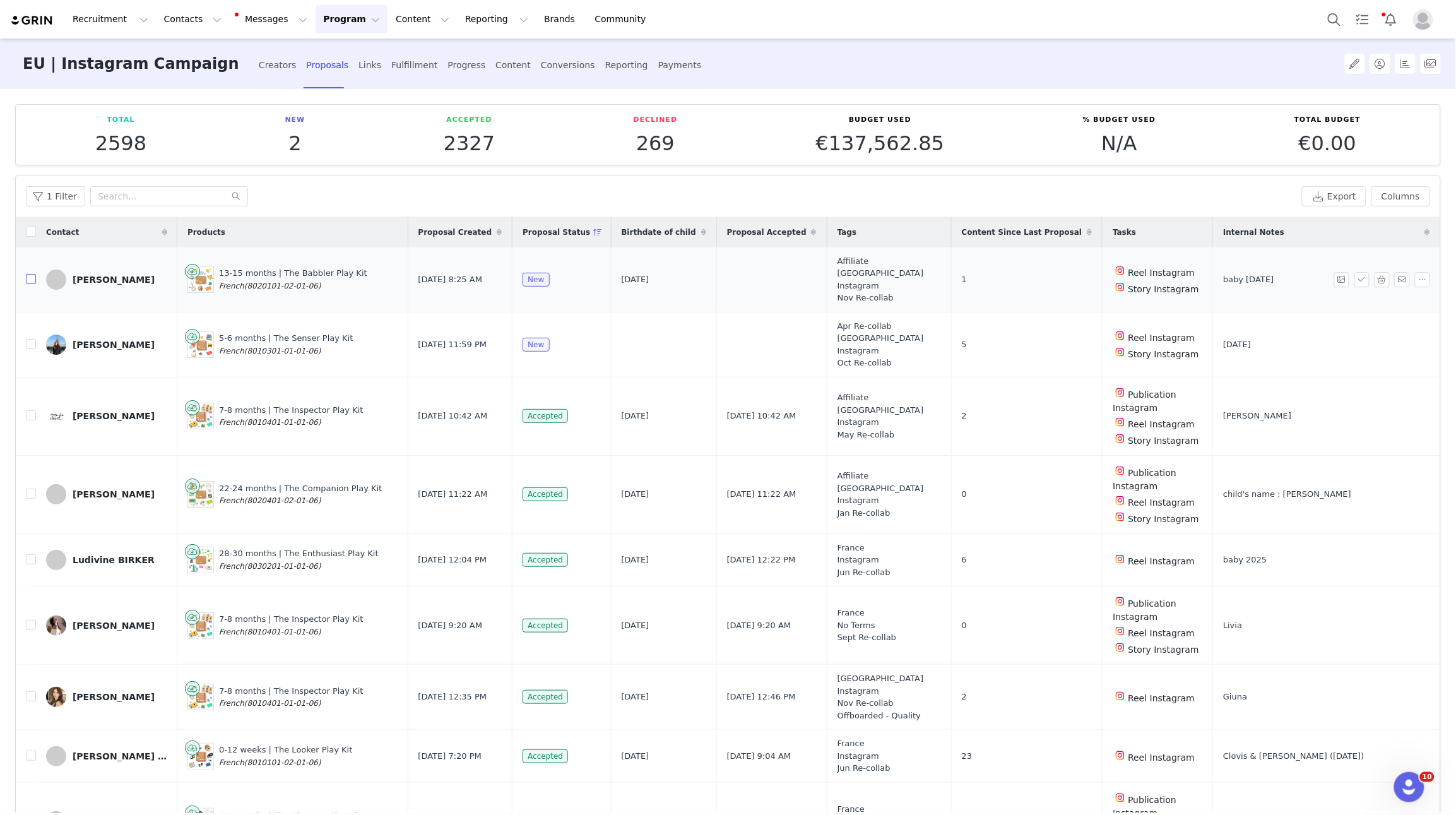
click at [31, 279] on input "checkbox" at bounding box center [31, 279] width 10 height 10
checkbox input "true"
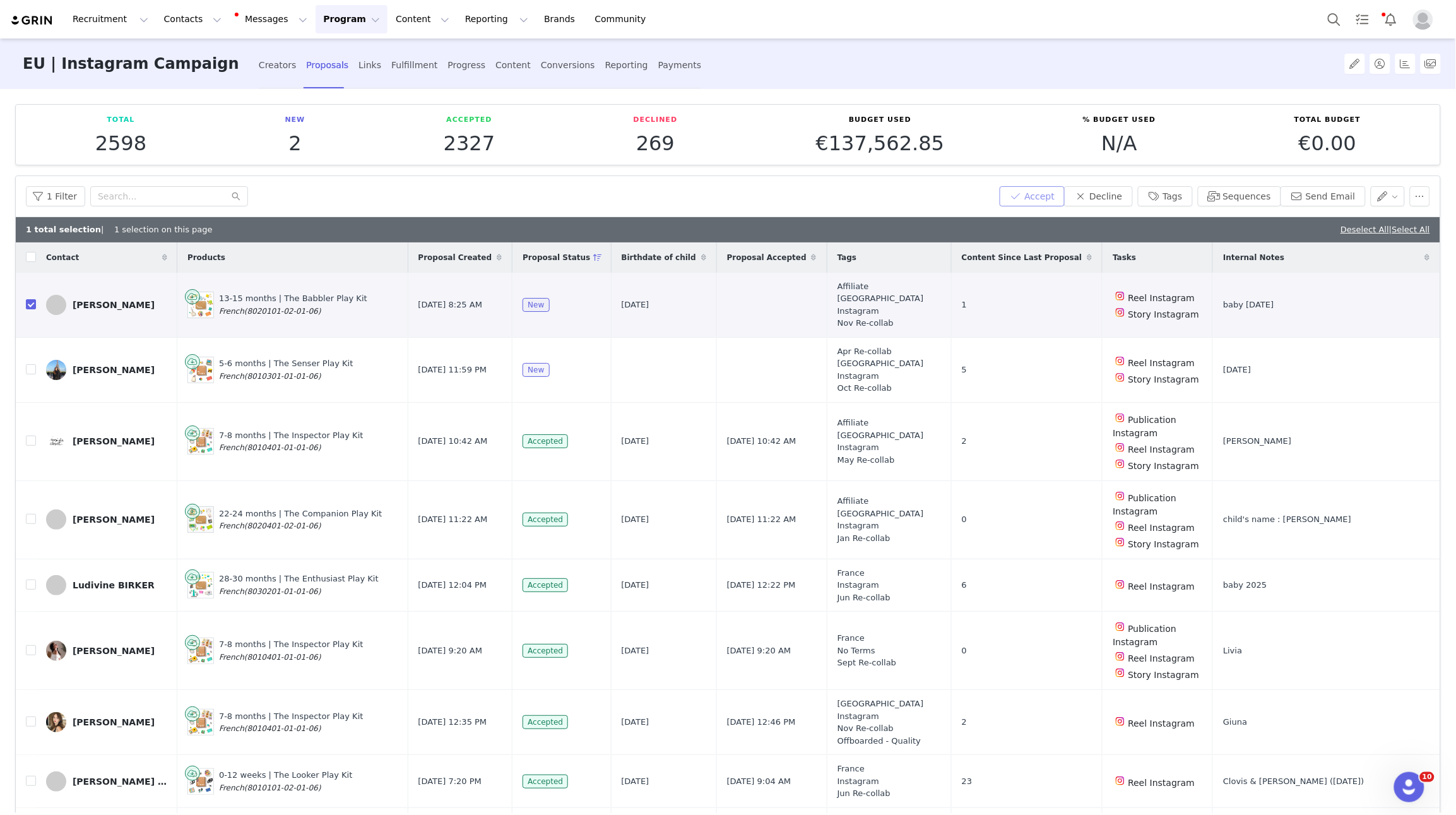
click at [1009, 202] on button "Accept" at bounding box center [1032, 196] width 65 height 20
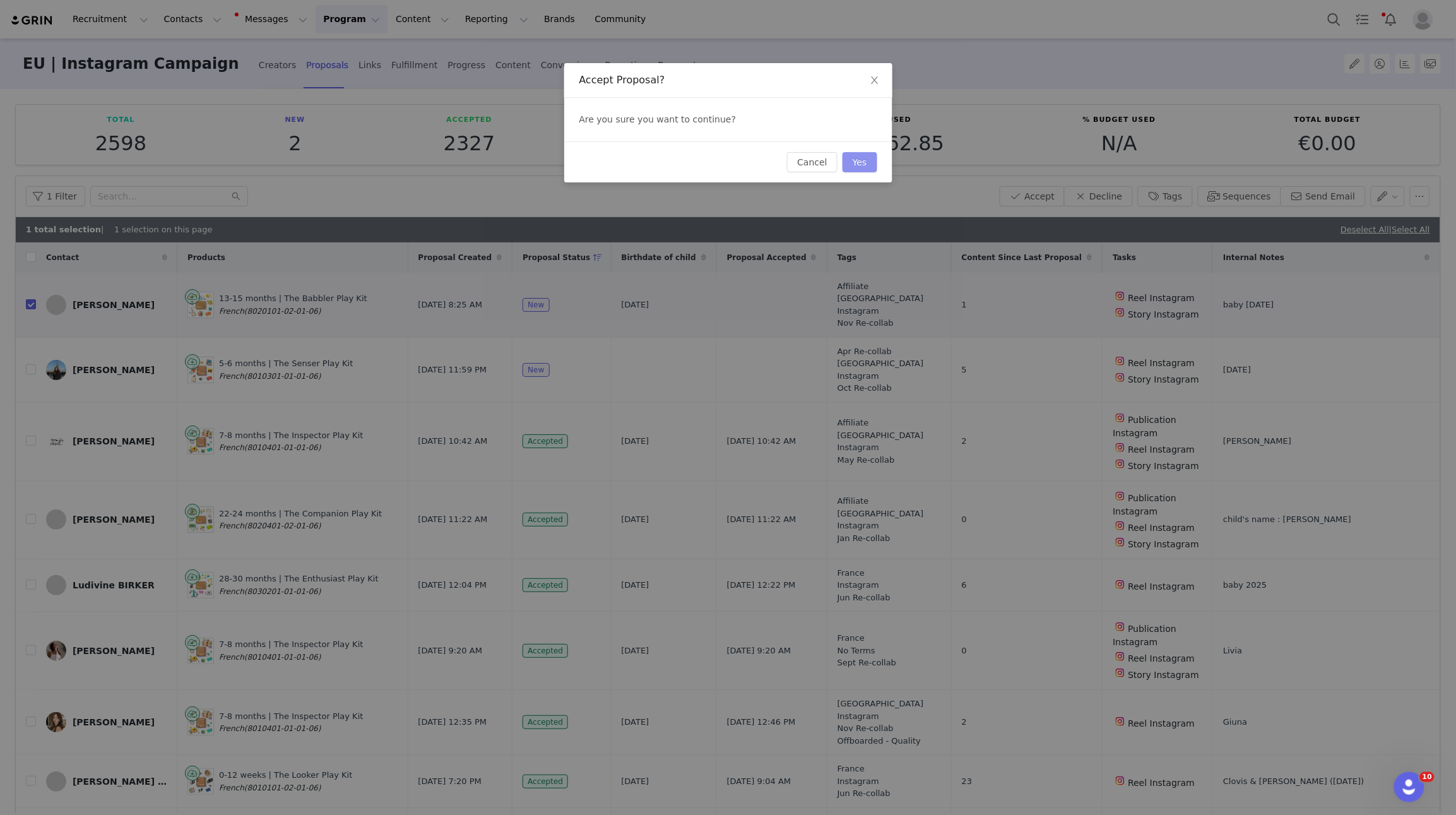
click at [870, 165] on button "Yes" at bounding box center [860, 162] width 34 height 20
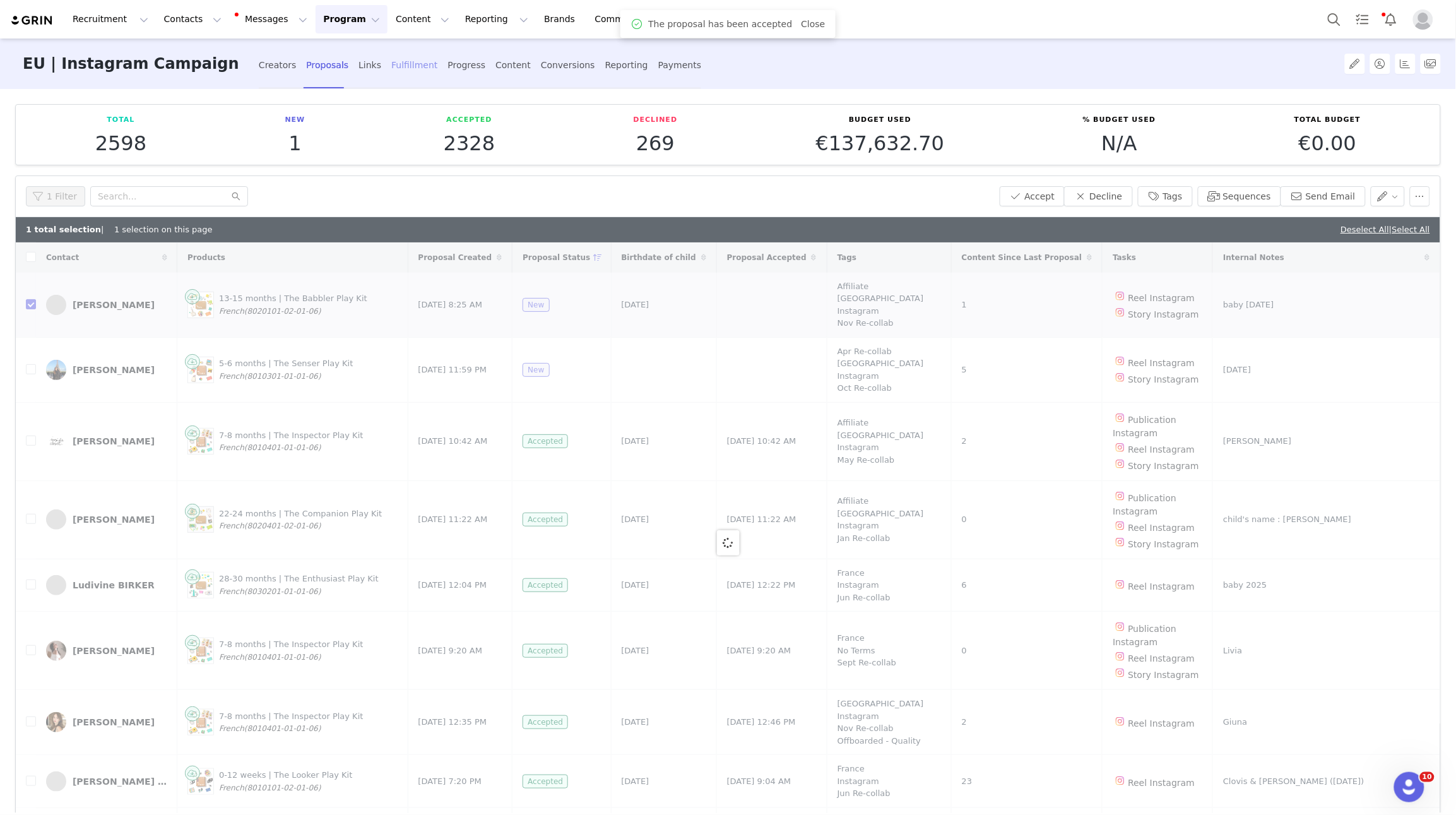
click at [403, 70] on div "Fulfillment" at bounding box center [414, 65] width 46 height 34
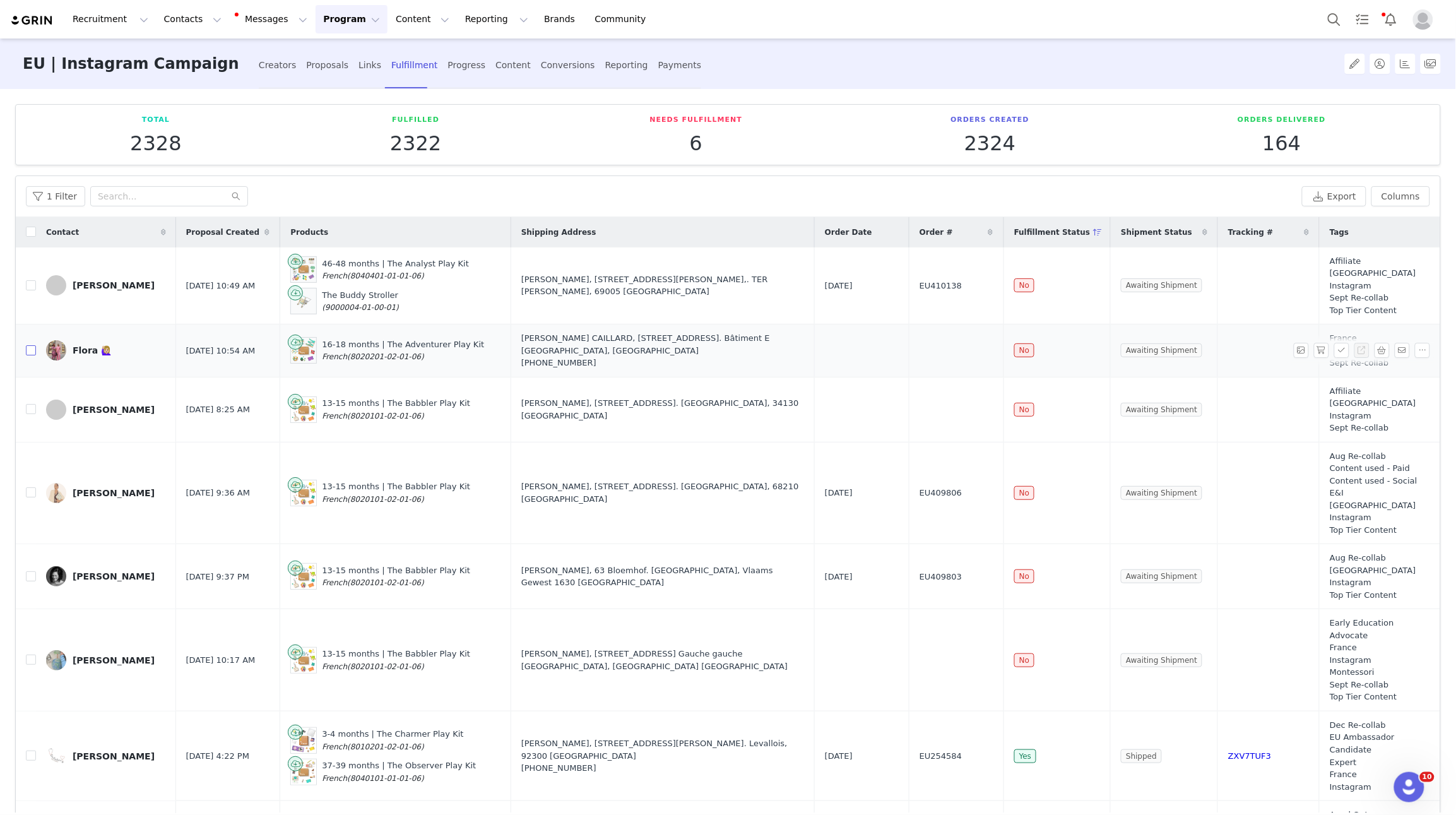
drag, startPoint x: 30, startPoint y: 352, endPoint x: 34, endPoint y: 370, distance: 18.4
click at [30, 352] on input "checkbox" at bounding box center [31, 350] width 10 height 10
checkbox input "true"
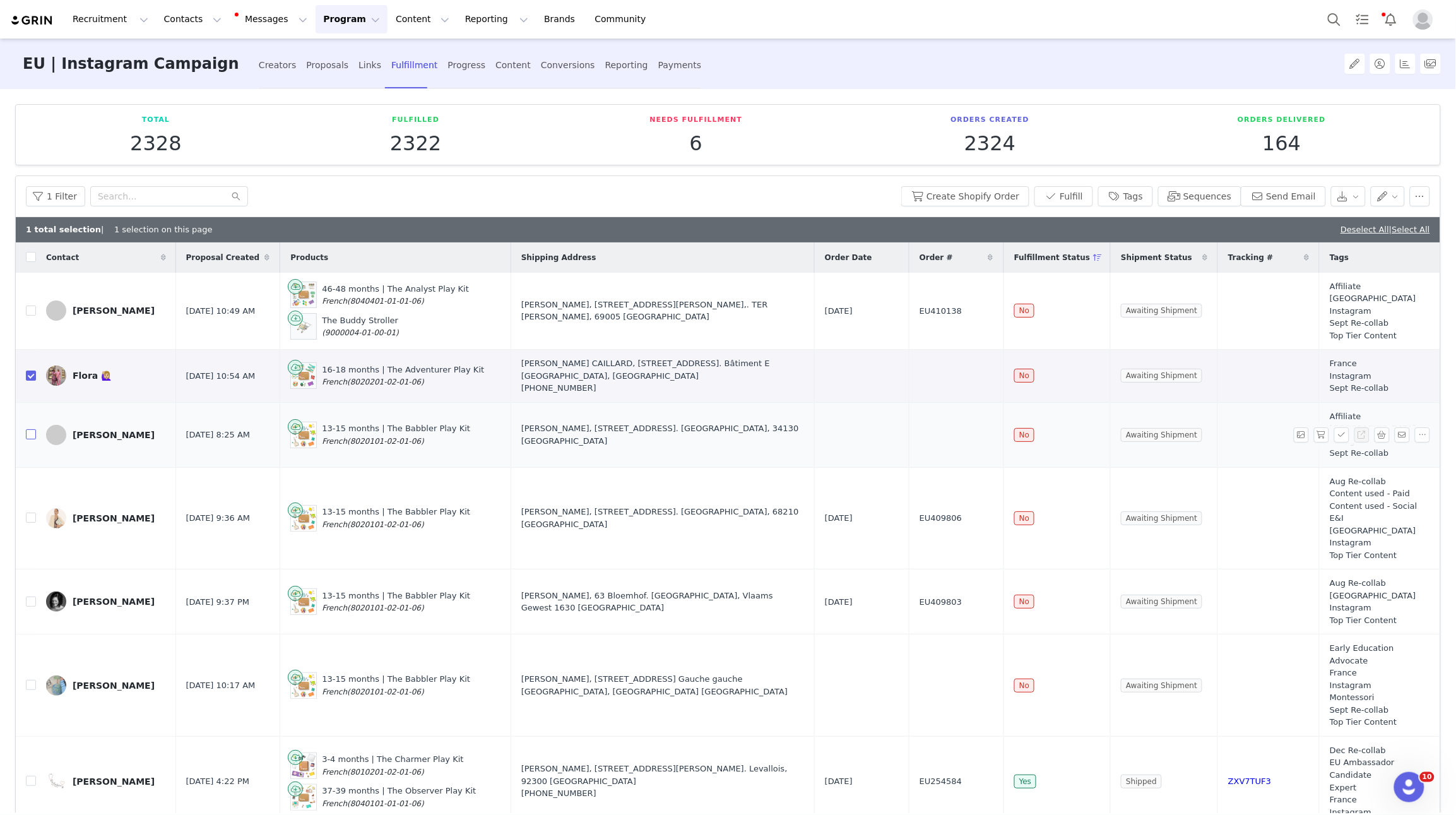
click at [28, 434] on input "checkbox" at bounding box center [31, 434] width 10 height 10
checkbox input "true"
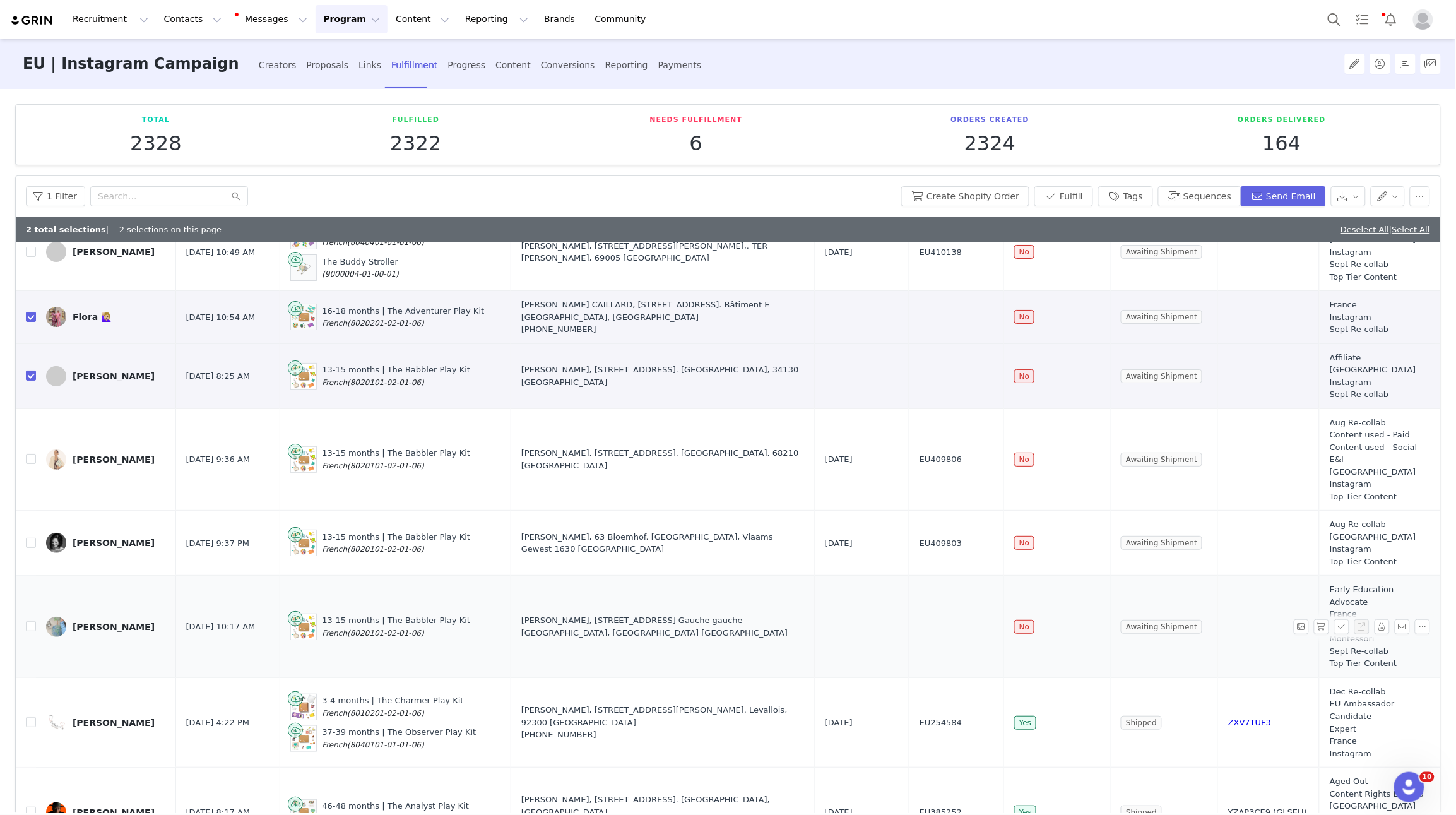
scroll to position [67, 0]
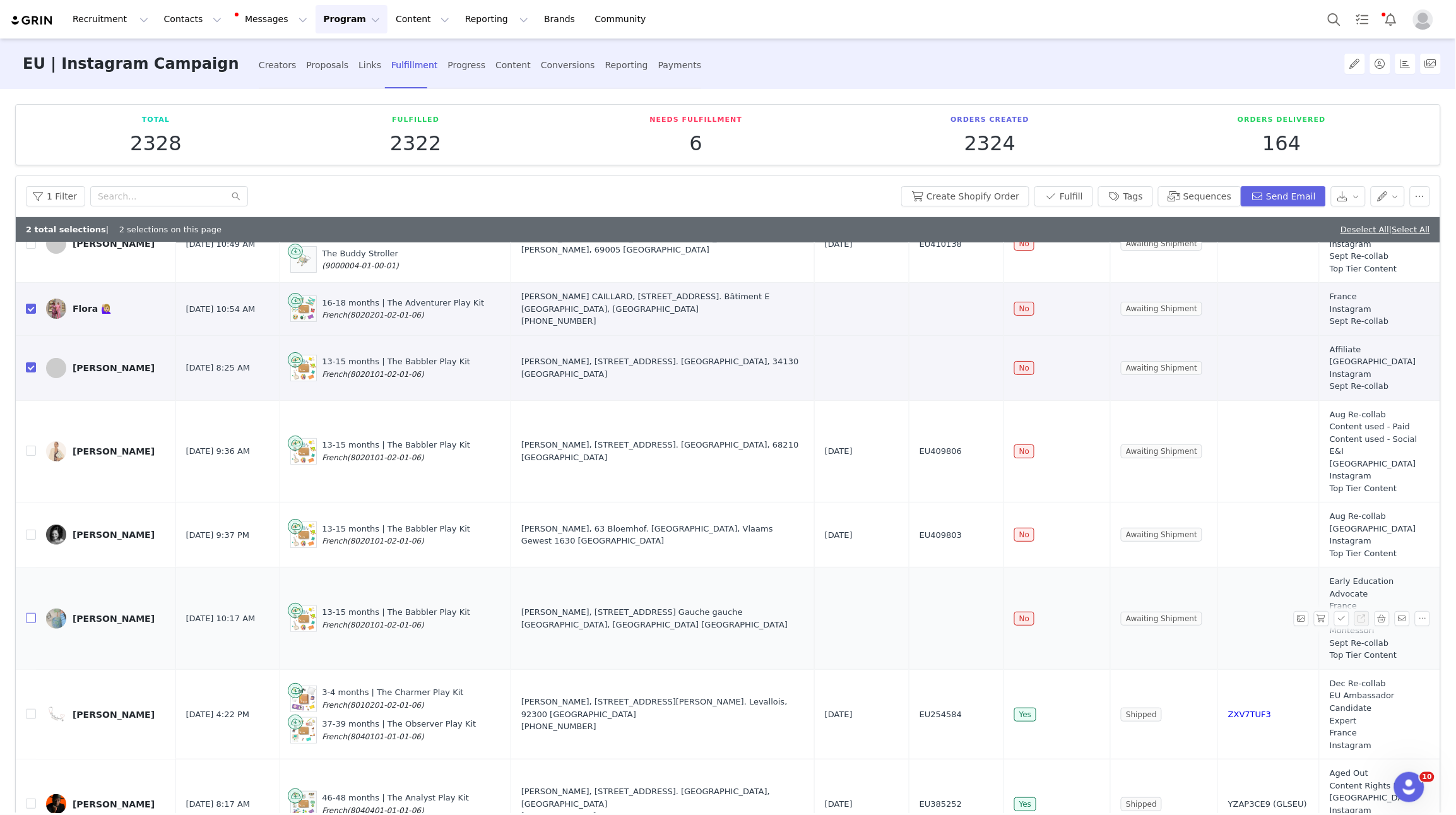
click at [34, 474] on input "checkbox" at bounding box center [31, 618] width 10 height 10
checkbox input "true"
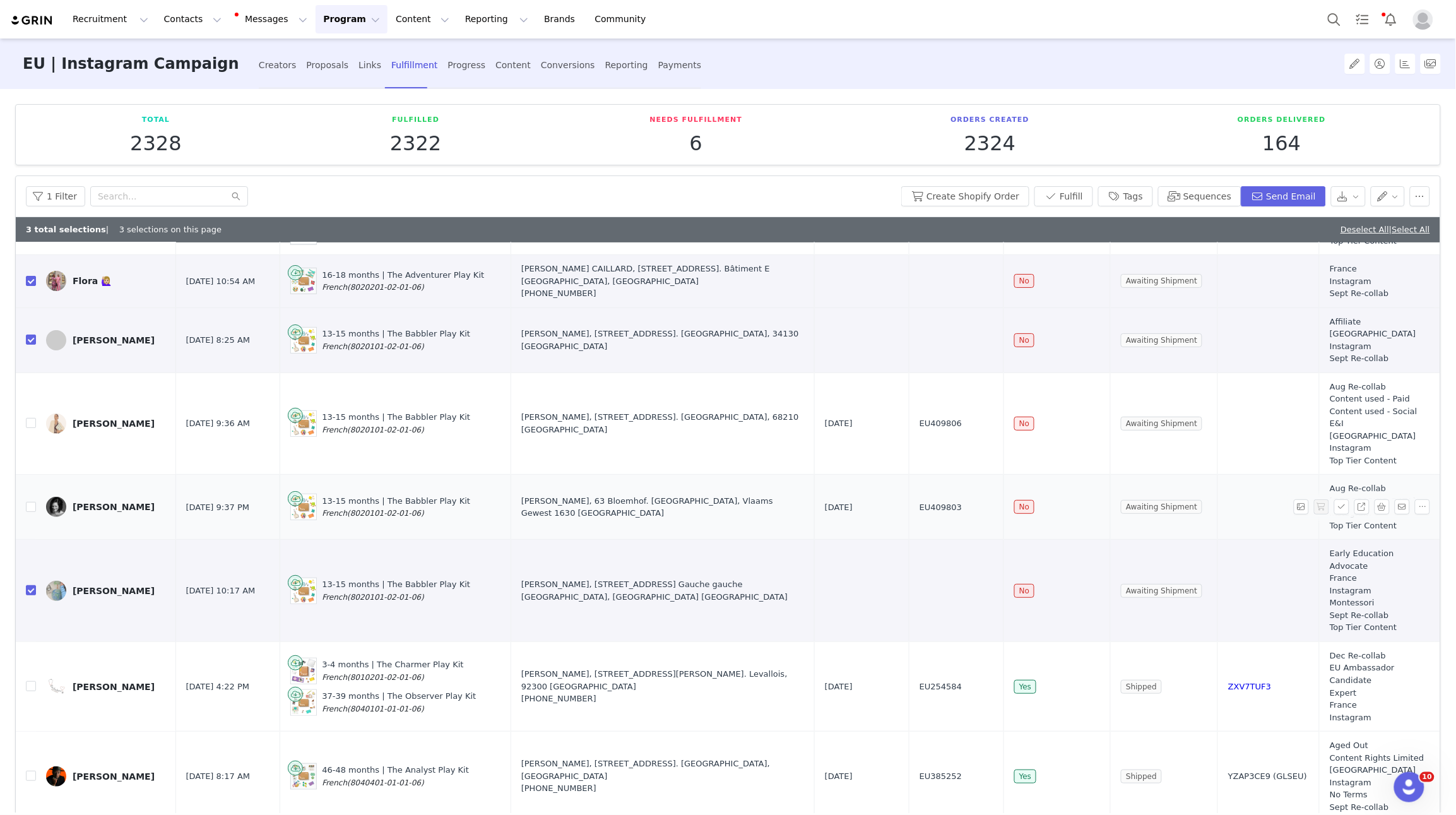
scroll to position [0, 0]
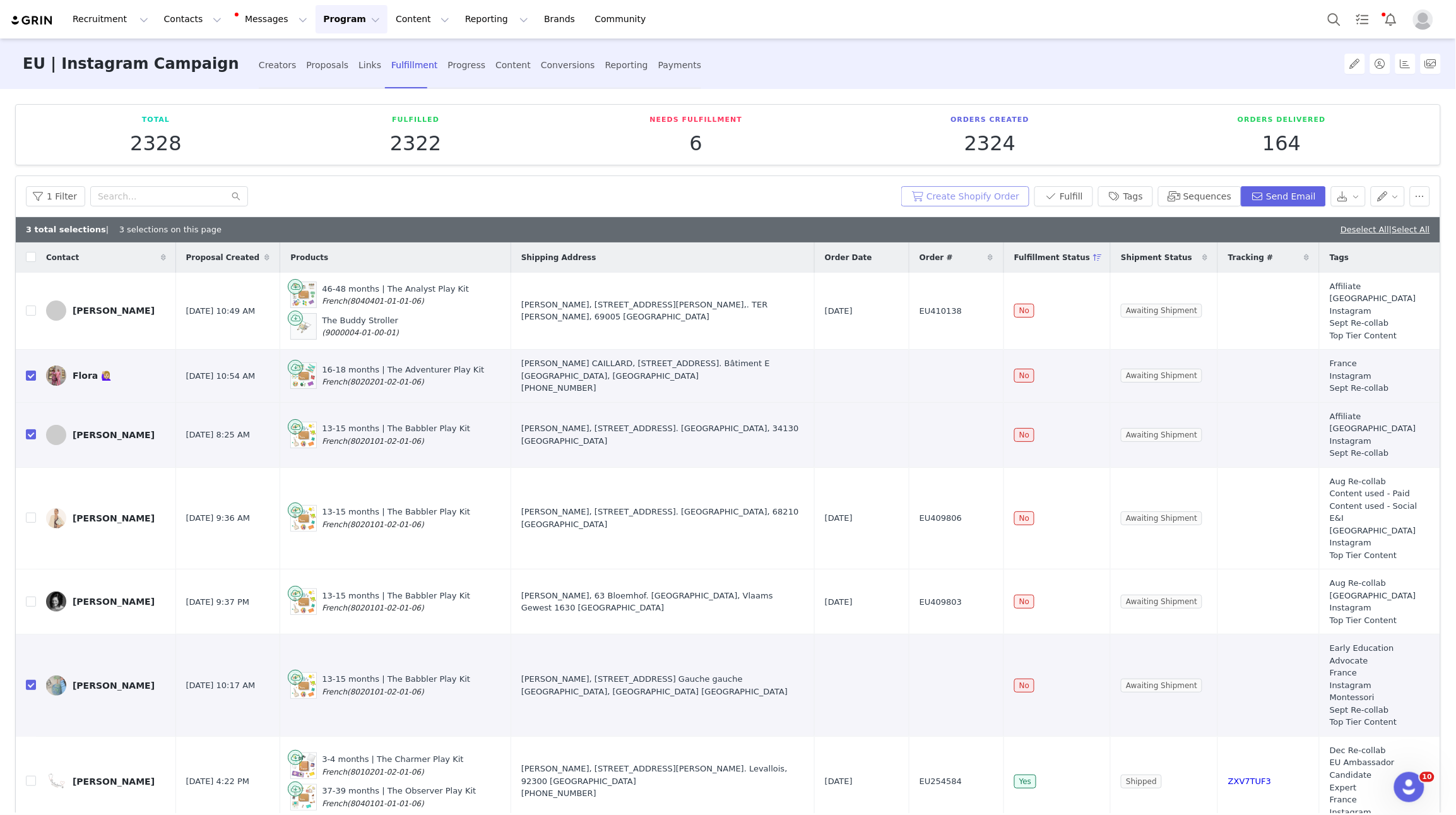
click at [981, 191] on button "Create Shopify Order" at bounding box center [965, 196] width 128 height 20
click at [1009, 197] on button "Send Email" at bounding box center [1284, 196] width 85 height 20
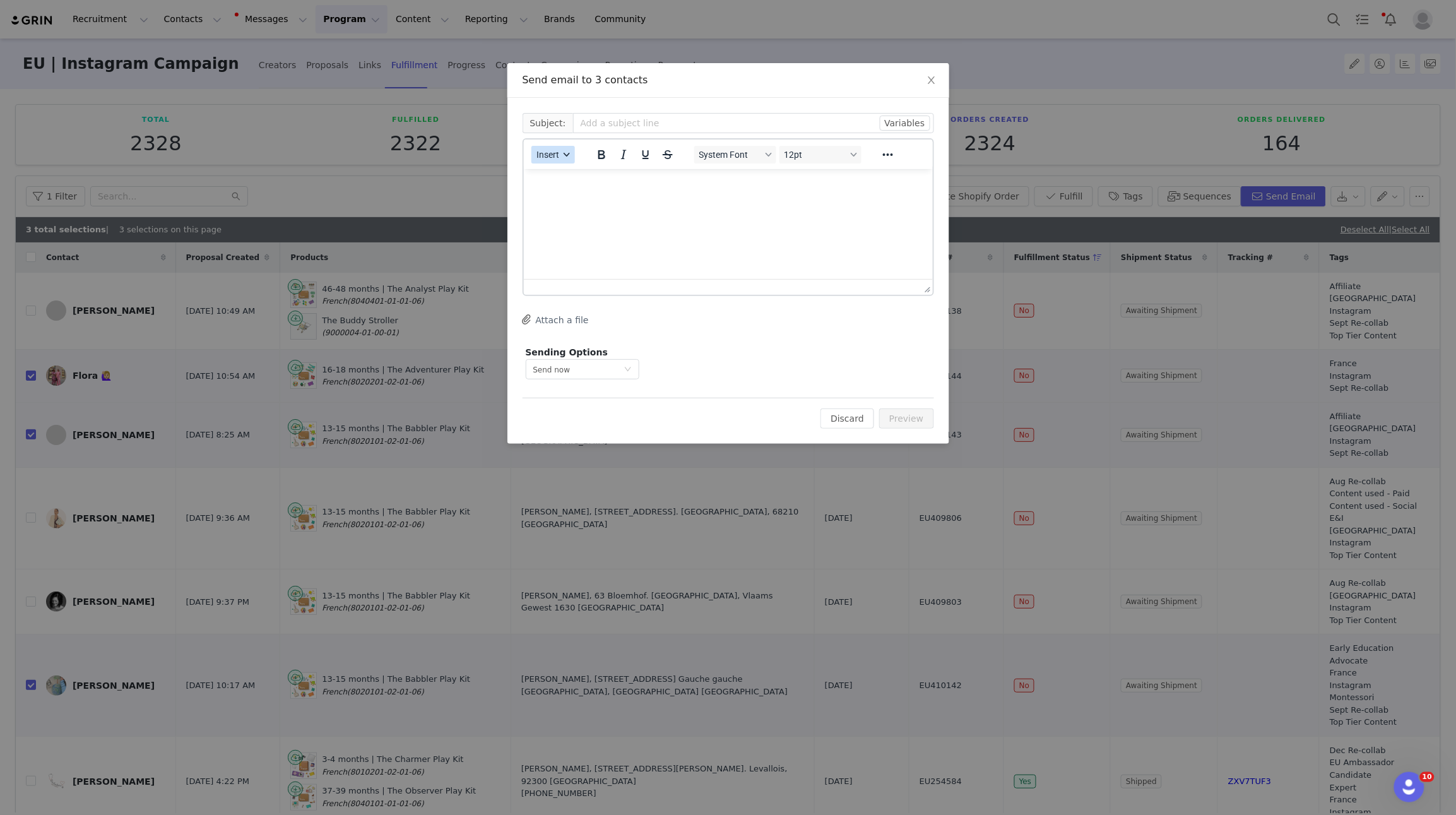
click at [558, 157] on span "Insert" at bounding box center [548, 154] width 23 height 10
click at [565, 177] on div "Insert Template" at bounding box center [598, 176] width 114 height 15
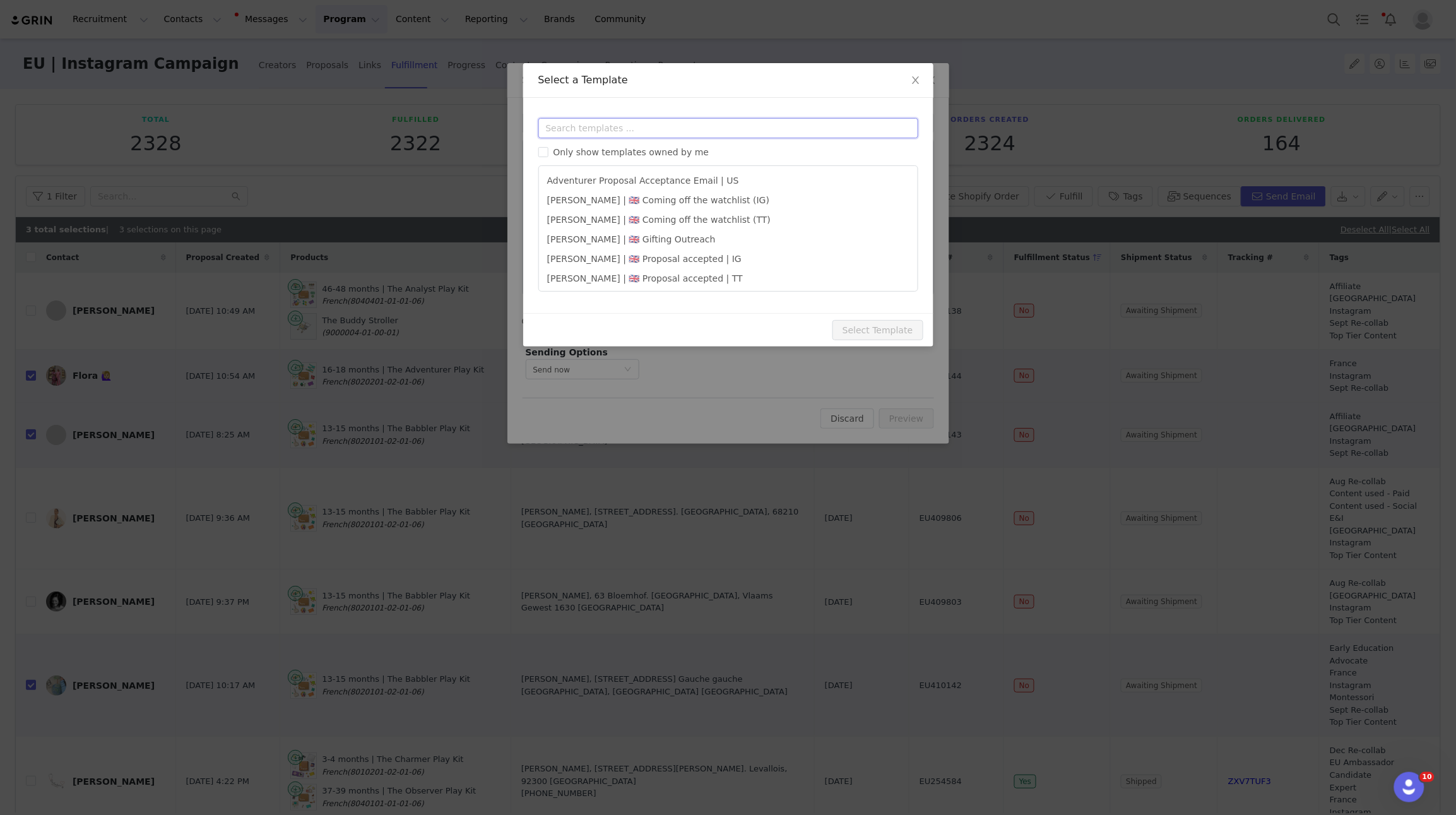
click at [572, 125] on input "text" at bounding box center [729, 128] width 380 height 20
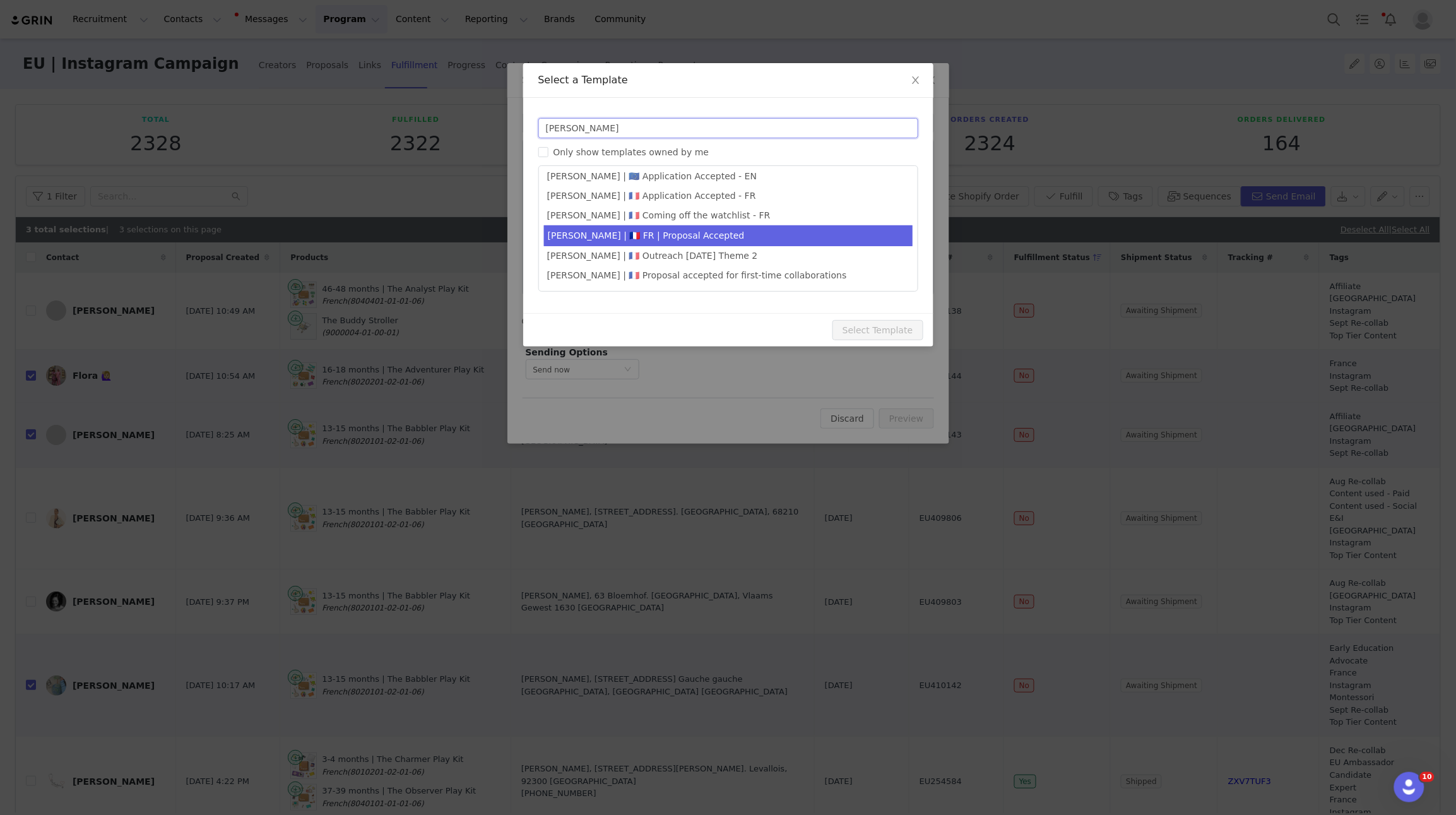
type input "anne"
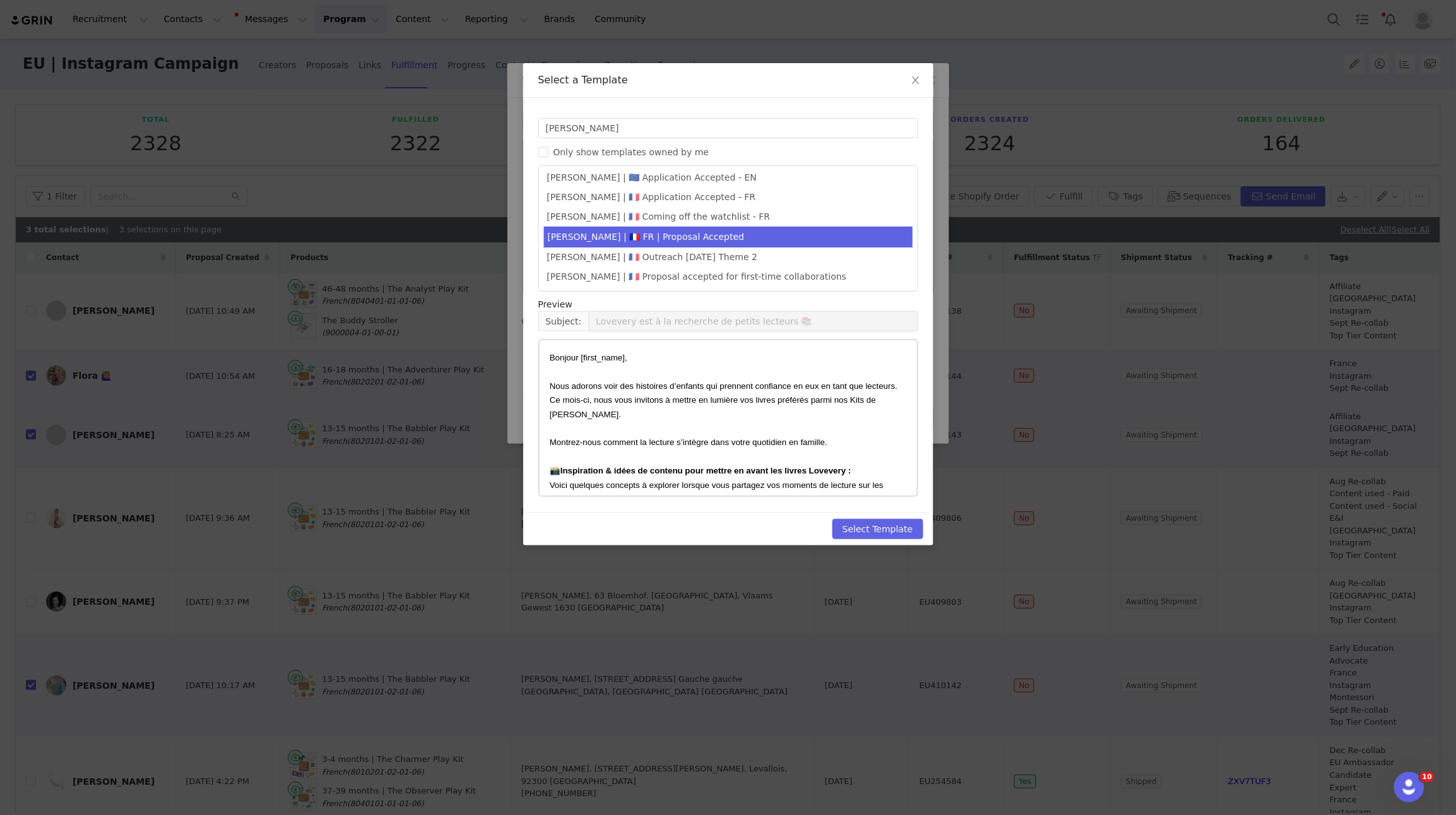
click at [659, 230] on li "Anne-Sophie | 🇫🇷 FR | Proposal Accepted" at bounding box center [729, 237] width 369 height 21
type input "De nouveaux jeux arrivent... 💛"
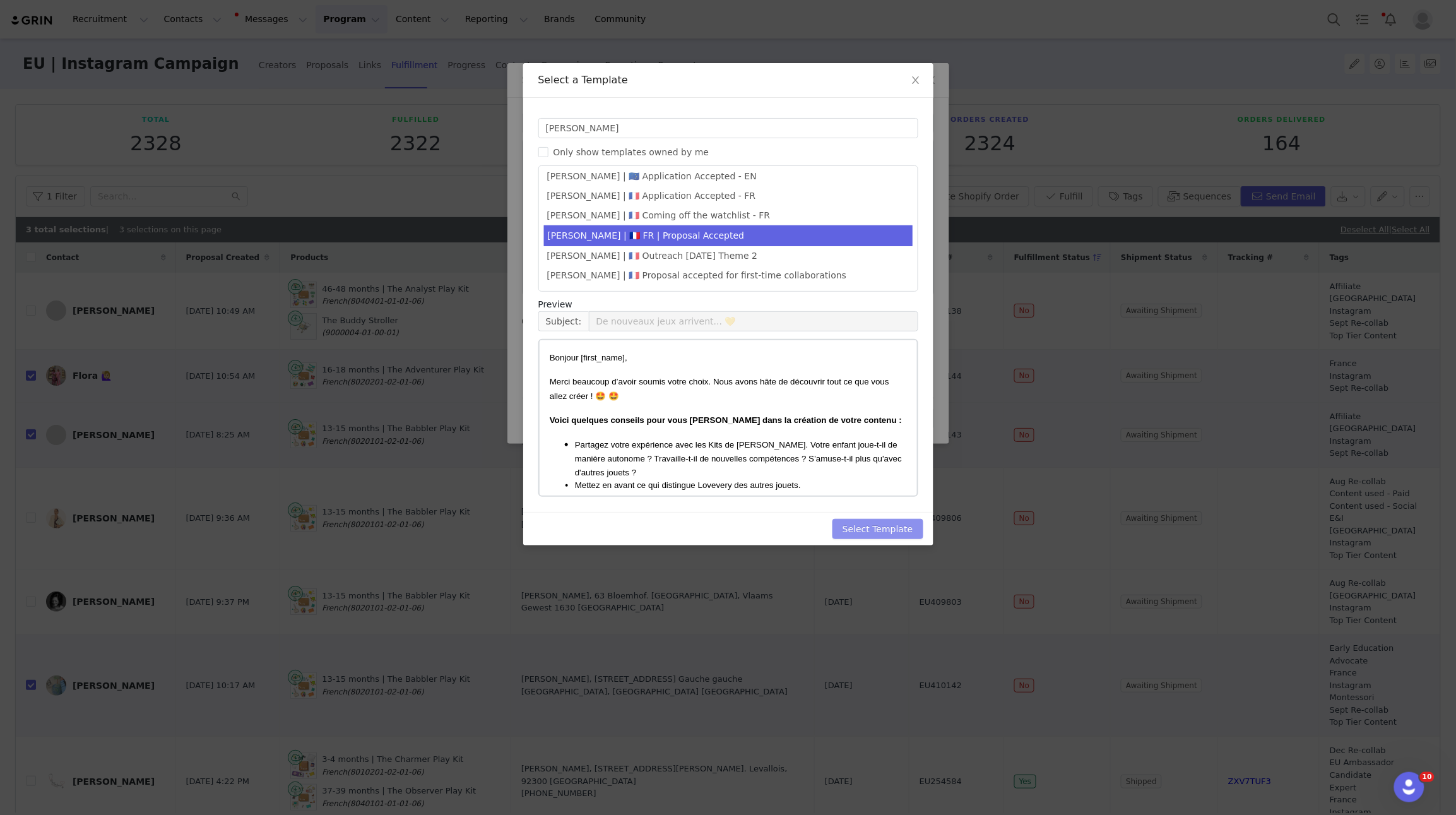
click at [864, 474] on button "Select Template" at bounding box center [878, 529] width 91 height 20
type input "De nouveaux jeux arrivent... 💛"
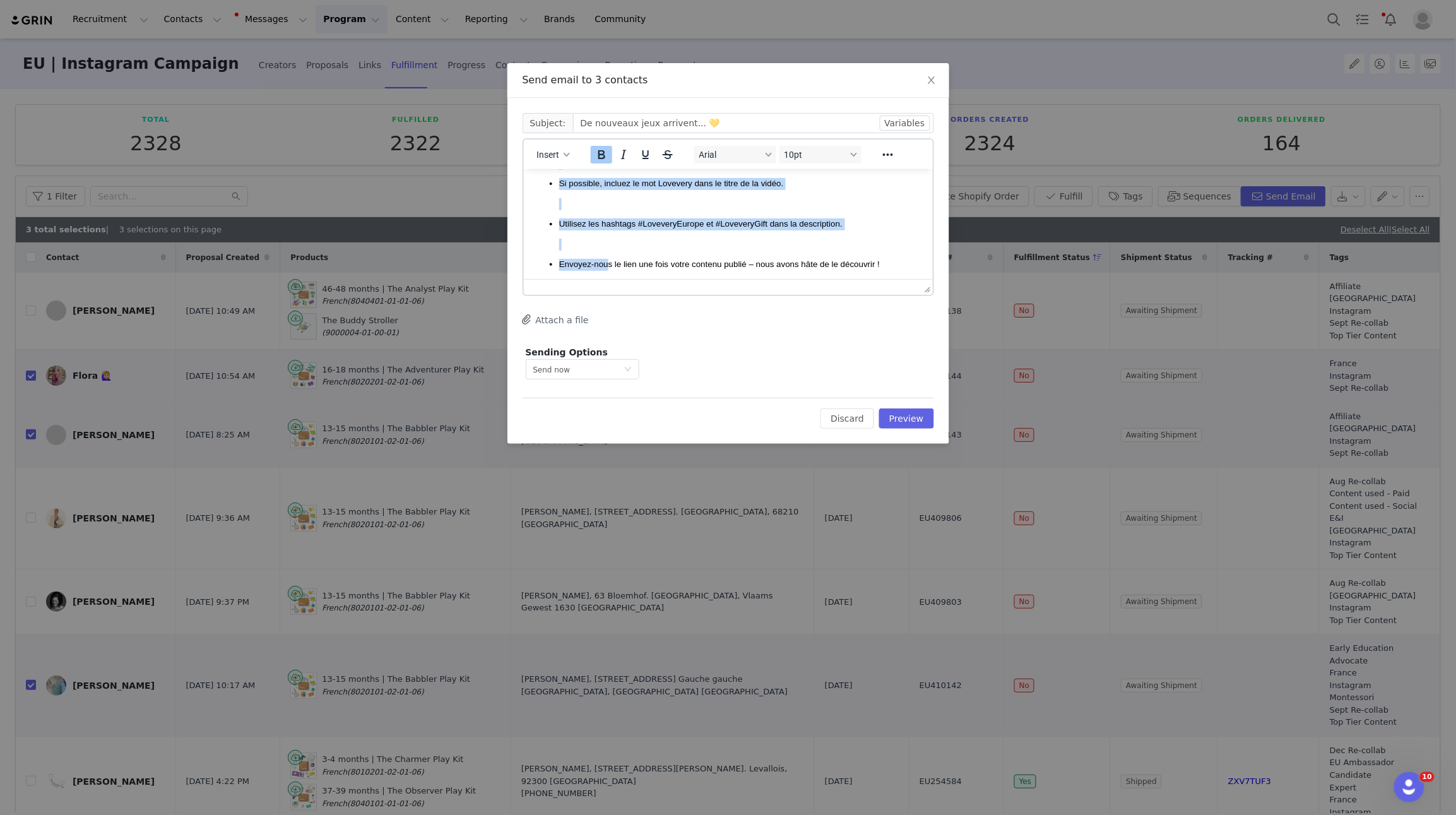
scroll to position [686, 0]
drag, startPoint x: 561, startPoint y: 243, endPoint x: 896, endPoint y: 262, distance: 335.5
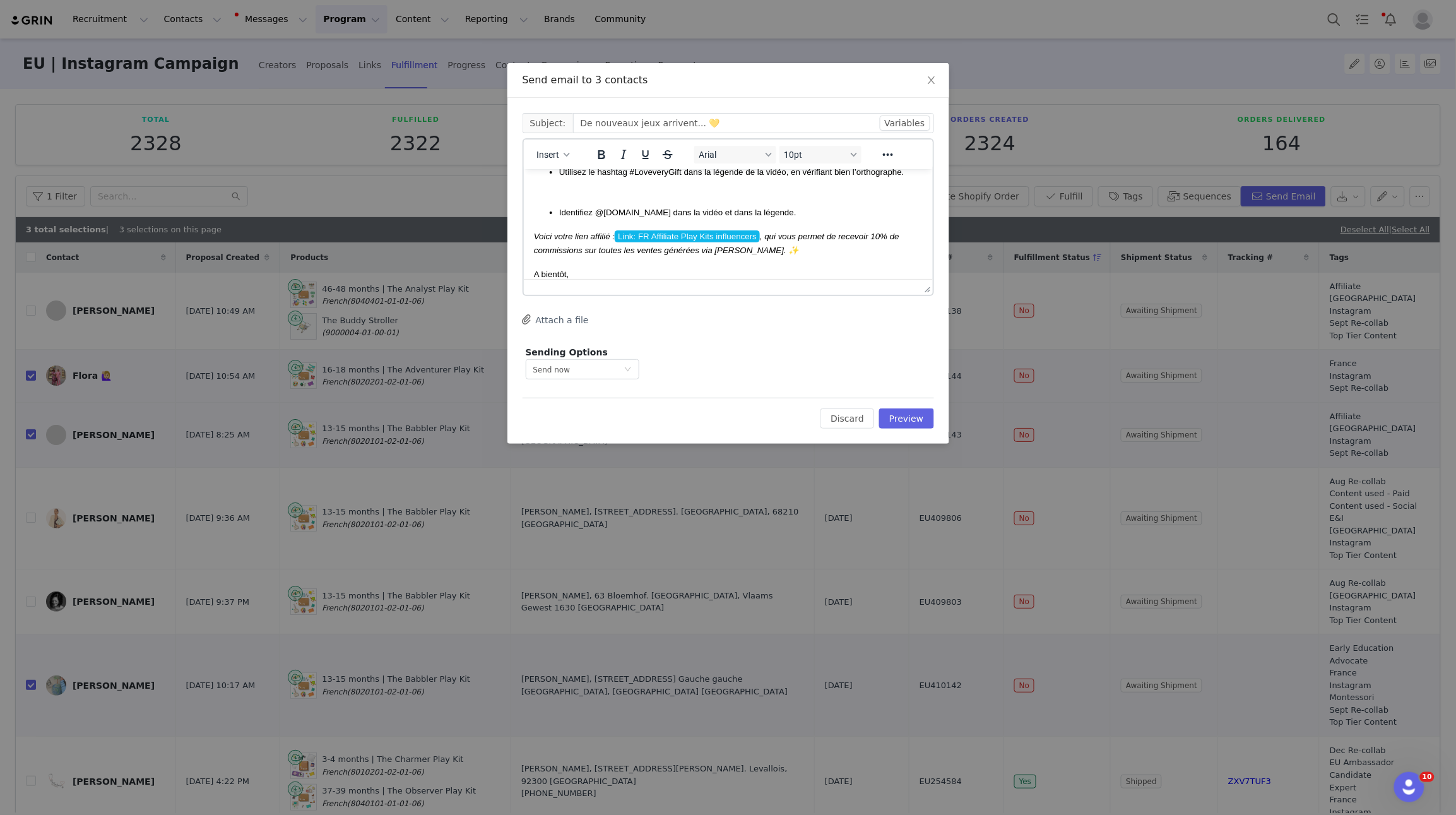
scroll to position [329, 0]
click at [675, 189] on p "Rich Text Area. Press ALT-0 for help." at bounding box center [740, 191] width 363 height 12
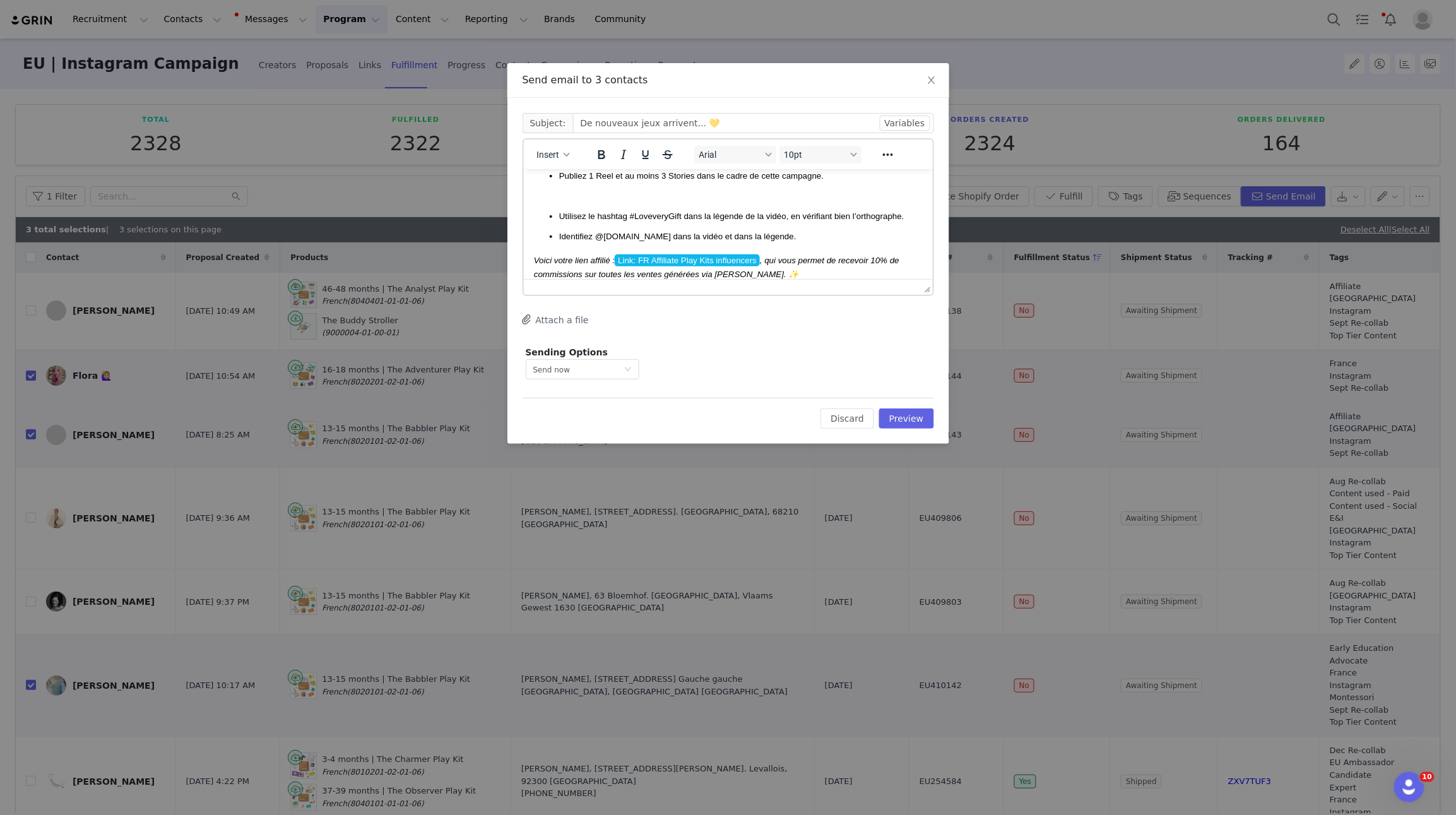
click at [613, 195] on p "Rich Text Area. Press ALT-0 for help." at bounding box center [740, 195] width 363 height 12
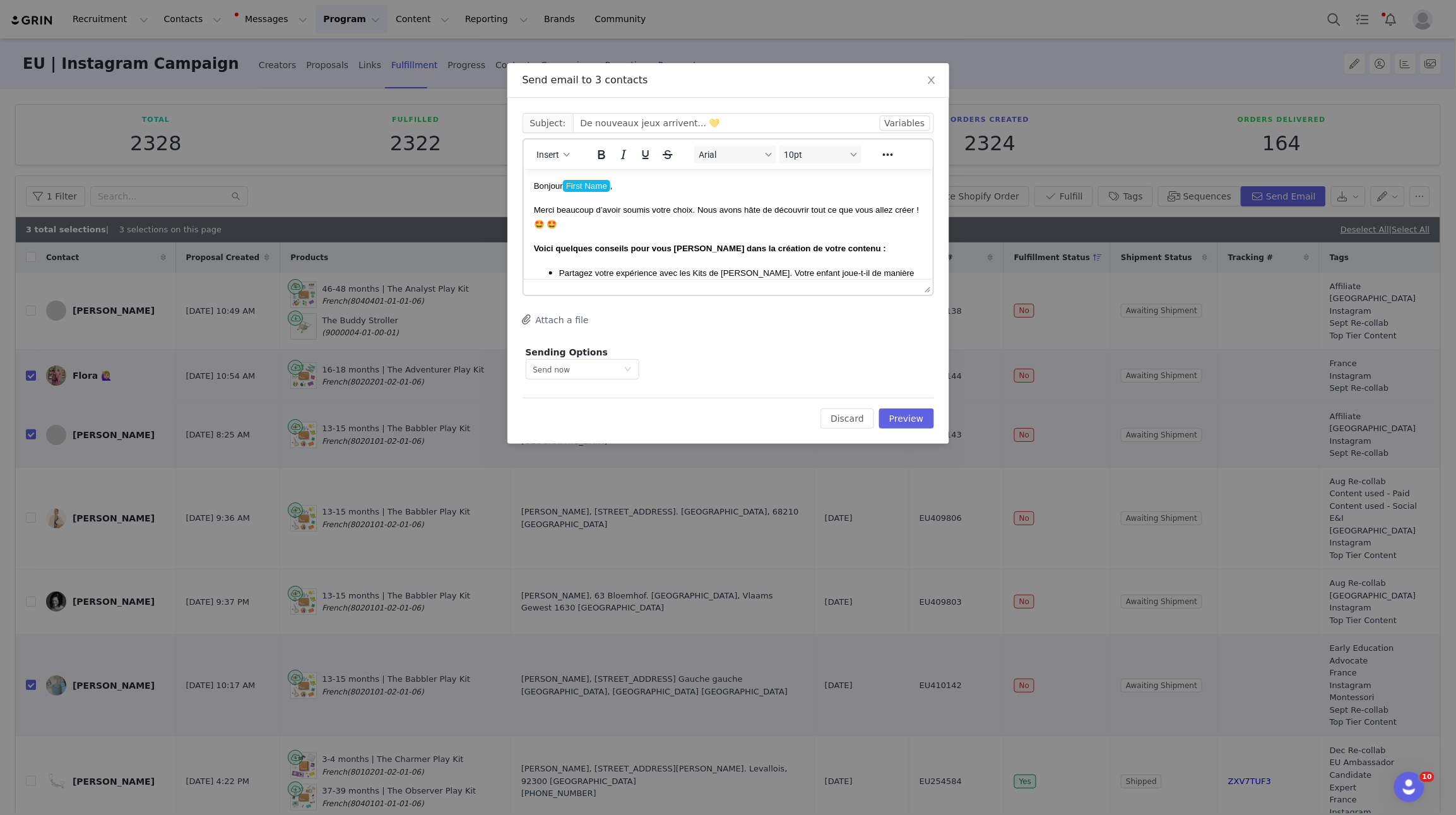
scroll to position [0, 0]
click at [918, 419] on button "Preview" at bounding box center [907, 419] width 55 height 20
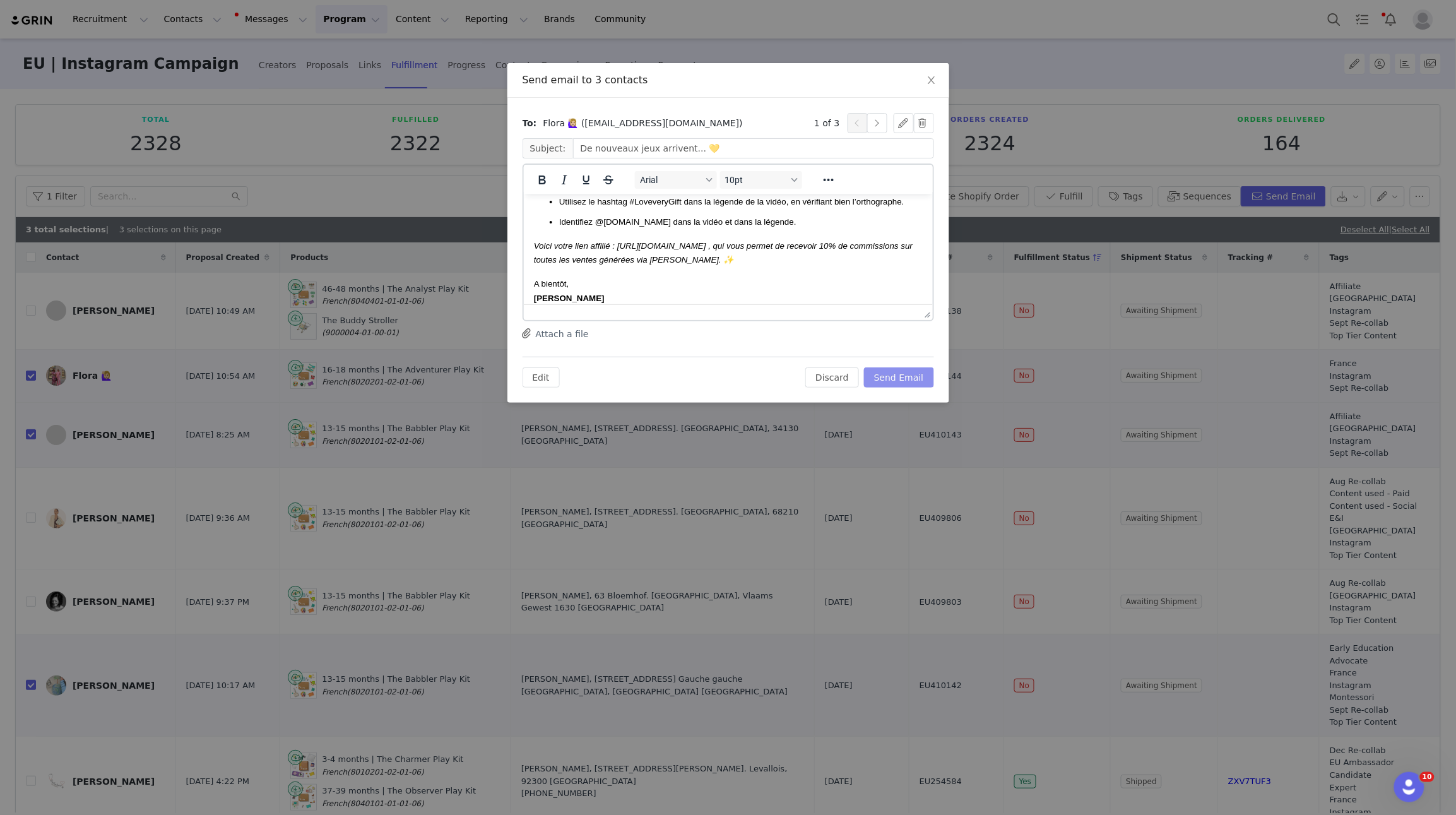
scroll to position [306, 0]
drag, startPoint x: 704, startPoint y: 245, endPoint x: 623, endPoint y: 247, distance: 81.0
click at [619, 246] on em "Voici votre lien affilié : https://glnk.io/pmrjq/flora6pq , qui vous permet de …" at bounding box center [722, 251] width 378 height 23
click at [542, 181] on icon "Bold" at bounding box center [542, 180] width 15 height 15
drag, startPoint x: 878, startPoint y: 122, endPoint x: 867, endPoint y: 127, distance: 12.1
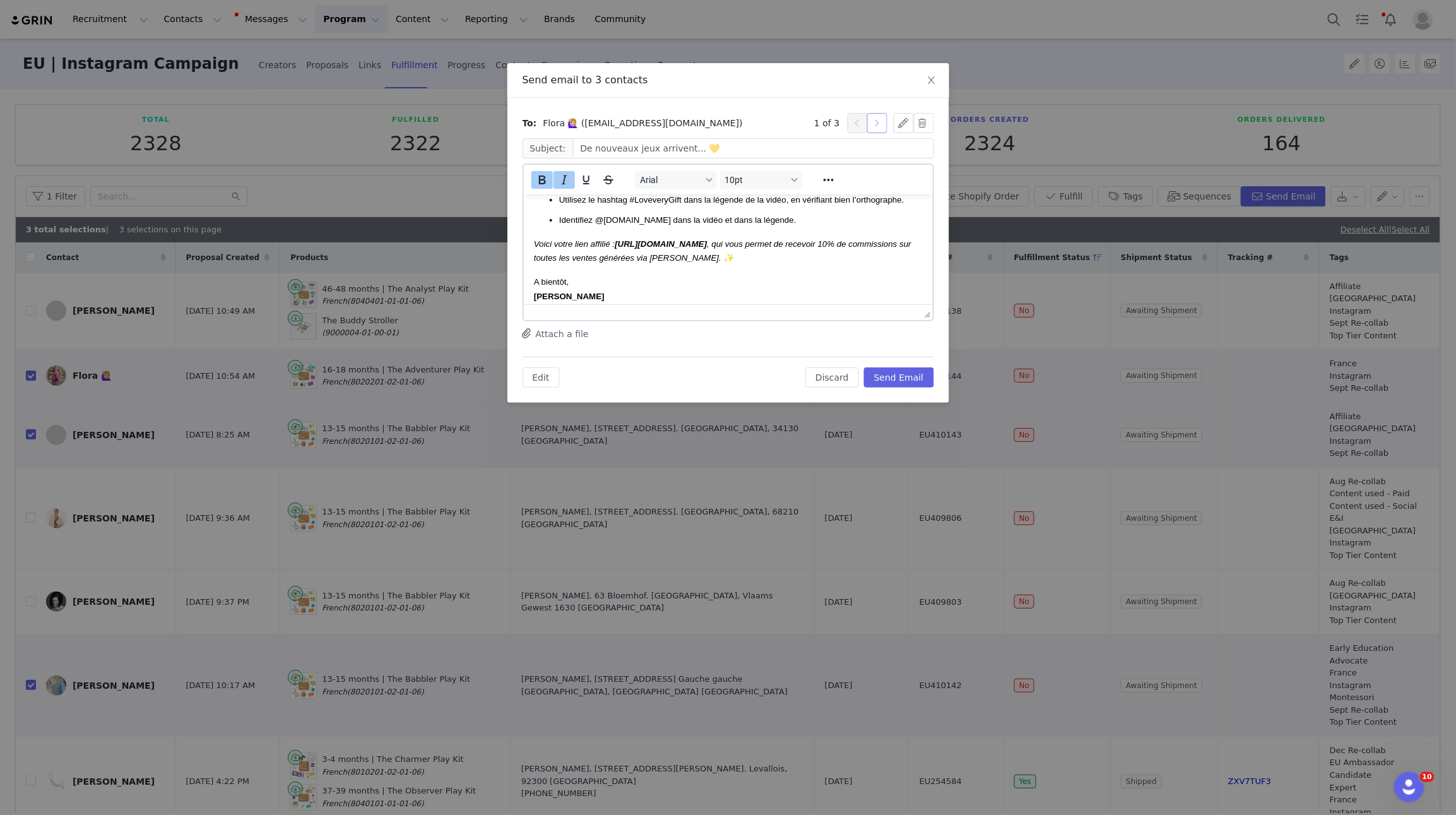
click at [878, 122] on button "button" at bounding box center [877, 123] width 20 height 20
drag, startPoint x: 714, startPoint y: 244, endPoint x: 618, endPoint y: 248, distance: 96.1
click at [616, 246] on em "Voici votre lien affilié : https://glnk.io/pmrjq/emilie , qui vous permet de re…" at bounding box center [722, 251] width 378 height 23
click at [539, 176] on icon "Bold" at bounding box center [542, 180] width 7 height 9
click at [881, 120] on button "button" at bounding box center [877, 123] width 20 height 20
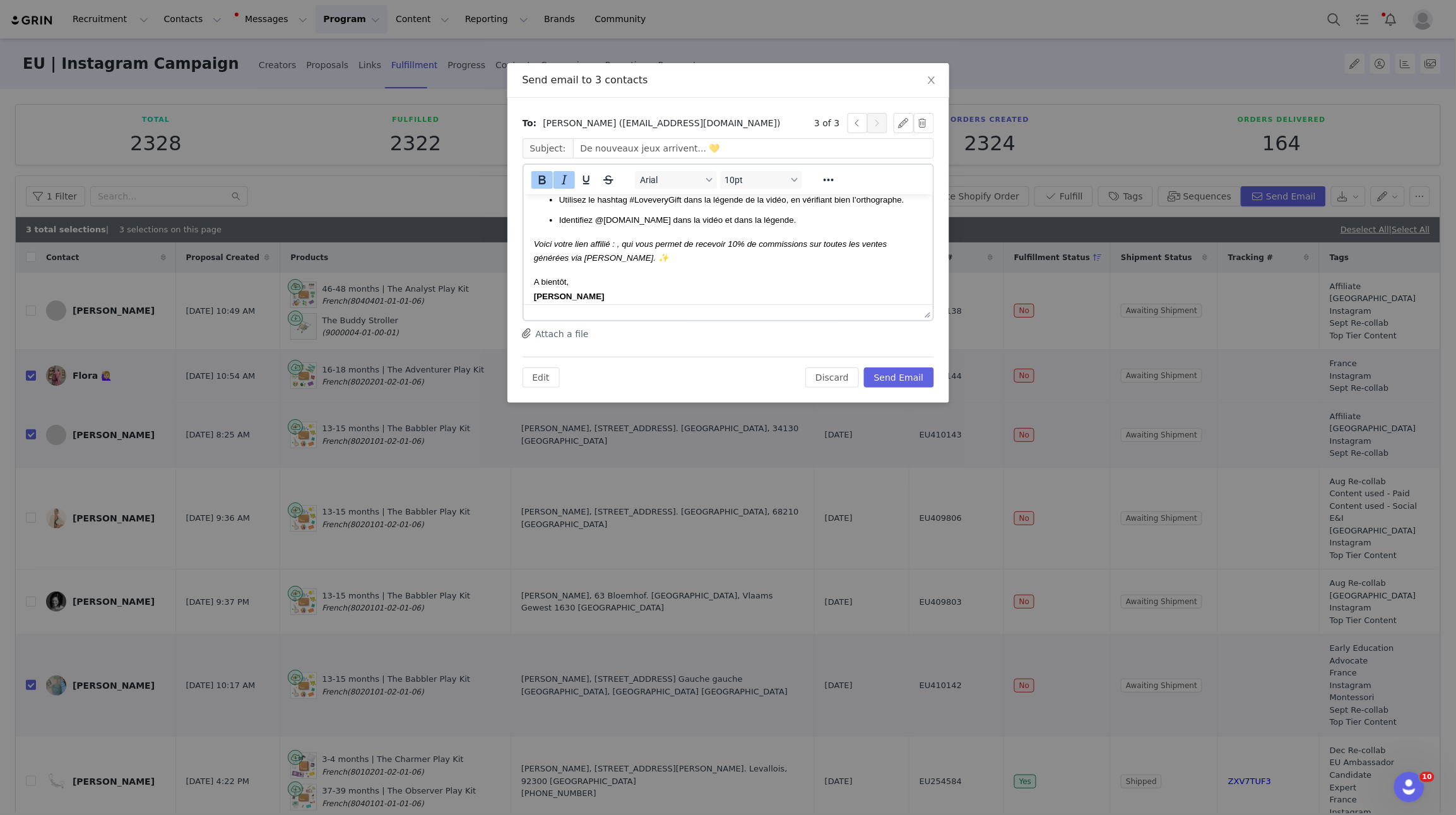
drag, startPoint x: 614, startPoint y: 245, endPoint x: 649, endPoint y: 245, distance: 35.0
click at [614, 245] on em "Voici votre lien affilié : , qui vous permet de recevoir 10% de commissions sur…" at bounding box center [710, 251] width 354 height 23
drag, startPoint x: 718, startPoint y: 244, endPoint x: 615, endPoint y: 242, distance: 103.0
click at [617, 246] on em "Voici votre lien affilié : https://glnk.io/pmrjq/tatiana , qui vous permet de r…" at bounding box center [722, 251] width 378 height 23
click at [539, 177] on icon "Bold" at bounding box center [542, 180] width 7 height 9
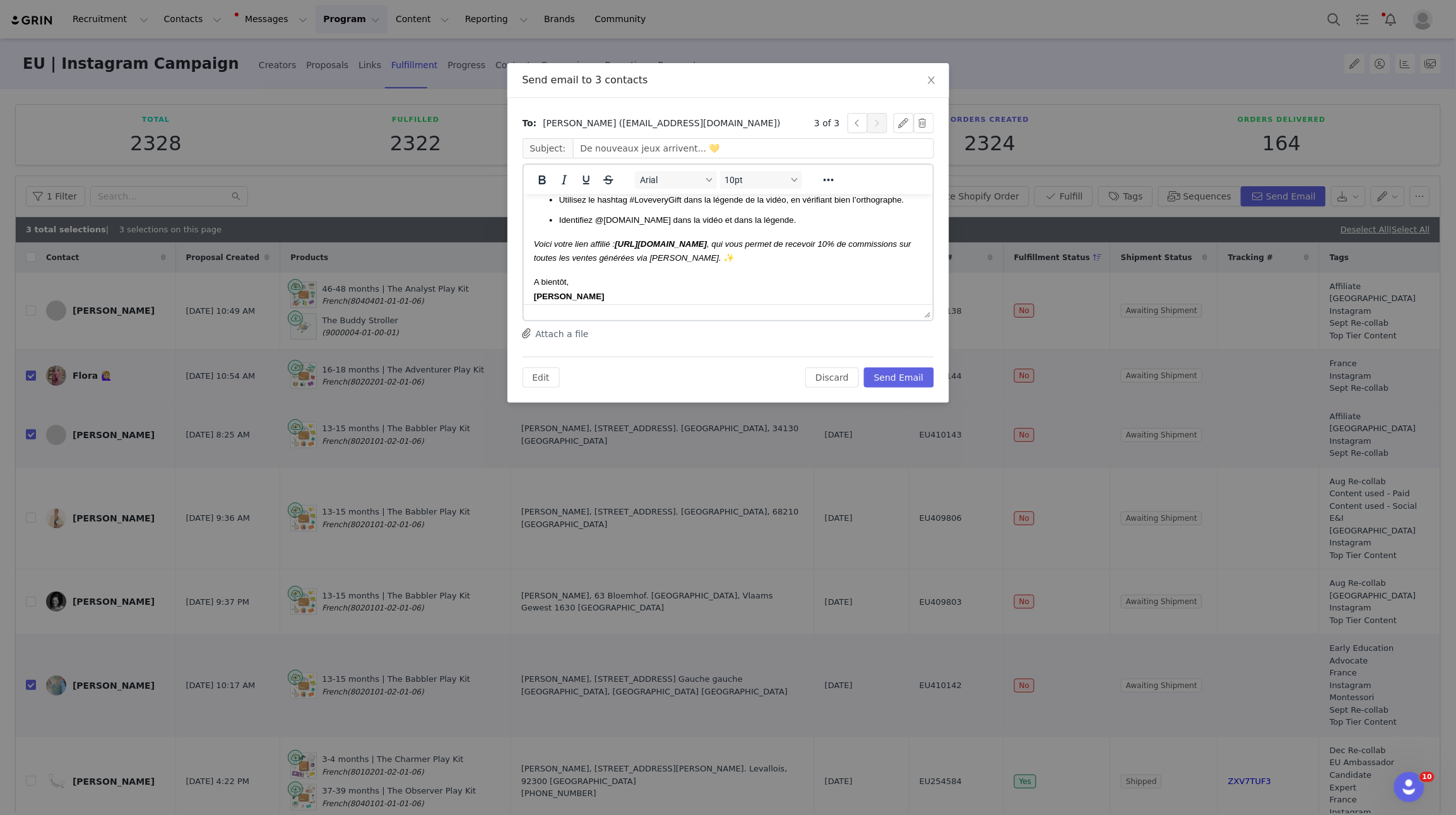
click at [775, 266] on body "Bonjour Tatiana, Merci beaucoup d’avoir soumis votre choix. Nous avons hâte de …" at bounding box center [727, 168] width 389 height 540
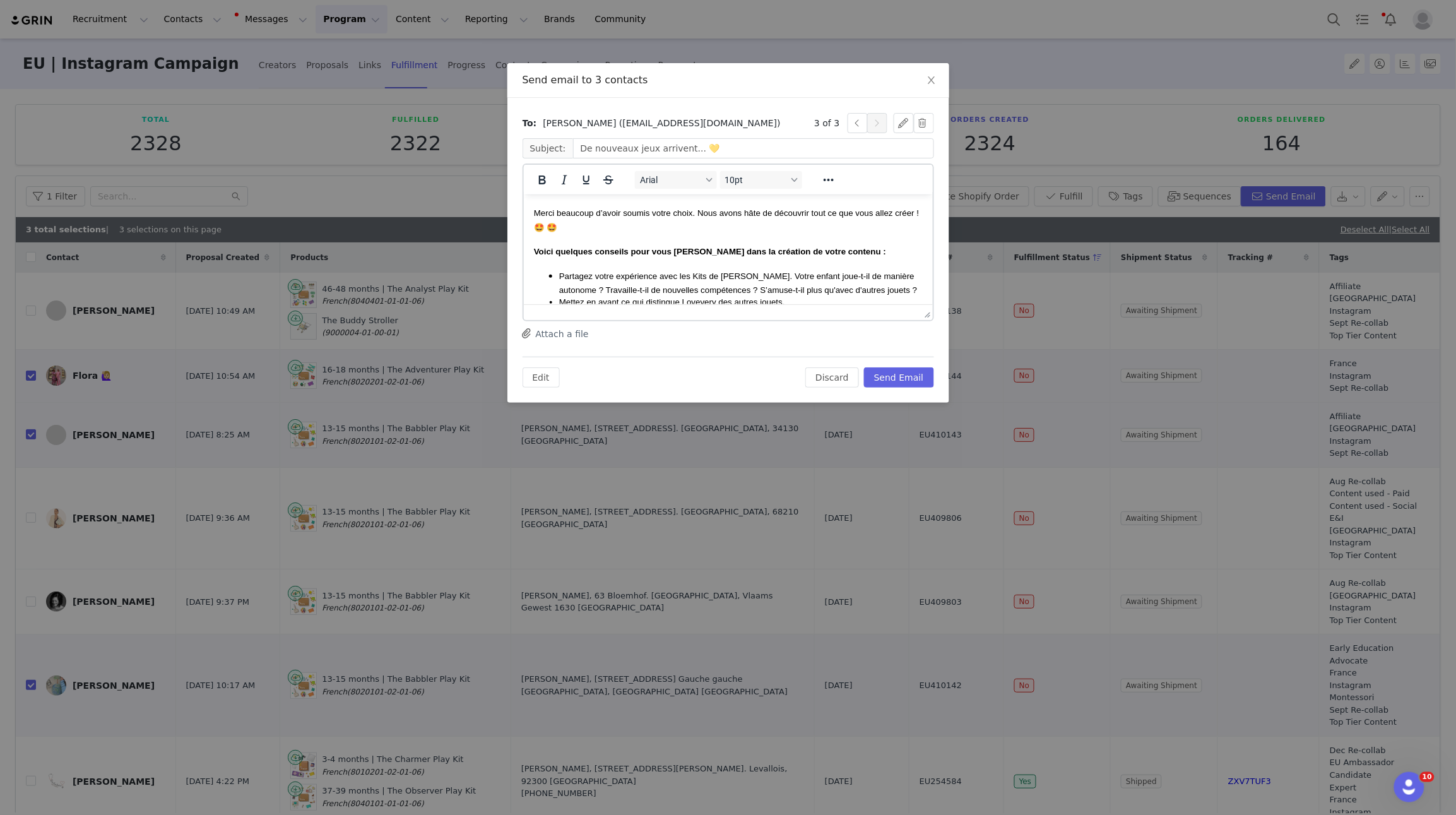
scroll to position [0, 0]
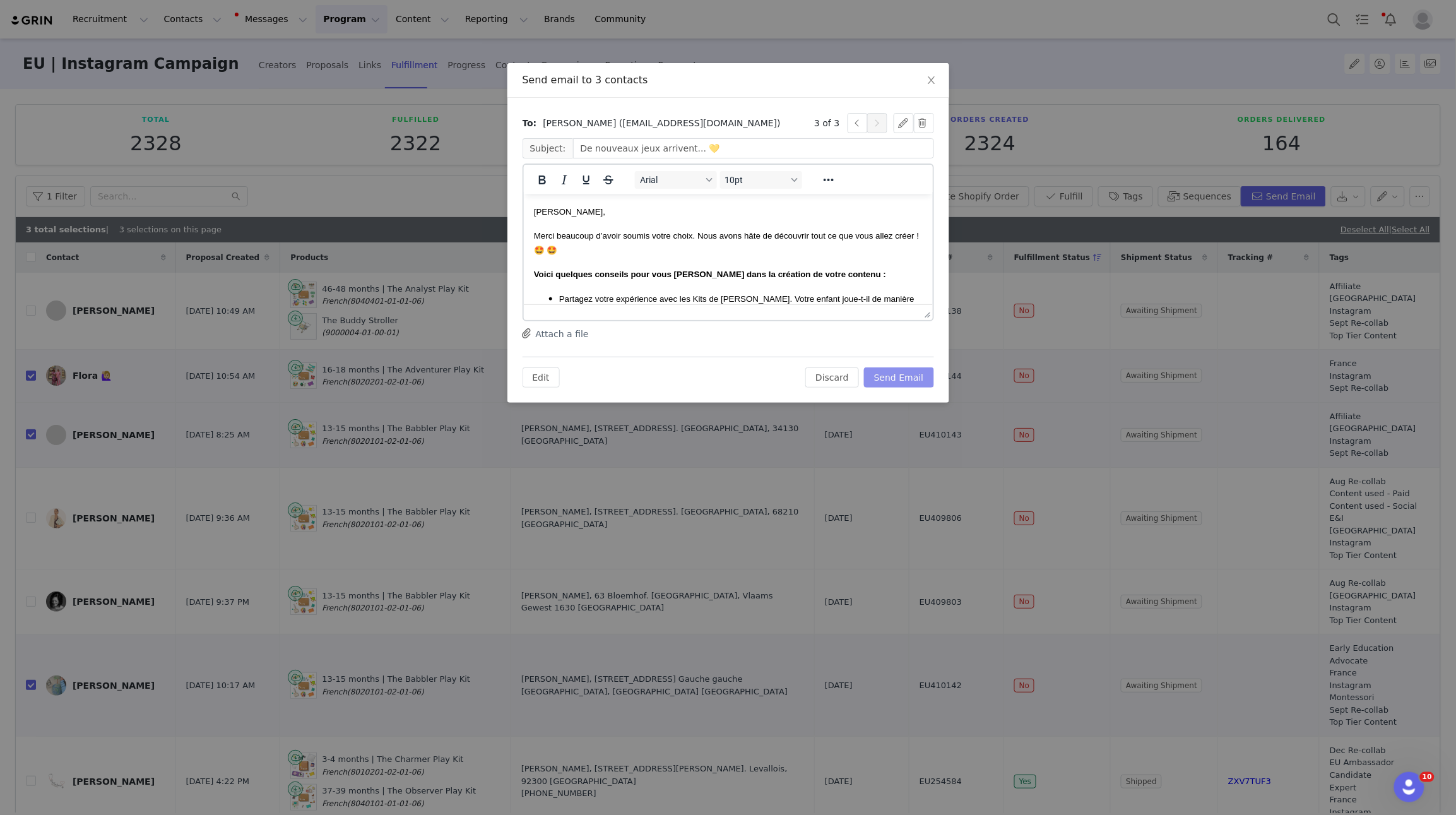
click at [914, 379] on button "Send Email" at bounding box center [899, 377] width 70 height 20
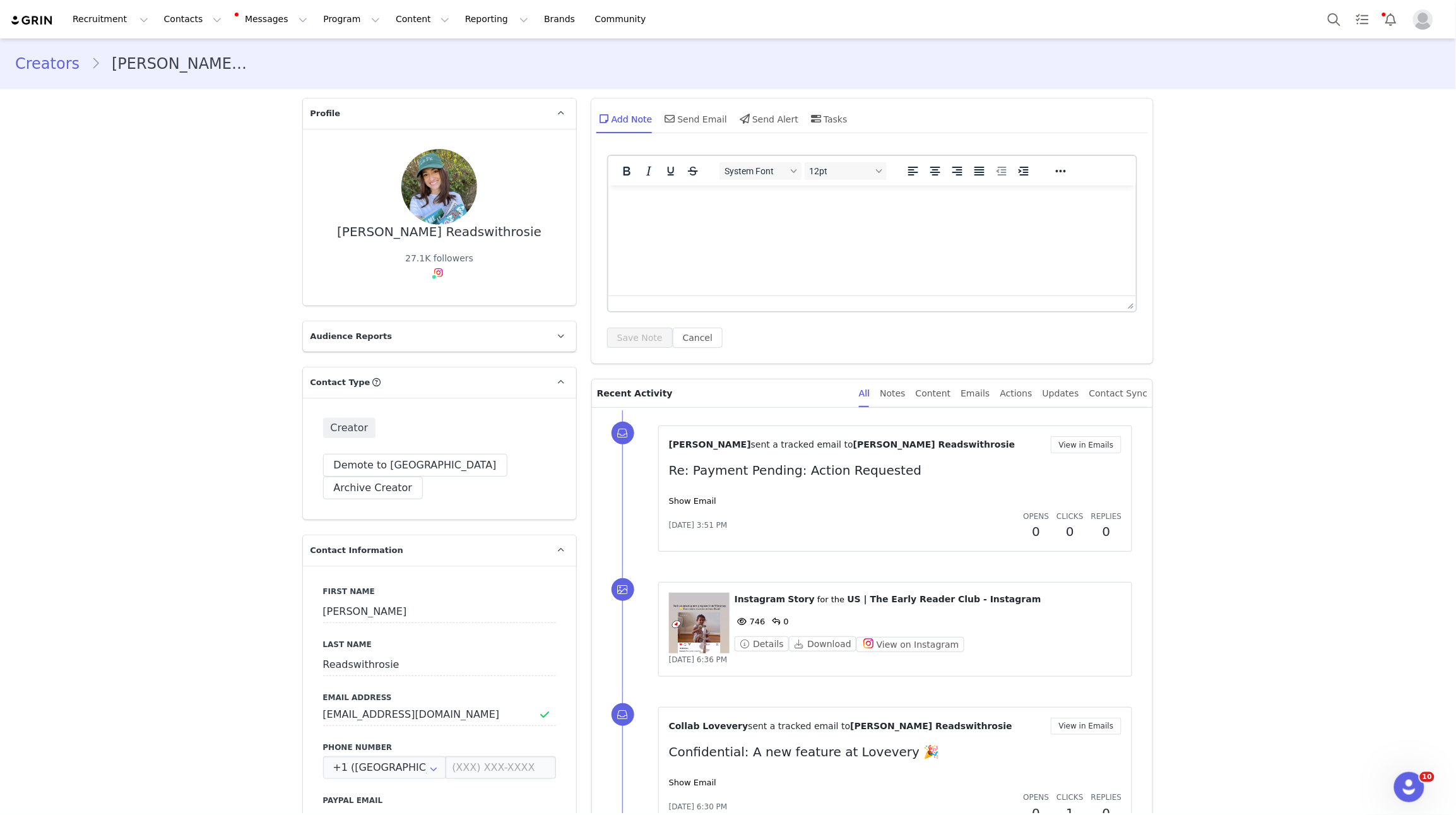
scroll to position [445, 0]
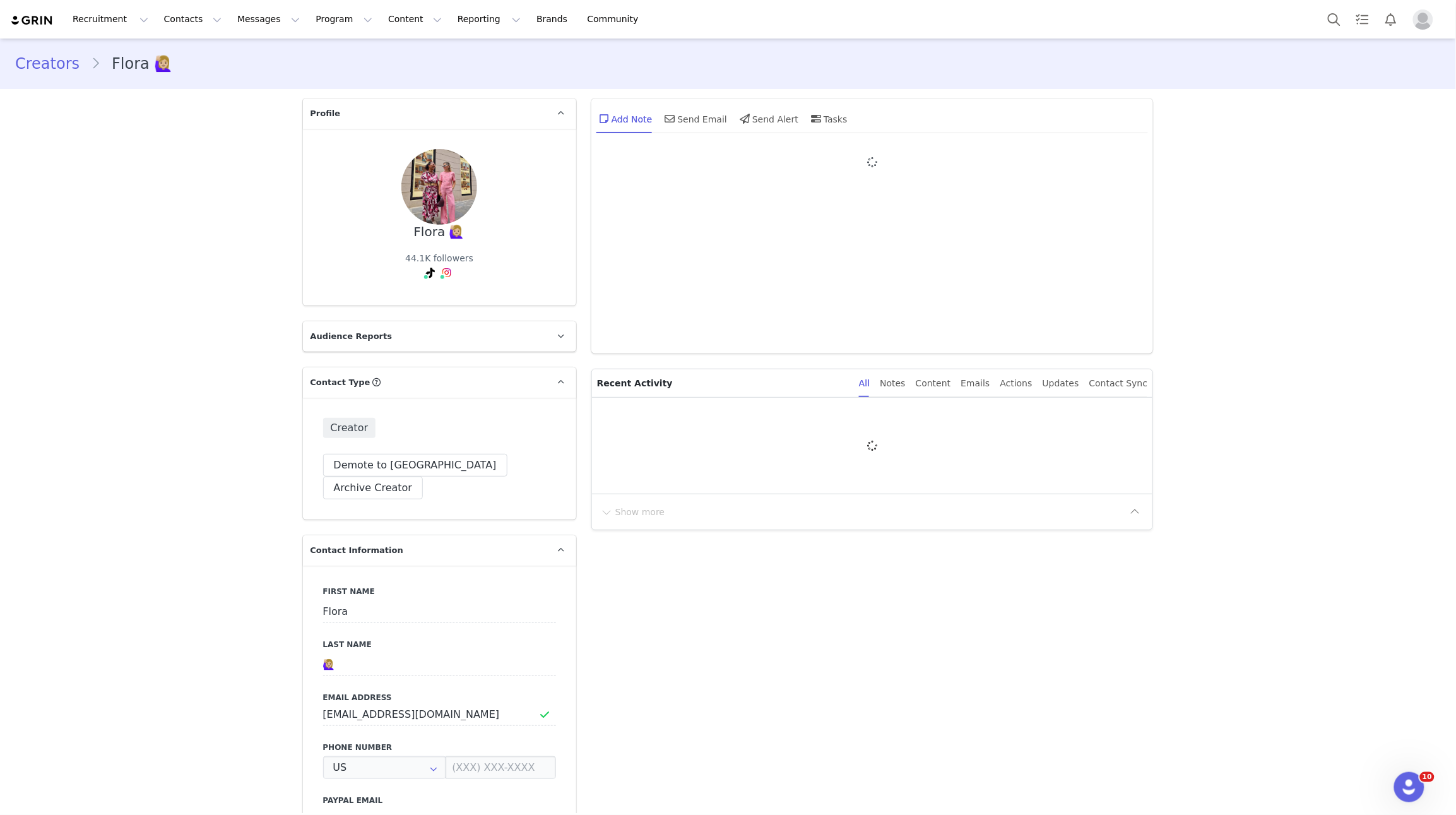
type input "+1 ([GEOGRAPHIC_DATA])"
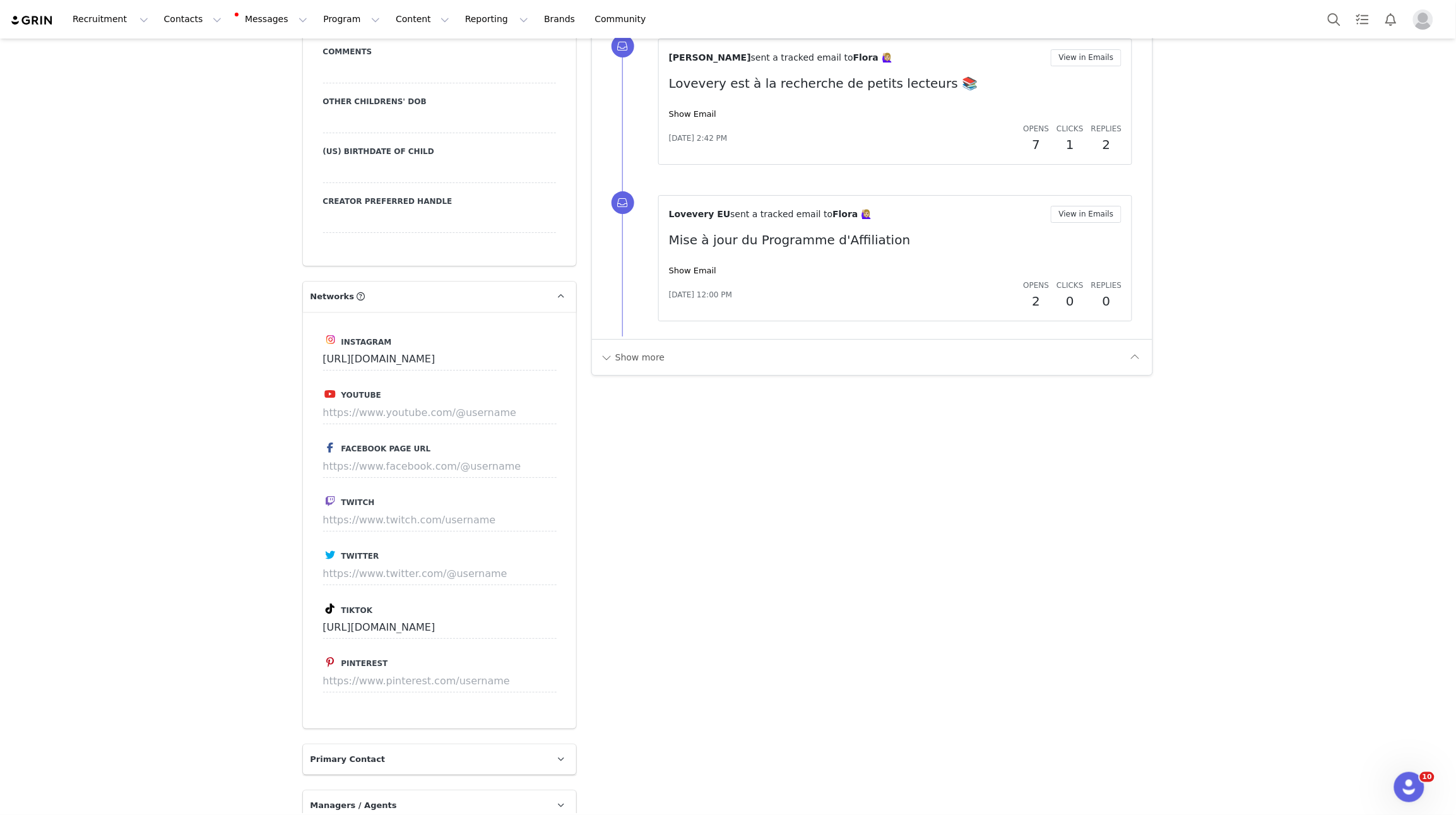
scroll to position [1693, 0]
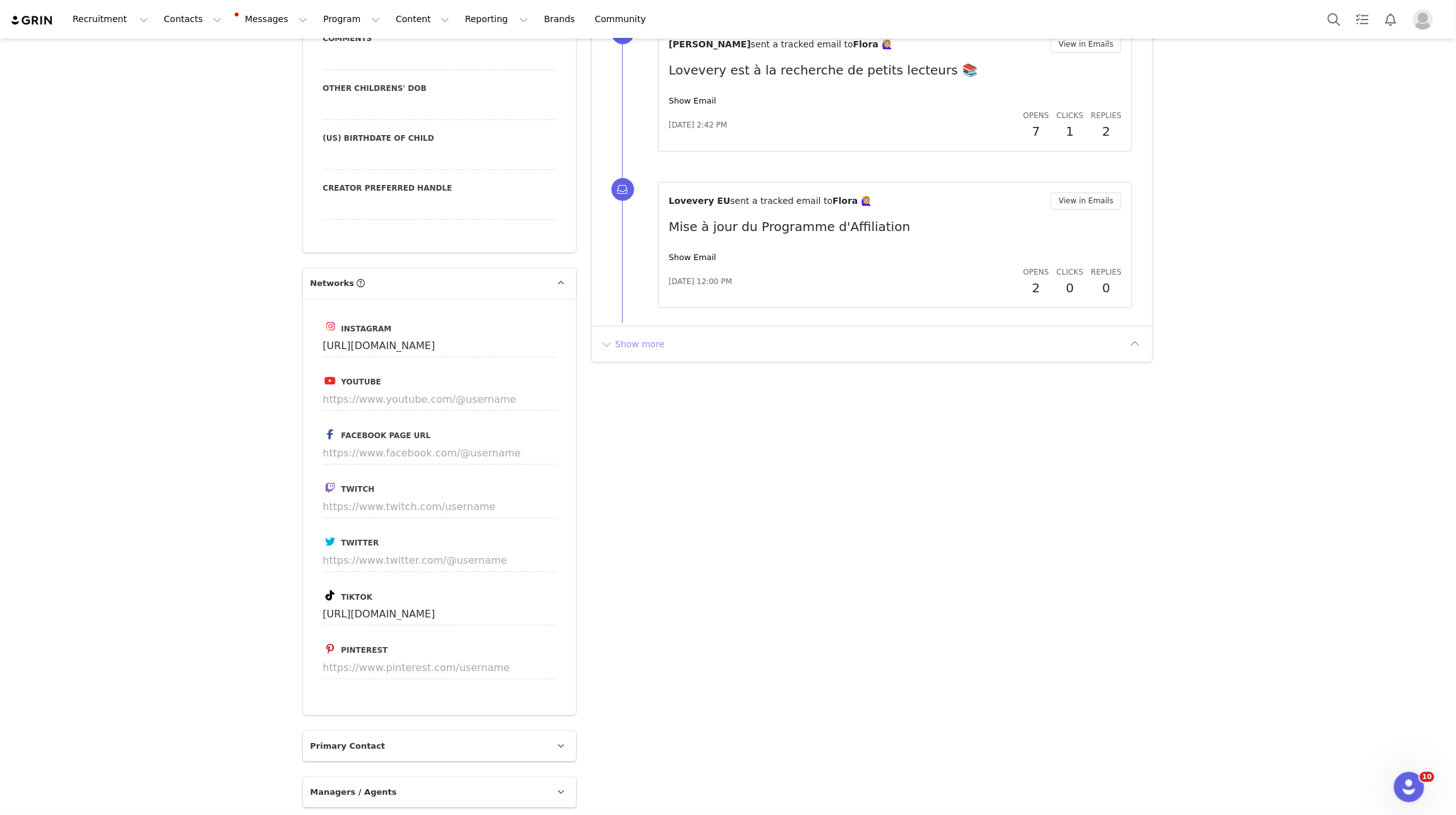
click at [636, 339] on button "Show more" at bounding box center [633, 343] width 66 height 20
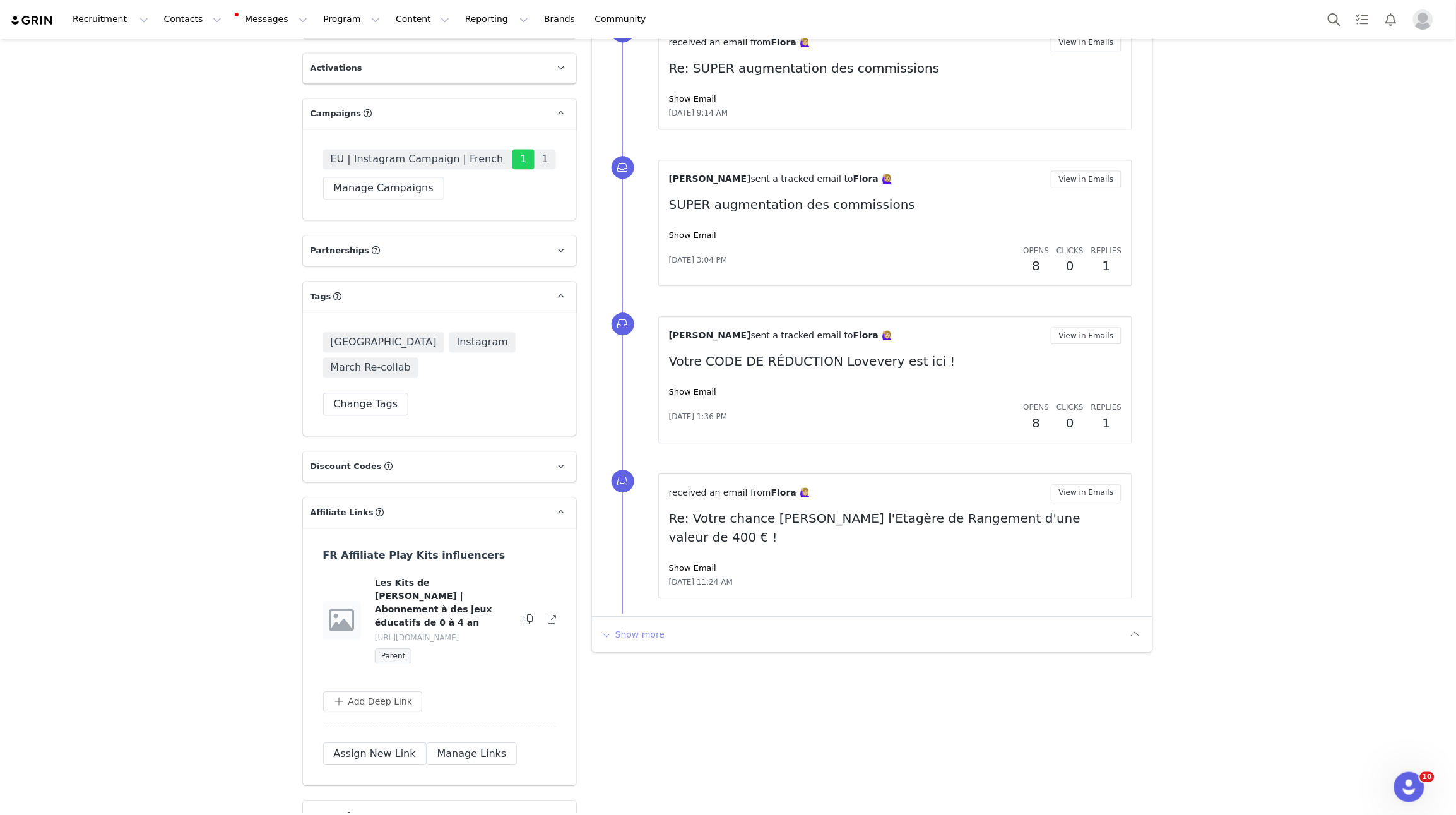
scroll to position [3034, 0]
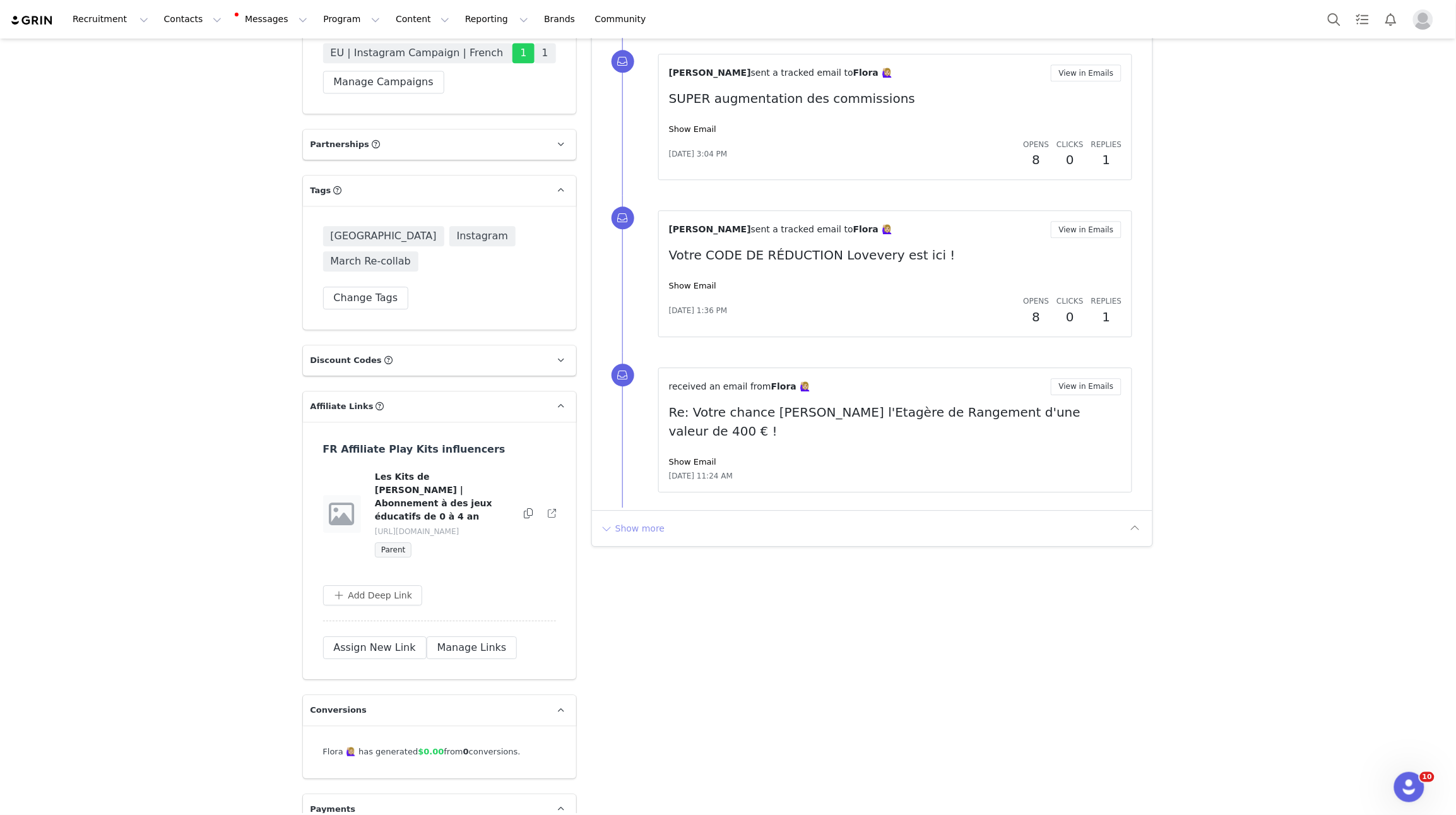
click at [632, 518] on button "Show more" at bounding box center [633, 528] width 66 height 20
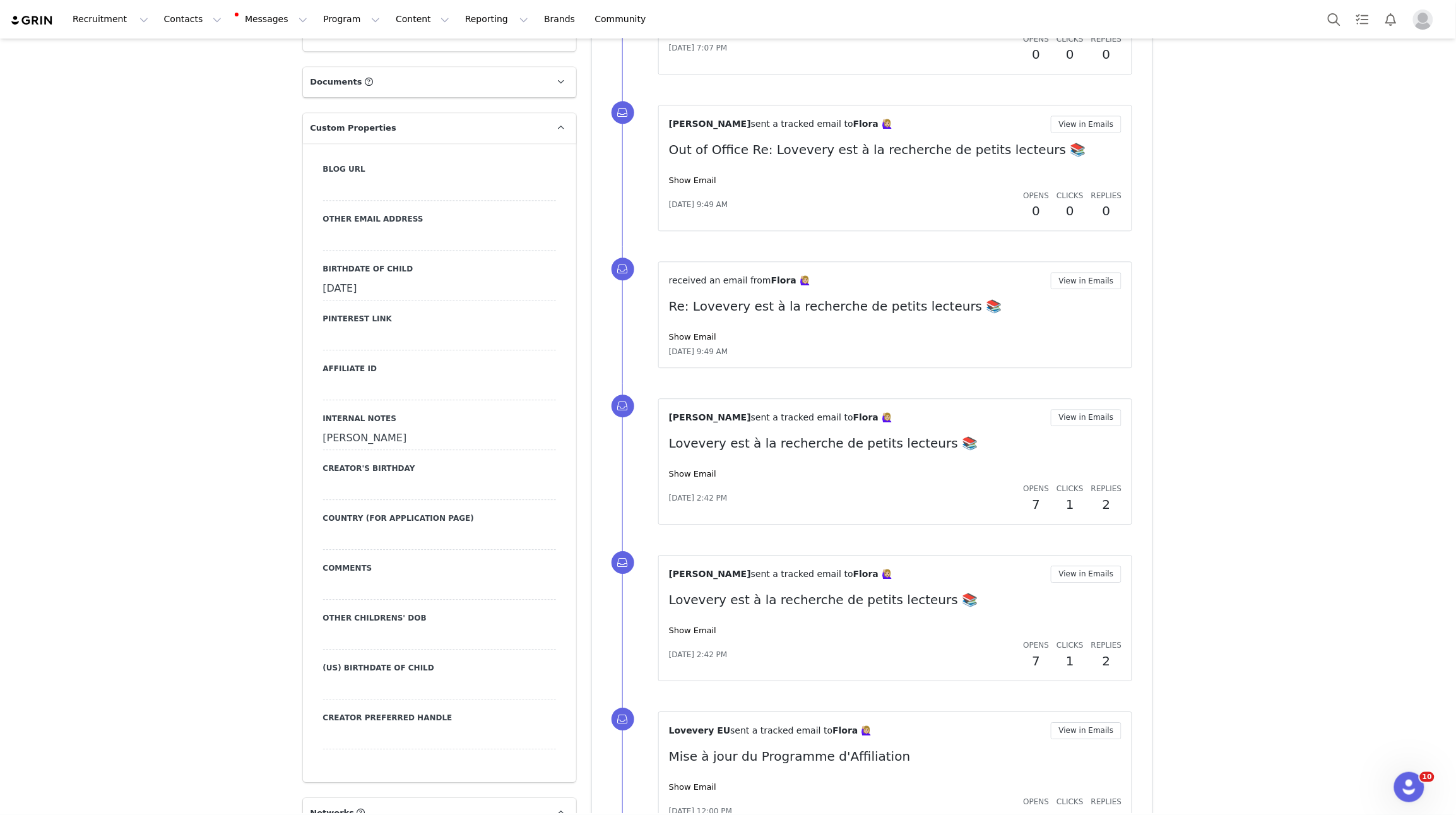
scroll to position [0, 0]
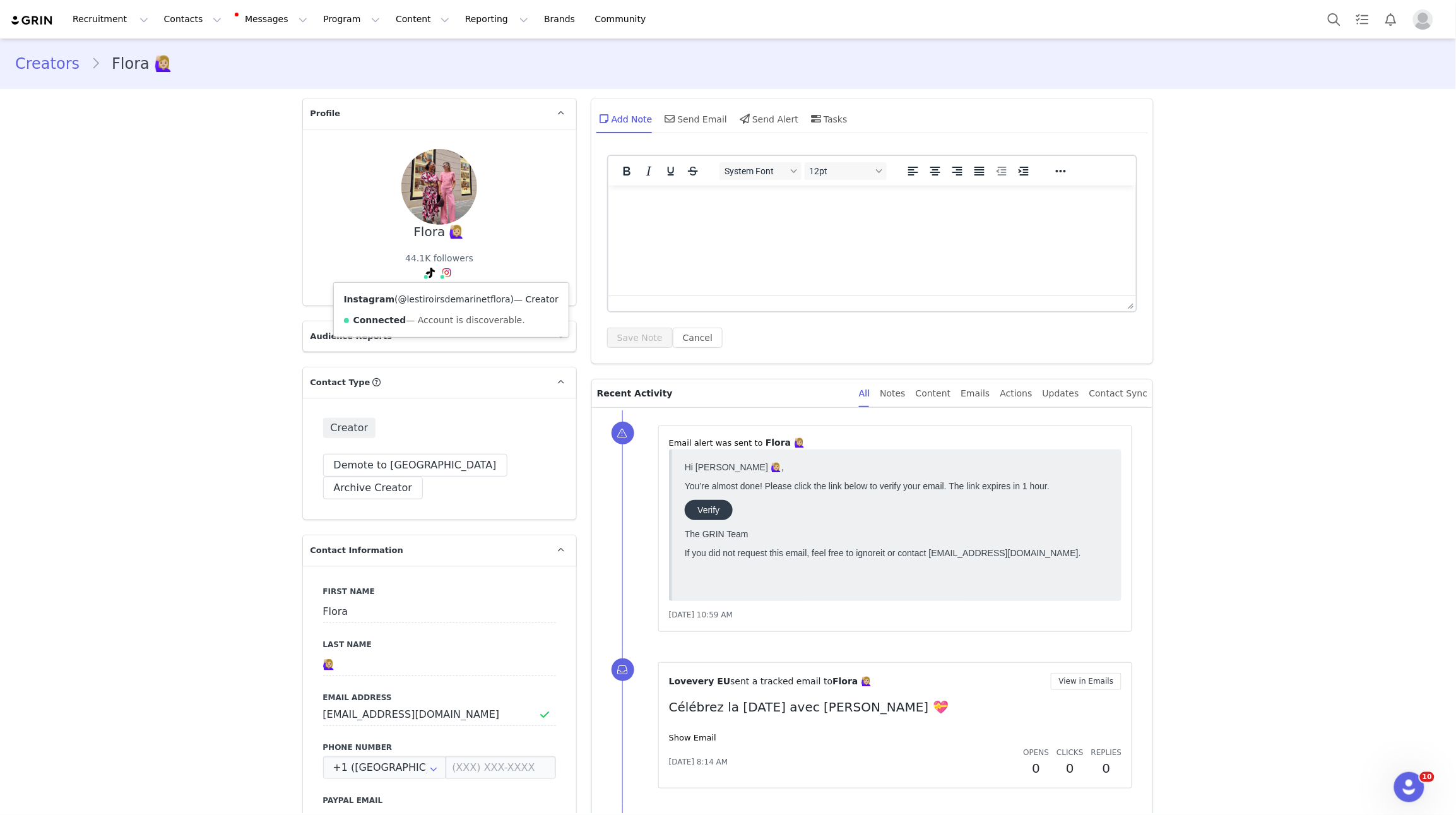
click at [438, 295] on link "@lestiroirsdemarinetflora" at bounding box center [454, 299] width 112 height 10
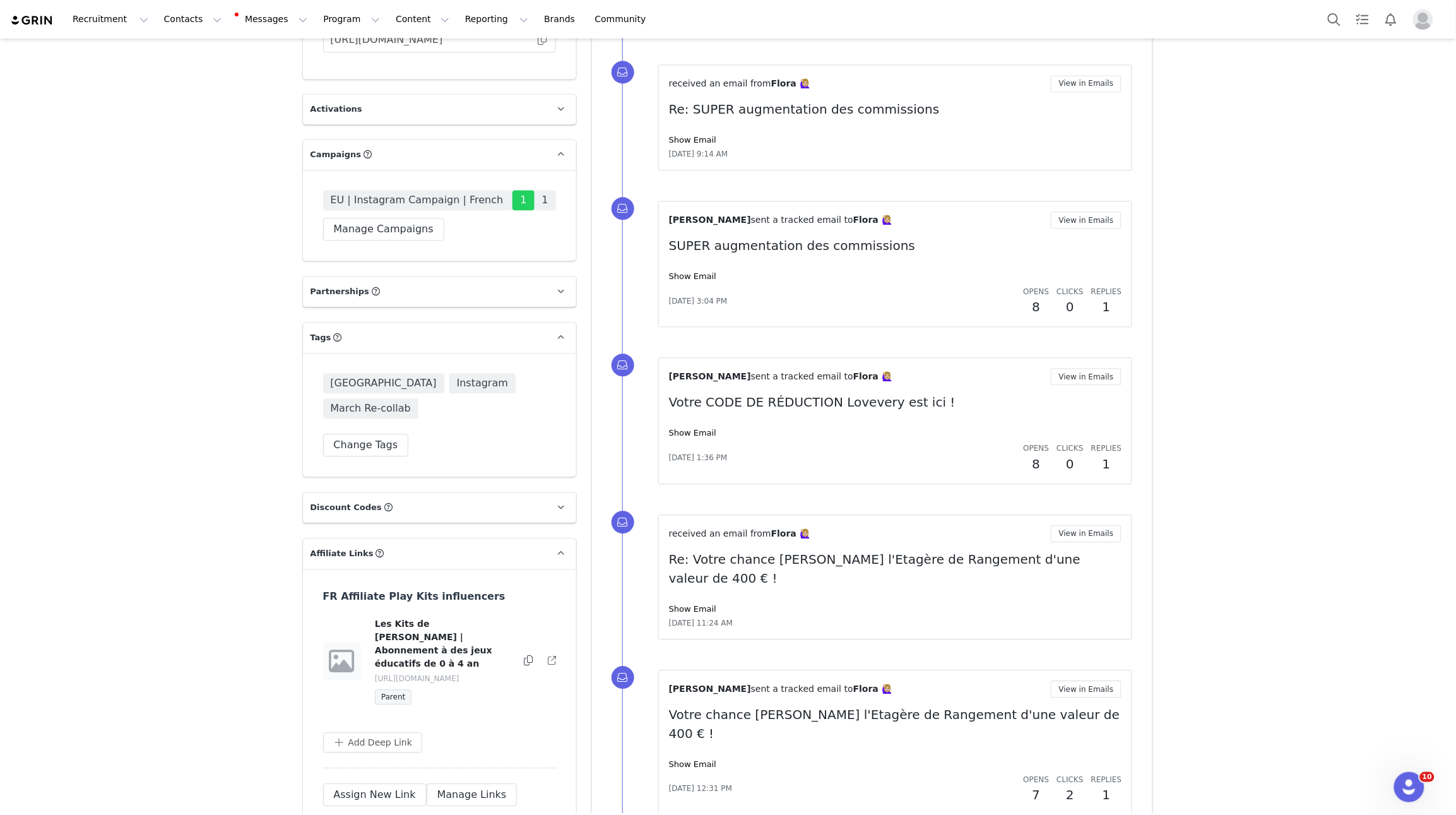
scroll to position [2881, 0]
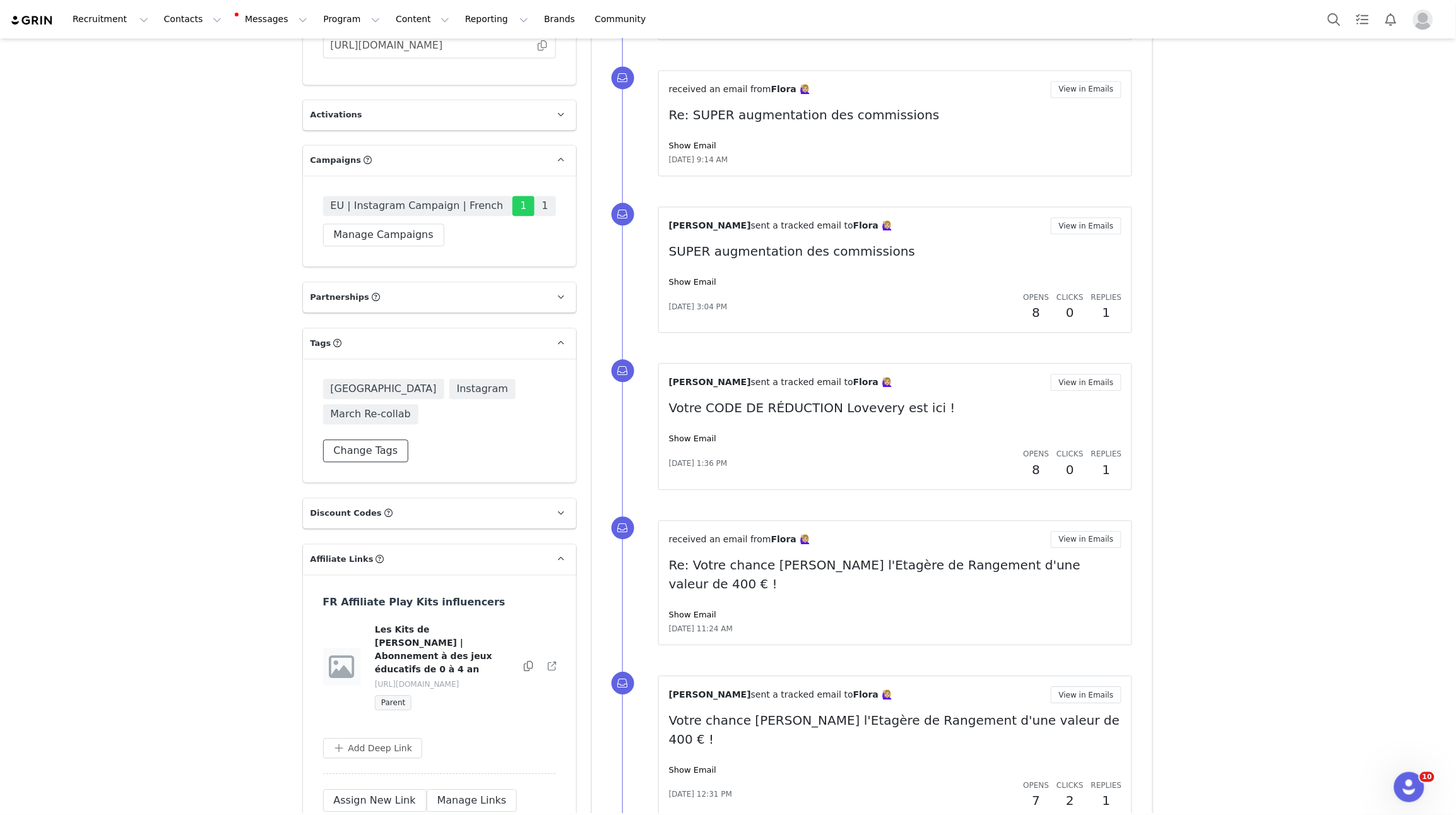
click at [366, 440] on button "Change Tags" at bounding box center [366, 451] width 86 height 23
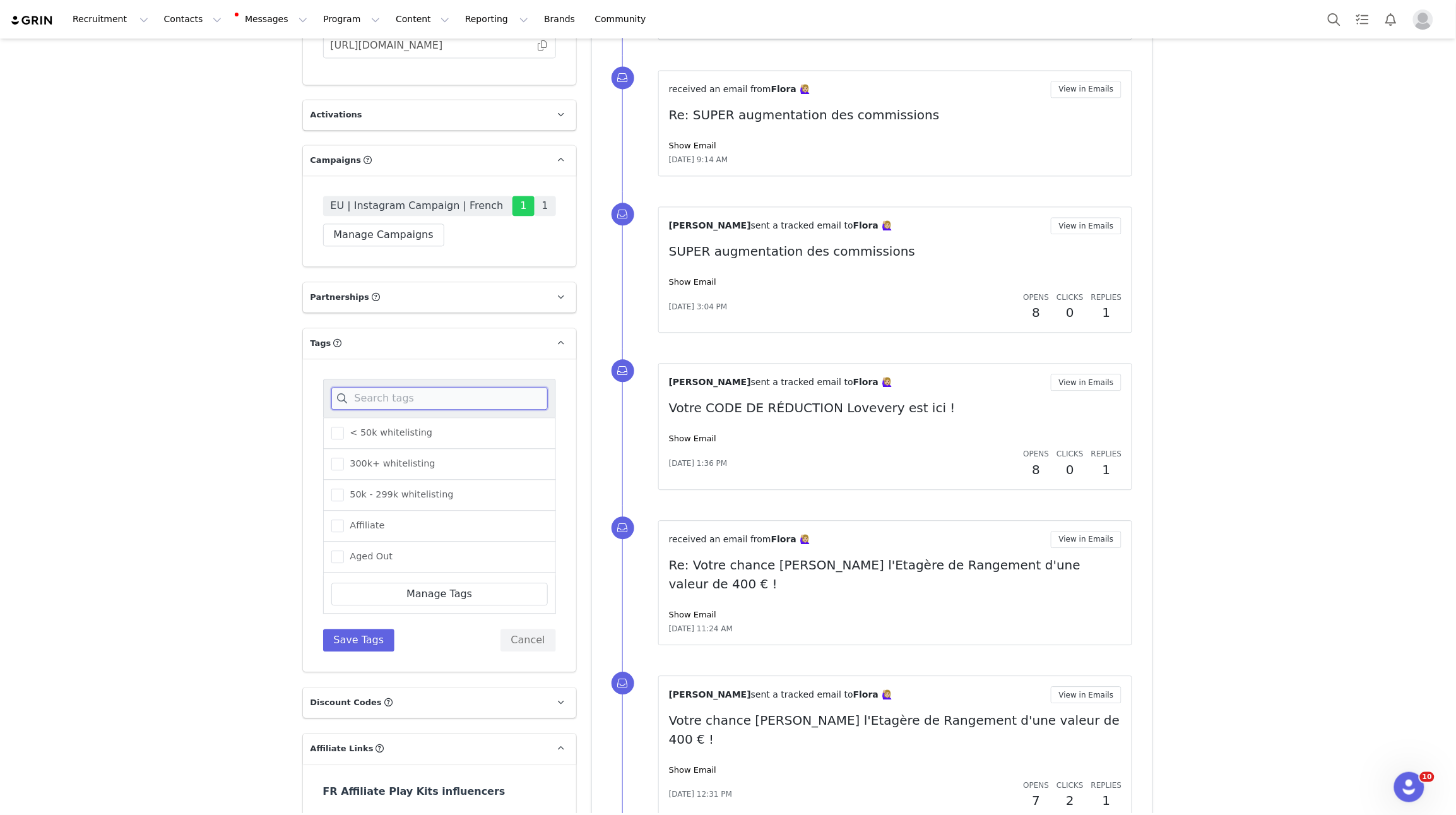
click at [385, 387] on input at bounding box center [440, 398] width 217 height 23
drag, startPoint x: 357, startPoint y: 436, endPoint x: 387, endPoint y: 379, distance: 64.4
click at [361, 449] on div "March Re-collab" at bounding box center [440, 464] width 233 height 31
click at [387, 387] on input "mar" at bounding box center [440, 398] width 217 height 23
click at [387, 458] on span "March Re-collab" at bounding box center [383, 463] width 79 height 12
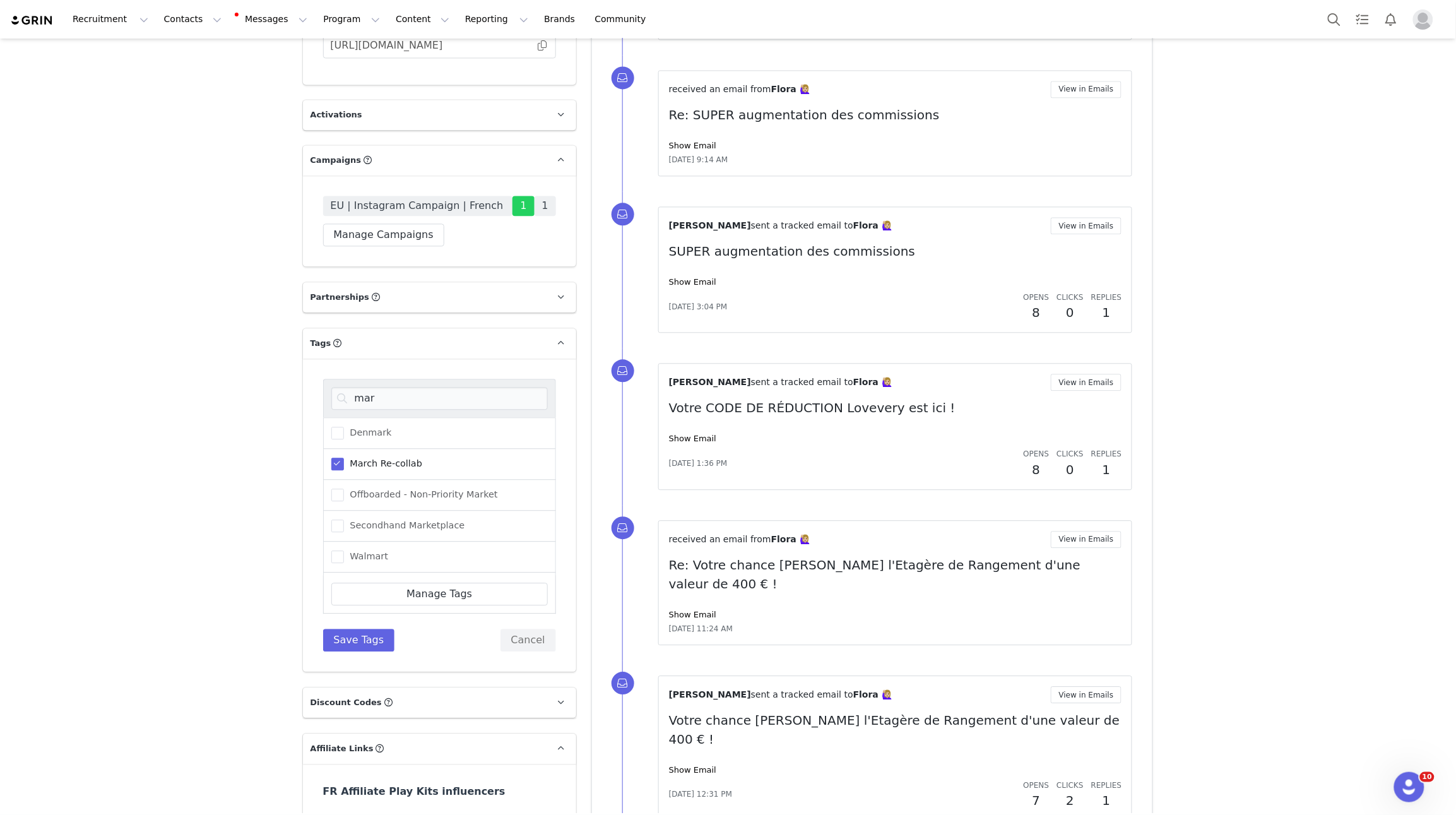
click at [344, 458] on input "March Re-collab" at bounding box center [344, 458] width 0 height 0
drag, startPoint x: 386, startPoint y: 372, endPoint x: 334, endPoint y: 373, distance: 52.0
click at [334, 387] on input "mar" at bounding box center [440, 398] width 217 height 23
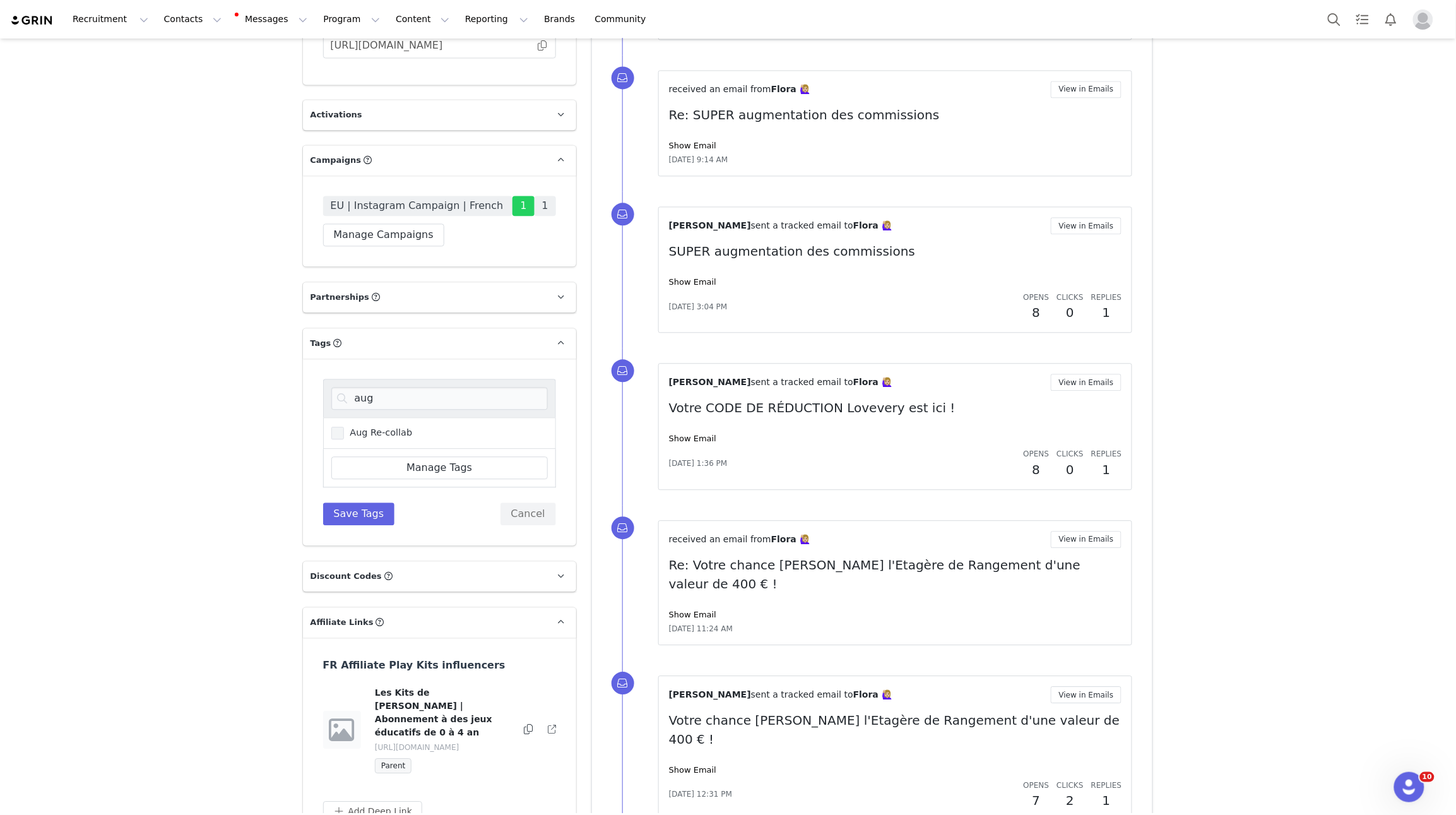
drag, startPoint x: 374, startPoint y: 409, endPoint x: 374, endPoint y: 445, distance: 36.0
click at [375, 427] on span "Aug Re-collab" at bounding box center [378, 432] width 69 height 12
click at [344, 427] on input "Aug Re-collab" at bounding box center [344, 427] width 0 height 0
click at [386, 417] on div "Aug Re-collab" at bounding box center [440, 433] width 233 height 32
click at [380, 427] on span "Aug Re-collab" at bounding box center [378, 432] width 69 height 12
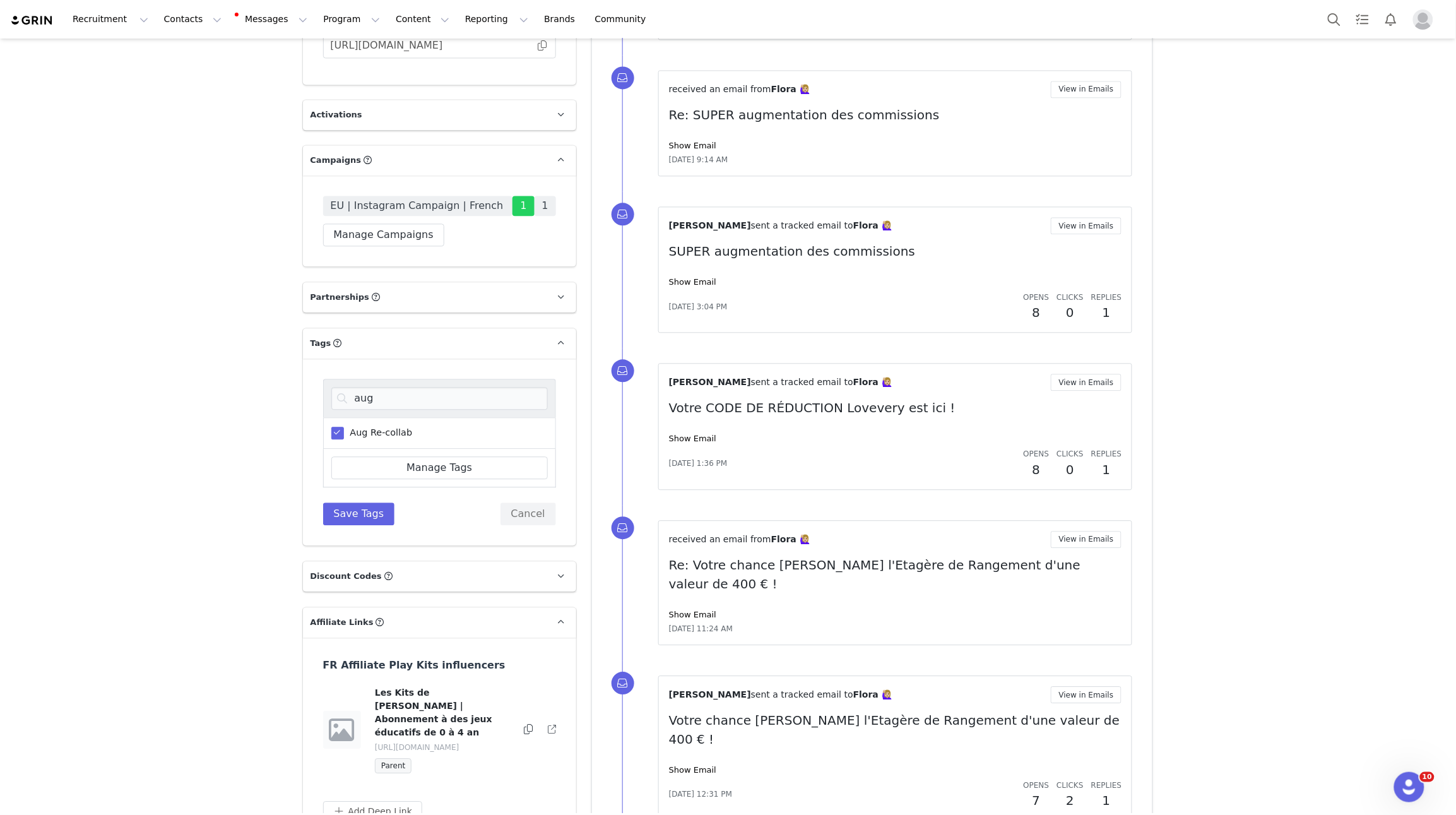
click at [344, 427] on input "Aug Re-collab" at bounding box center [344, 427] width 0 height 0
click at [344, 387] on input "aug" at bounding box center [440, 398] width 217 height 23
type input "sep"
drag, startPoint x: 363, startPoint y: 407, endPoint x: 386, endPoint y: 470, distance: 67.1
click at [367, 427] on span "Sept Re-collab" at bounding box center [380, 432] width 72 height 12
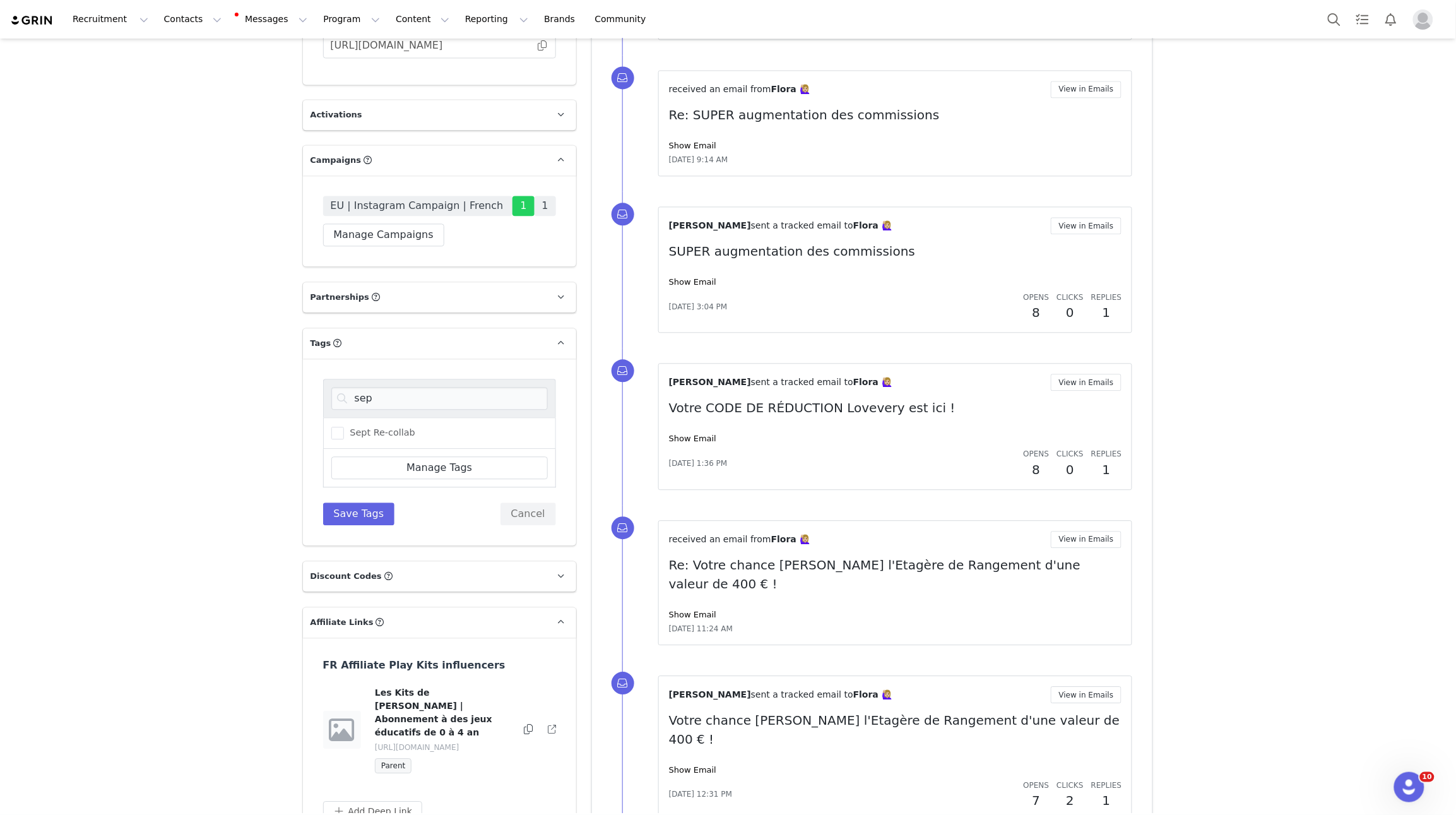
click at [344, 427] on input "Sept Re-collab" at bounding box center [344, 427] width 0 height 0
drag, startPoint x: 378, startPoint y: 483, endPoint x: 336, endPoint y: 472, distance: 43.4
click at [378, 502] on button "Save Tags" at bounding box center [359, 514] width 72 height 23
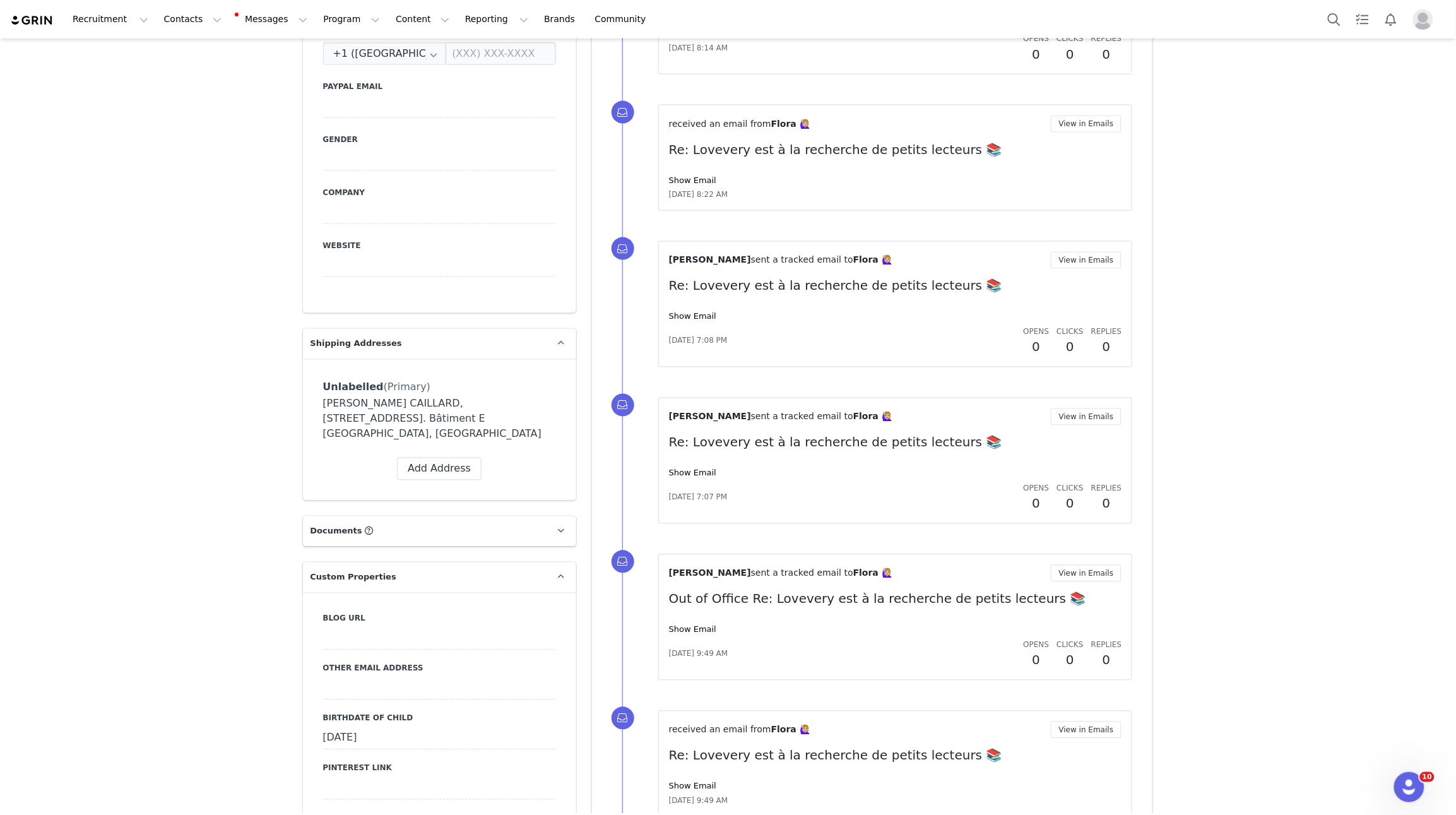
scroll to position [739, 0]
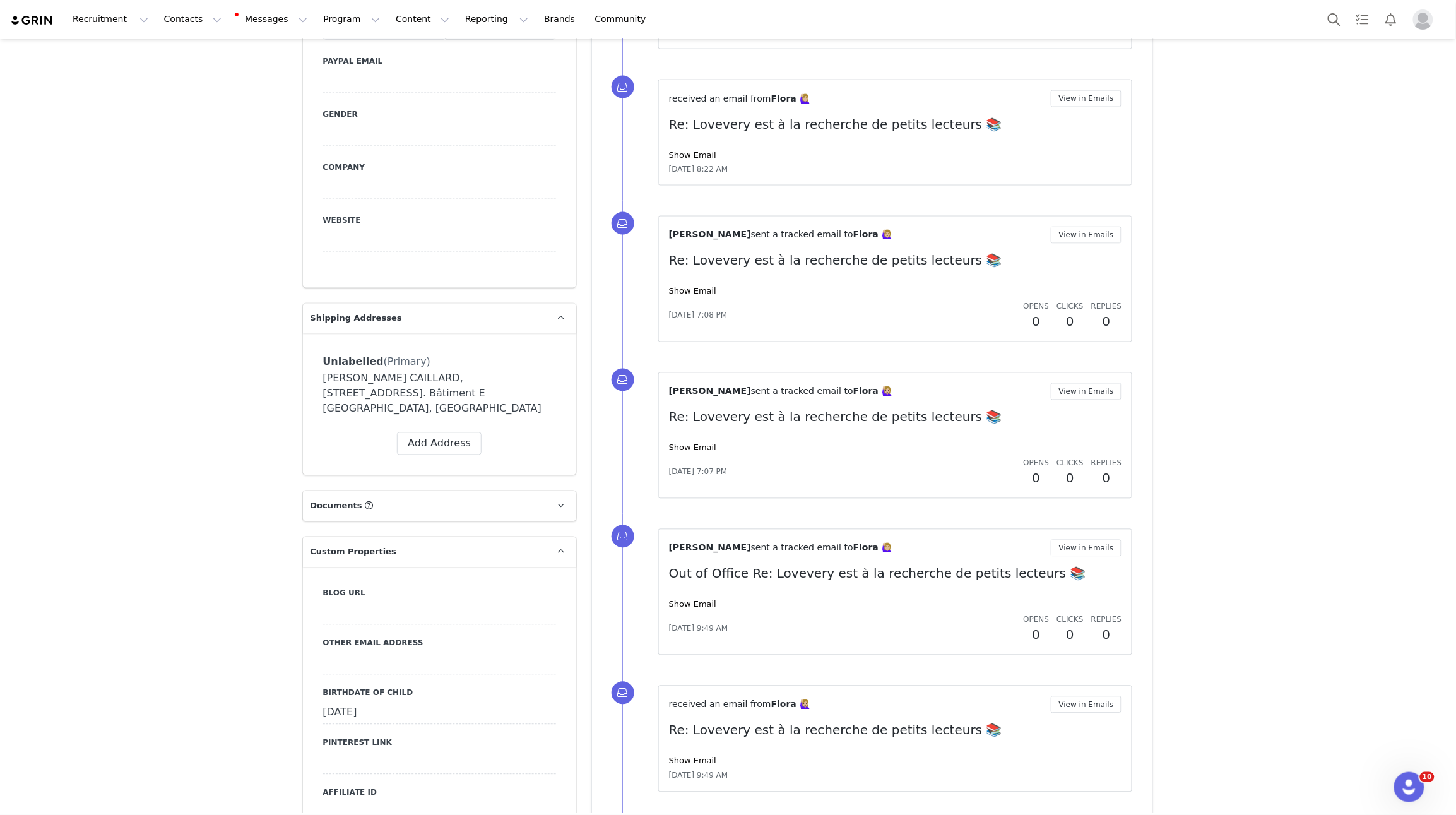
click at [391, 702] on div "April 24th, 2023" at bounding box center [440, 713] width 233 height 23
click at [416, 702] on input "Apr 24 2023" at bounding box center [440, 713] width 233 height 23
type input "Apr 24 2024"
click at [340, 731] on button "Save" at bounding box center [341, 739] width 34 height 17
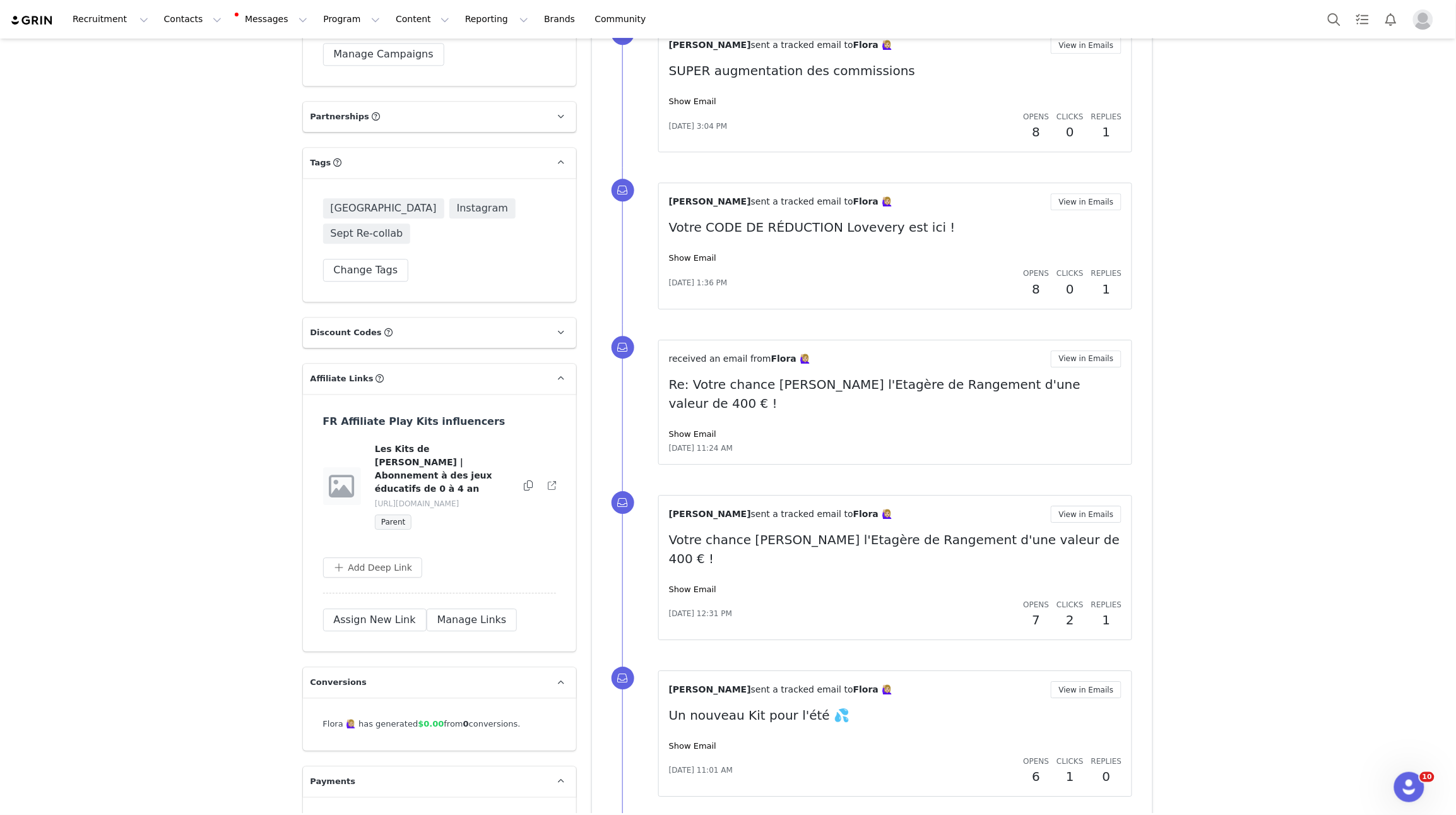
scroll to position [3063, 0]
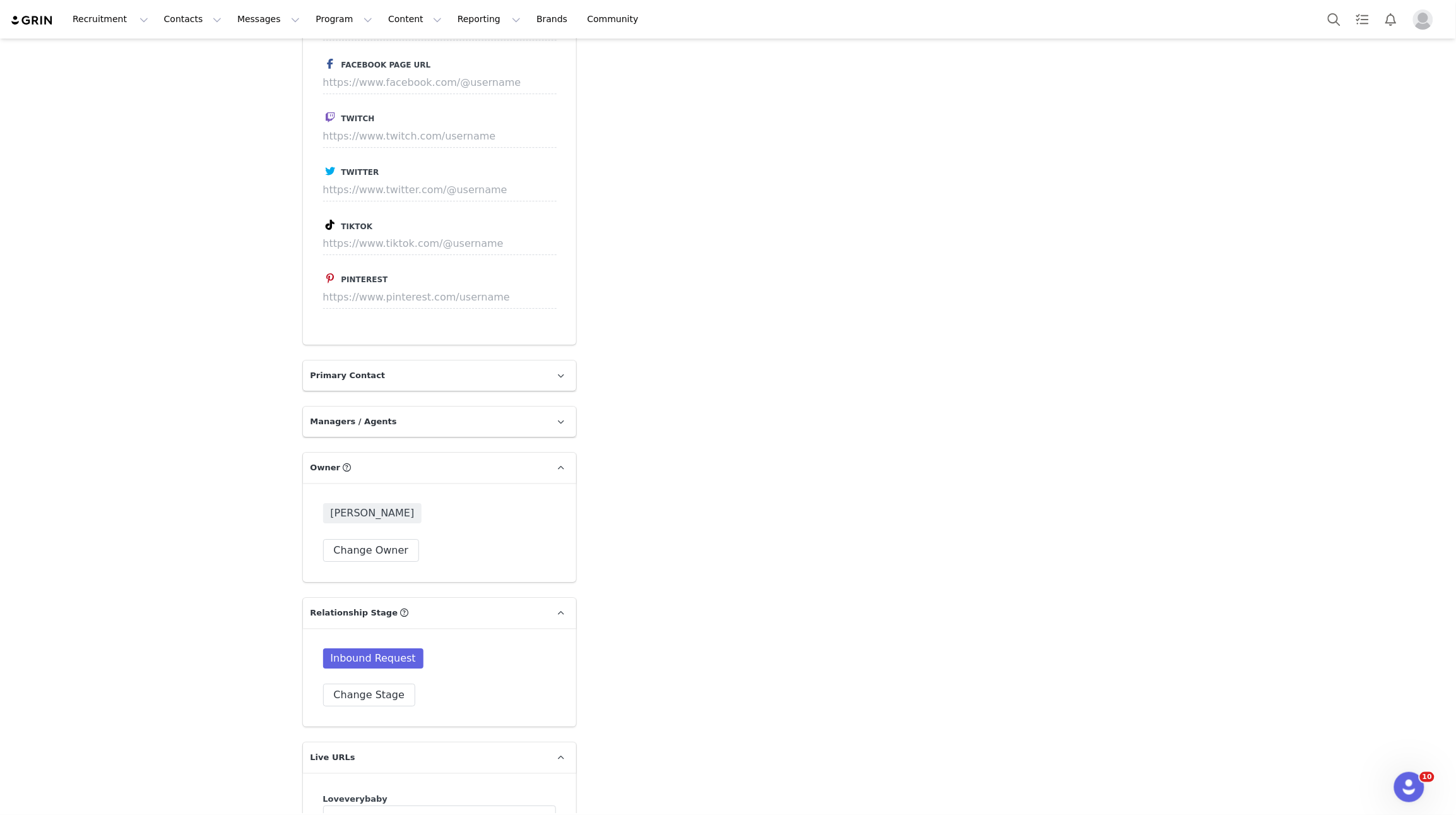
scroll to position [2307, 0]
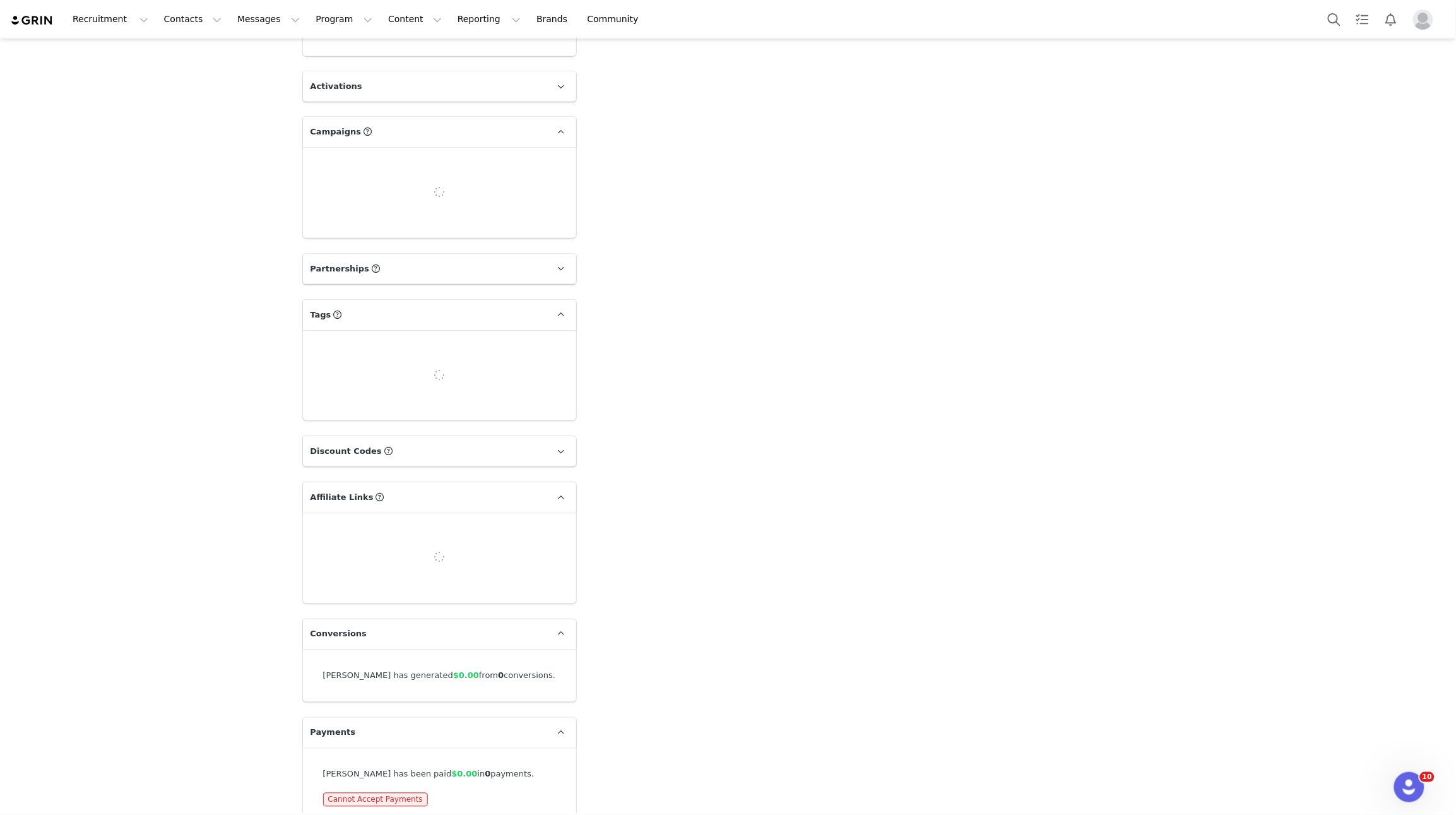
type input "+1 ([GEOGRAPHIC_DATA])"
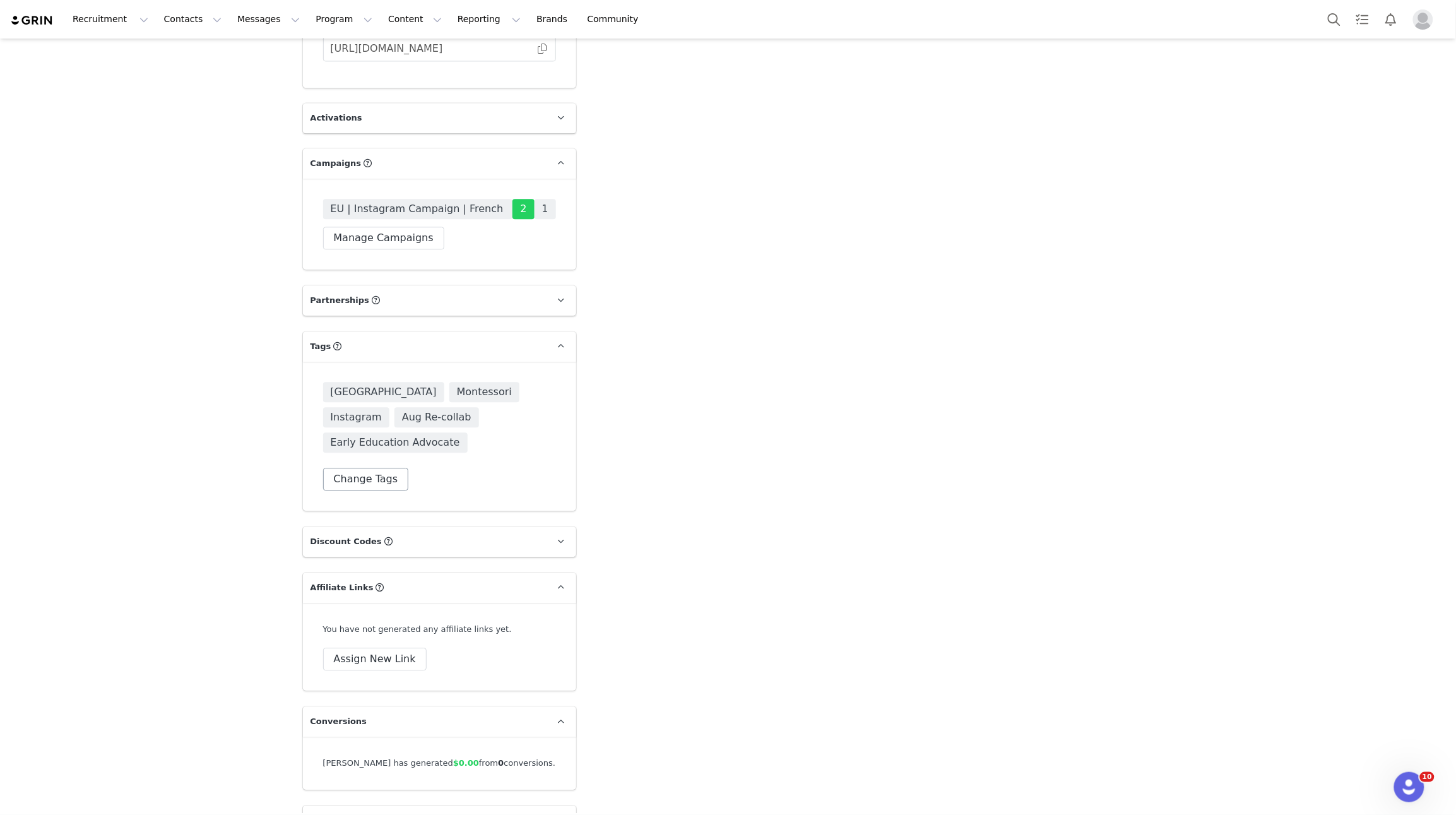
scroll to position [0, 0]
click at [361, 468] on button "Change Tags" at bounding box center [366, 479] width 86 height 23
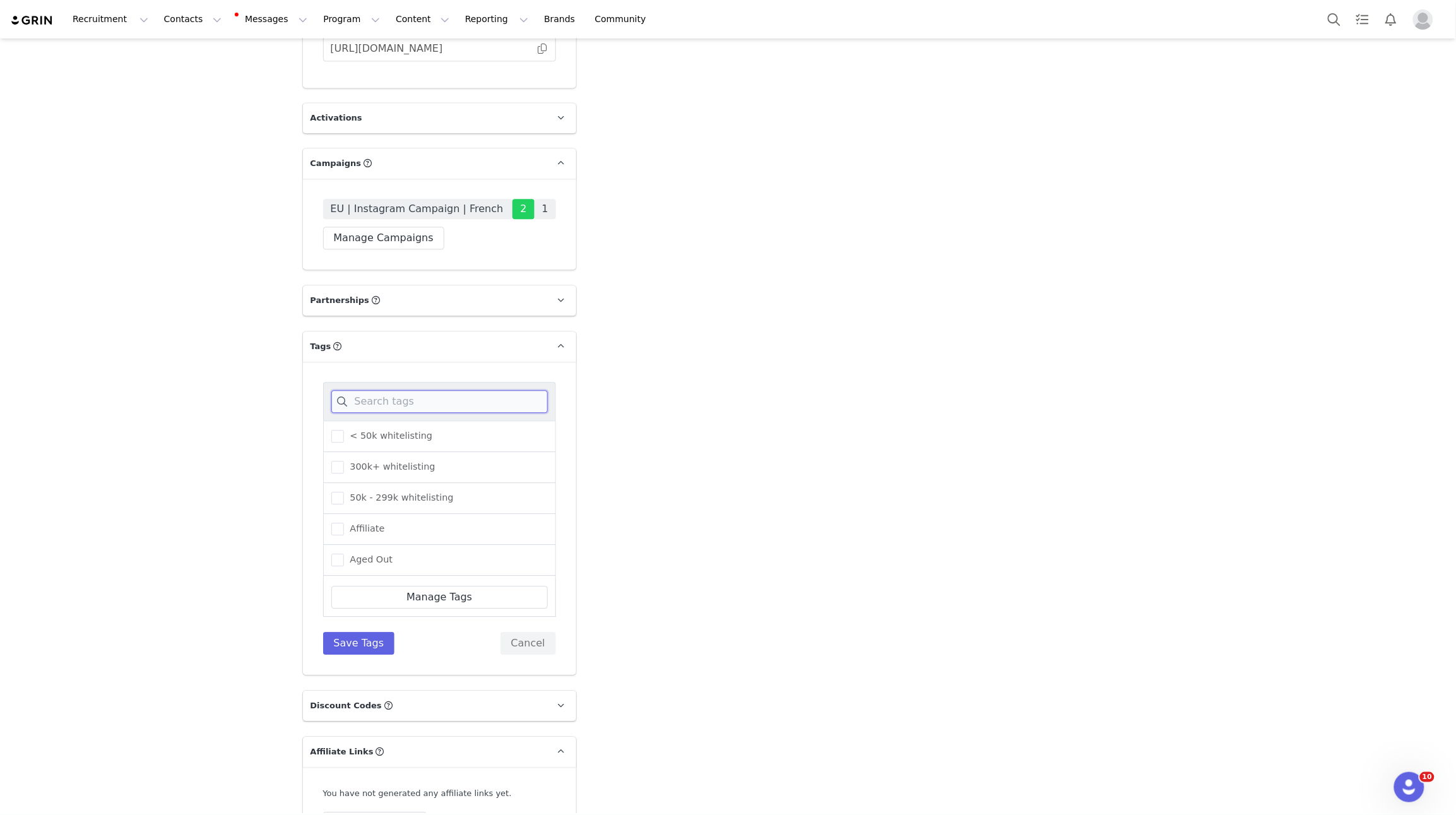
click at [374, 390] on input at bounding box center [440, 401] width 217 height 23
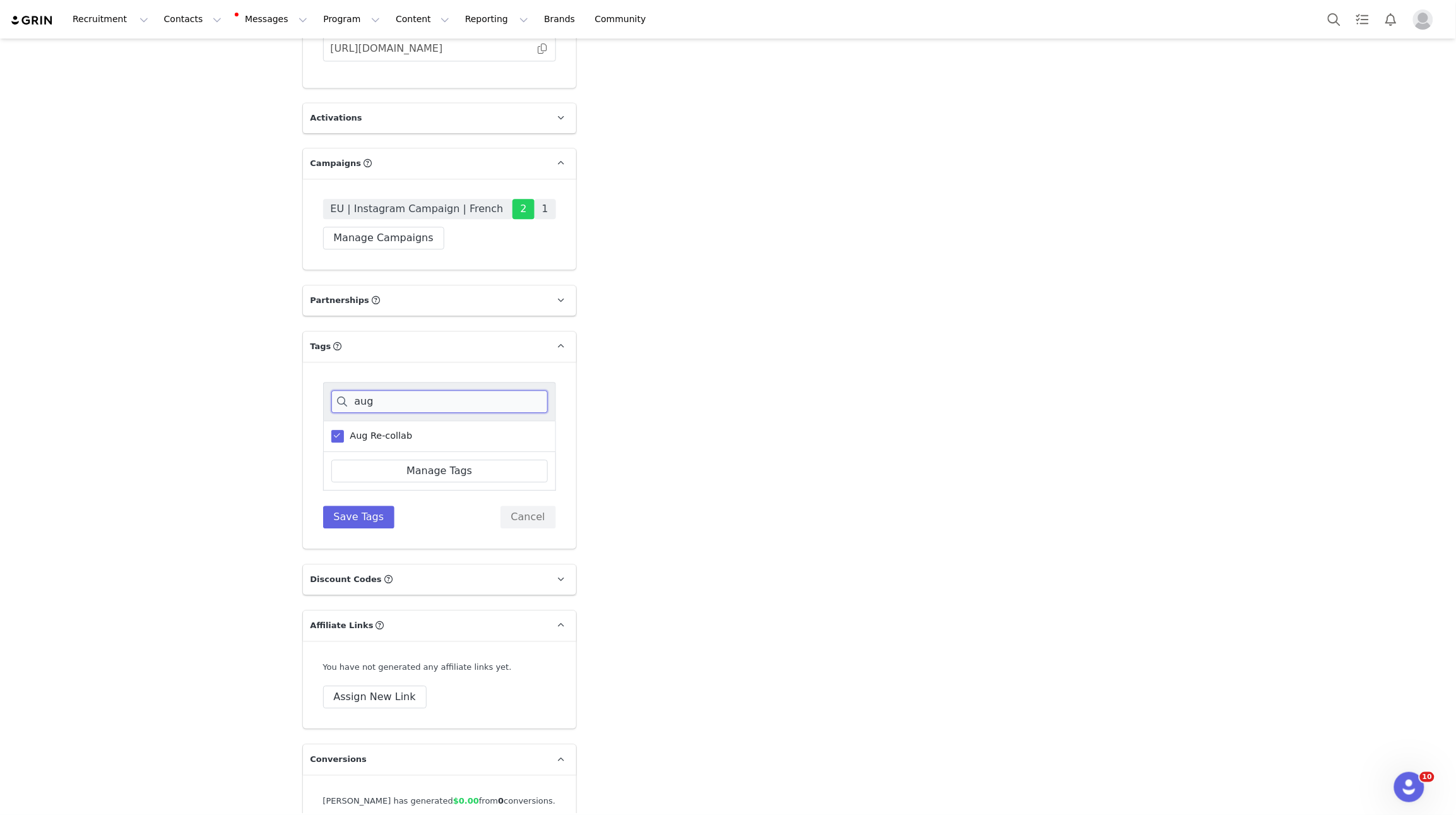
scroll to position [2938, 0]
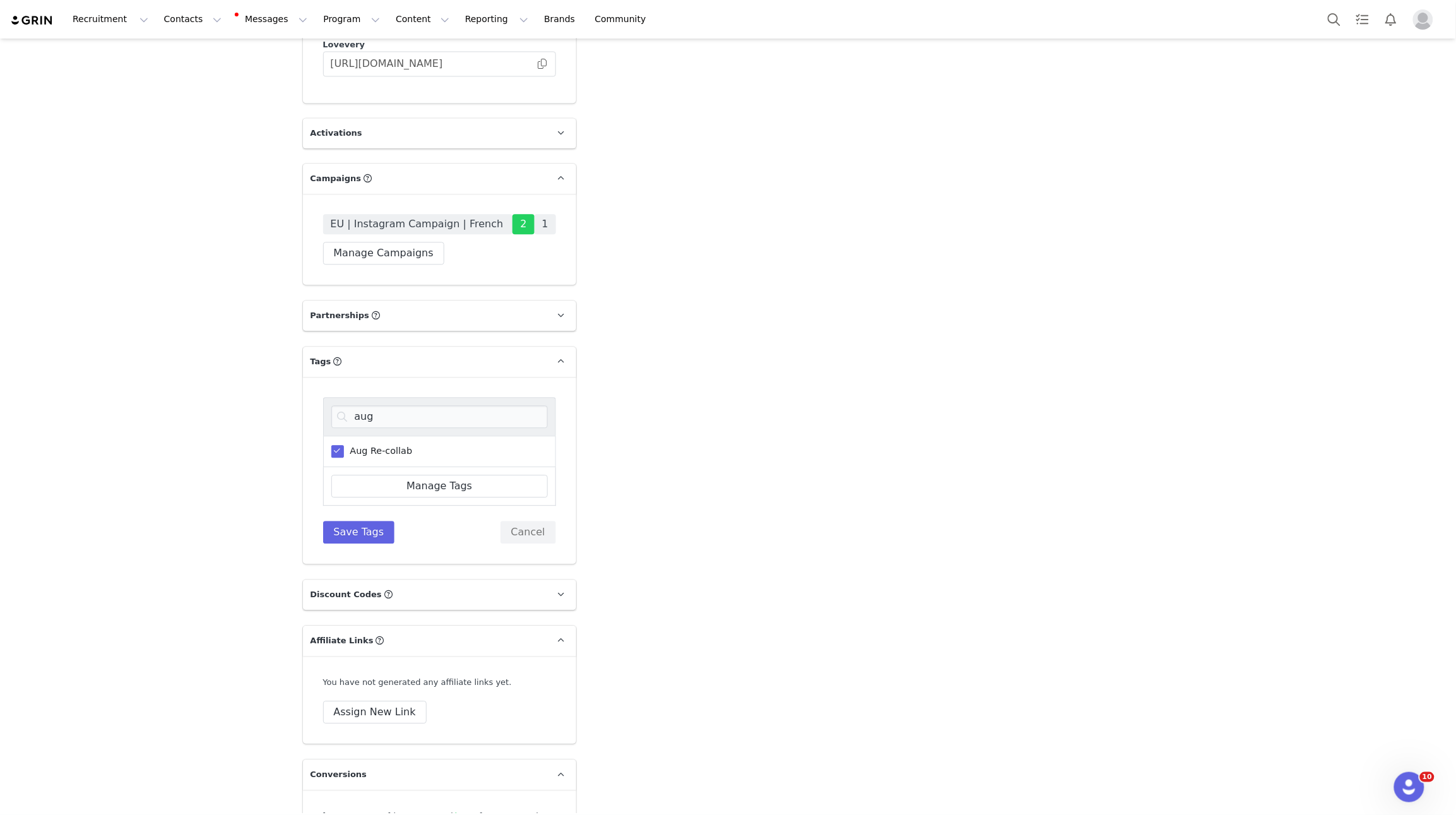
drag, startPoint x: 374, startPoint y: 394, endPoint x: 376, endPoint y: 374, distance: 20.1
click at [374, 444] on label "Aug Re-collab" at bounding box center [372, 452] width 81 height 15
click at [344, 445] on input "Aug Re-collab" at bounding box center [344, 445] width 0 height 0
click at [333, 405] on input "aug" at bounding box center [440, 416] width 217 height 23
type input "sep"
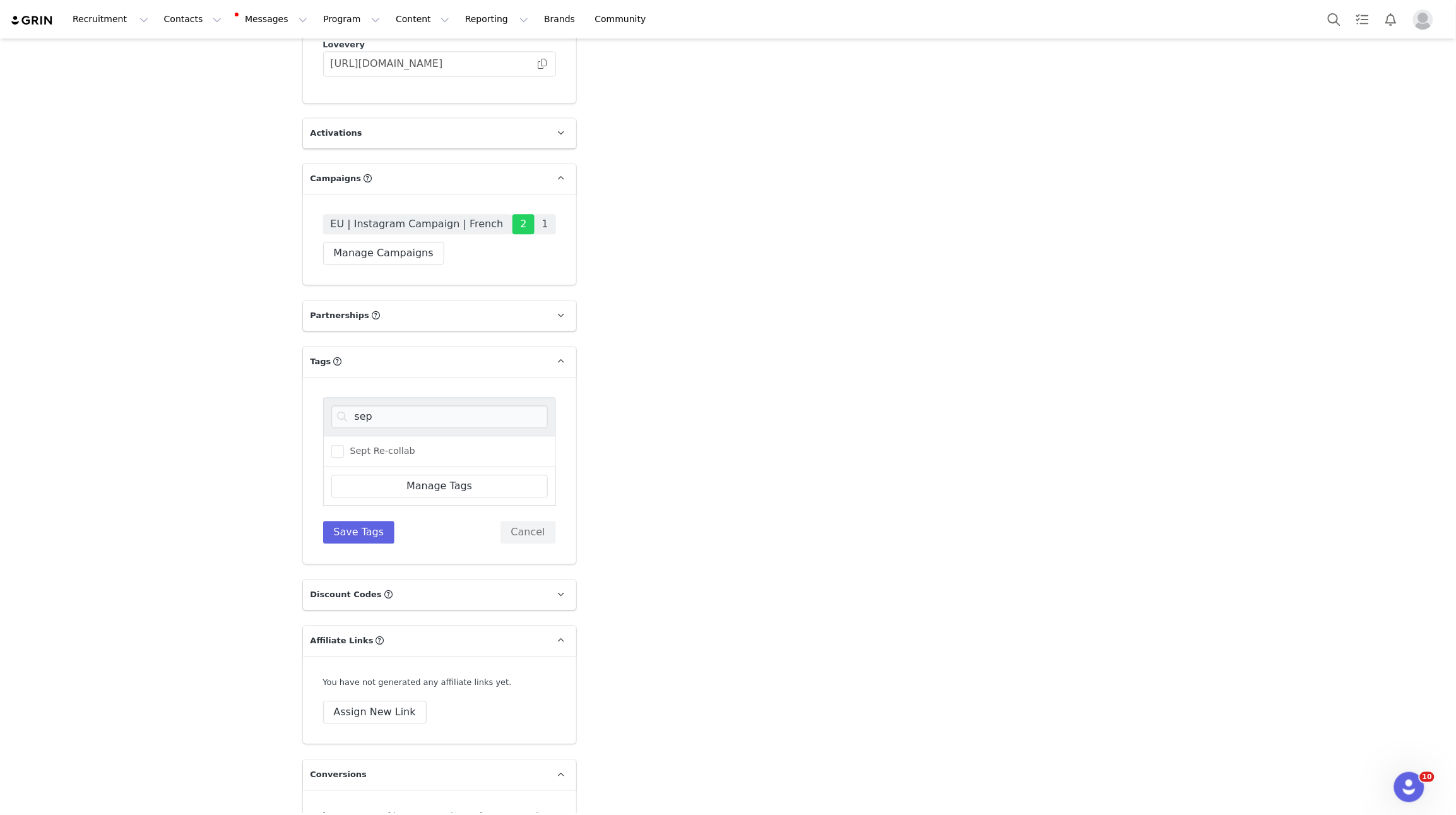
drag, startPoint x: 361, startPoint y: 395, endPoint x: 363, endPoint y: 464, distance: 69.0
click at [361, 445] on span "Sept Re-collab" at bounding box center [380, 451] width 72 height 12
click at [344, 445] on input "Sept Re-collab" at bounding box center [344, 445] width 0 height 0
drag, startPoint x: 362, startPoint y: 476, endPoint x: 357, endPoint y: 458, distance: 18.7
click at [362, 521] on button "Save Tags" at bounding box center [359, 532] width 72 height 23
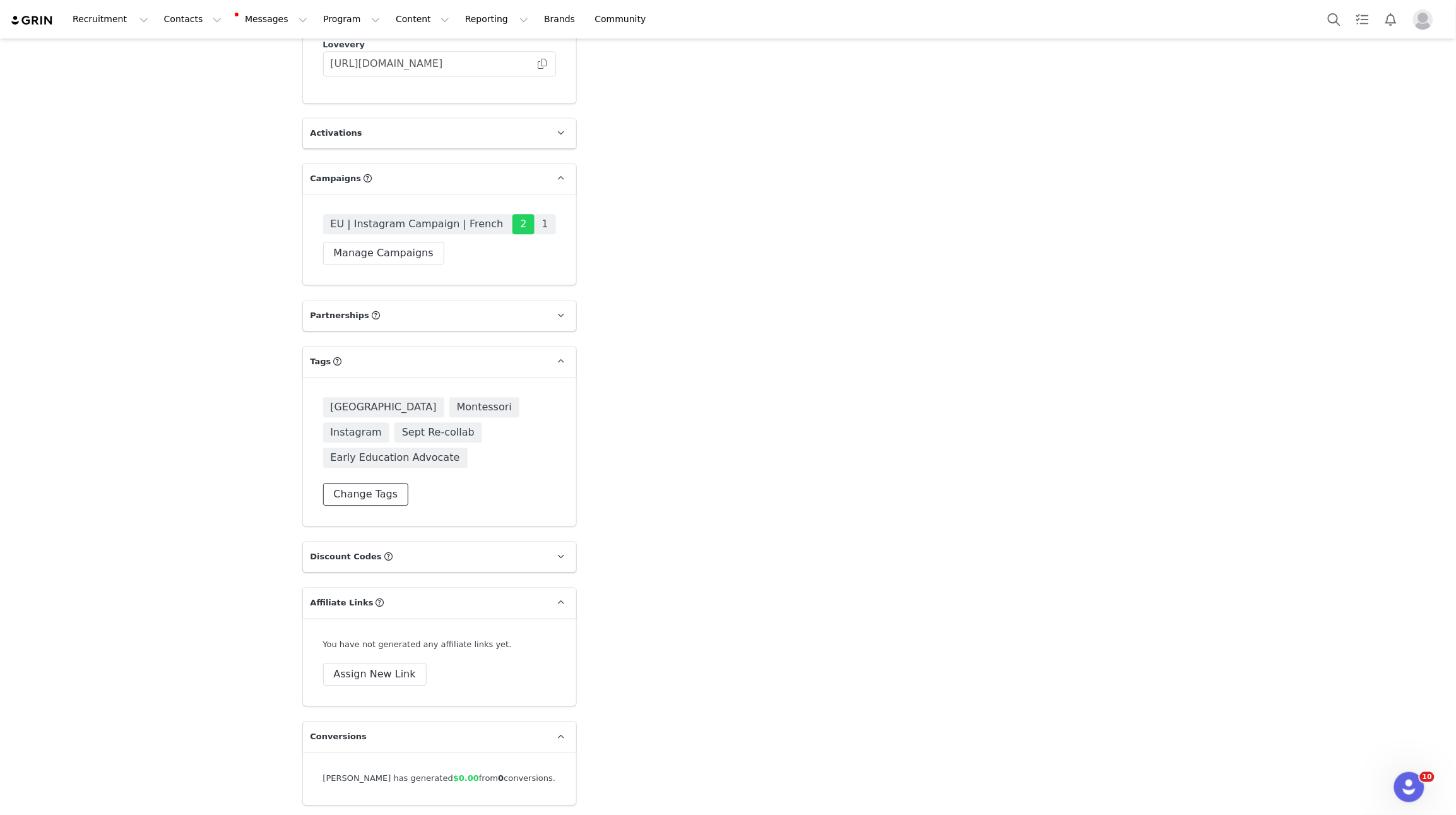
click at [384, 483] on button "Change Tags" at bounding box center [366, 494] width 86 height 23
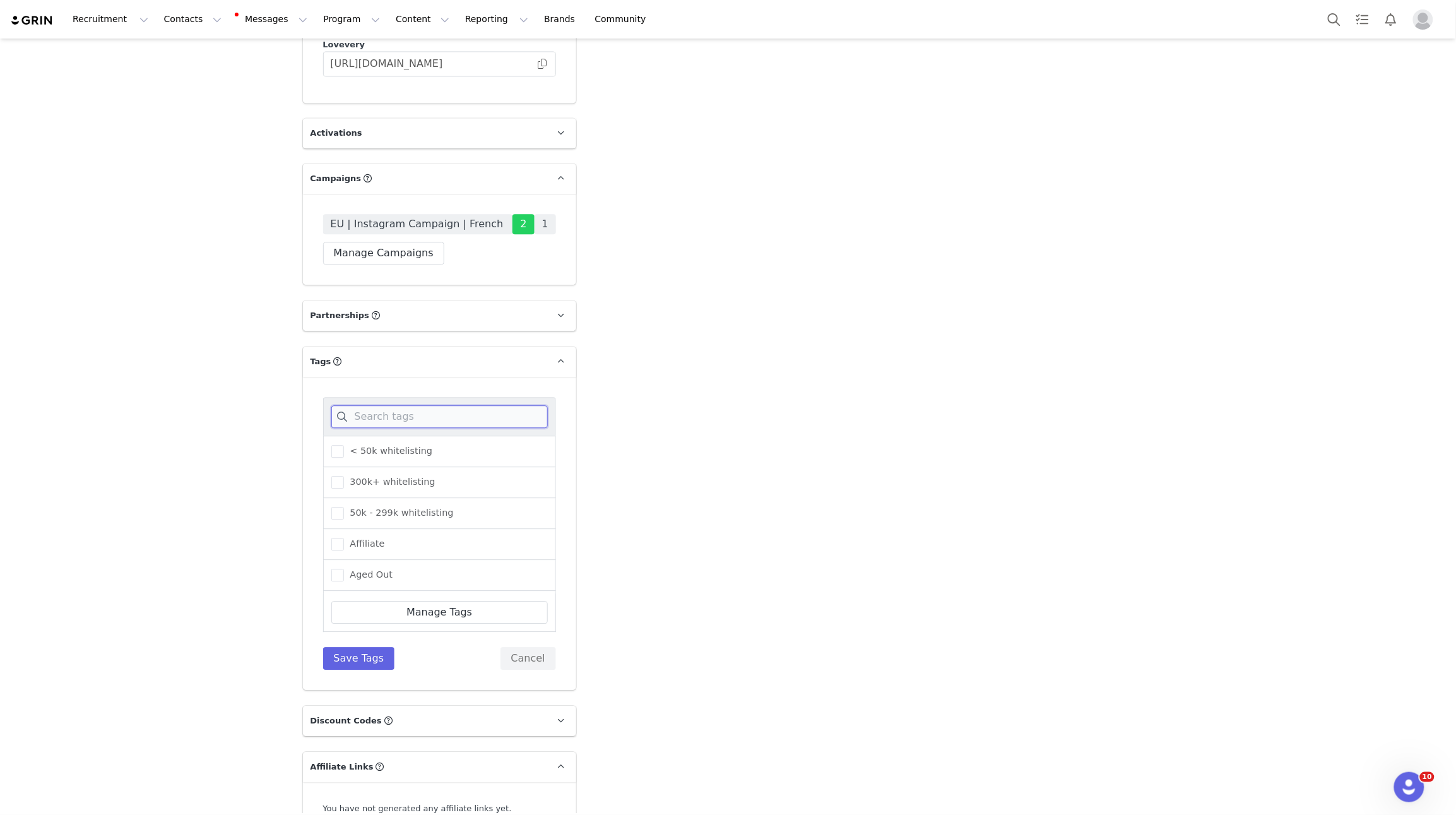
click at [387, 405] on input at bounding box center [440, 416] width 217 height 23
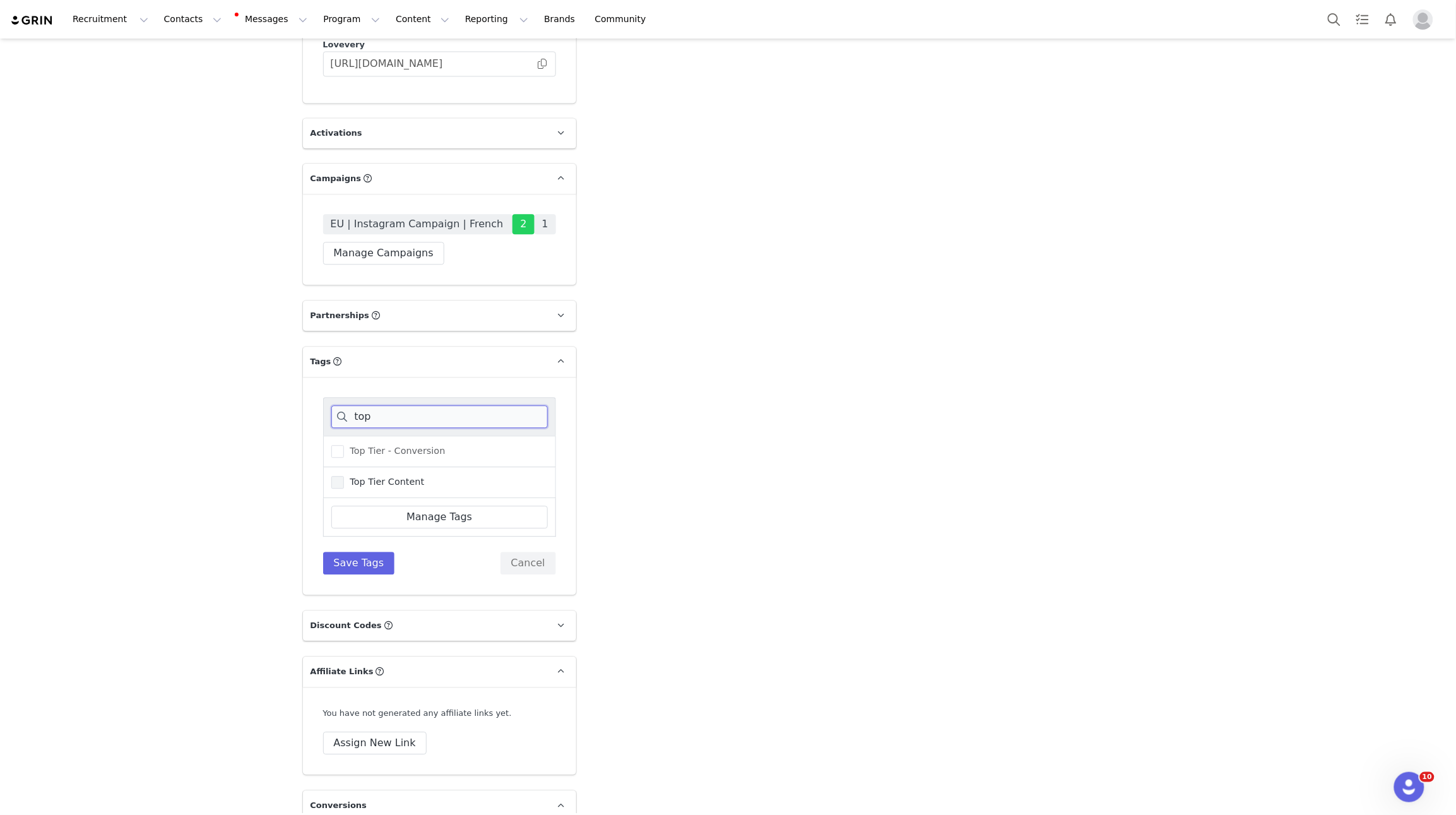
type input "top"
click at [389, 476] on span "Top Tier Content" at bounding box center [384, 482] width 81 height 12
click at [344, 476] on input "Top Tier Content" at bounding box center [344, 476] width 0 height 0
drag, startPoint x: 356, startPoint y: 516, endPoint x: 348, endPoint y: 513, distance: 8.5
click at [356, 552] on button "Save Tags" at bounding box center [359, 563] width 72 height 23
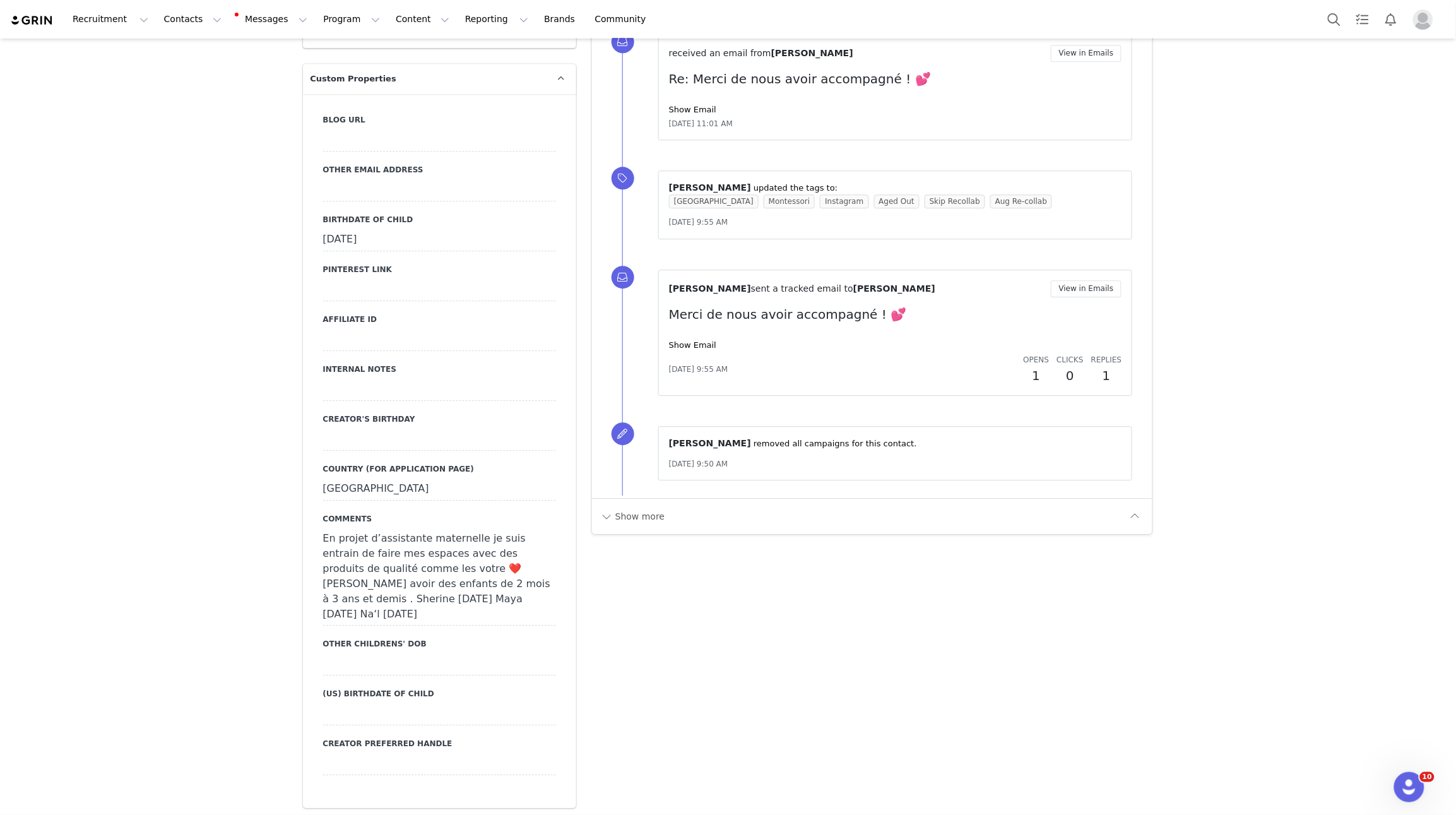
scroll to position [0, 0]
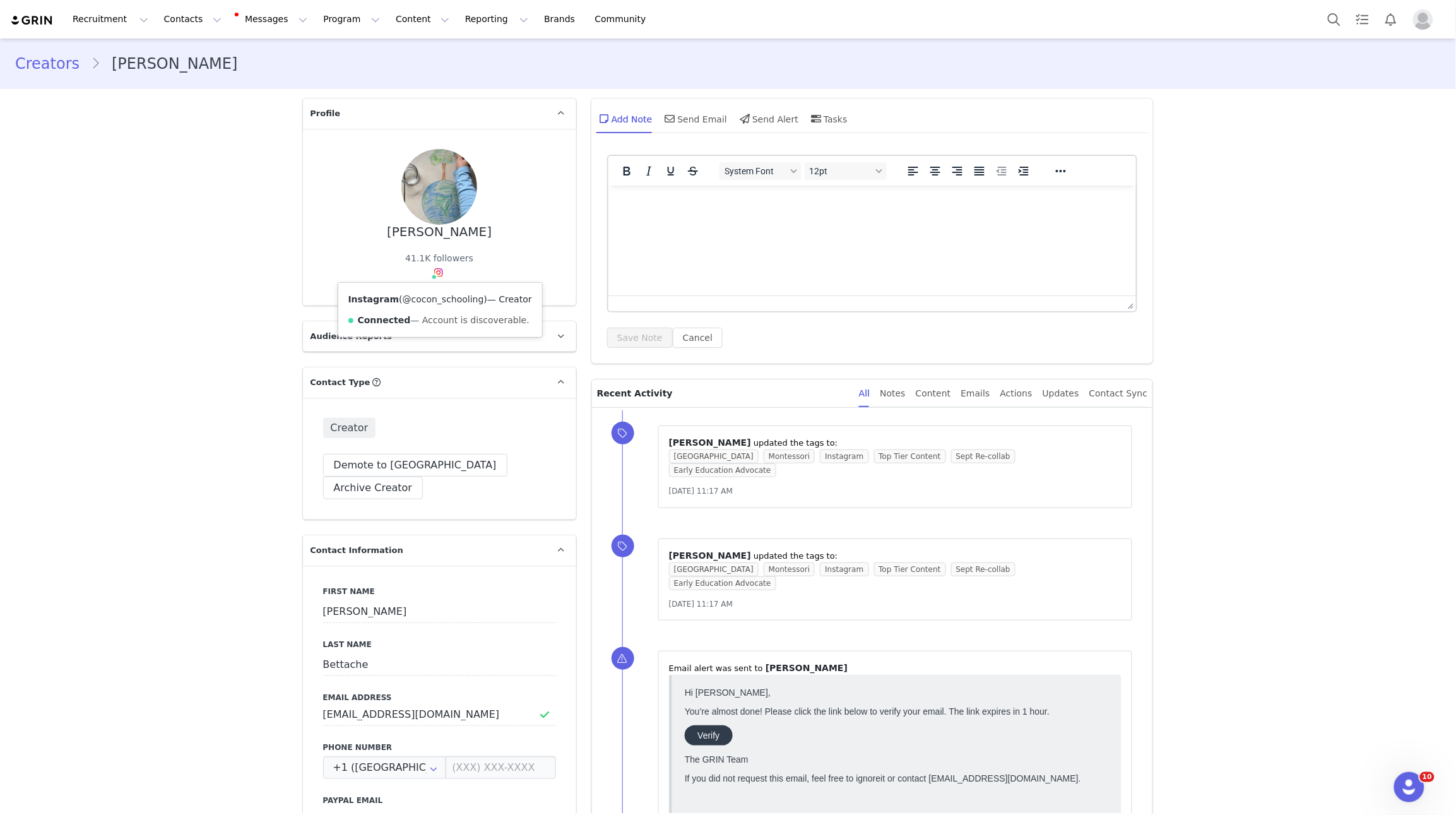
click at [432, 297] on link "@cocon_schooling" at bounding box center [443, 299] width 81 height 10
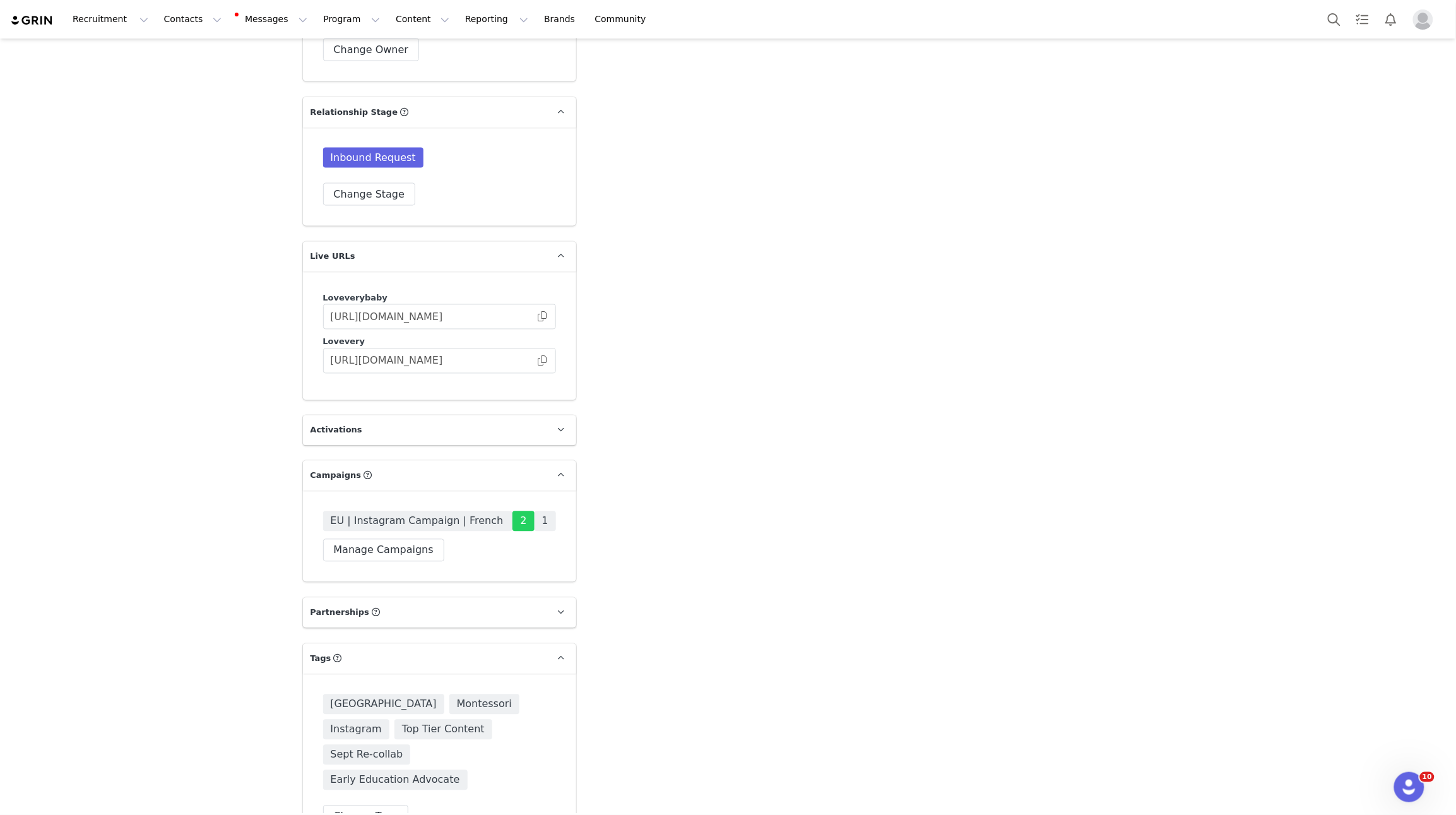
scroll to position [2642, 0]
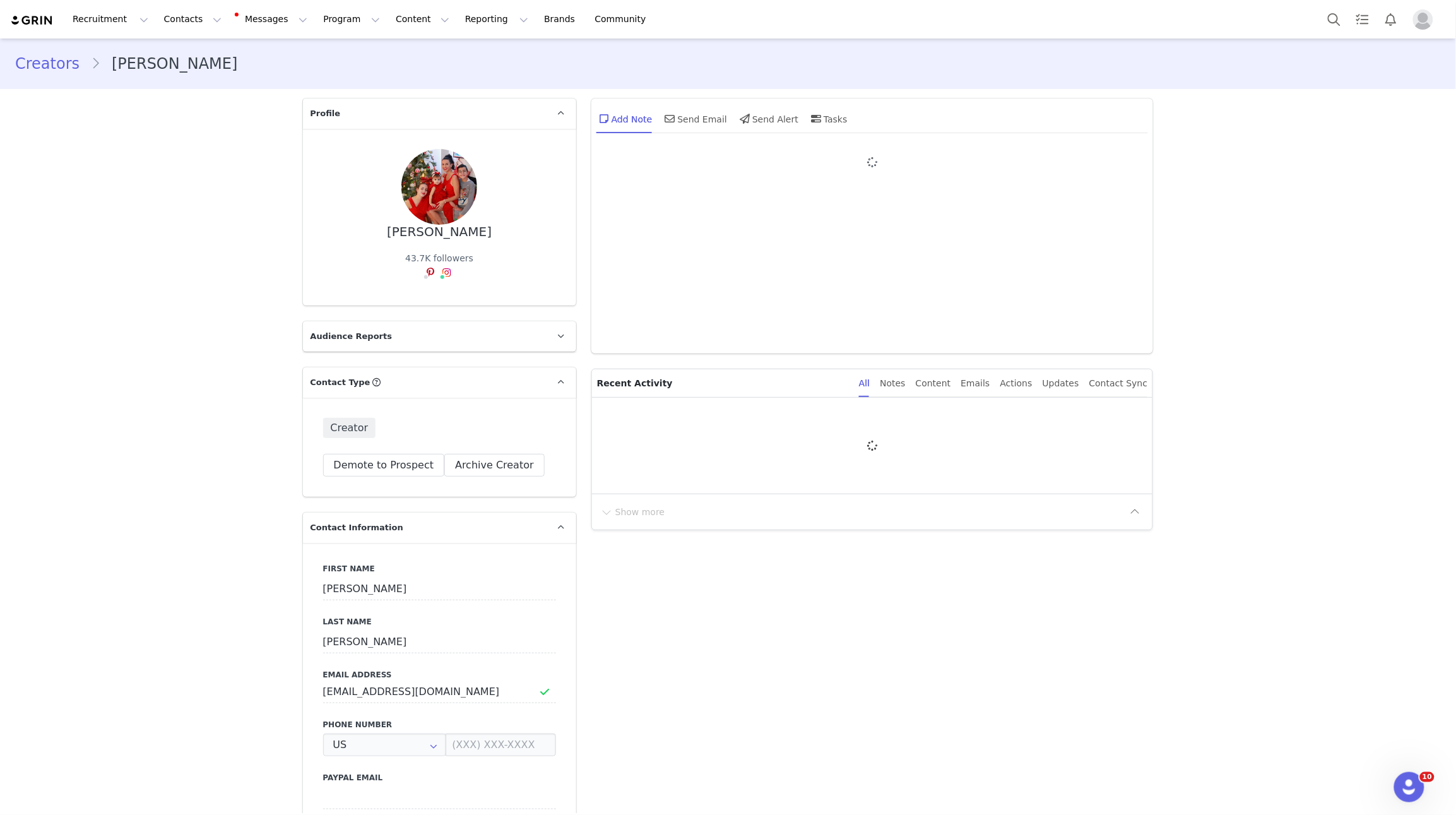
type input "+1 ([GEOGRAPHIC_DATA])"
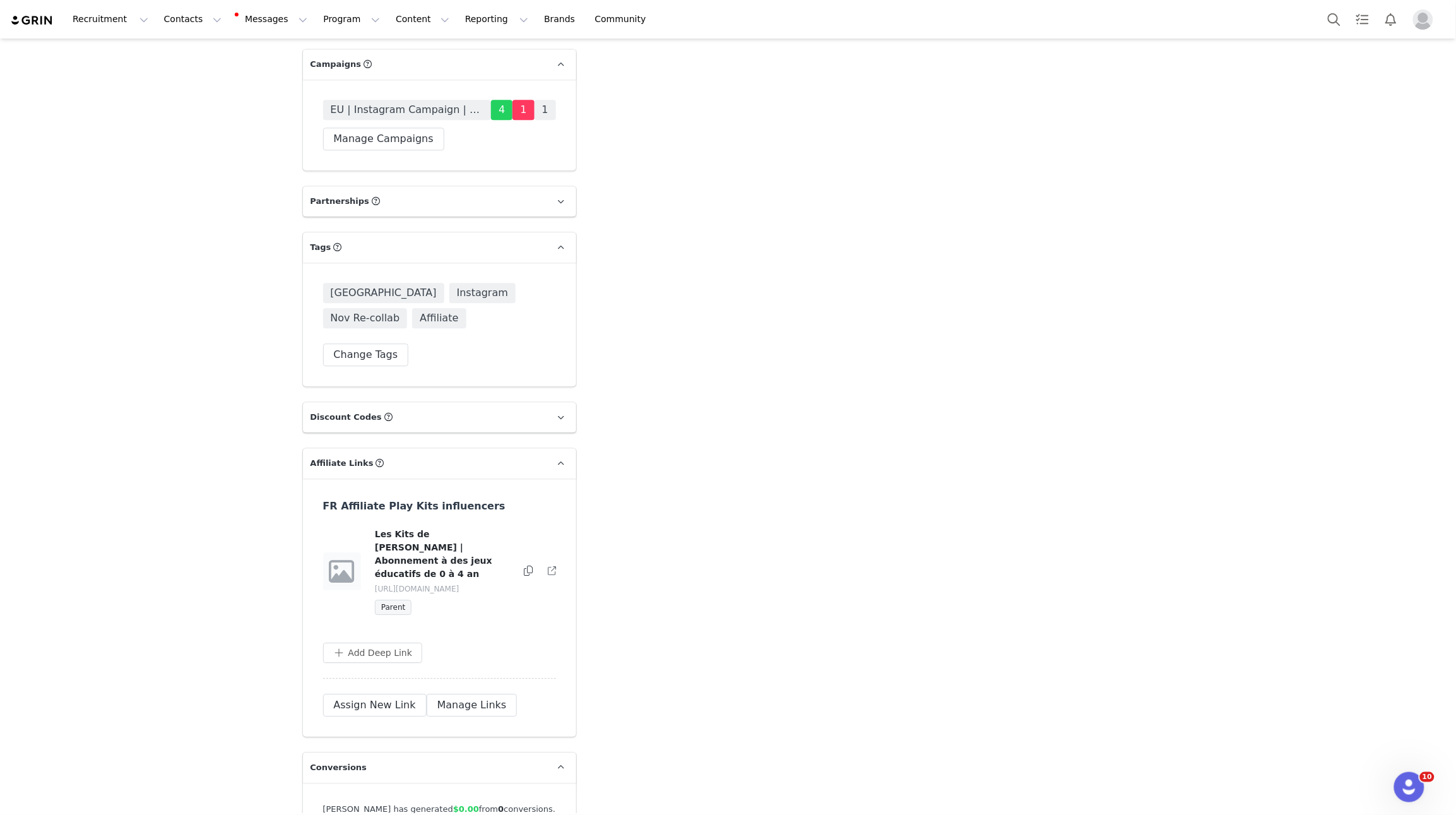
scroll to position [3015, 0]
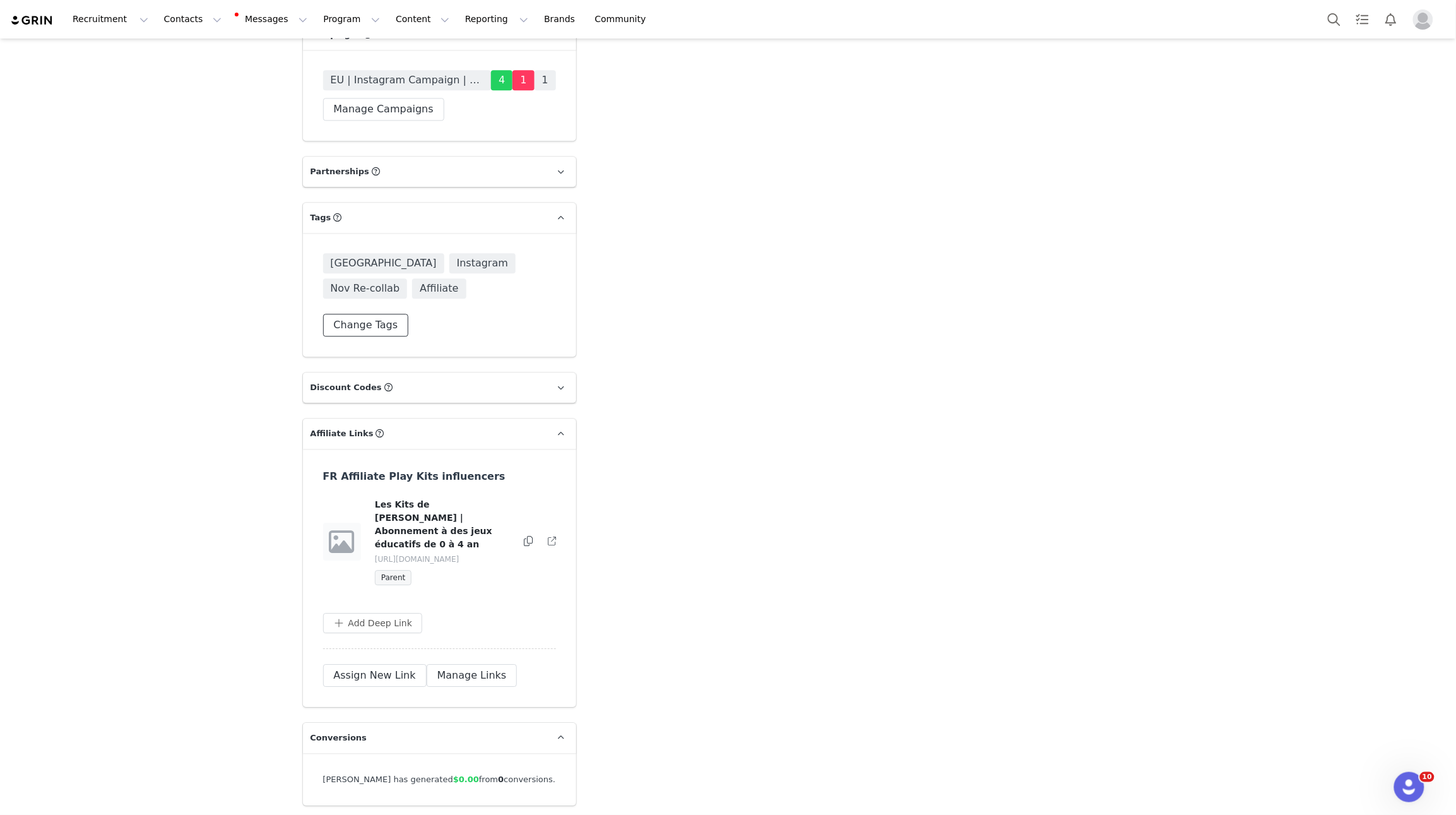
click at [360, 314] on button "Change Tags" at bounding box center [366, 325] width 86 height 23
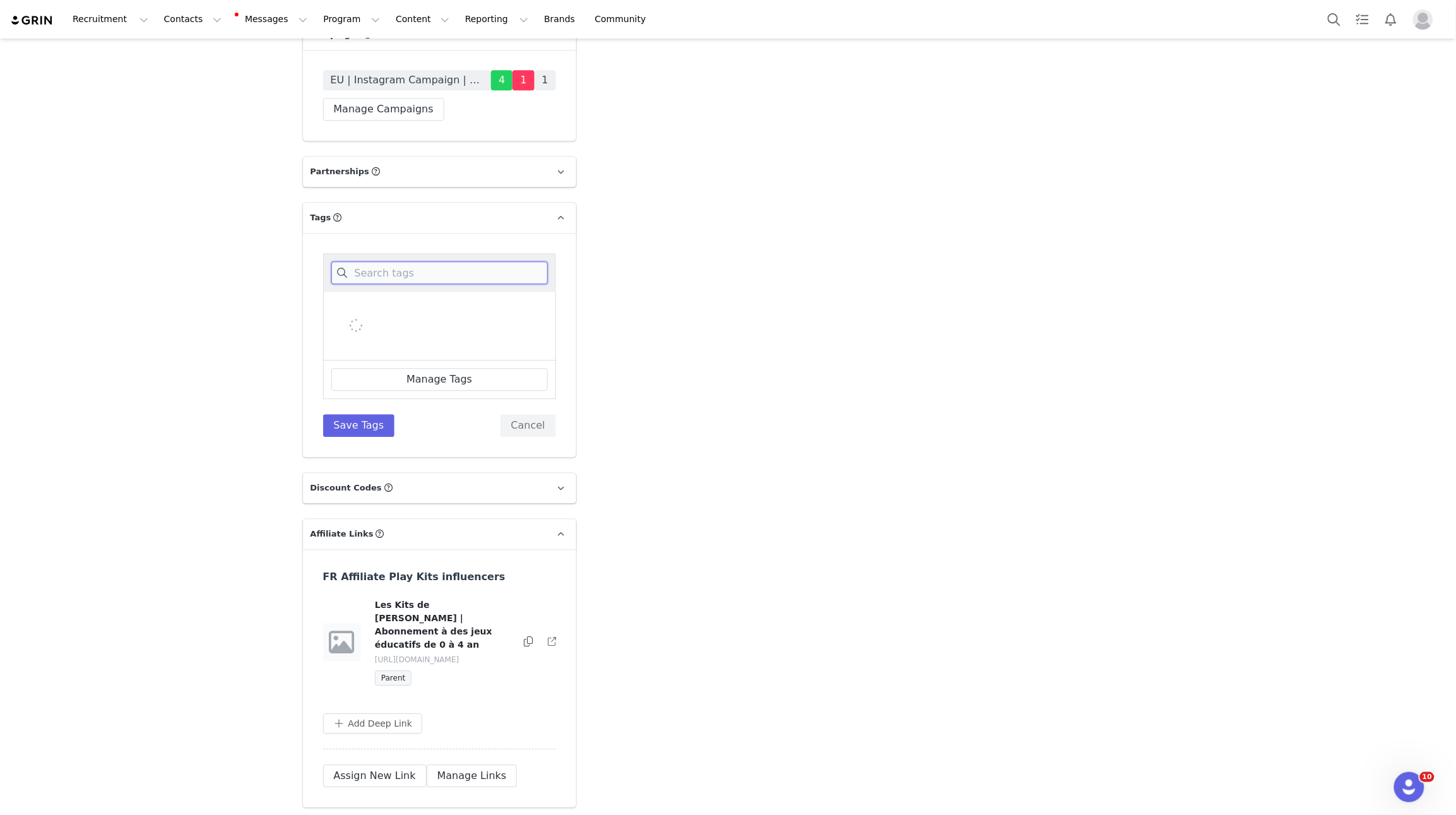
click at [426, 262] on input at bounding box center [440, 273] width 217 height 23
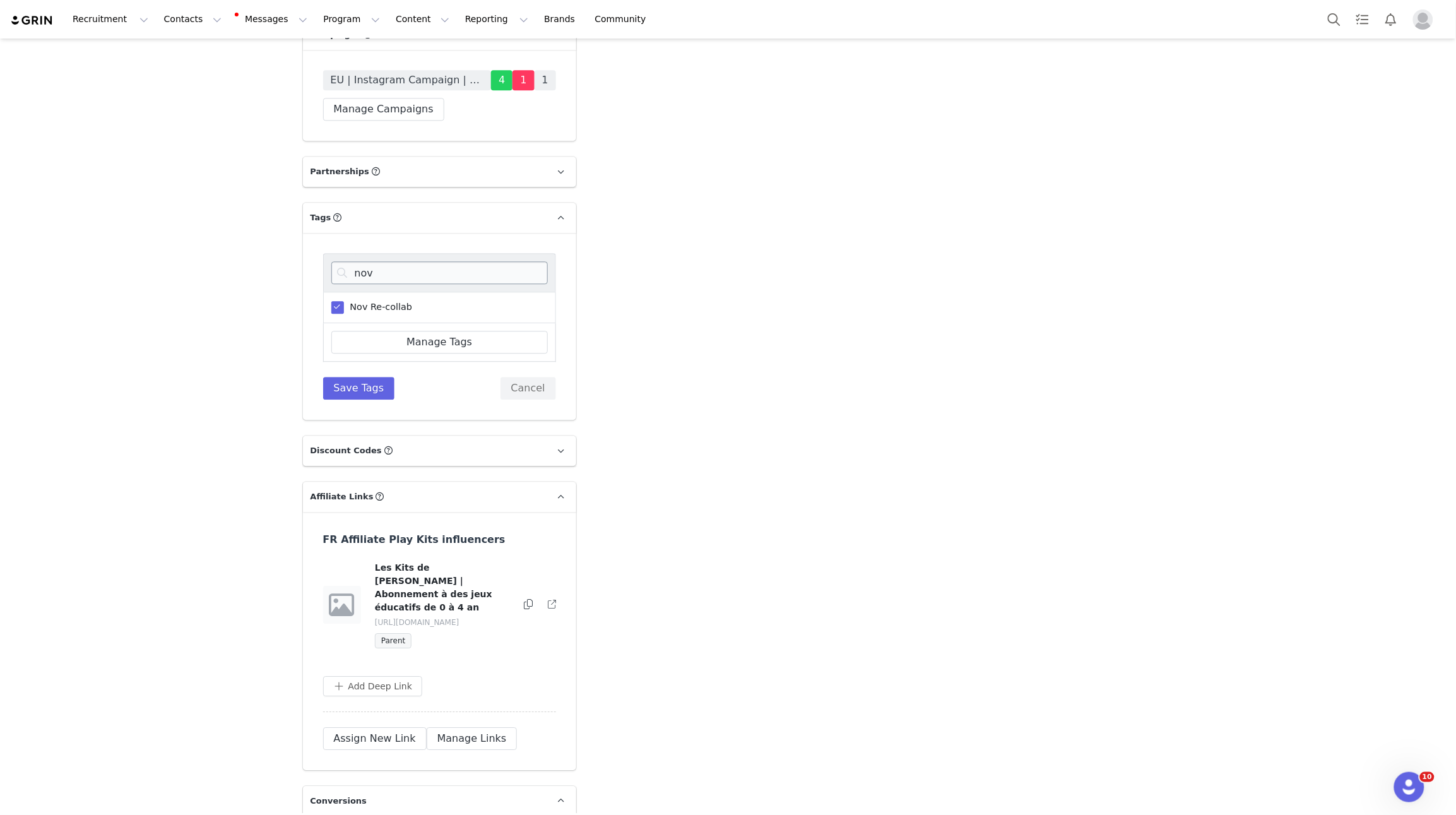
drag, startPoint x: 393, startPoint y: 240, endPoint x: 371, endPoint y: 205, distance: 41.3
click at [387, 301] on span "Nov Re-collab" at bounding box center [378, 307] width 69 height 12
click at [344, 301] on input "Nov Re-collab" at bounding box center [344, 301] width 0 height 0
drag, startPoint x: 378, startPoint y: 204, endPoint x: 340, endPoint y: 204, distance: 38.0
click at [340, 262] on input "nov" at bounding box center [440, 273] width 217 height 23
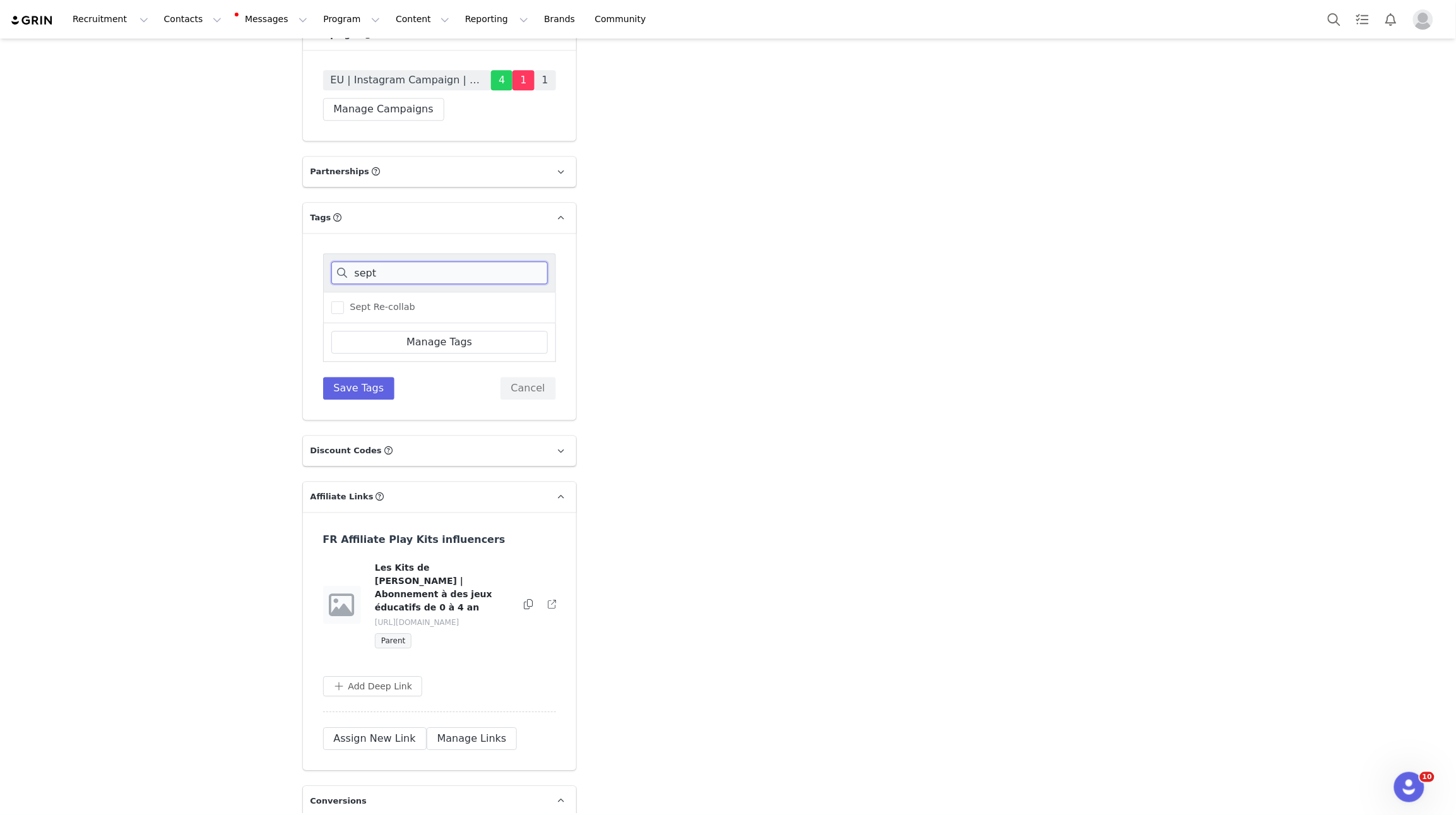
type input "sept"
click at [357, 292] on div "Sept Re-collab" at bounding box center [440, 308] width 233 height 32
drag, startPoint x: 365, startPoint y: 241, endPoint x: 382, endPoint y: 306, distance: 67.2
click at [365, 300] on label "Sept Re-collab" at bounding box center [374, 308] width 84 height 15
click at [344, 301] on input "Sept Re-collab" at bounding box center [344, 301] width 0 height 0
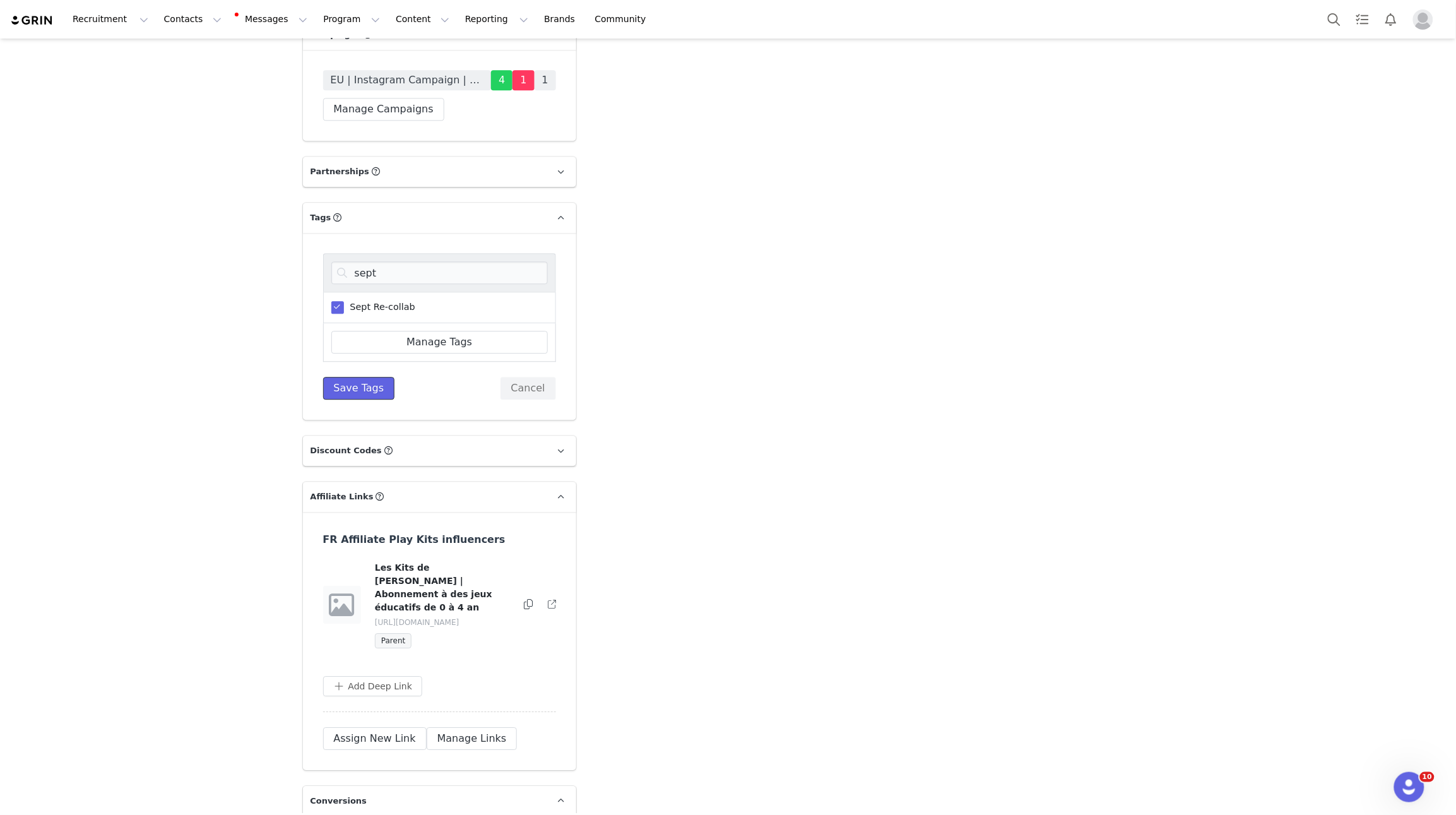
click at [372, 377] on button "Save Tags" at bounding box center [359, 388] width 72 height 23
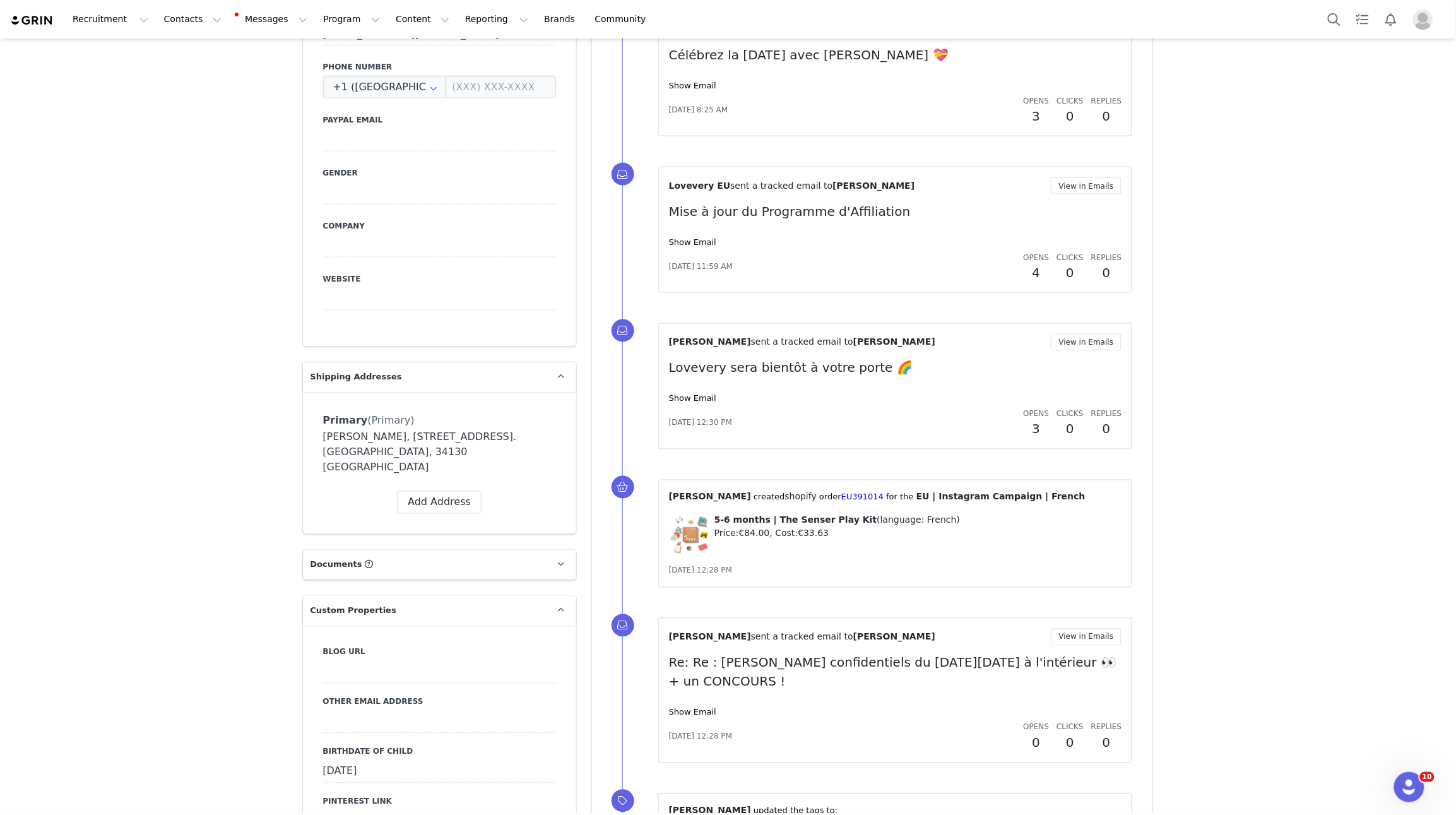
scroll to position [0, 0]
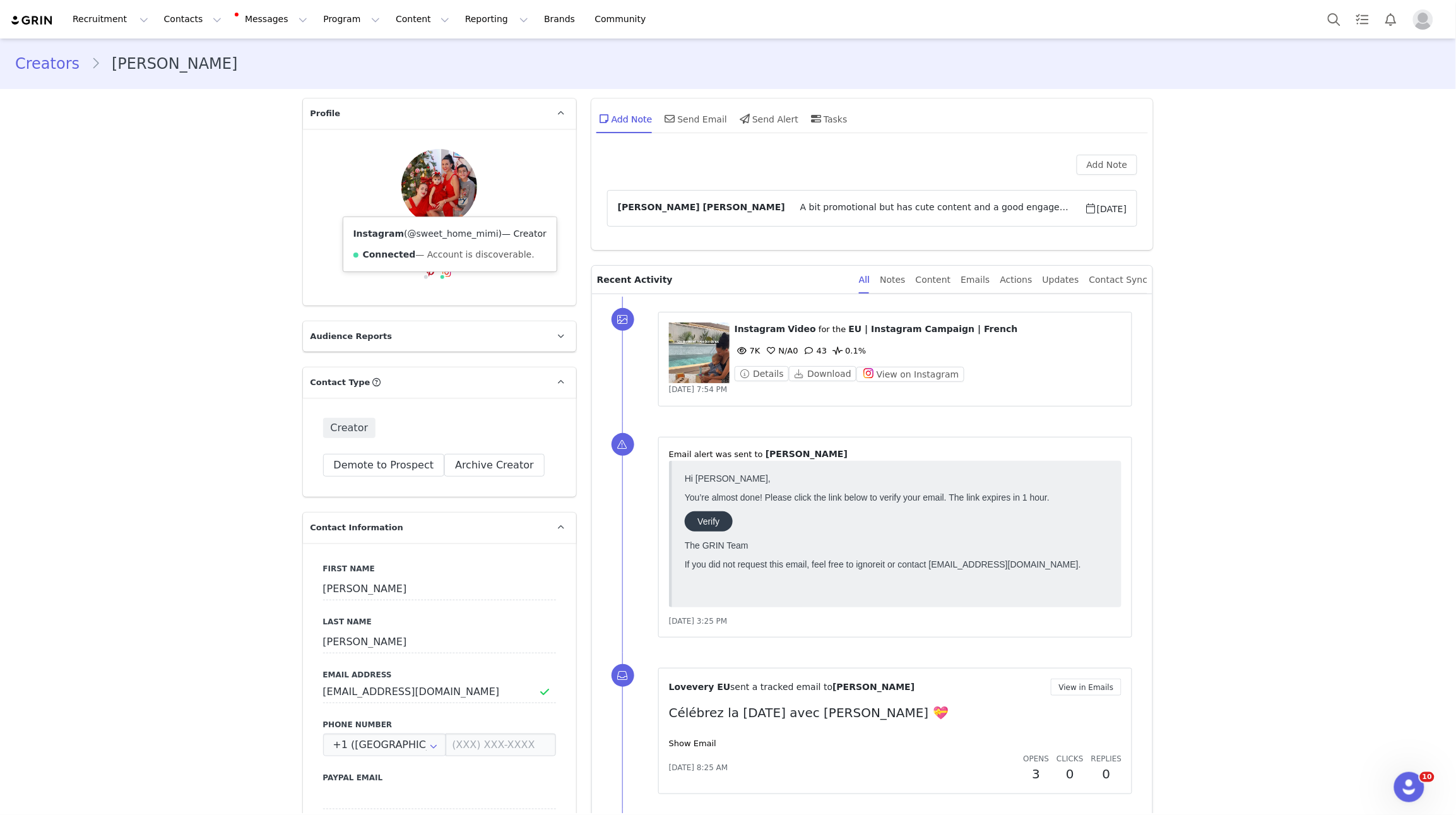
click at [444, 229] on link "@sweet_home_mimi" at bounding box center [453, 233] width 91 height 10
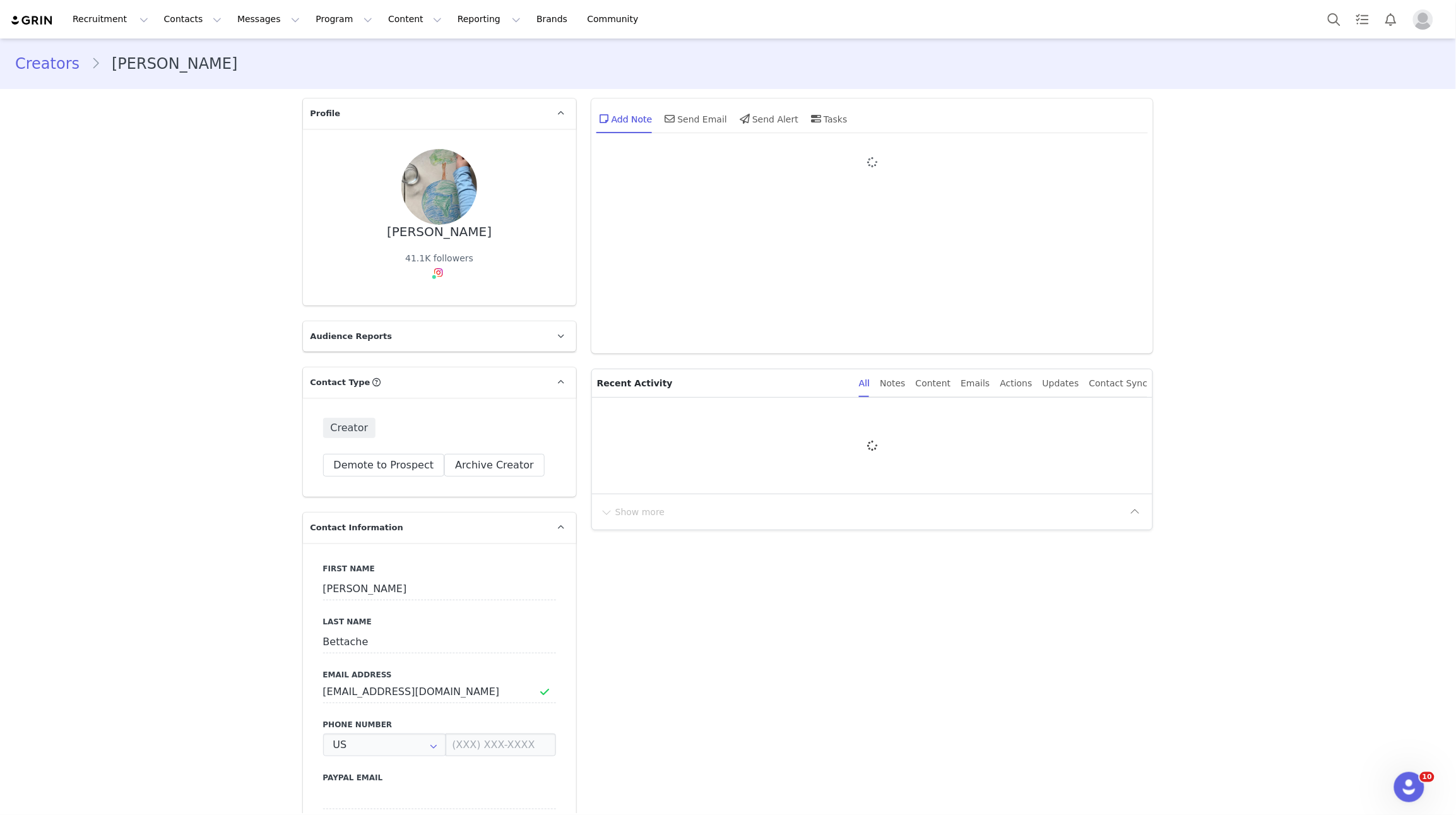
type input "+1 ([GEOGRAPHIC_DATA])"
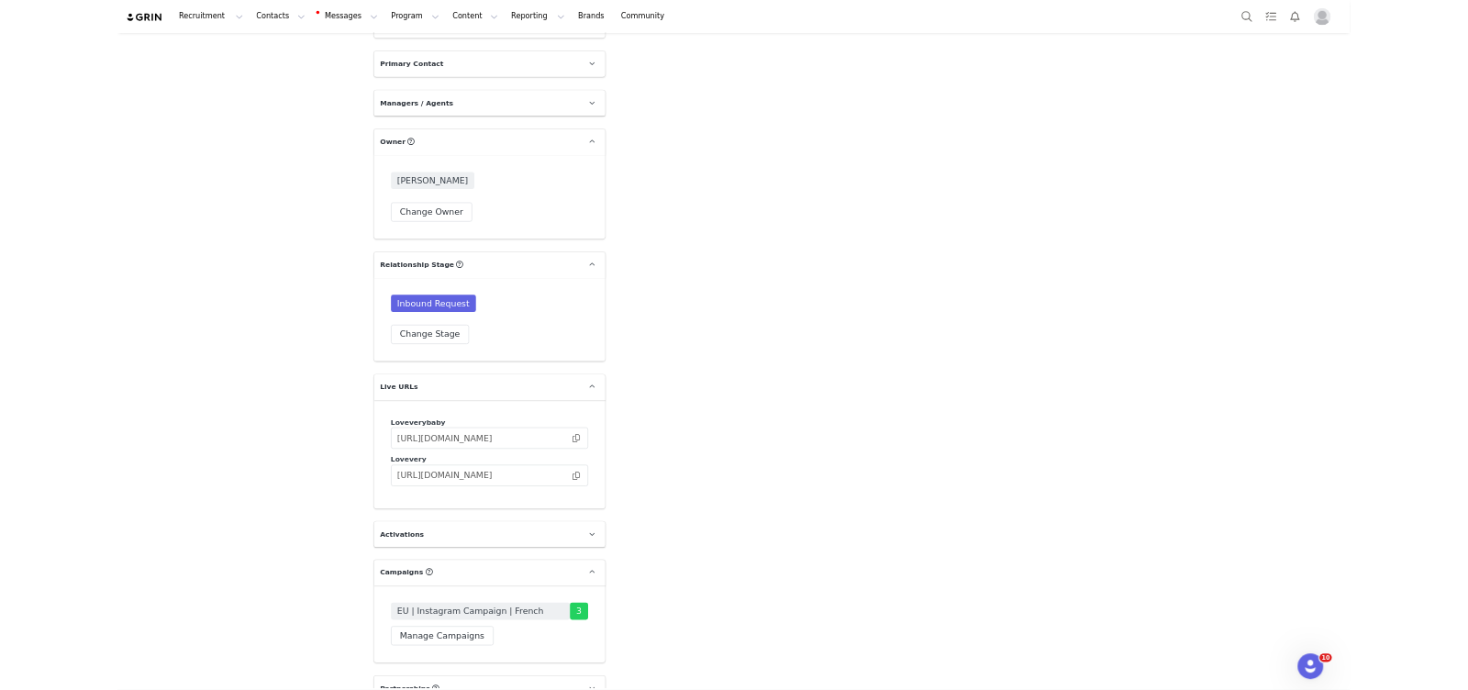
scroll to position [4372, 0]
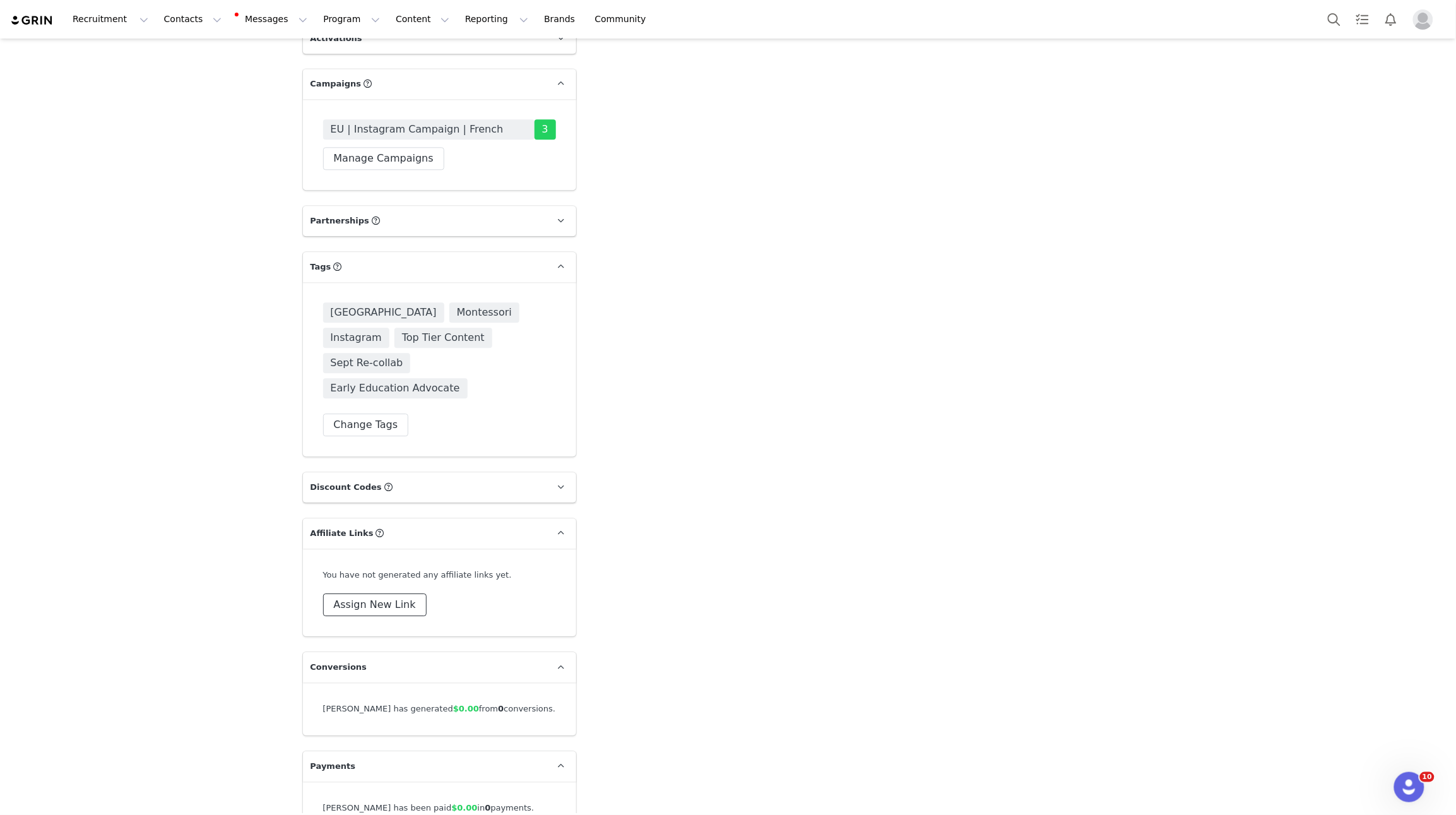
click at [378, 593] on button "Assign New Link" at bounding box center [375, 604] width 103 height 23
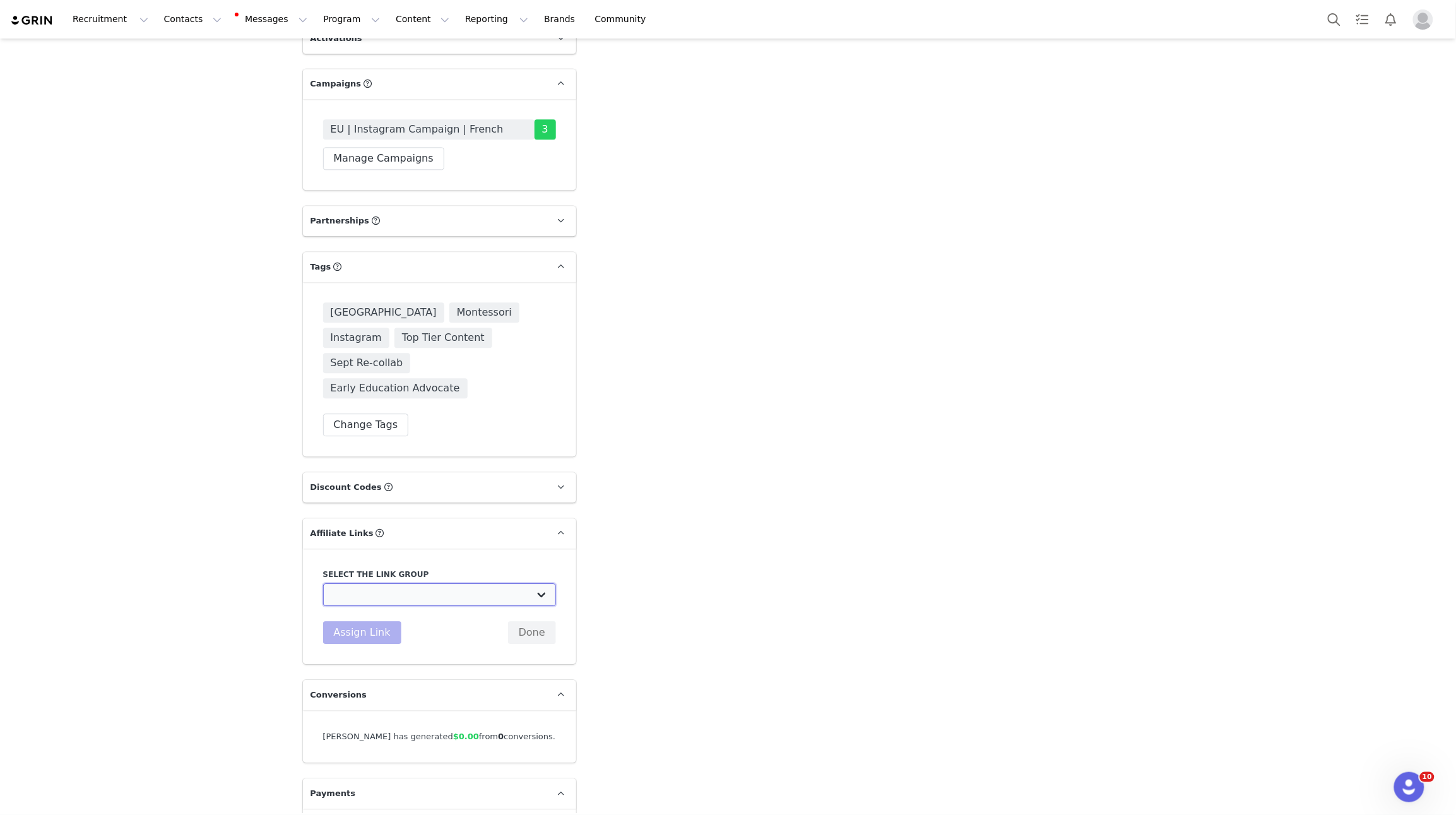
click at [365, 584] on select "Affiliate Link - Macro/Mega Discount Code Test: [URL][DOMAIN_NAME] US Affiliate…" at bounding box center [440, 595] width 233 height 23
select select "27806"
click at [323, 584] on select "Affiliate Link - Macro/Mega Discount Code Test: [URL][DOMAIN_NAME] US Affiliate…" at bounding box center [440, 595] width 233 height 23
click at [367, 622] on button "Assign Link" at bounding box center [363, 633] width 78 height 23
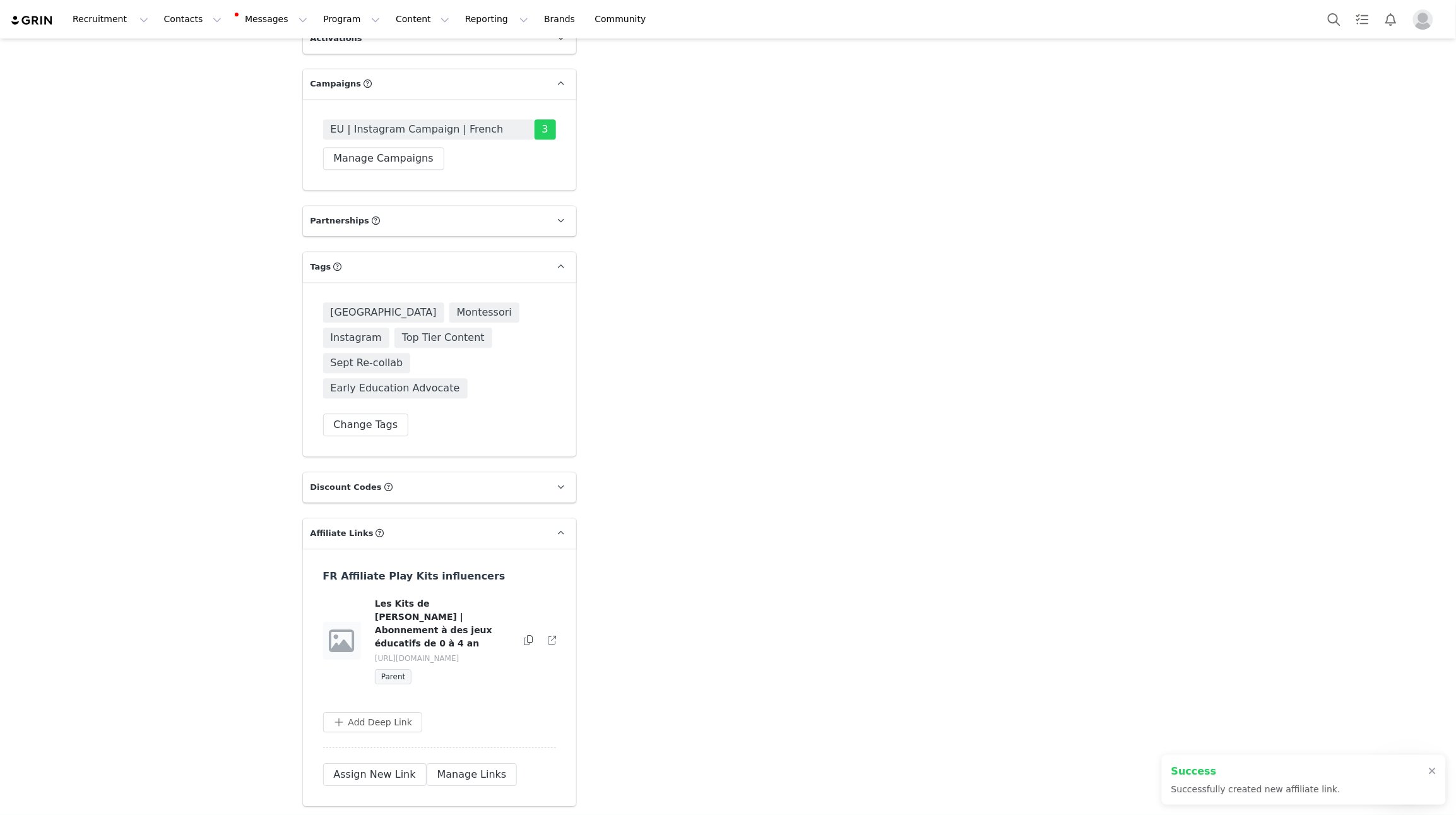
click at [527, 635] on icon at bounding box center [528, 640] width 9 height 10
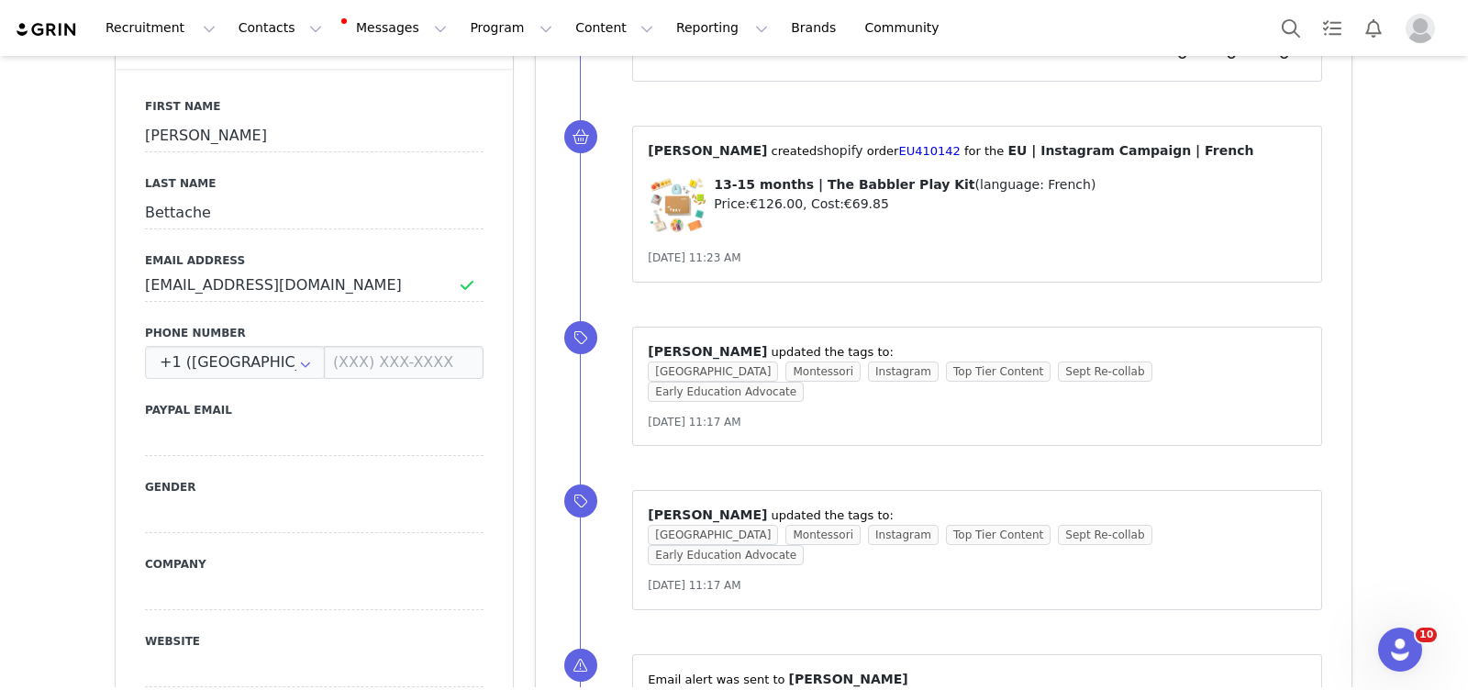
scroll to position [0, 0]
